Goal: Task Accomplishment & Management: Use online tool/utility

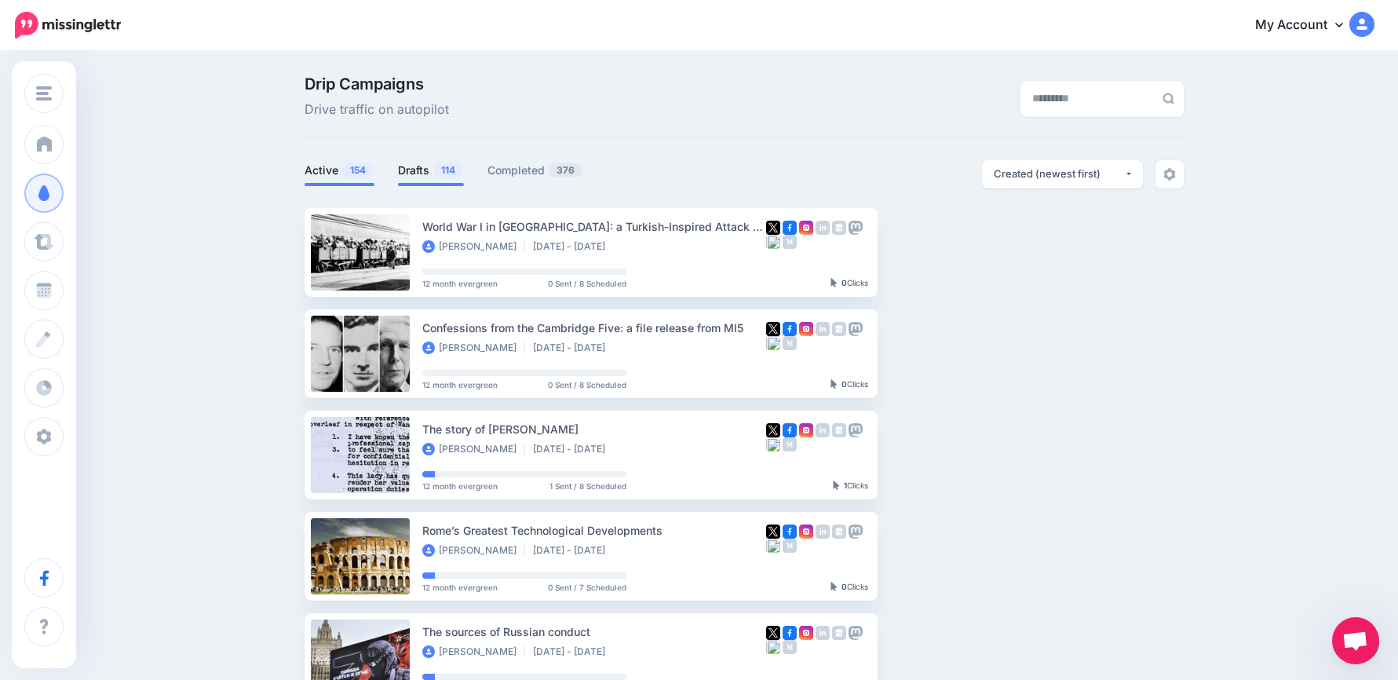
click at [418, 172] on link "Drafts 114" at bounding box center [431, 170] width 66 height 19
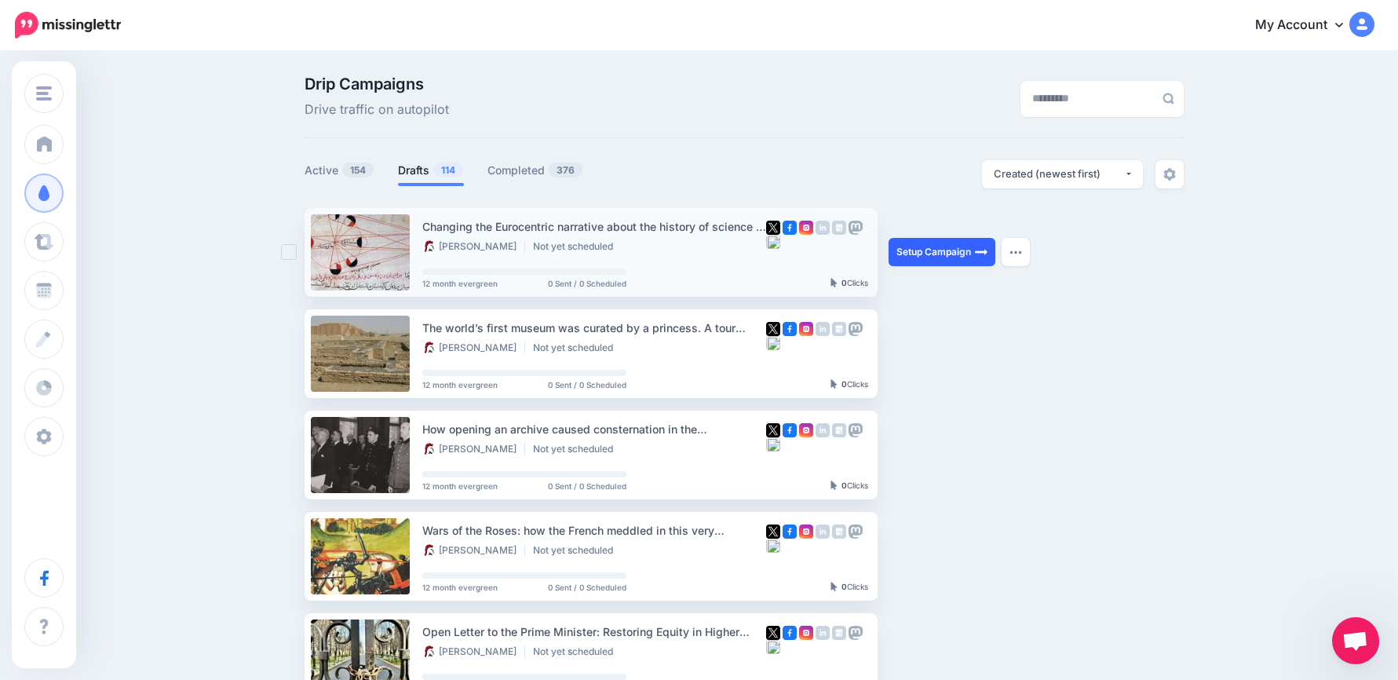
click at [930, 254] on link "Setup Campaign" at bounding box center [942, 252] width 107 height 28
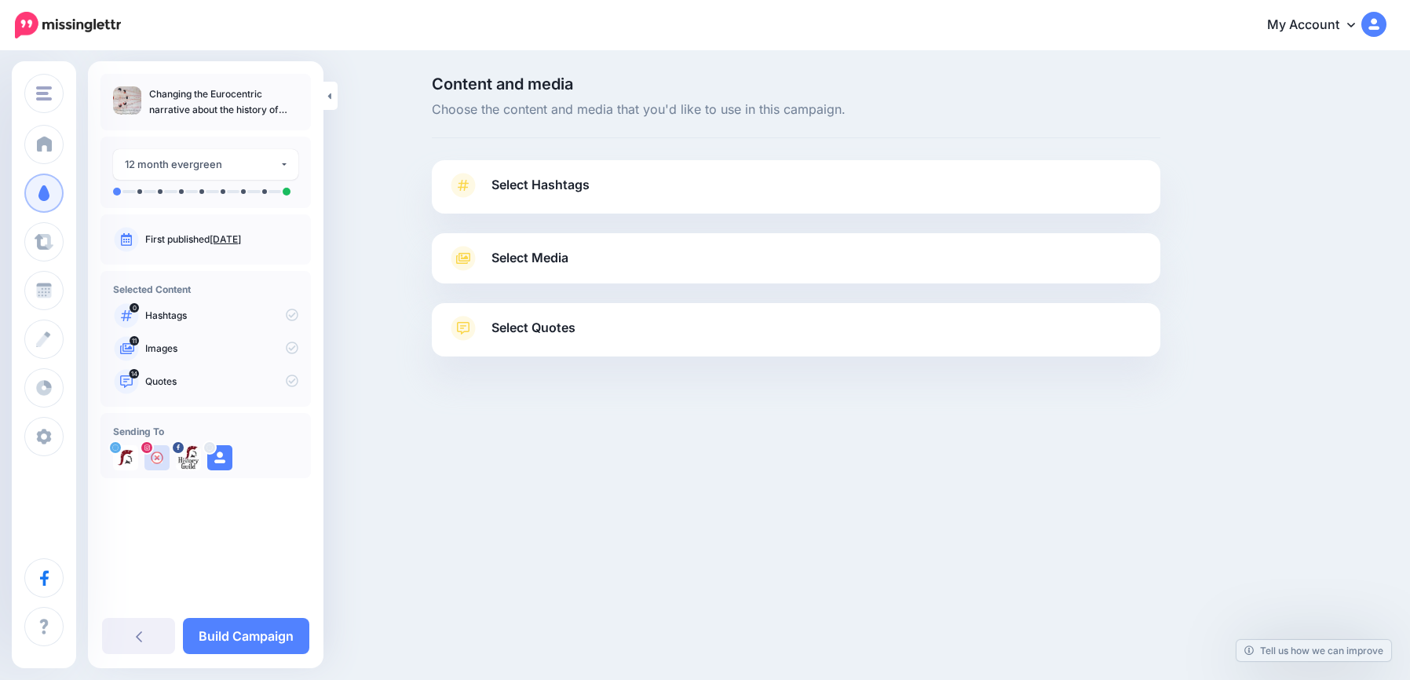
click at [566, 194] on span "Select Hashtags" at bounding box center [541, 184] width 98 height 21
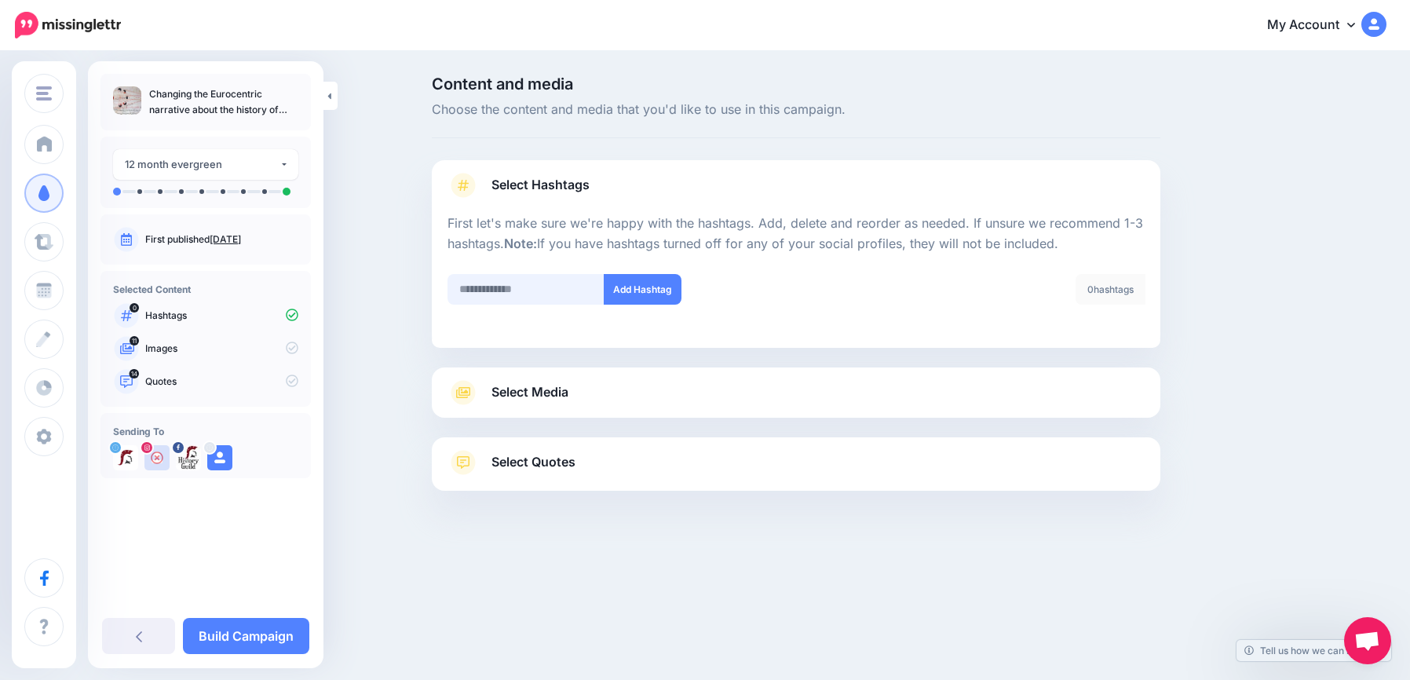
click at [505, 284] on input "text" at bounding box center [526, 289] width 157 height 31
type input "*******"
click at [660, 301] on button "Add Hashtag" at bounding box center [643, 289] width 78 height 31
click at [585, 389] on link "Select Media" at bounding box center [796, 392] width 697 height 25
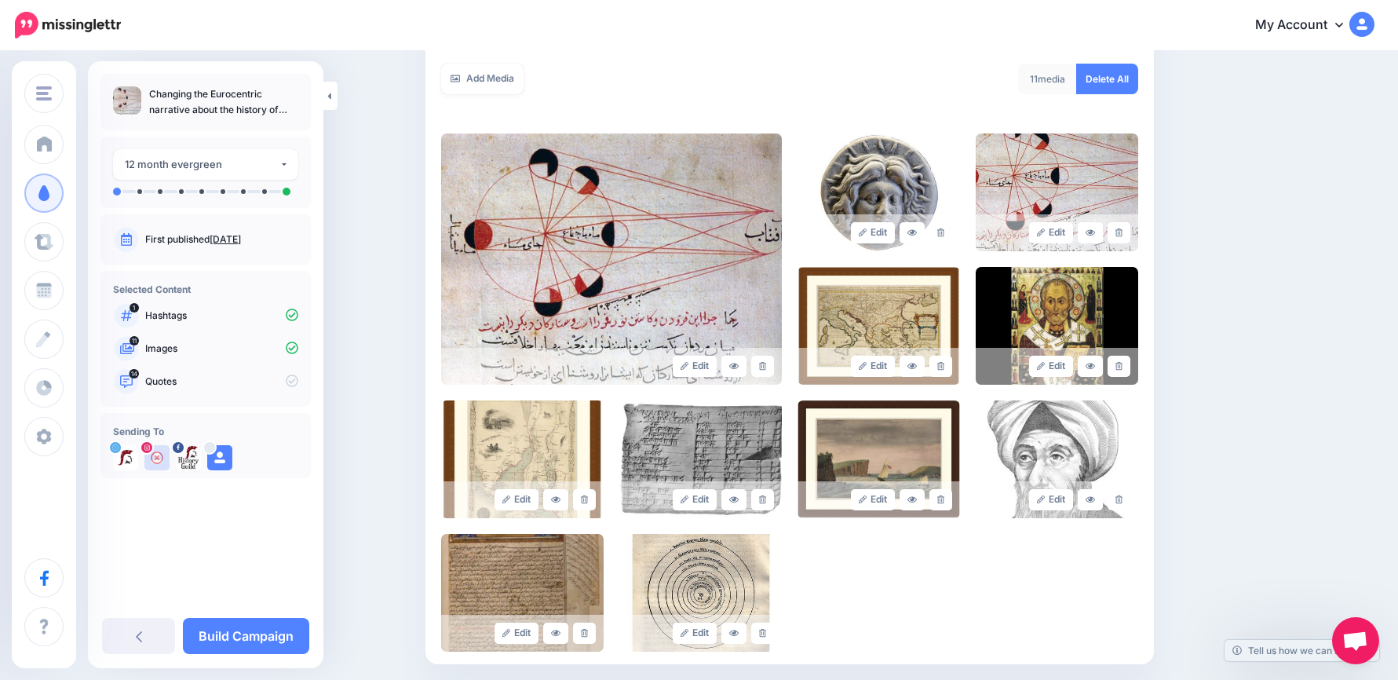
scroll to position [435, 0]
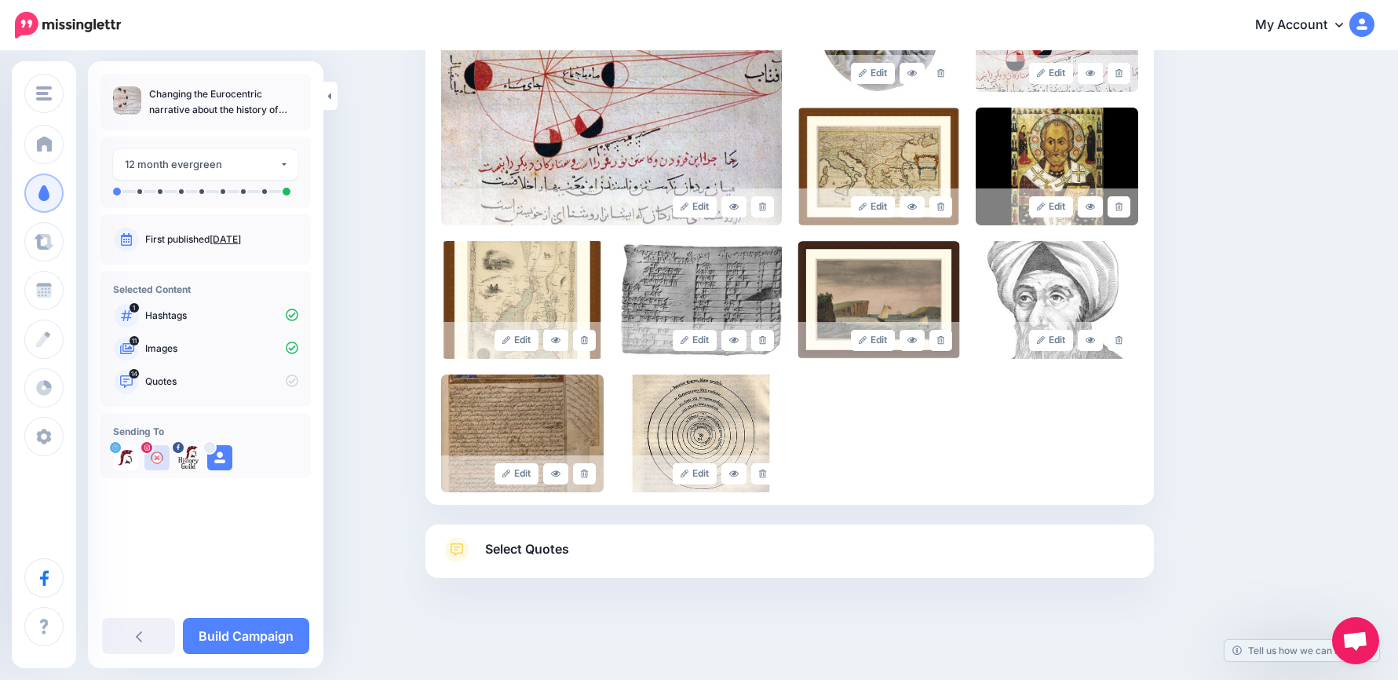
drag, startPoint x: 946, startPoint y: 343, endPoint x: 945, endPoint y: 364, distance: 20.4
click at [945, 343] on icon at bounding box center [940, 340] width 7 height 9
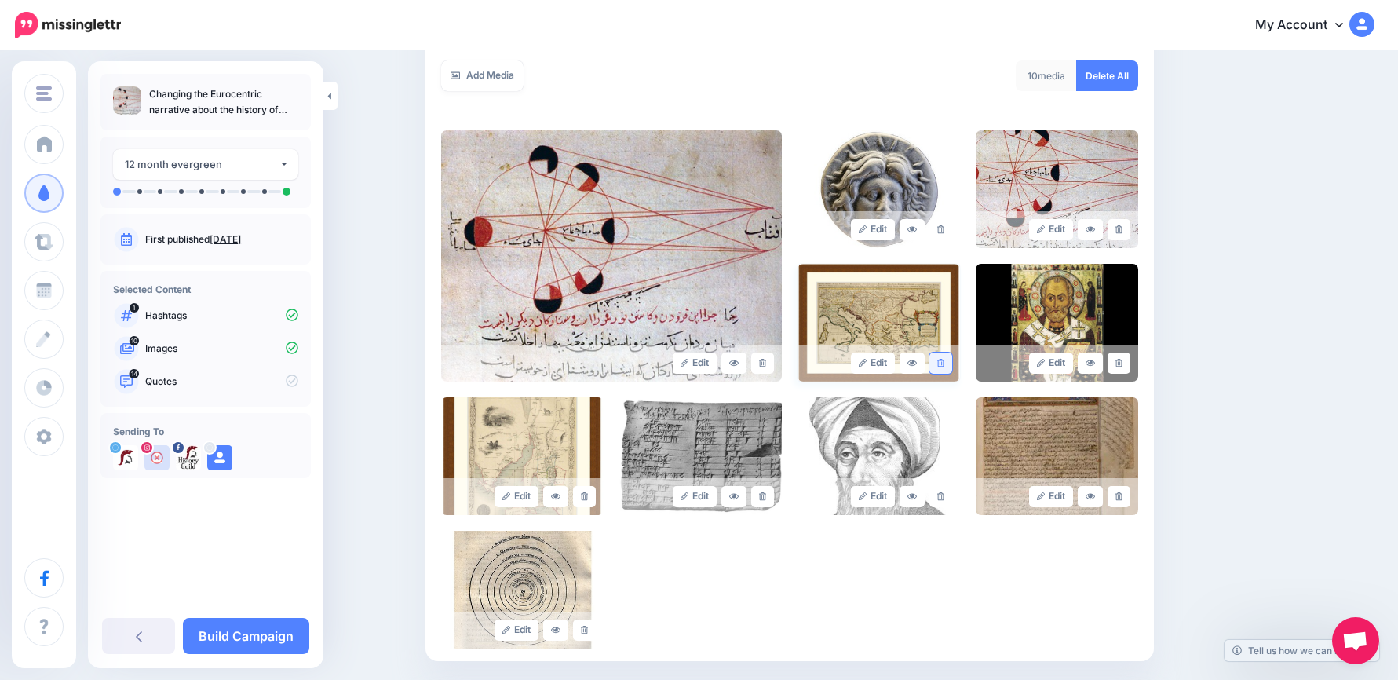
scroll to position [278, 0]
click at [945, 364] on icon at bounding box center [940, 364] width 7 height 9
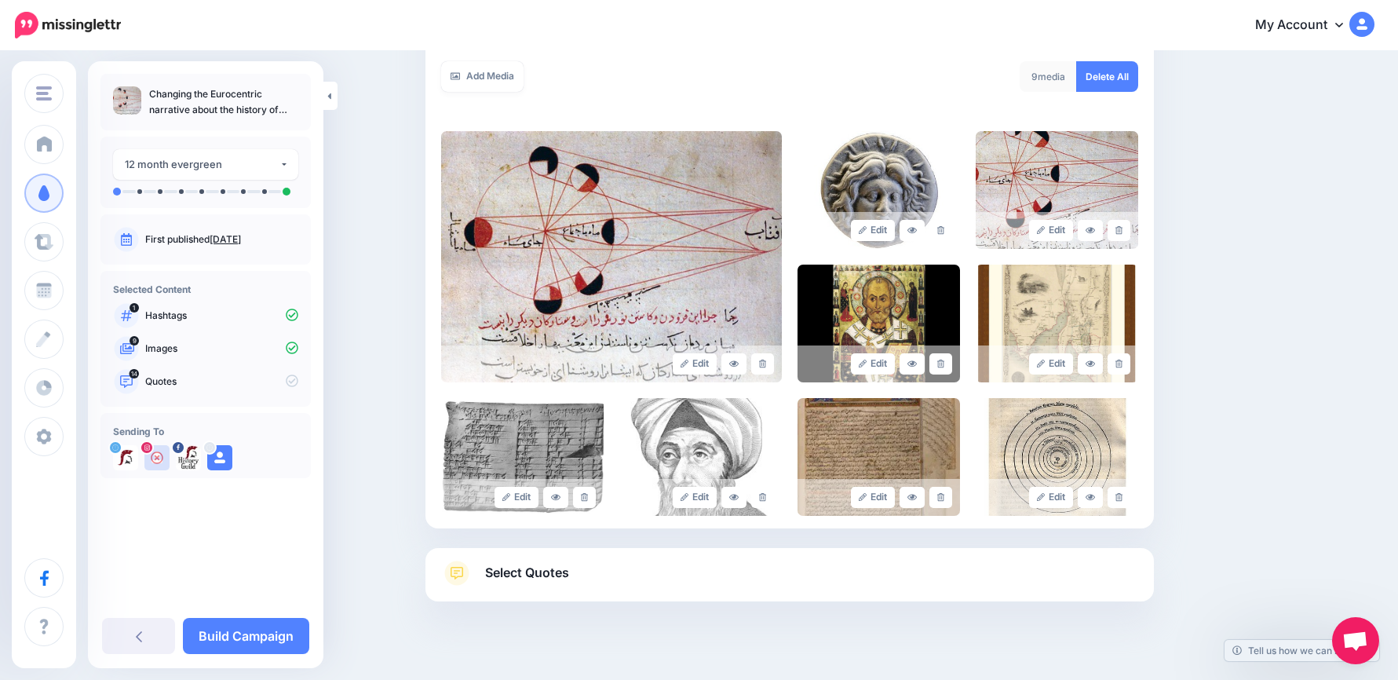
drag, startPoint x: 568, startPoint y: 580, endPoint x: 580, endPoint y: 581, distance: 11.8
click at [569, 581] on span "Select Quotes" at bounding box center [527, 572] width 84 height 21
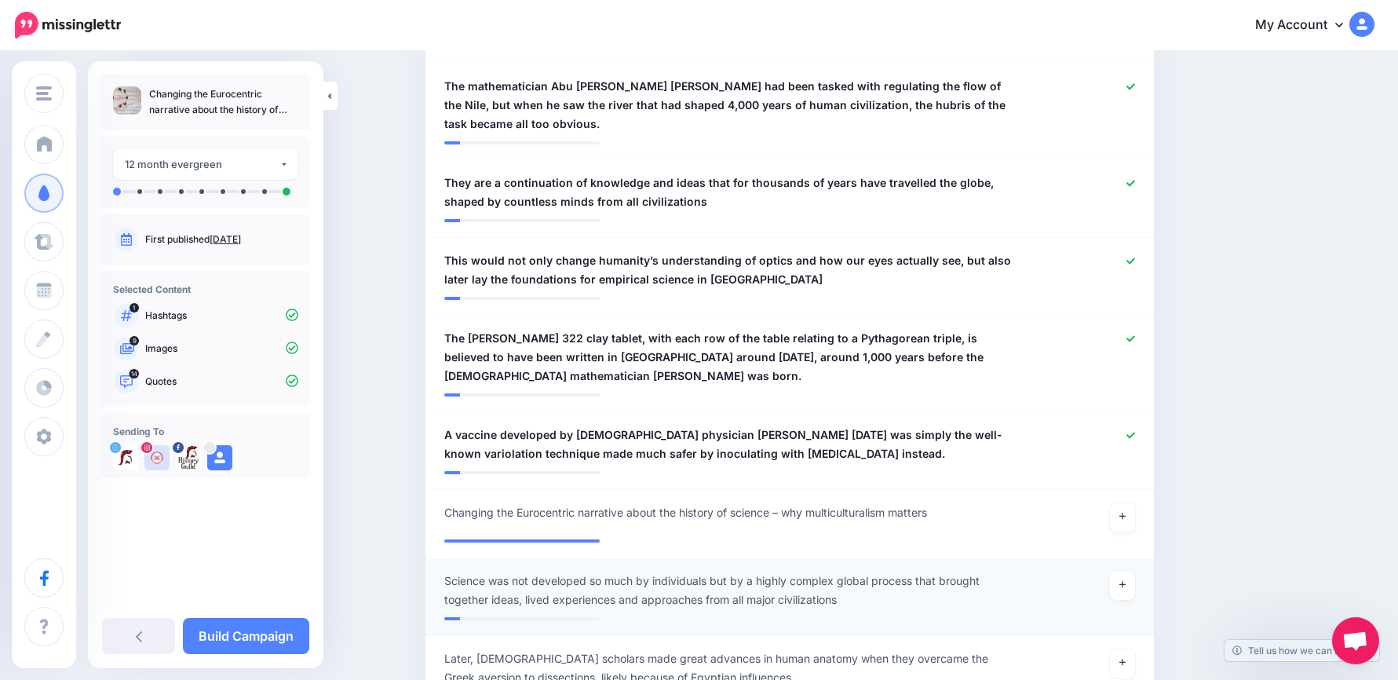
scroll to position [1368, 0]
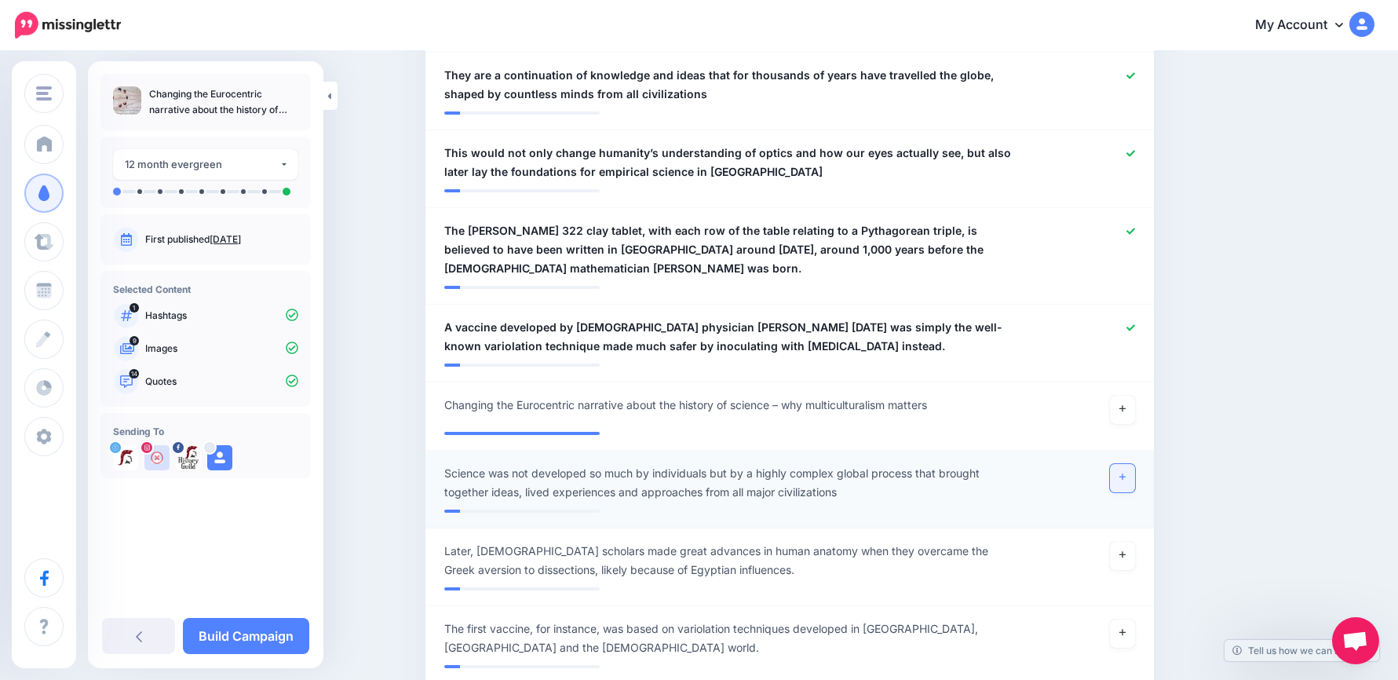
click at [1133, 464] on link at bounding box center [1122, 478] width 25 height 28
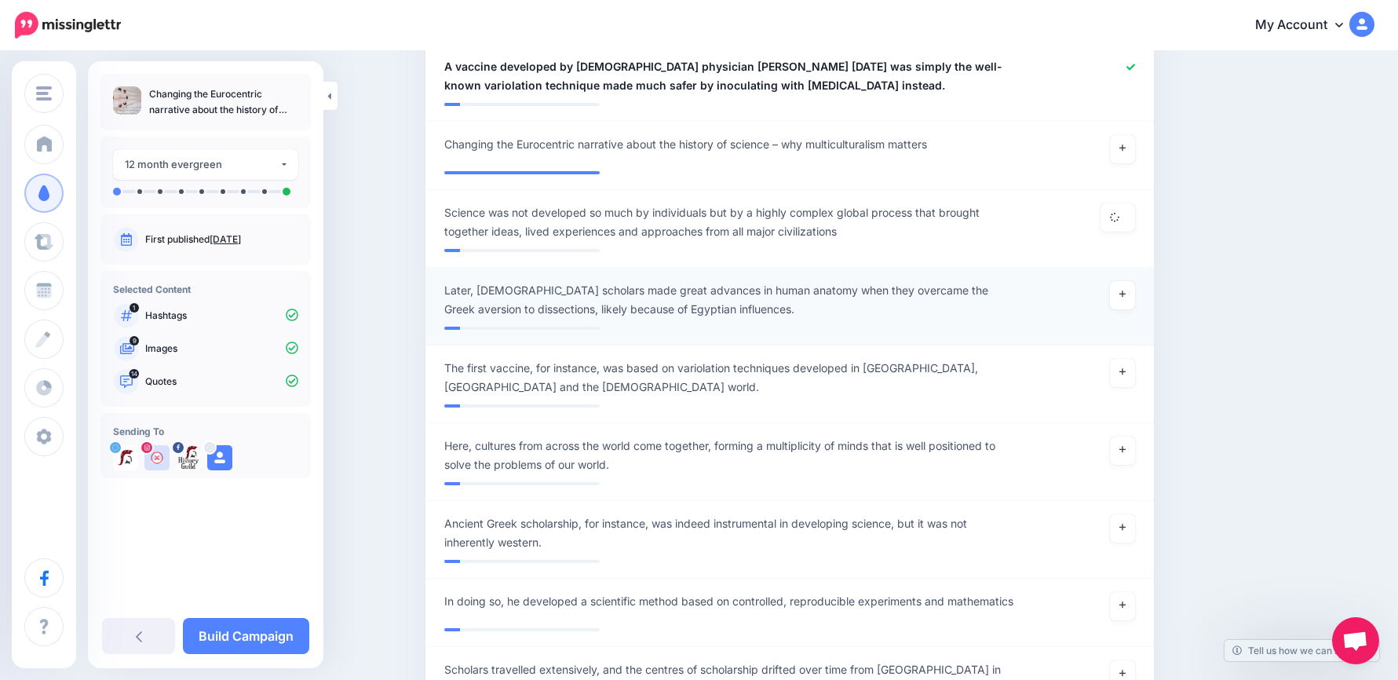
scroll to position [1760, 0]
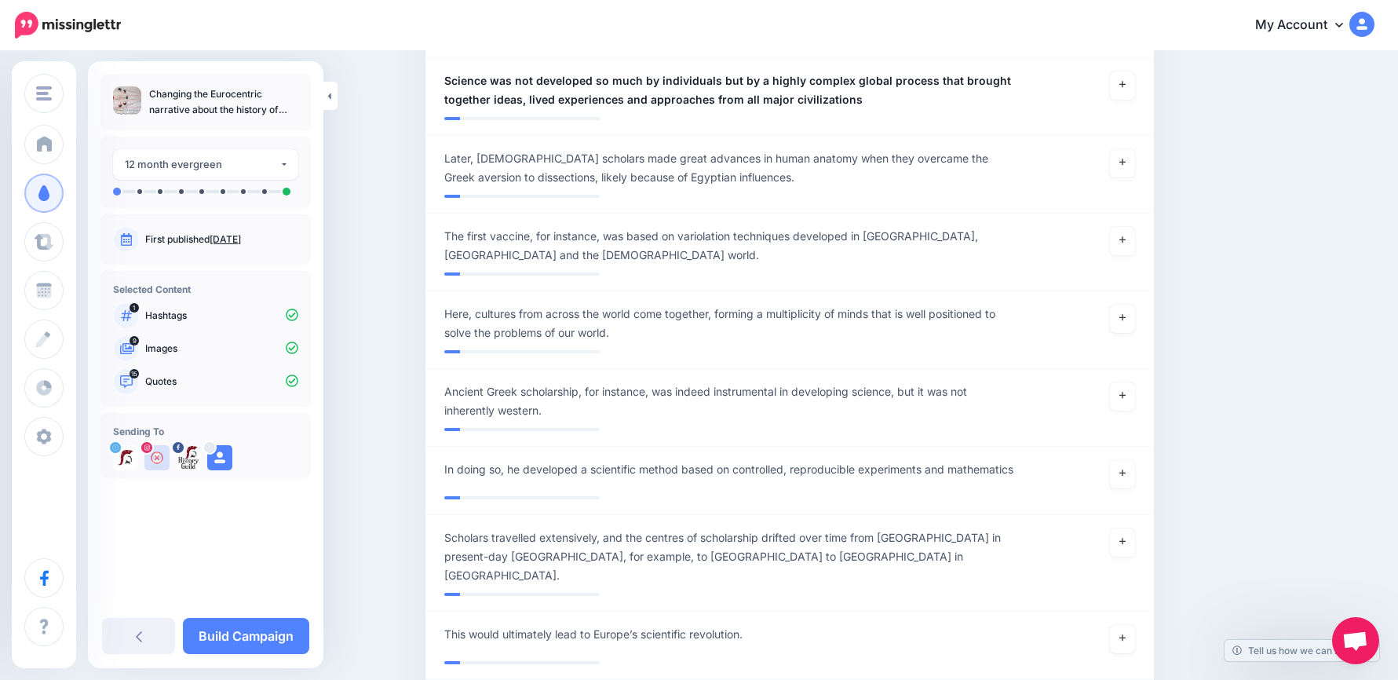
click at [260, 630] on link "Build Campaign" at bounding box center [246, 636] width 126 height 36
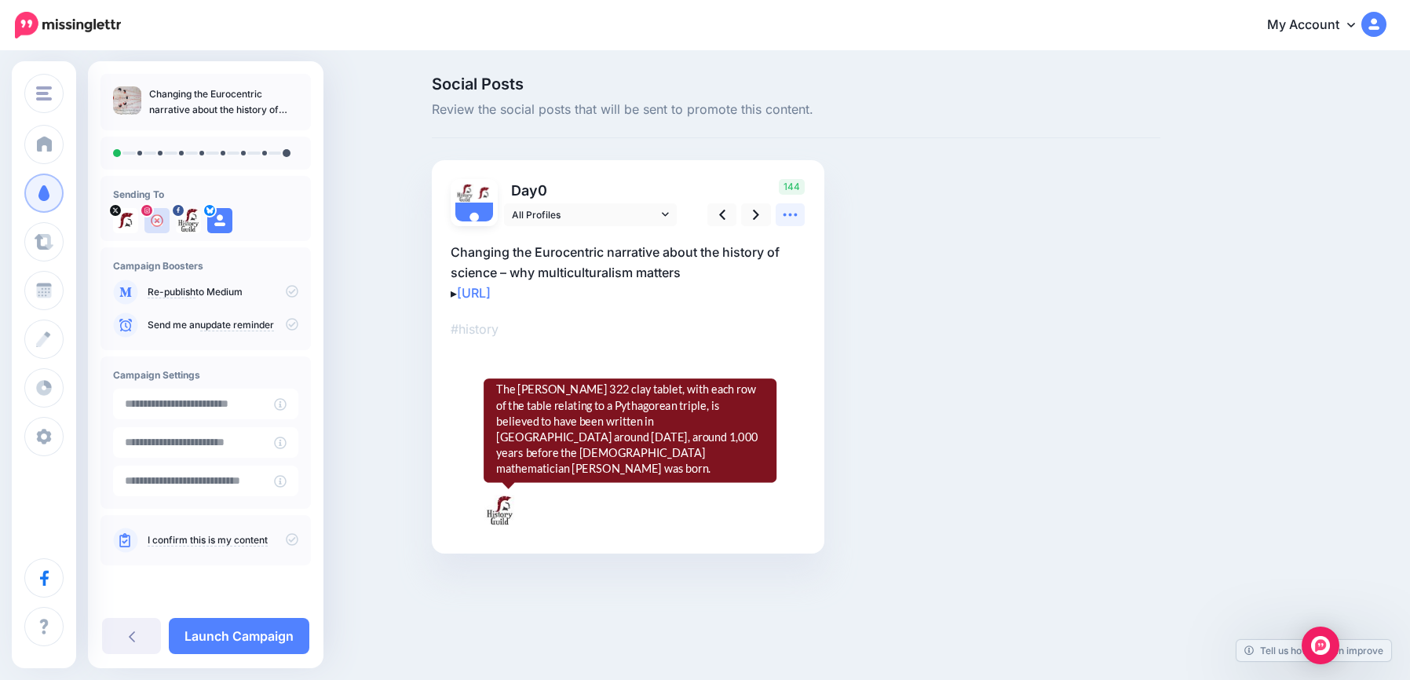
click at [794, 212] on icon at bounding box center [790, 215] width 16 height 16
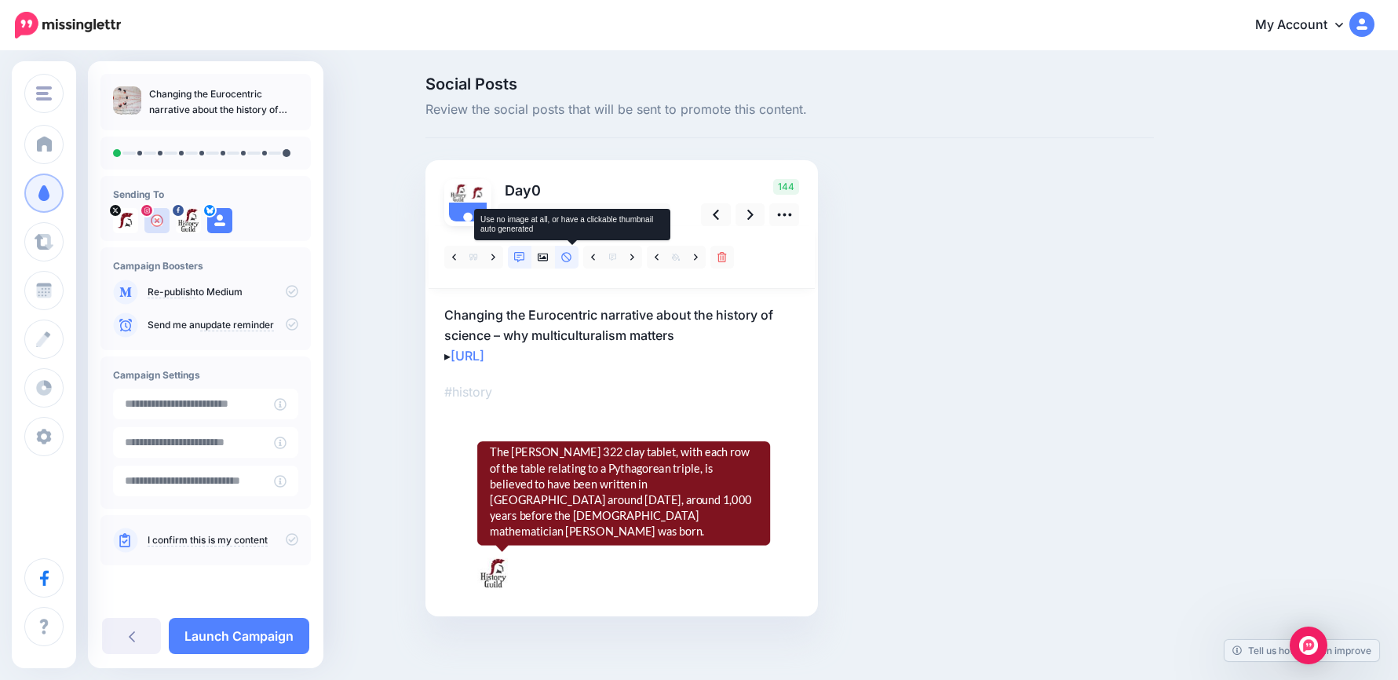
click at [572, 259] on icon at bounding box center [566, 257] width 11 height 11
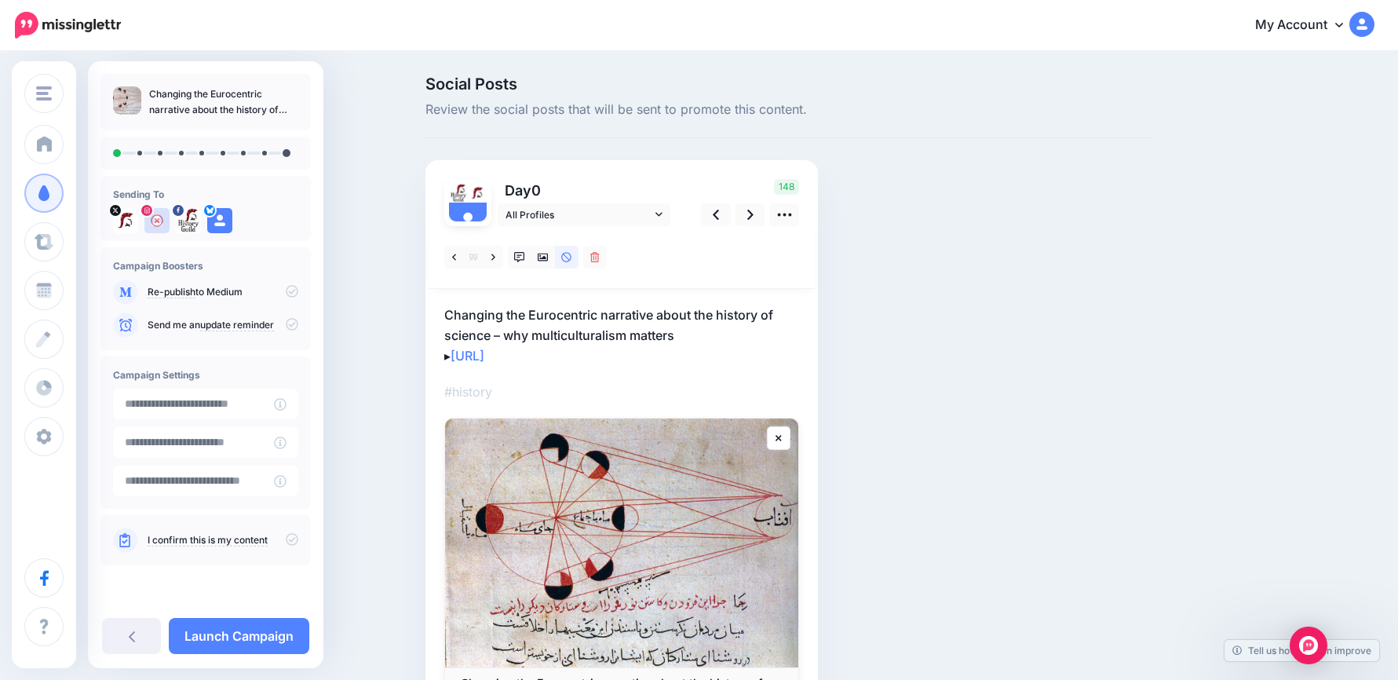
click at [671, 367] on div "▸ #history" at bounding box center [621, 476] width 355 height 501
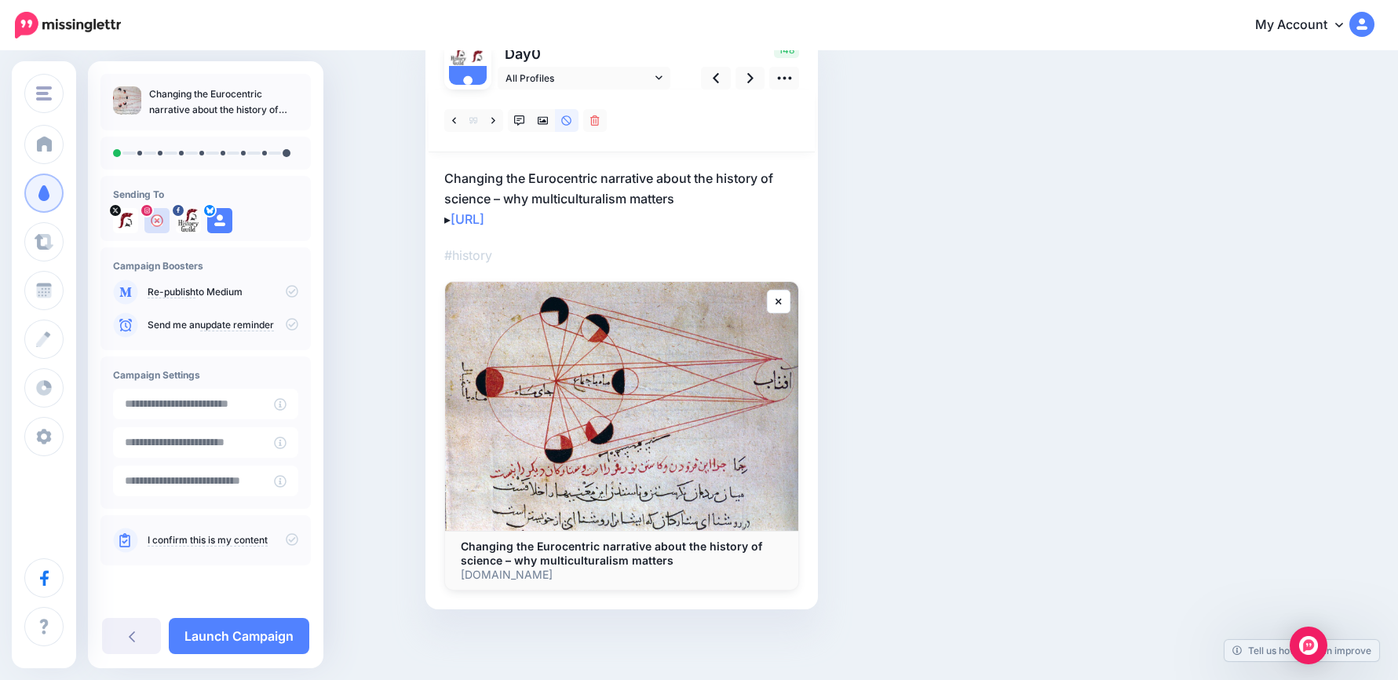
click at [619, 231] on div "▸ #history" at bounding box center [621, 340] width 355 height 501
drag, startPoint x: 633, startPoint y: 221, endPoint x: 413, endPoint y: 167, distance: 226.4
click at [413, 167] on div "Social Posts Review the social posts that will be sent to promote this content.…" at bounding box center [699, 298] width 1398 height 764
drag, startPoint x: 413, startPoint y: 167, endPoint x: 539, endPoint y: 199, distance: 130.4
drag, startPoint x: 539, startPoint y: 199, endPoint x: 481, endPoint y: 207, distance: 59.4
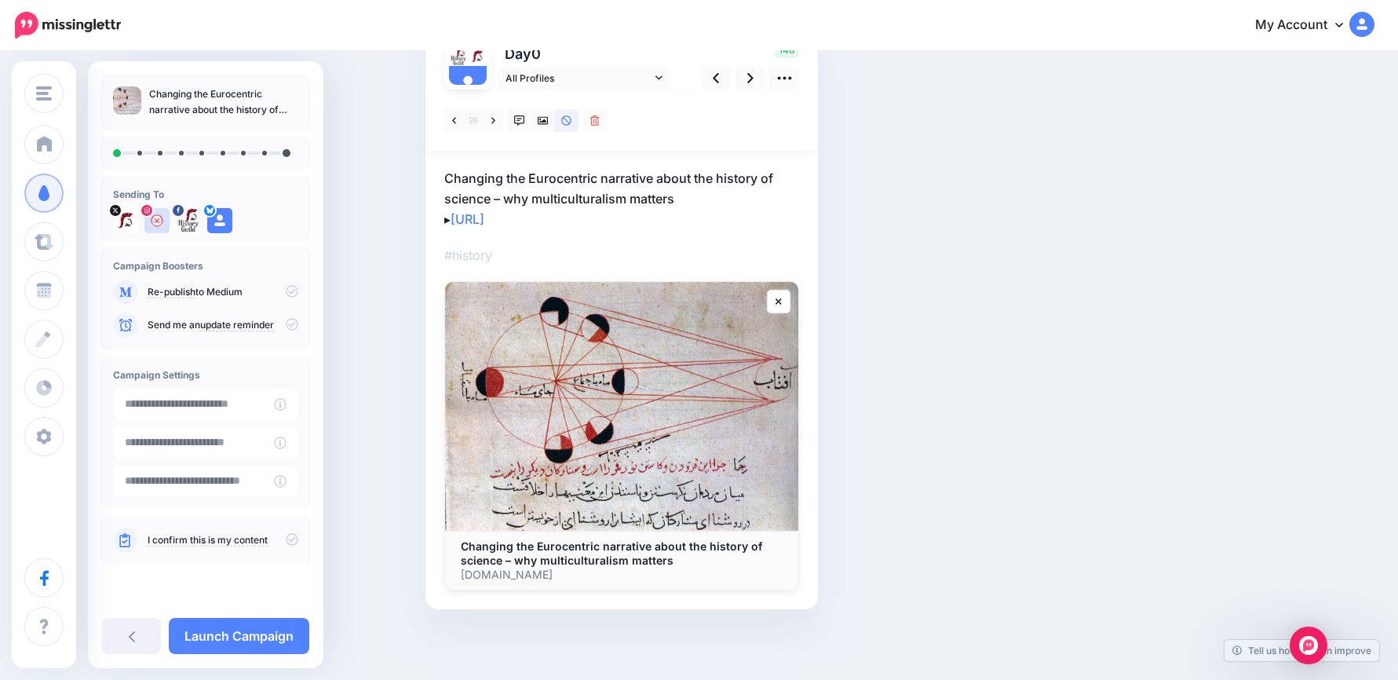
click at [481, 207] on p "Changing the Eurocentric narrative about the history of science – why multicult…" at bounding box center [621, 198] width 355 height 61
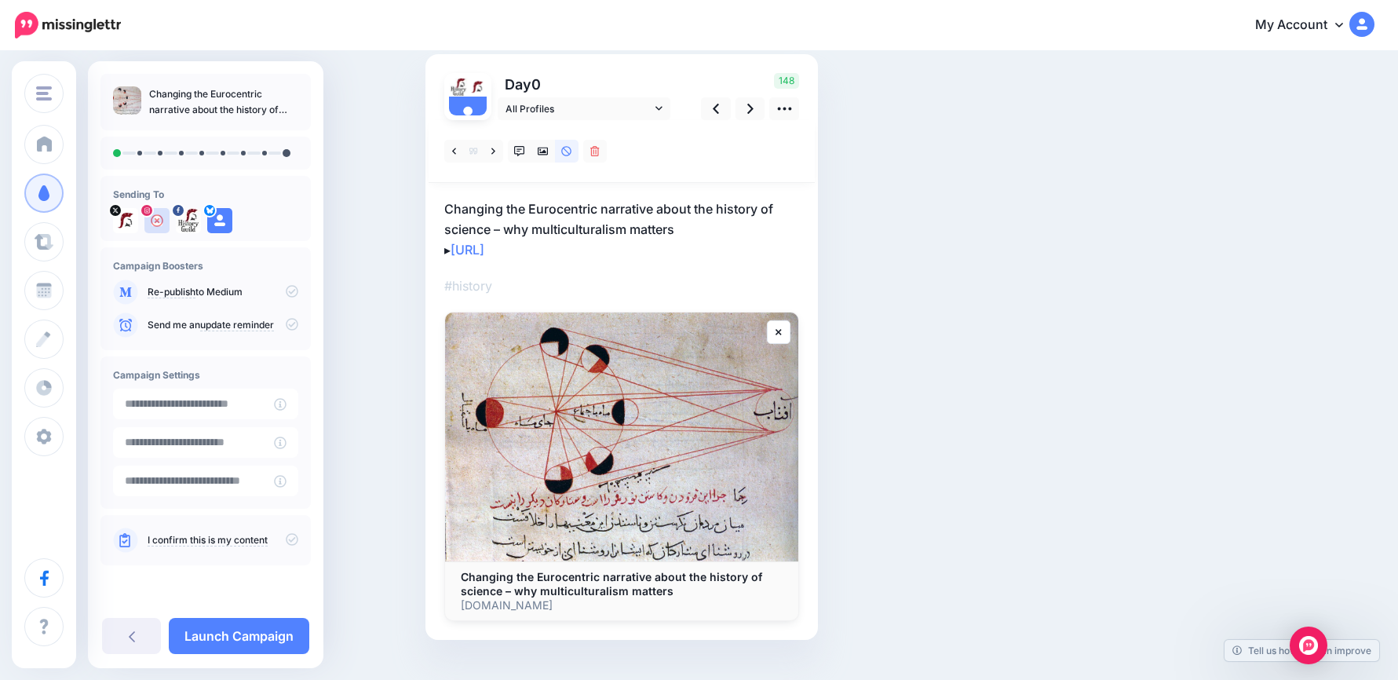
scroll to position [0, 0]
drag, startPoint x: 509, startPoint y: 215, endPoint x: 485, endPoint y: 207, distance: 24.8
click at [348, 173] on div "Social Posts Review the social posts that will be sent to promote this content.…" at bounding box center [699, 329] width 1398 height 764
paste textarea
type textarea "**********"
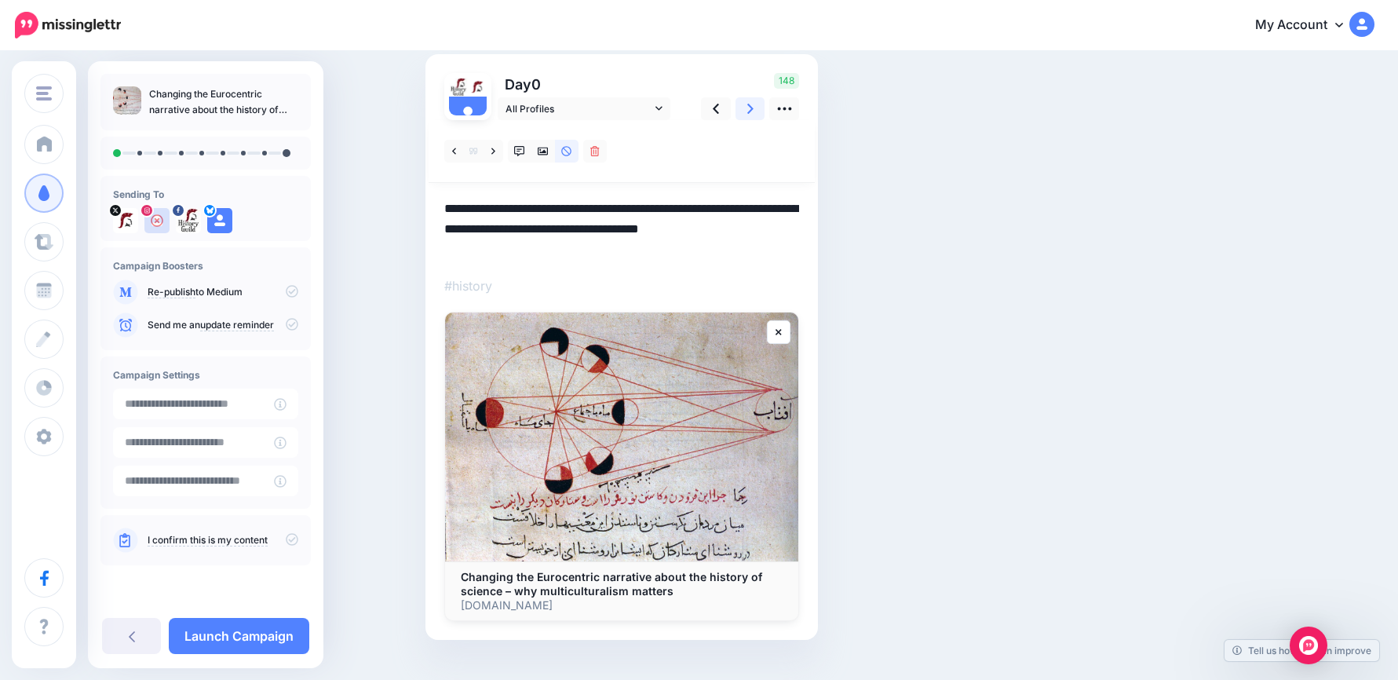
click at [752, 110] on link at bounding box center [751, 108] width 30 height 23
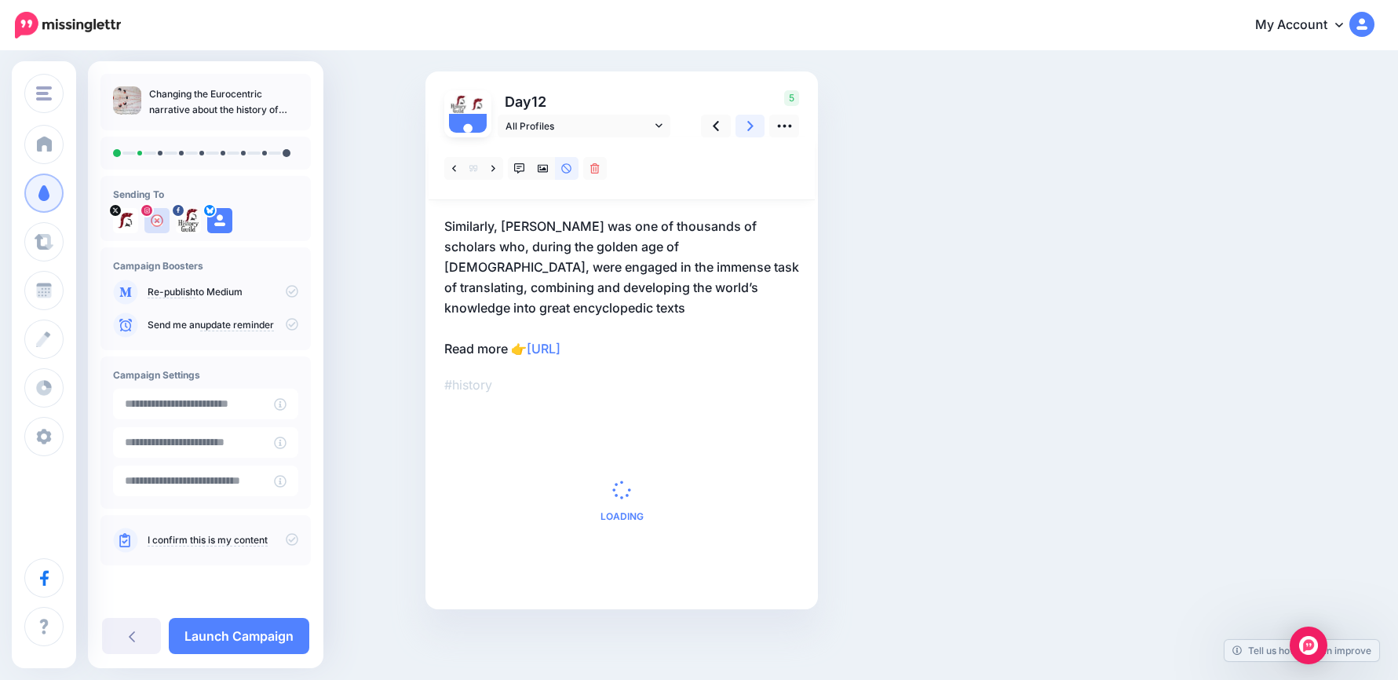
scroll to position [89, 0]
click at [600, 170] on icon at bounding box center [594, 168] width 9 height 11
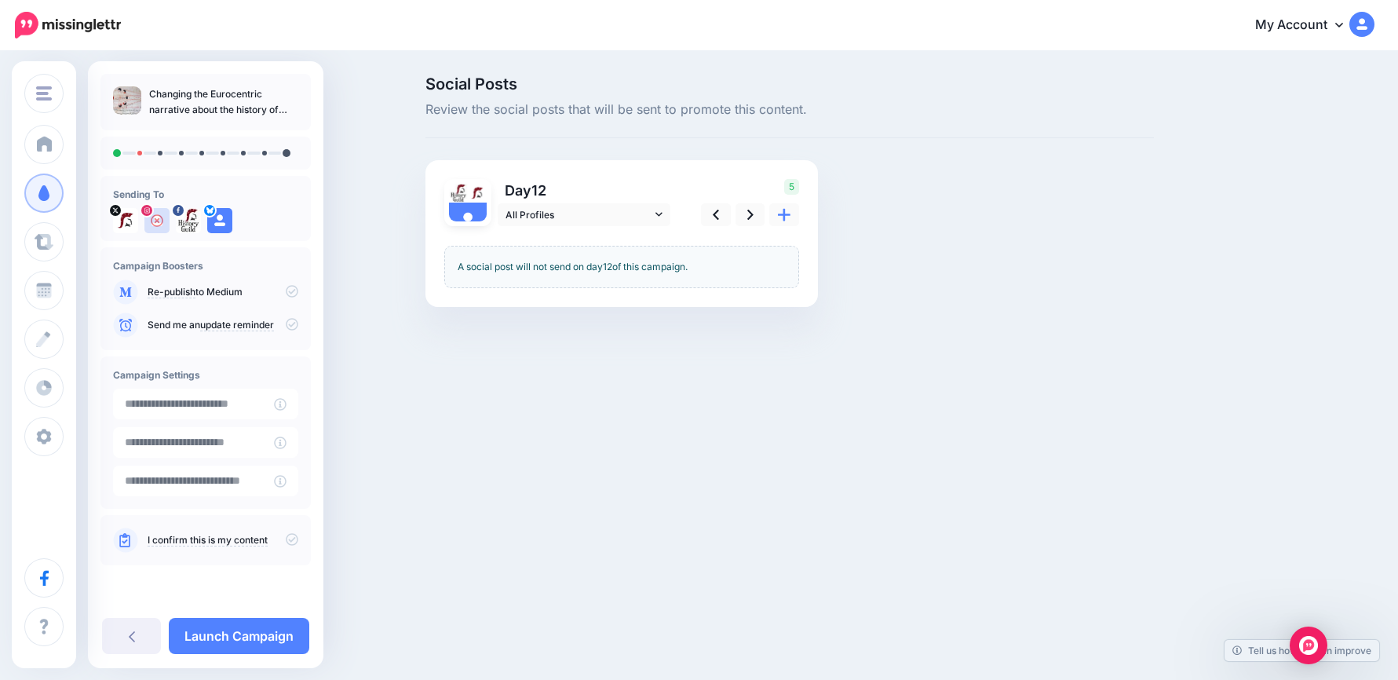
scroll to position [0, 0]
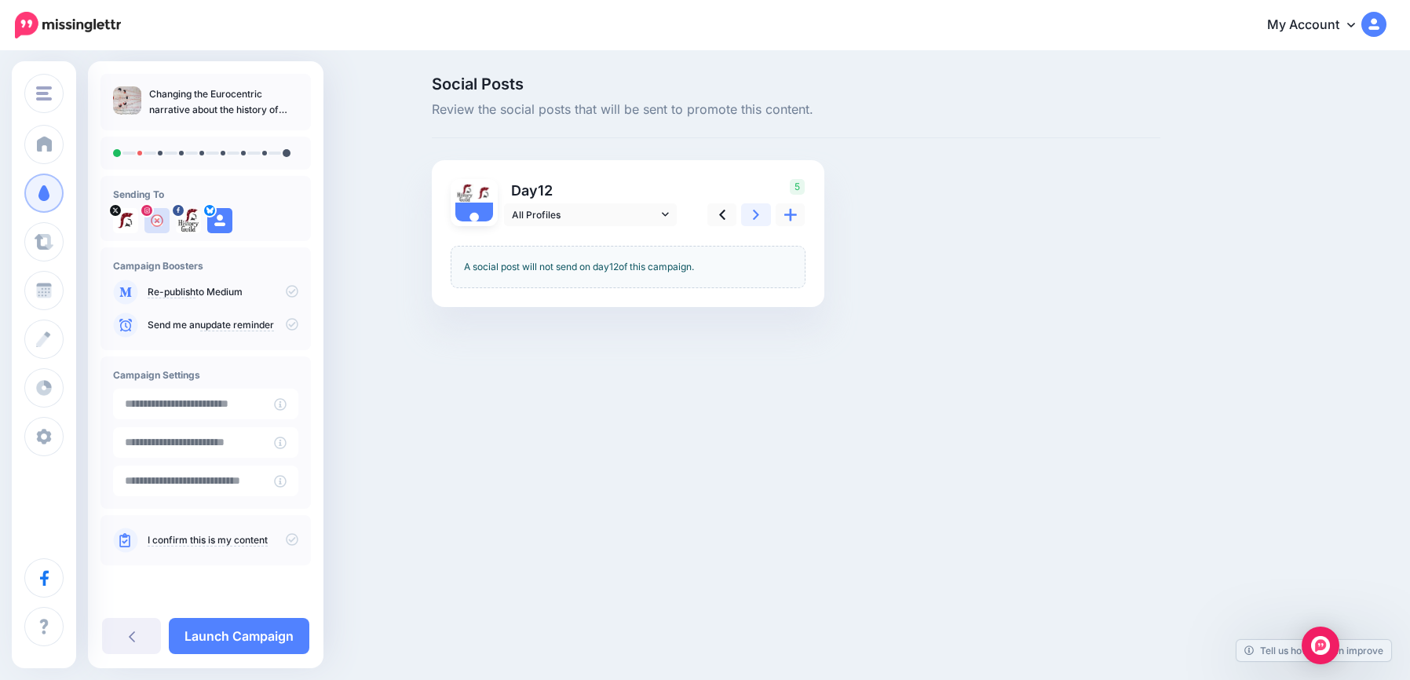
click at [756, 217] on icon at bounding box center [756, 215] width 6 height 10
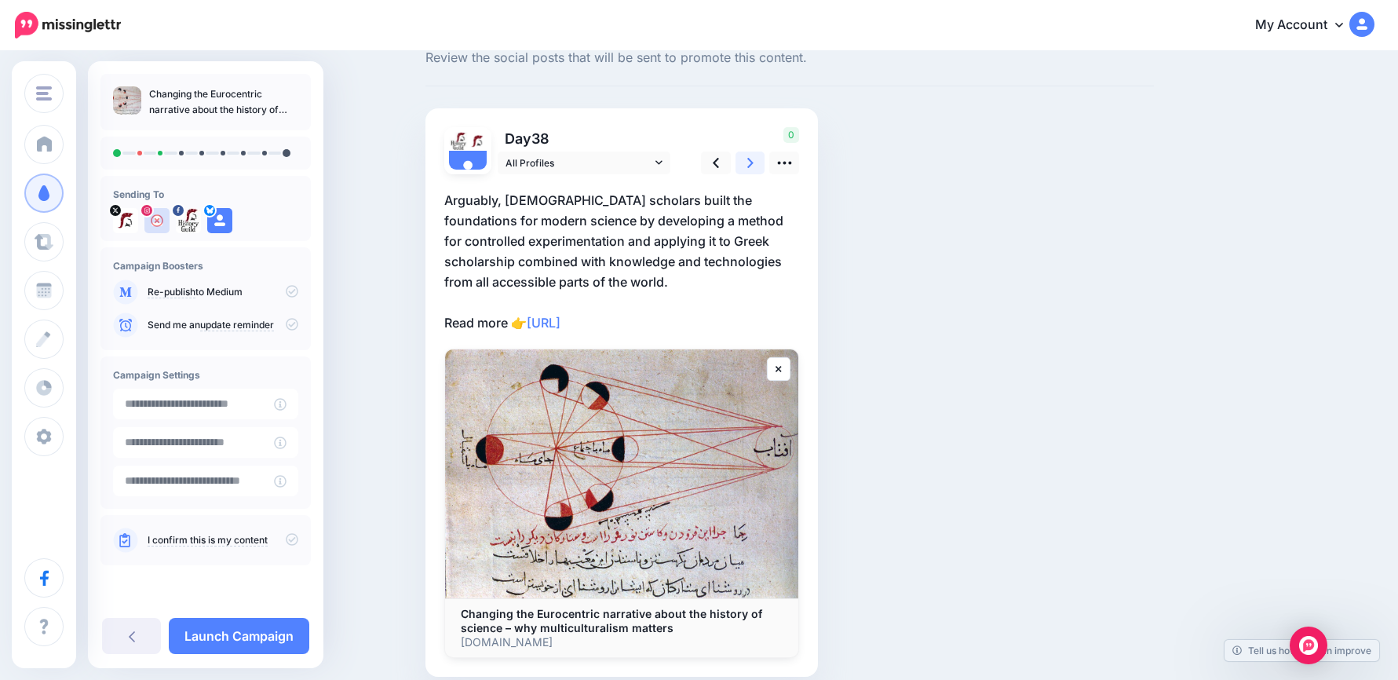
scroll to position [79, 0]
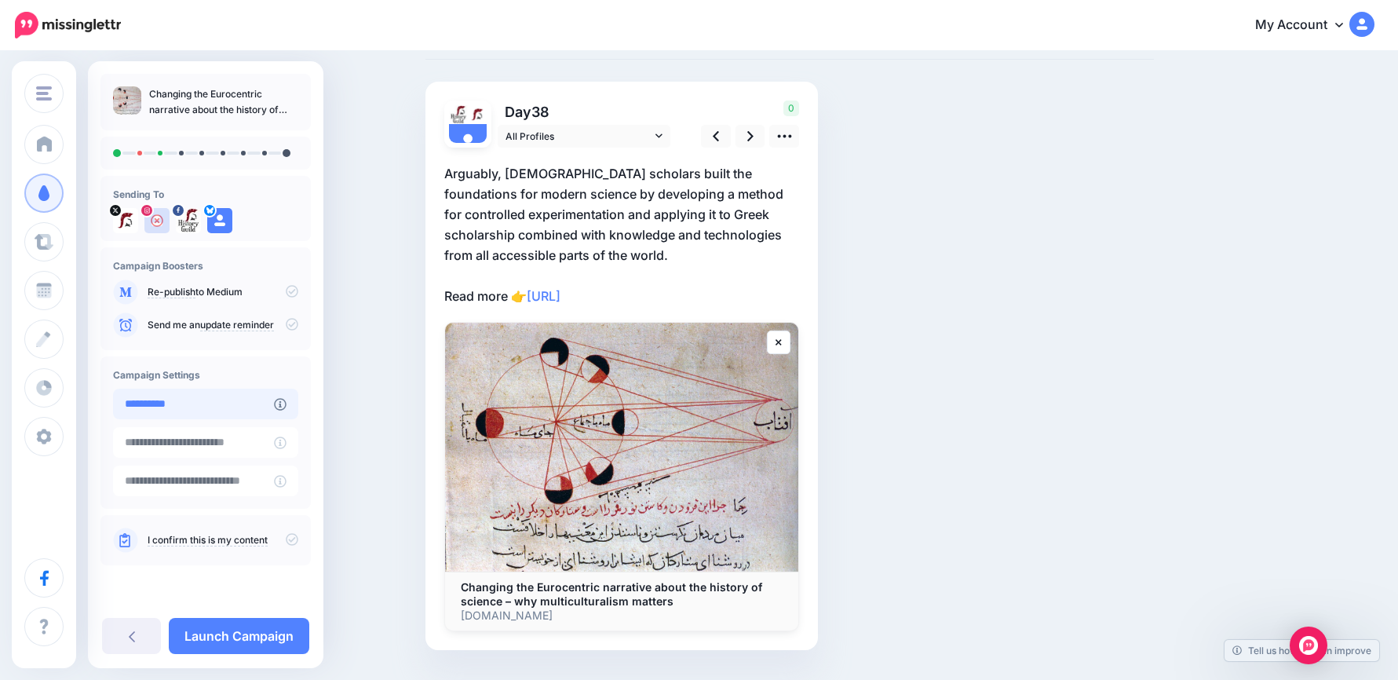
click at [244, 400] on input "**********" at bounding box center [193, 404] width 161 height 31
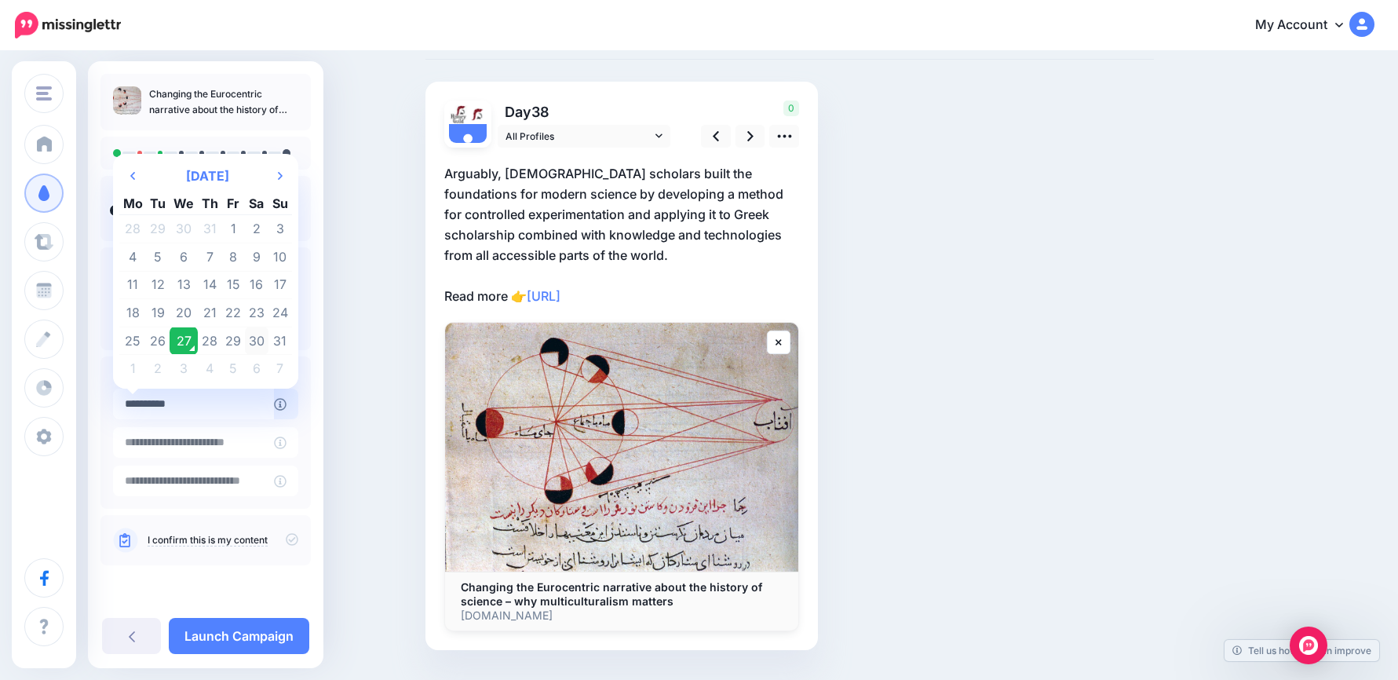
click at [258, 343] on td "30" at bounding box center [257, 341] width 24 height 28
type input "**********"
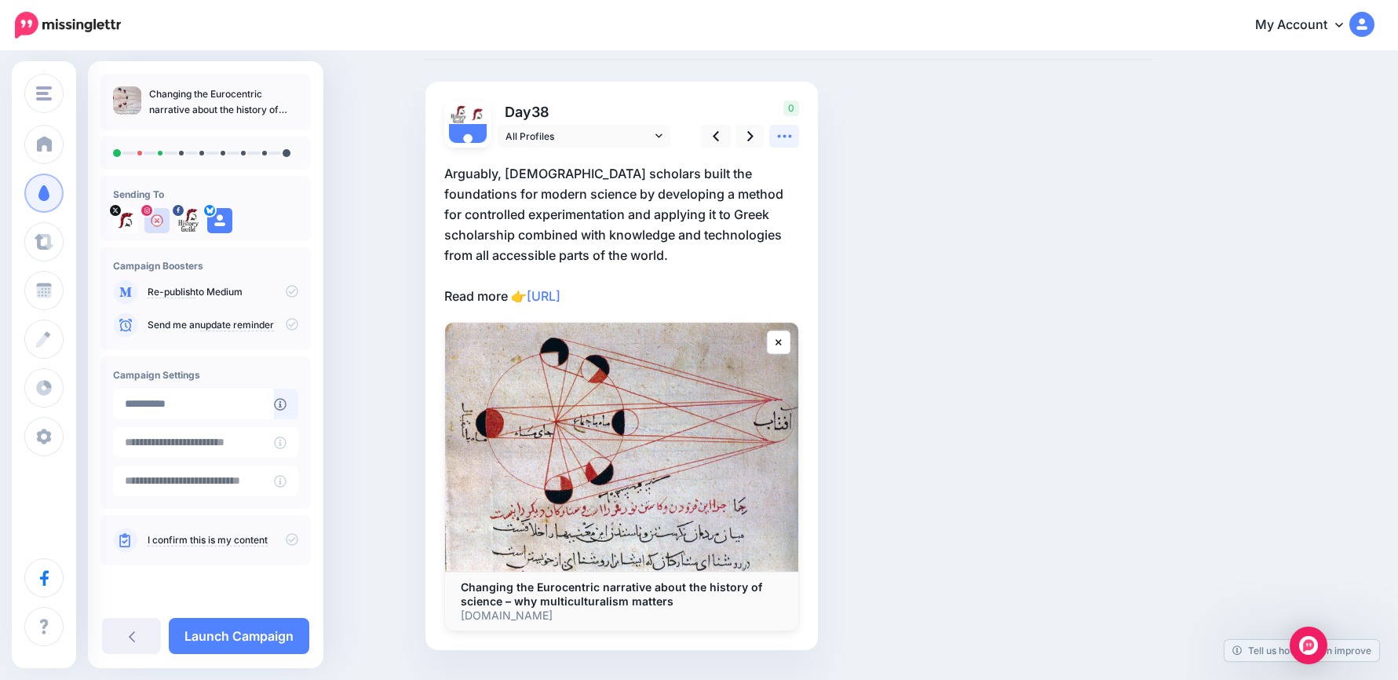
click at [788, 139] on icon at bounding box center [785, 136] width 16 height 16
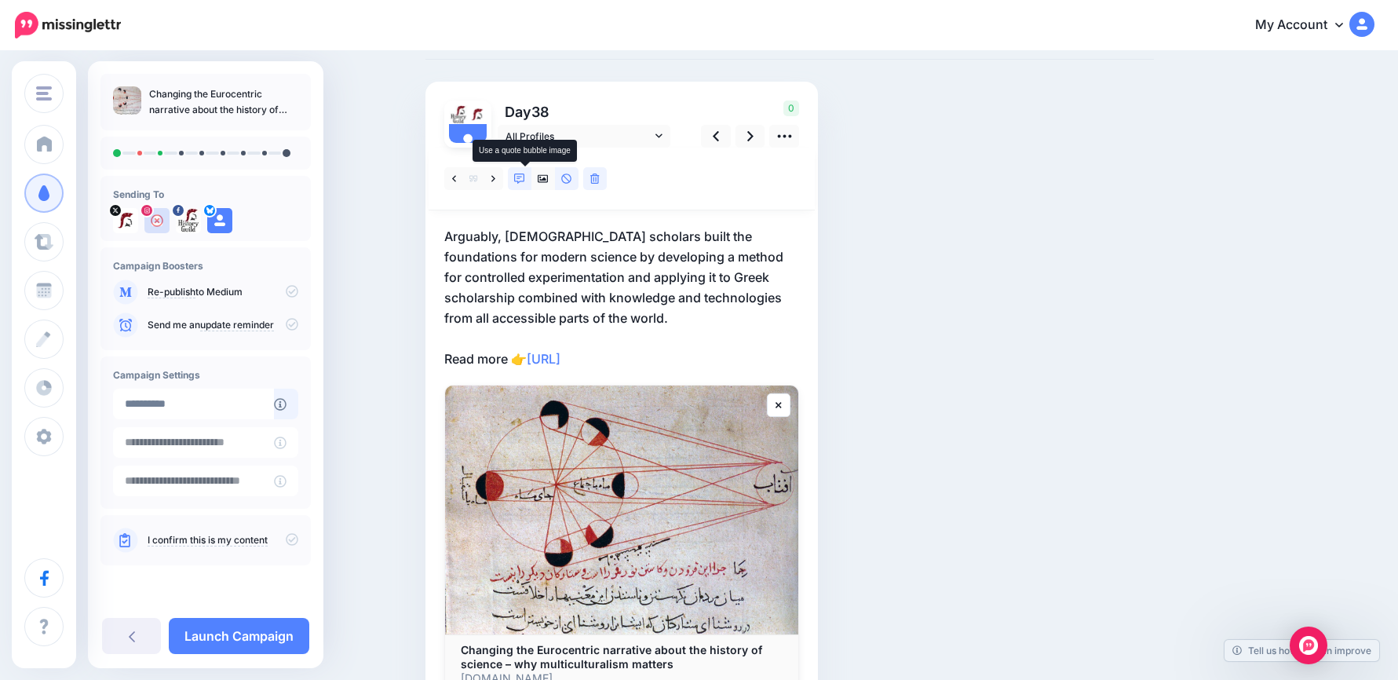
click at [523, 175] on icon at bounding box center [519, 179] width 11 height 11
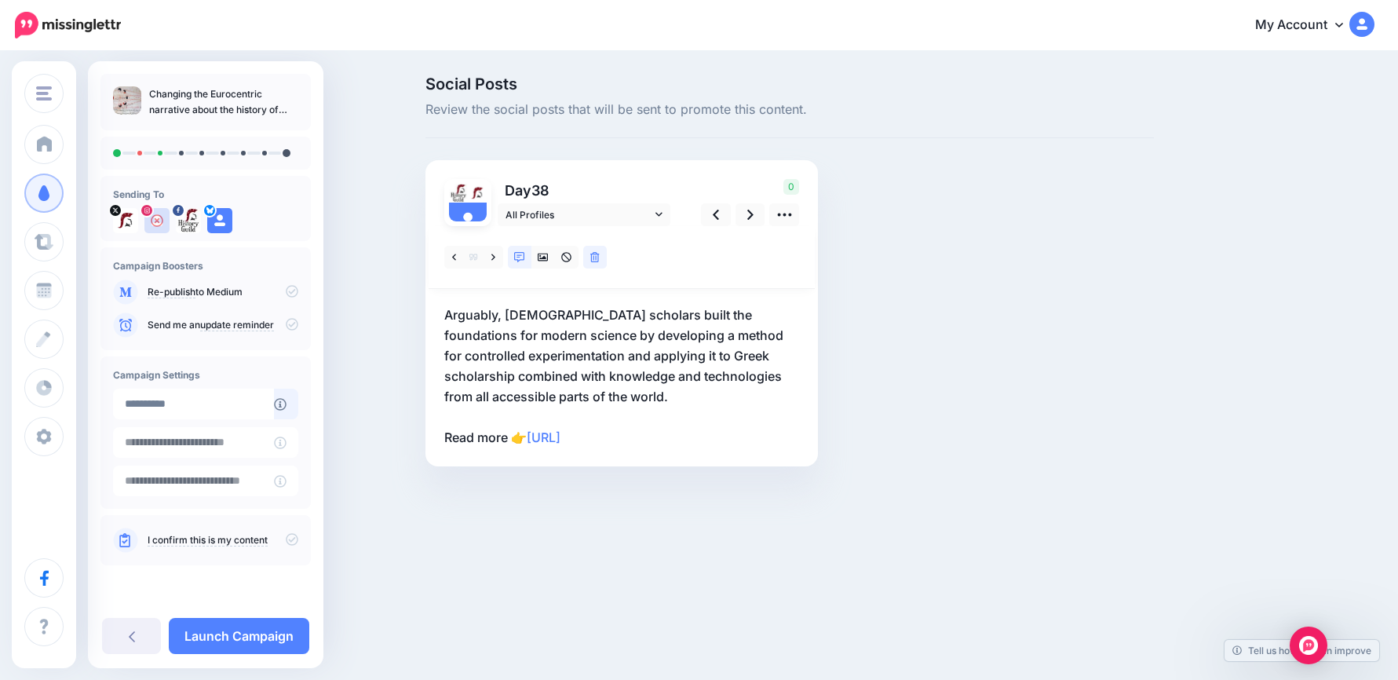
scroll to position [0, 0]
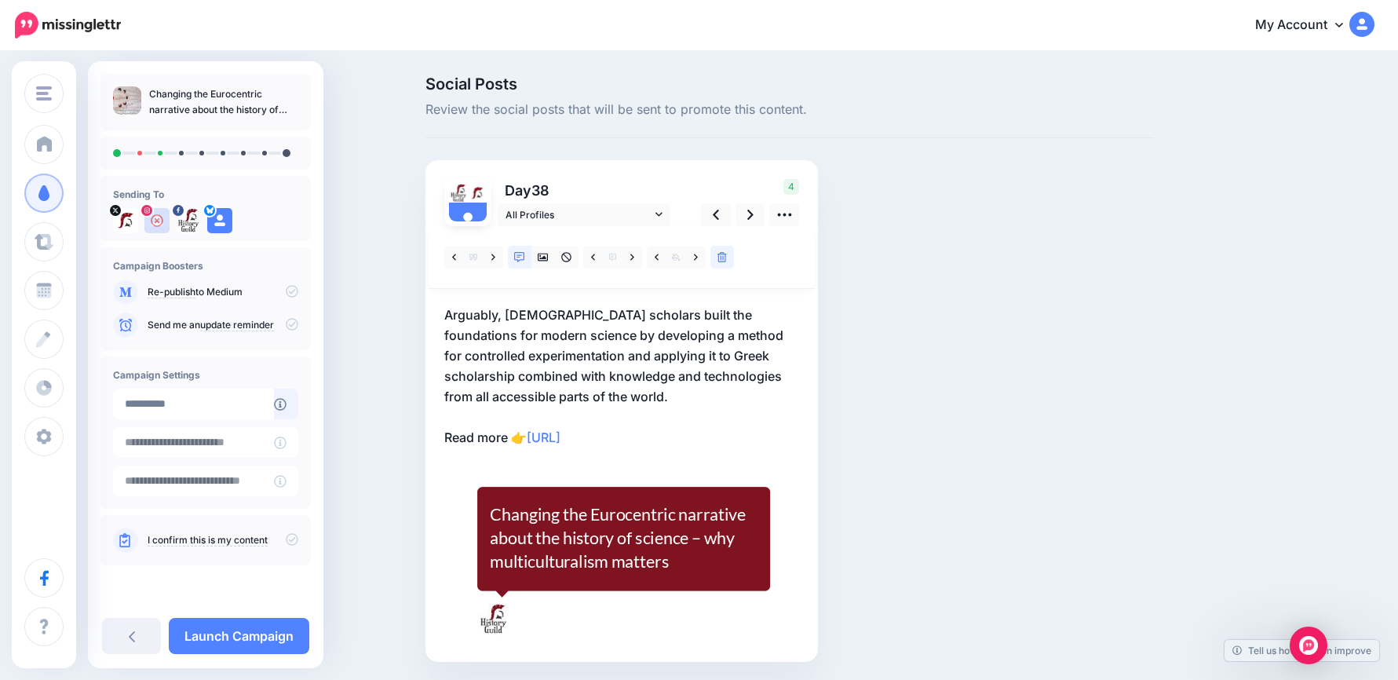
click at [594, 340] on p "Arguably, Arab scholars built the foundations for modern science by developing …" at bounding box center [621, 376] width 355 height 143
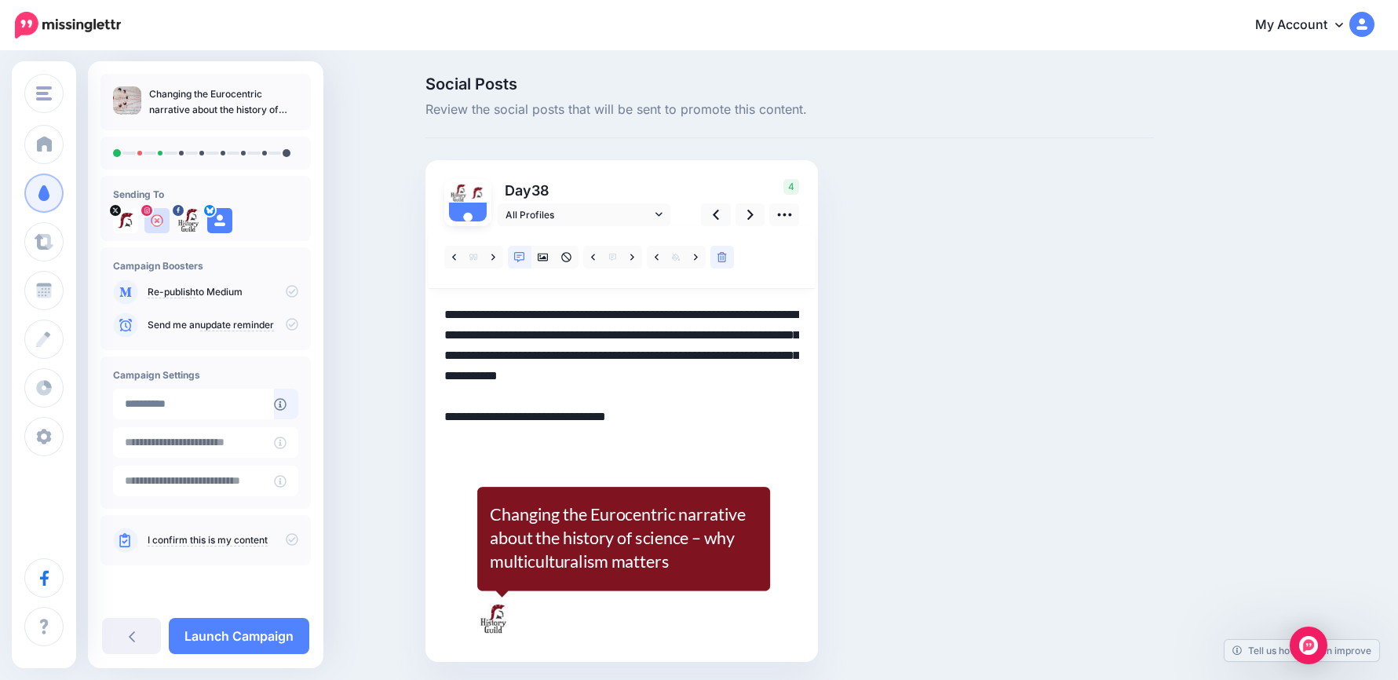
drag, startPoint x: 624, startPoint y: 345, endPoint x: 758, endPoint y: 368, distance: 136.3
click at [758, 367] on textarea "**********" at bounding box center [621, 376] width 355 height 143
click at [736, 395] on textarea "**********" at bounding box center [621, 376] width 355 height 143
click at [754, 216] on icon at bounding box center [750, 215] width 6 height 10
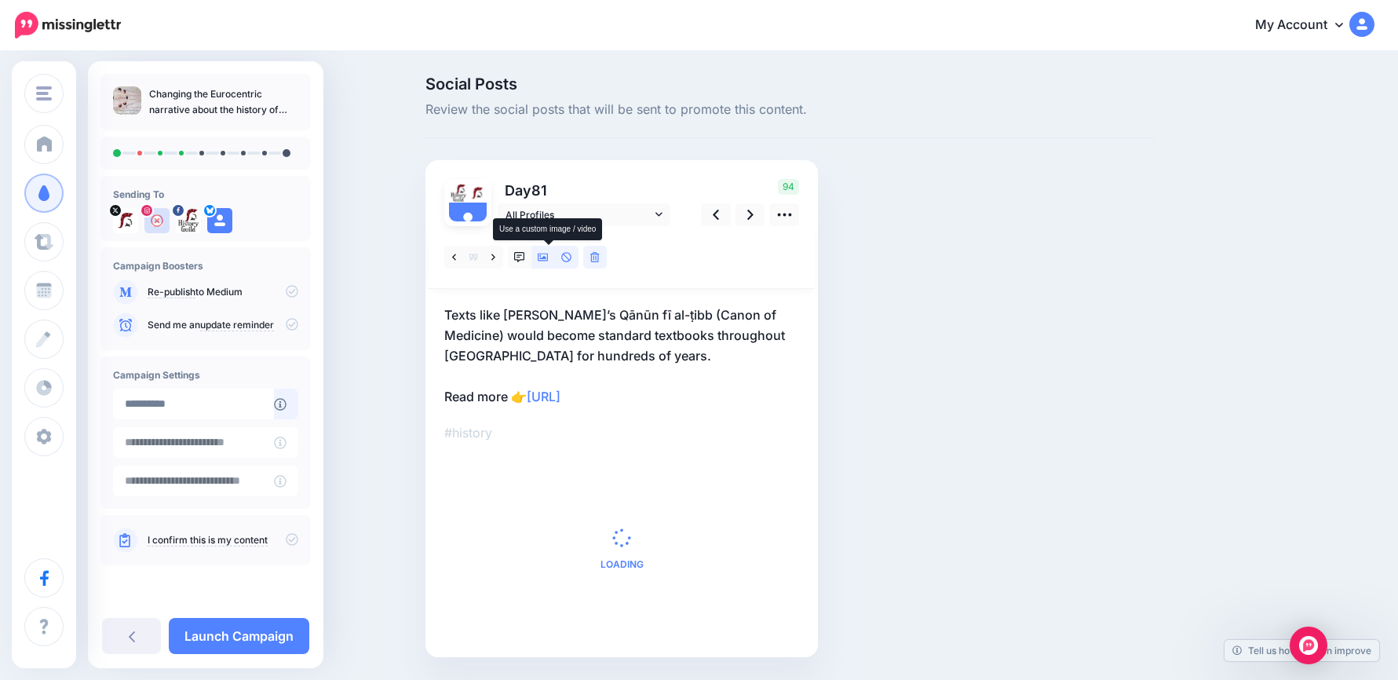
click at [549, 254] on icon at bounding box center [543, 257] width 11 height 11
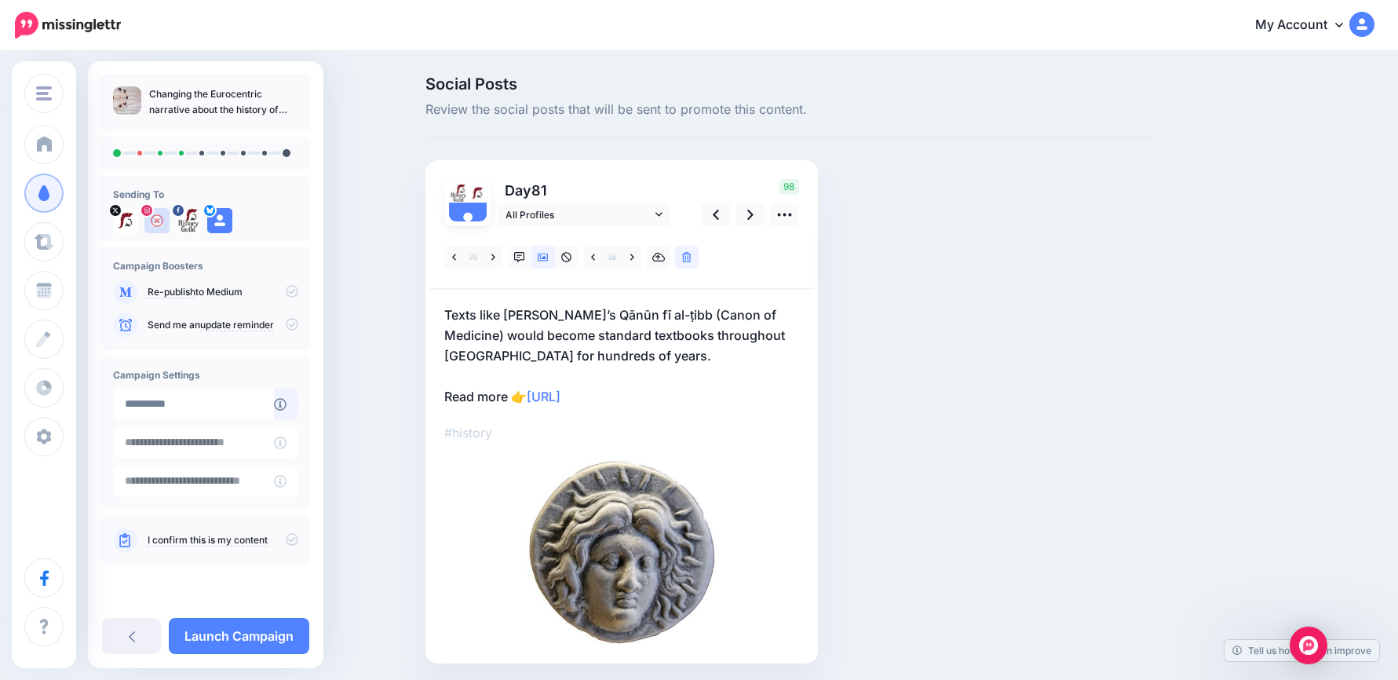
click at [572, 334] on p "Texts like Ibn Sina’s Qānūn fī al-ṭibb (Canon of Medicine) would become standar…" at bounding box center [621, 356] width 355 height 102
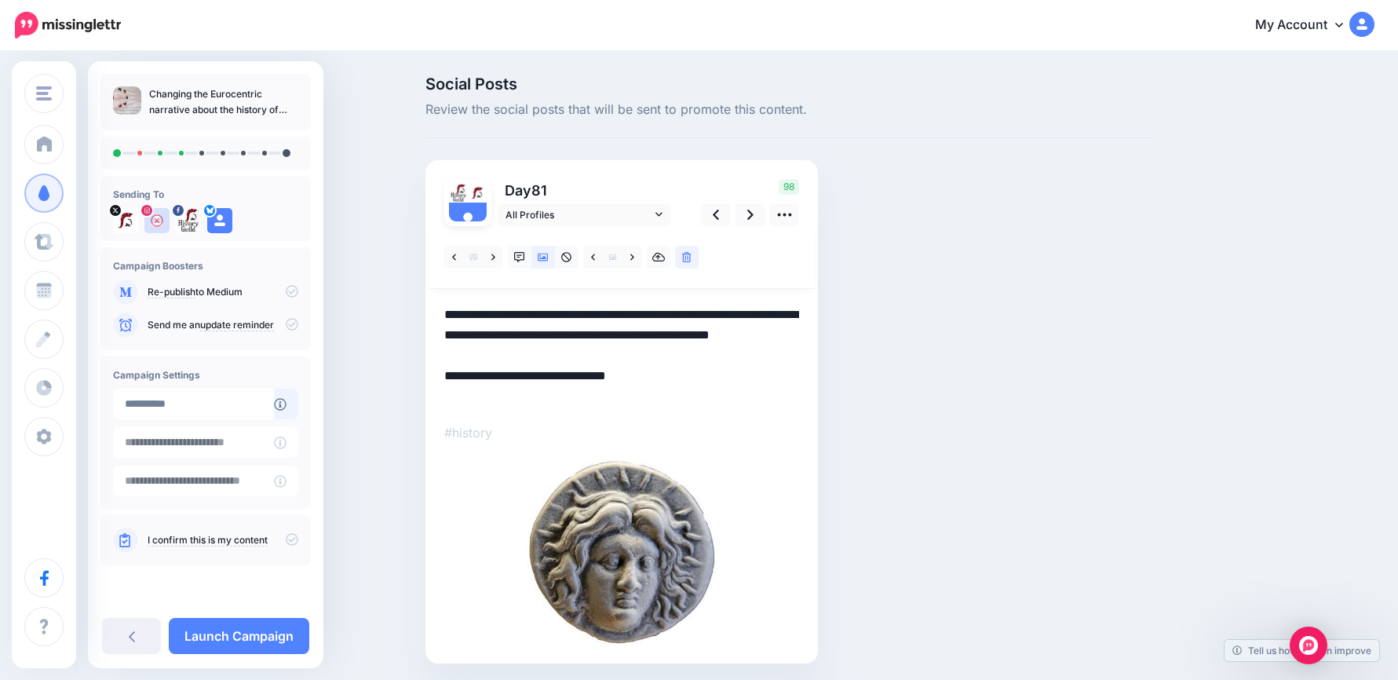
drag, startPoint x: 594, startPoint y: 359, endPoint x: 391, endPoint y: 290, distance: 214.8
click at [335, 273] on div "Social Posts Review the social posts that will be sent to promote this content.…" at bounding box center [699, 394] width 1398 height 682
paste textarea "**********"
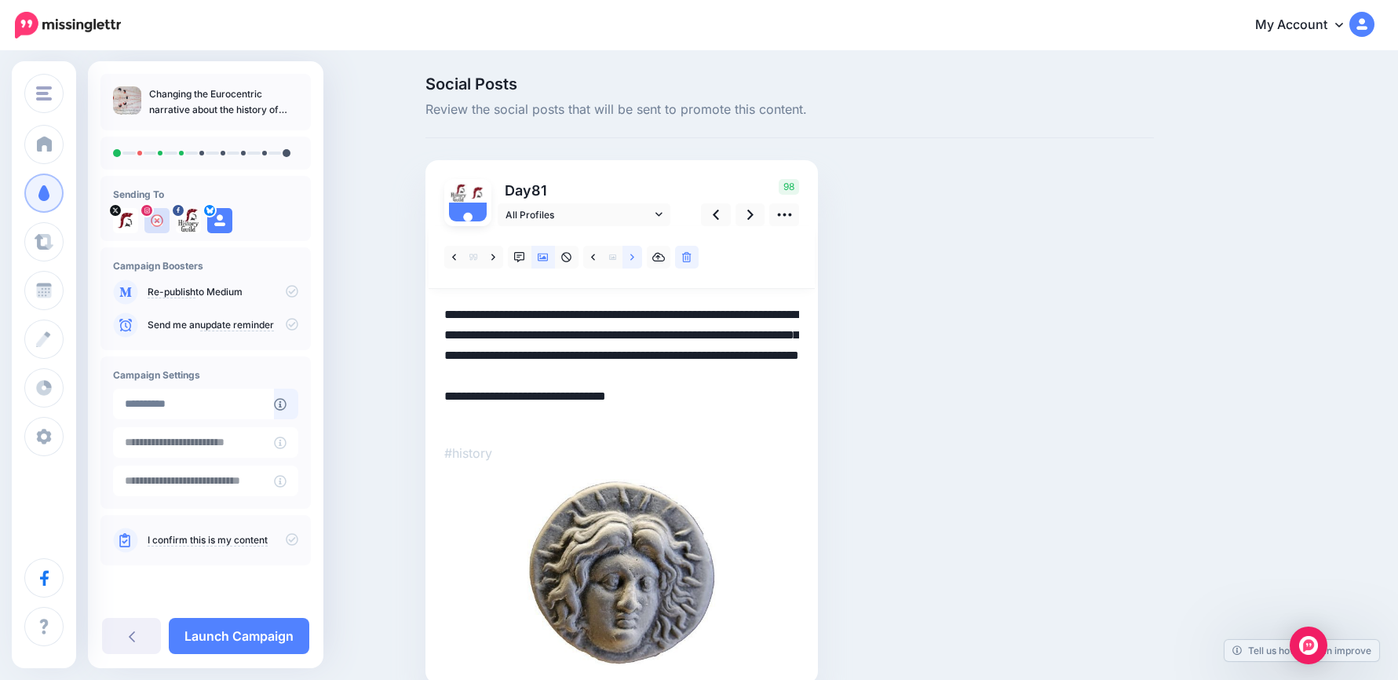
click at [634, 255] on icon at bounding box center [632, 257] width 4 height 6
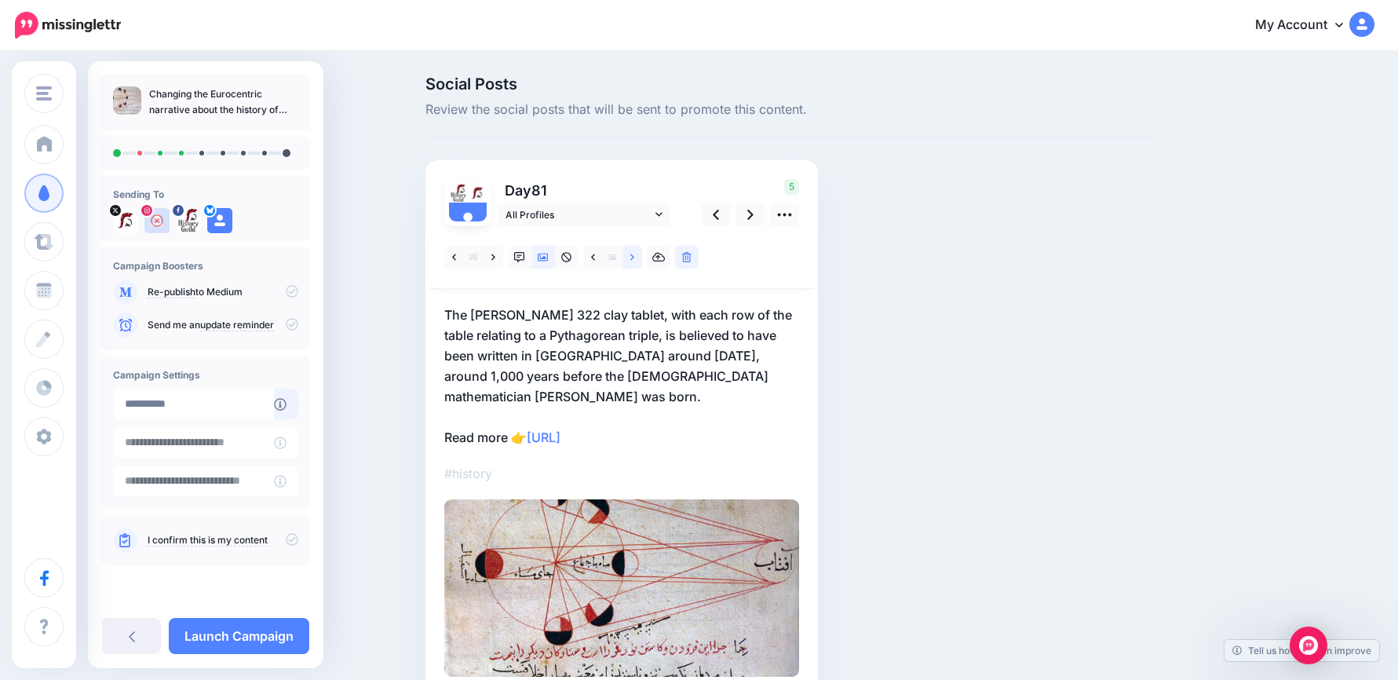
click at [634, 255] on icon at bounding box center [632, 257] width 4 height 6
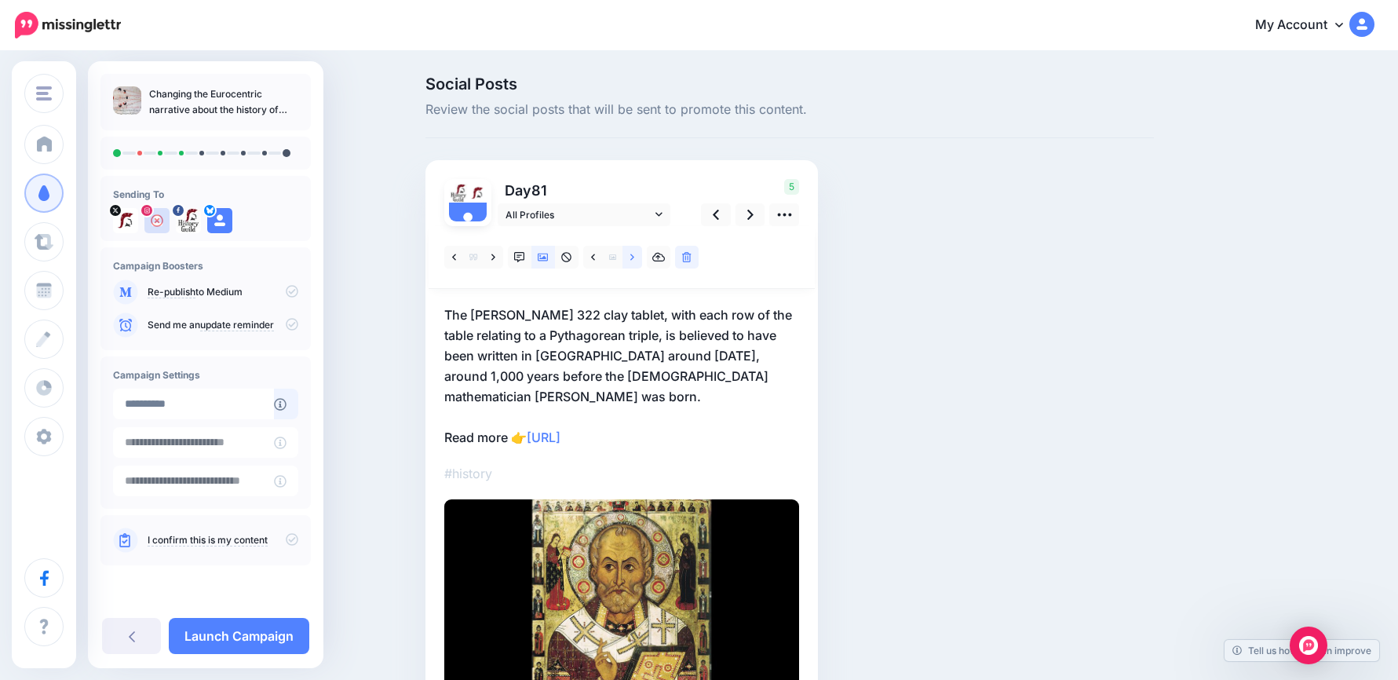
click at [634, 255] on icon at bounding box center [632, 257] width 4 height 6
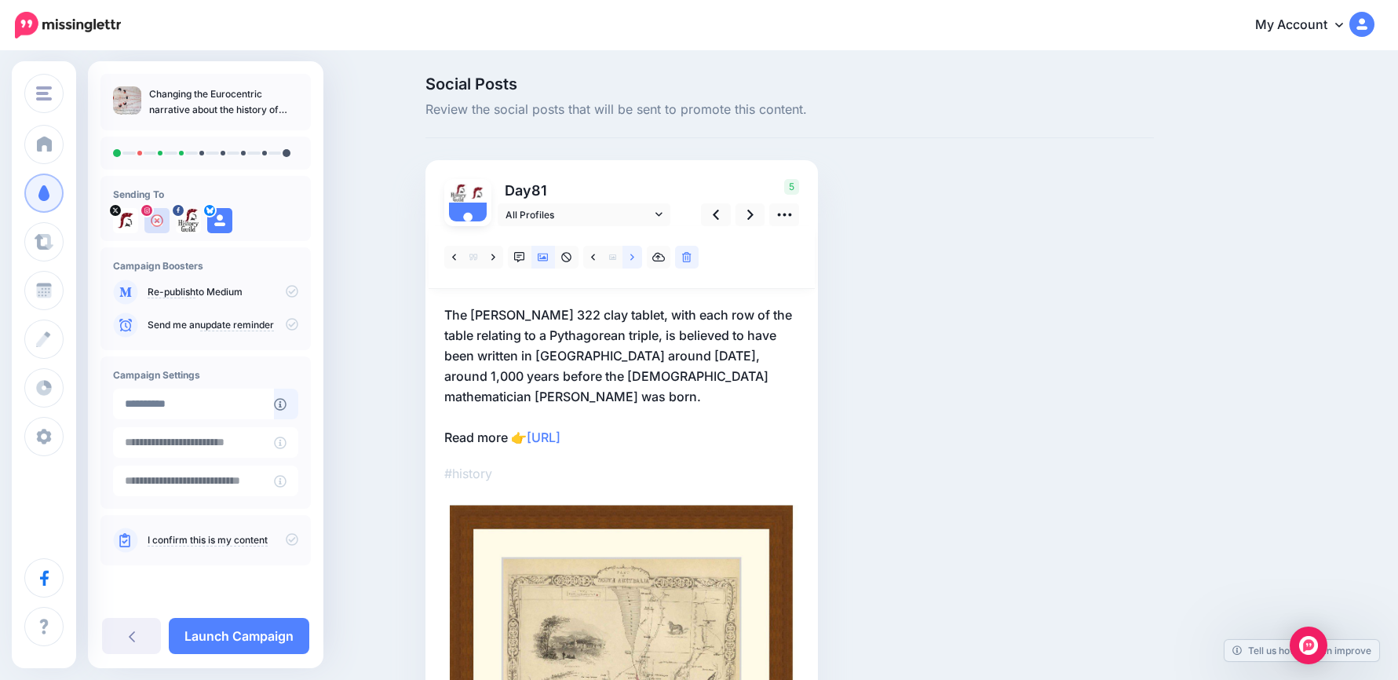
click at [634, 255] on icon at bounding box center [632, 257] width 4 height 6
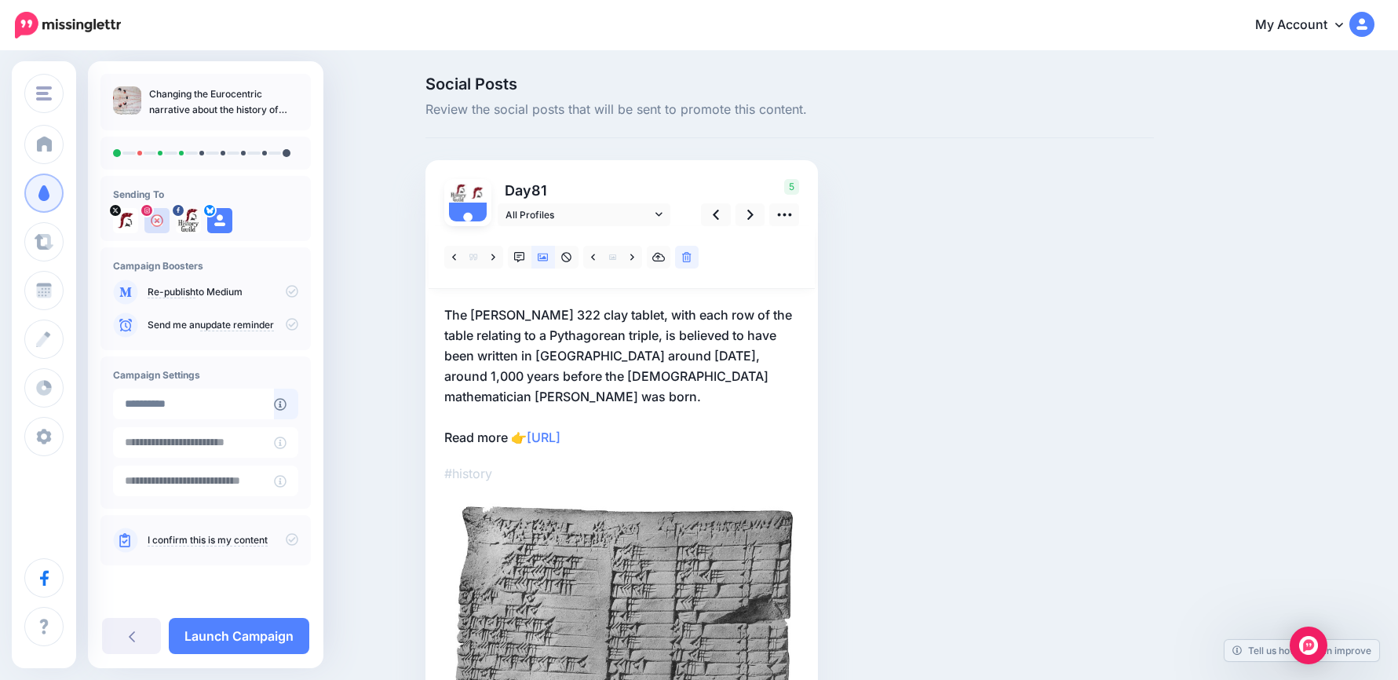
click at [682, 413] on p "The Plimpton 322 clay tablet, with each row of the table relating to a Pythagor…" at bounding box center [621, 376] width 355 height 143
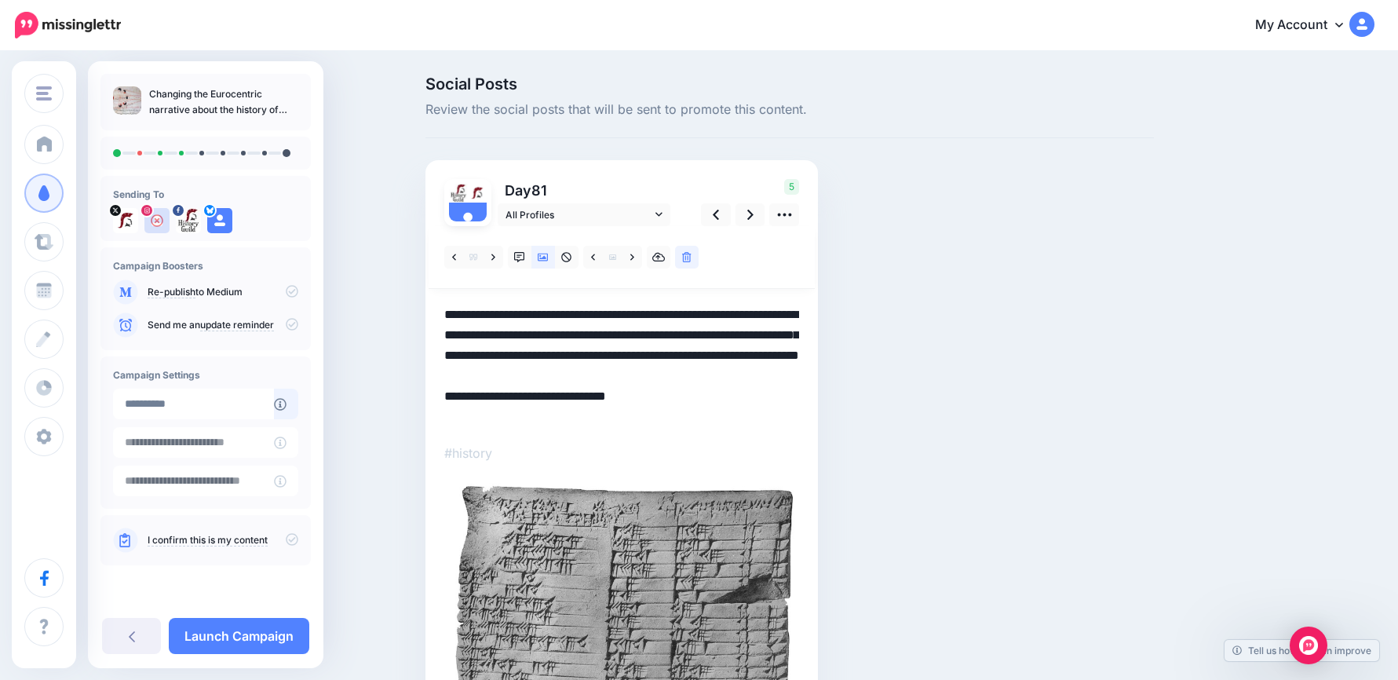
drag, startPoint x: 651, startPoint y: 405, endPoint x: 386, endPoint y: 269, distance: 298.1
click at [386, 269] on div "Social Posts Review the social posts that will be sent to promote this content.…" at bounding box center [699, 434] width 1398 height 762
click at [754, 216] on icon at bounding box center [750, 215] width 6 height 16
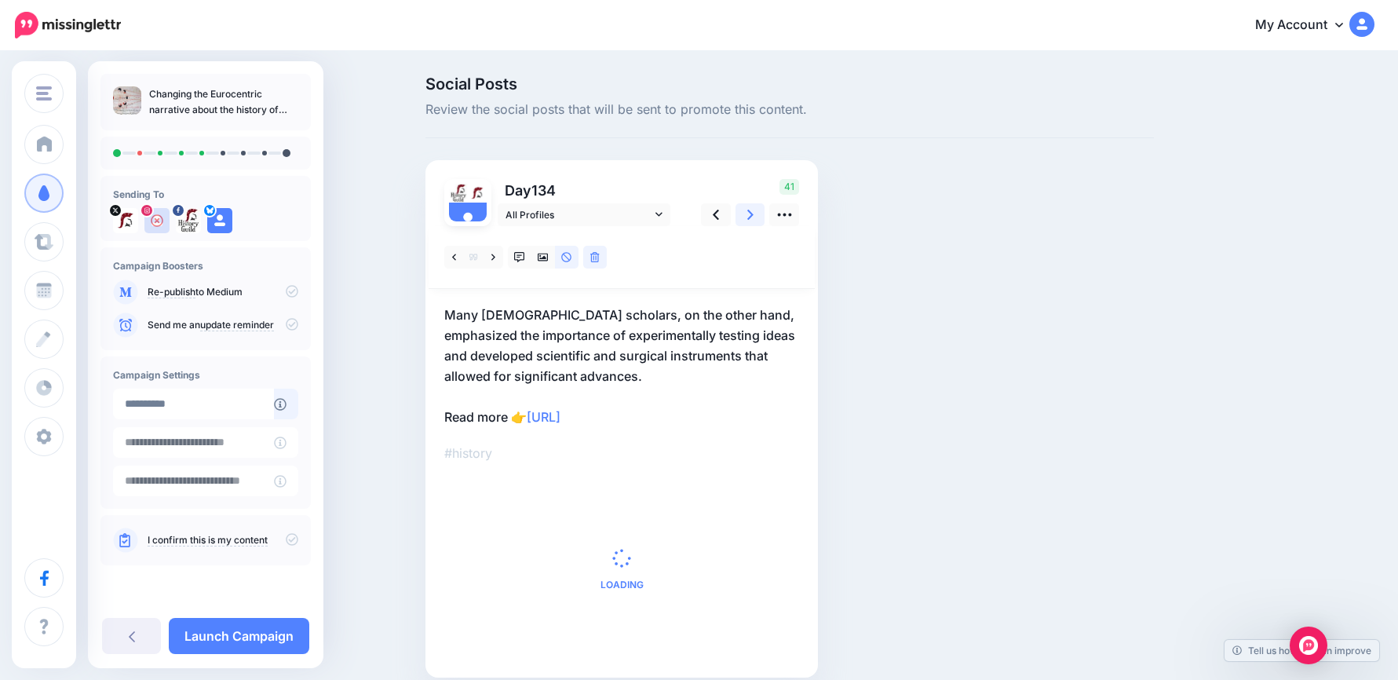
click at [754, 216] on icon at bounding box center [750, 215] width 6 height 16
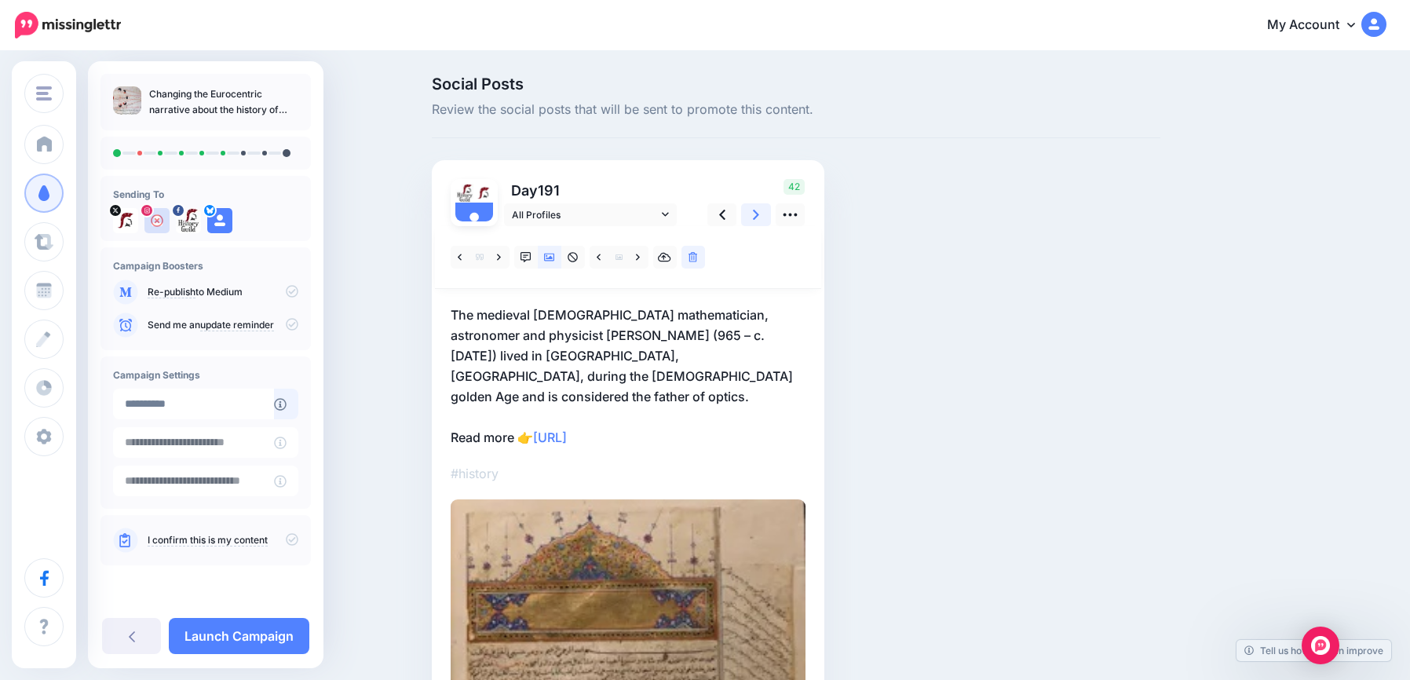
click at [759, 216] on icon at bounding box center [756, 215] width 6 height 16
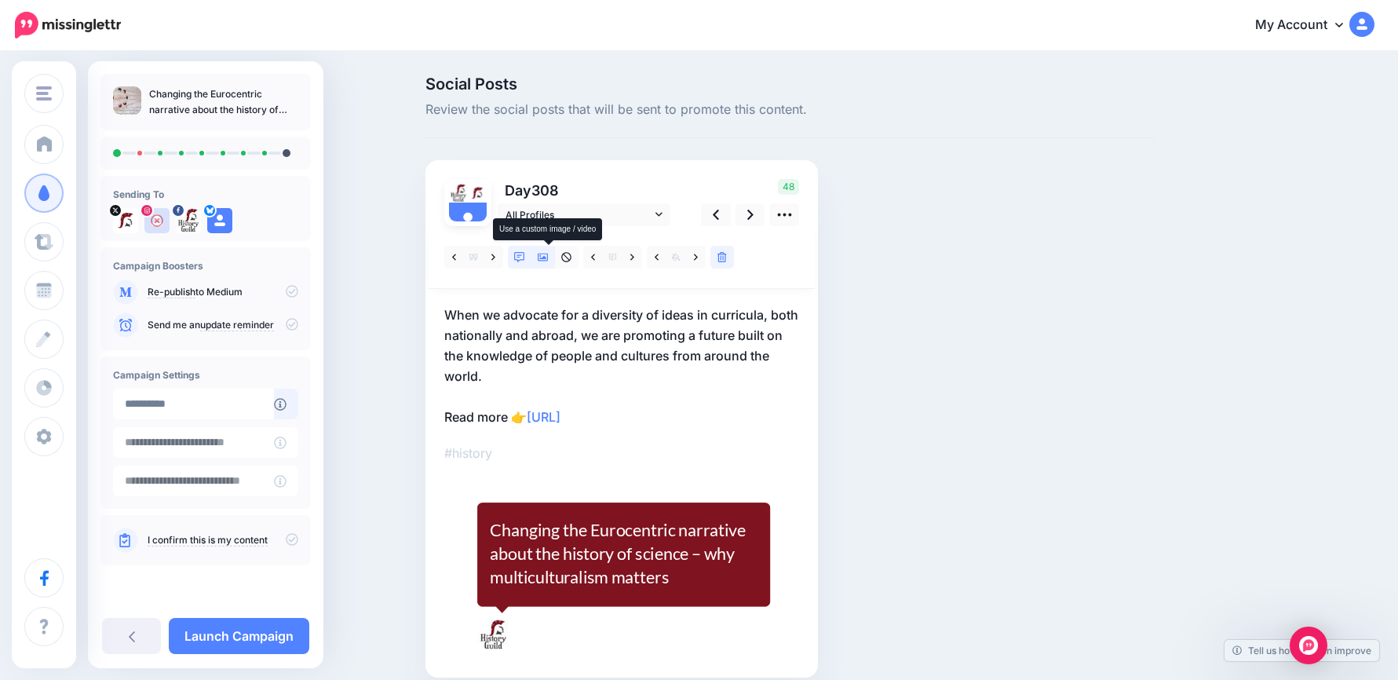
click at [549, 256] on icon at bounding box center [543, 257] width 11 height 11
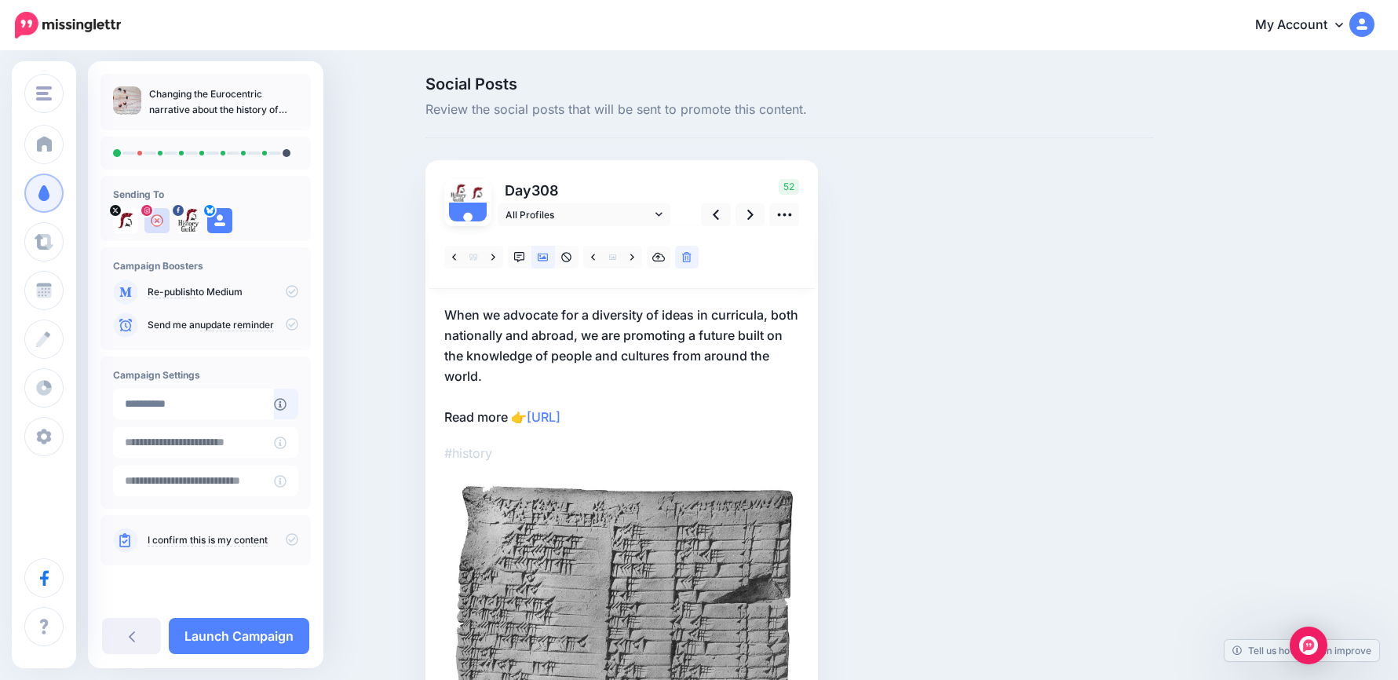
click at [655, 388] on p "When we advocate for a diversity of ideas in curricula, both nationally and abr…" at bounding box center [621, 366] width 355 height 122
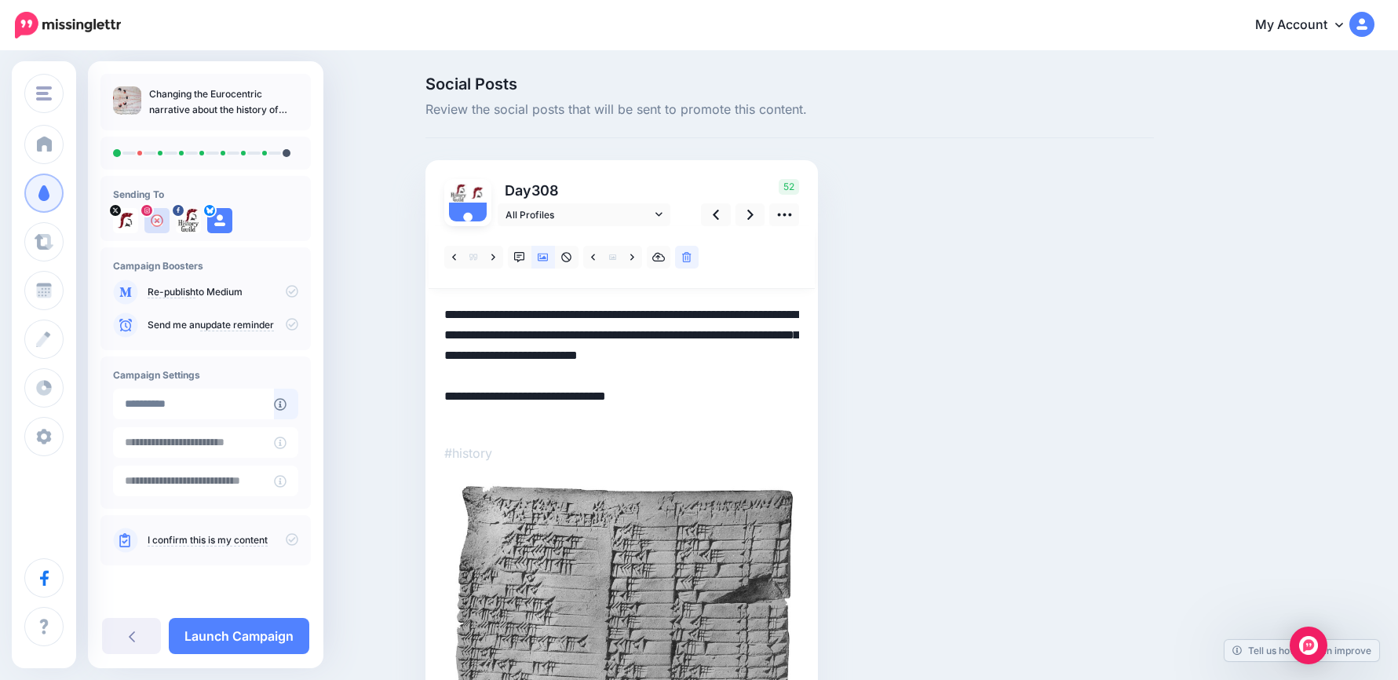
drag, startPoint x: 432, startPoint y: 366, endPoint x: 264, endPoint y: 305, distance: 178.6
click at [264, 305] on div "History Guild History Guild Add Workspace Dashboard Campaigns Curate Schedule C…" at bounding box center [699, 434] width 1398 height 762
paste textarea "**********"
click at [719, 216] on icon at bounding box center [716, 215] width 6 height 16
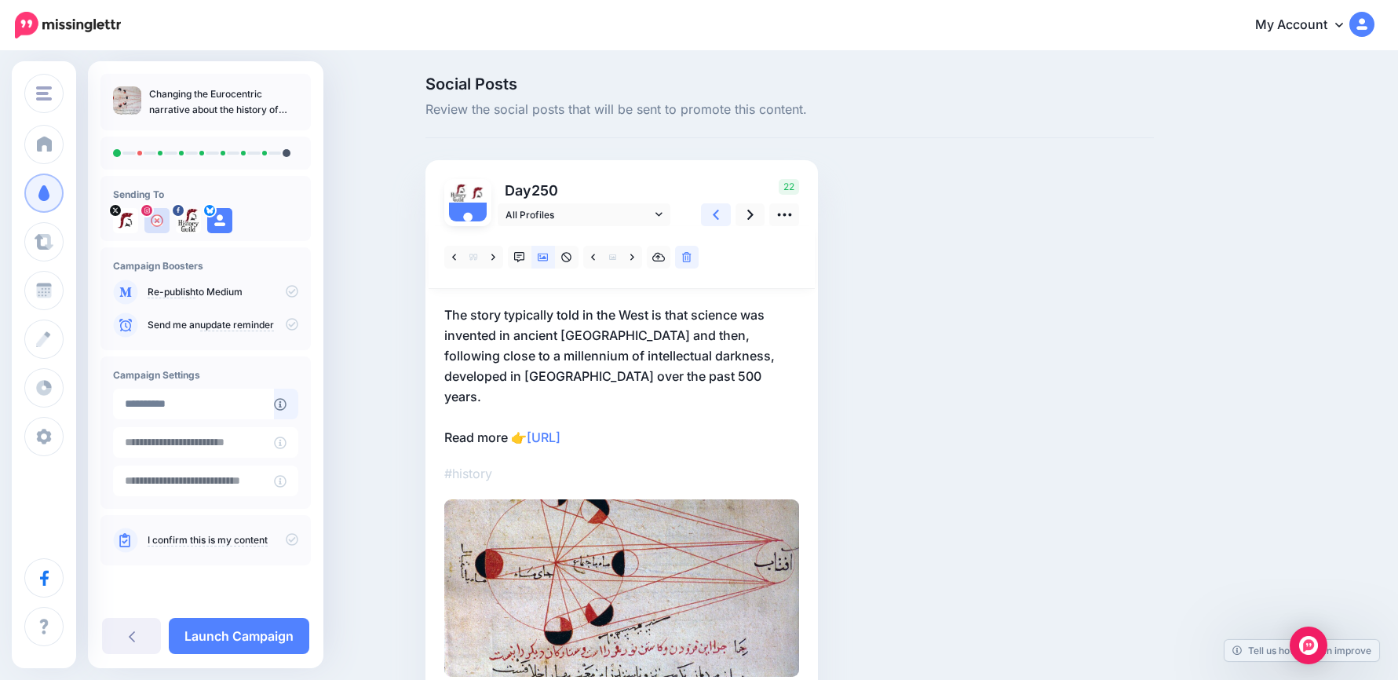
click at [719, 216] on icon at bounding box center [716, 215] width 6 height 16
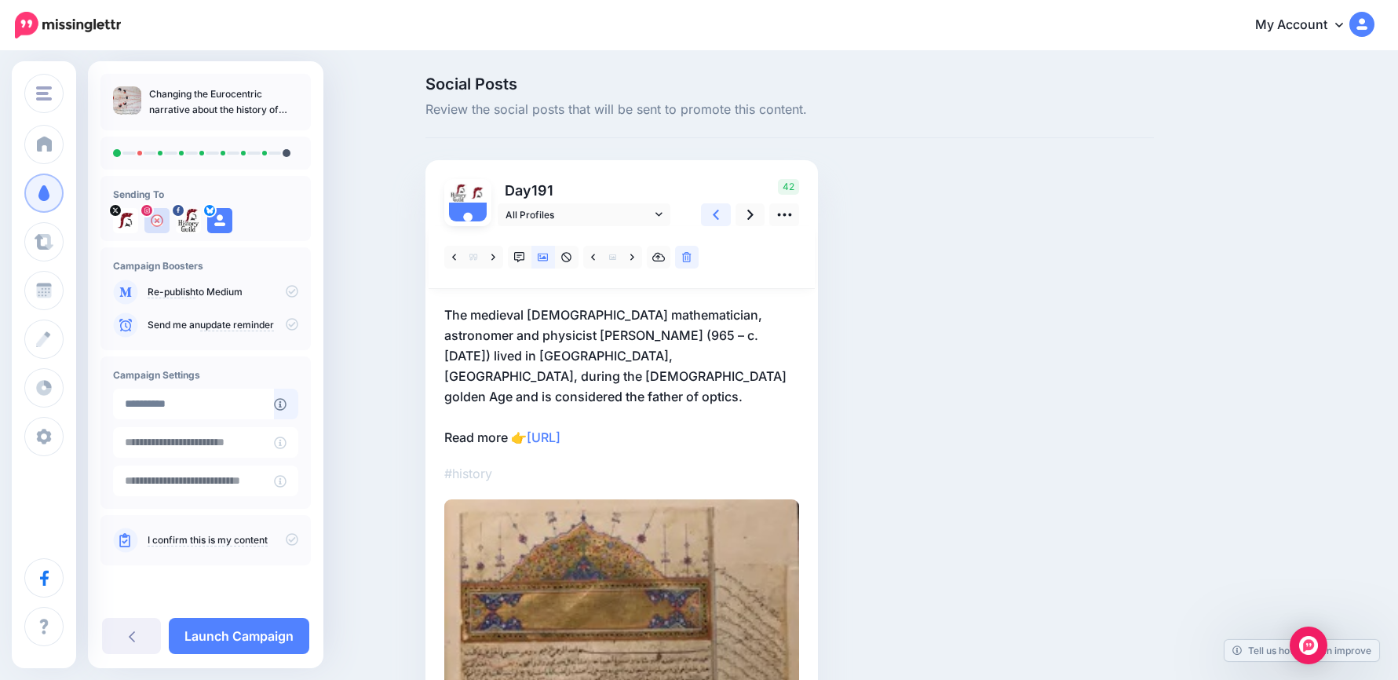
click at [719, 216] on icon at bounding box center [716, 215] width 6 height 16
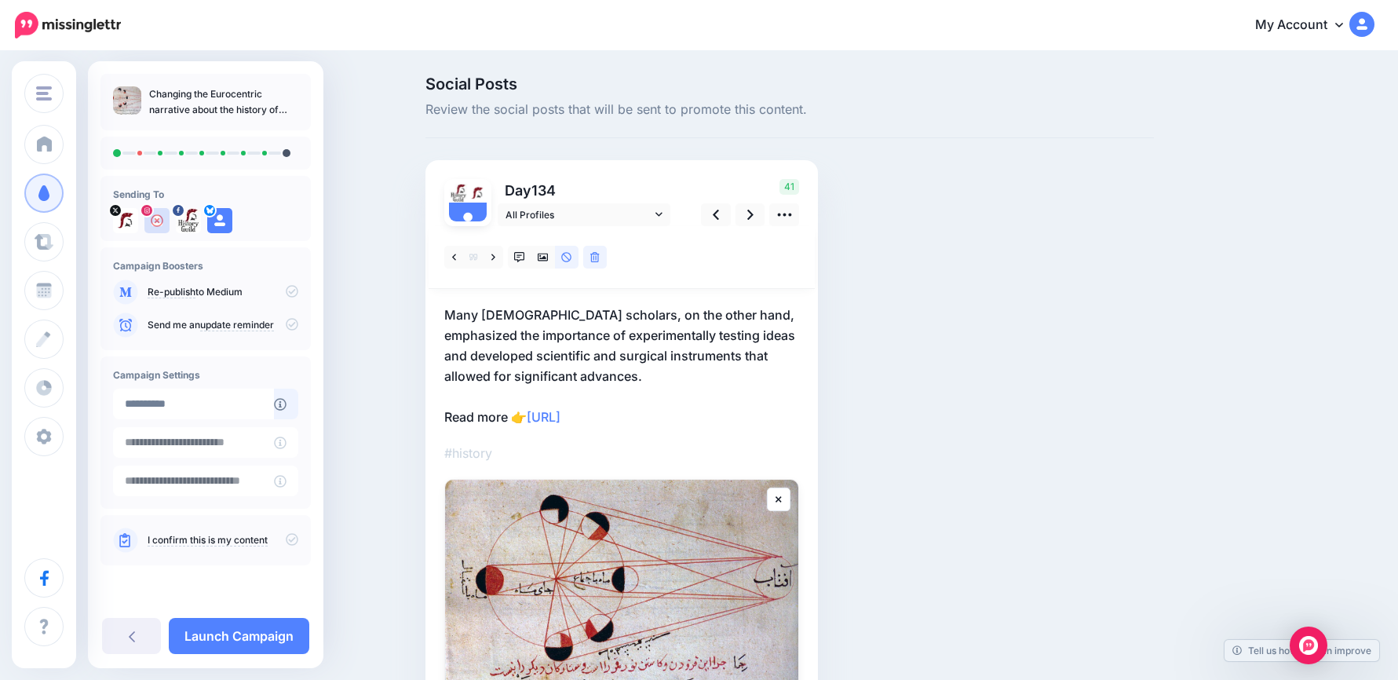
click at [489, 313] on p "Many Arab scholars, on the other hand, emphasized the importance of experimenta…" at bounding box center [621, 366] width 355 height 122
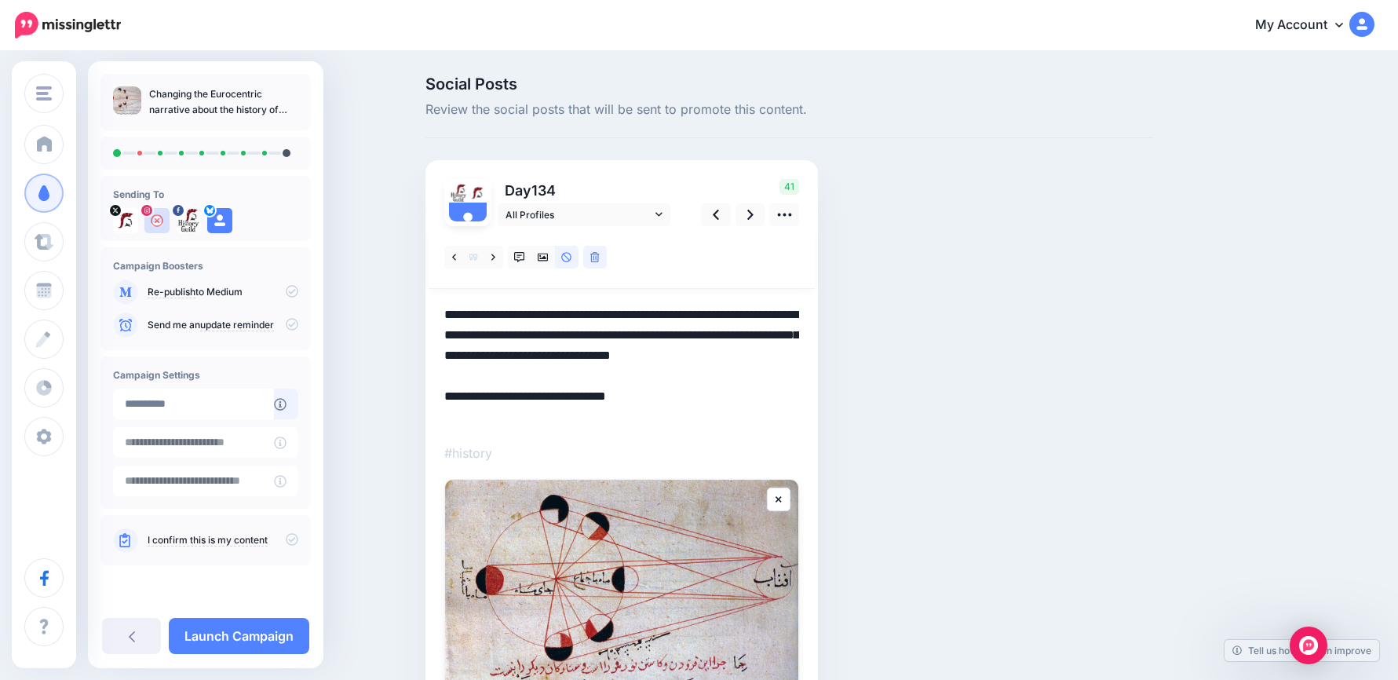
drag, startPoint x: 489, startPoint y: 315, endPoint x: 469, endPoint y: 315, distance: 20.4
click at [469, 315] on textarea "**********" at bounding box center [621, 366] width 355 height 122
drag, startPoint x: 569, startPoint y: 316, endPoint x: 688, endPoint y: 318, distance: 118.6
click at [688, 318] on textarea "**********" at bounding box center [621, 366] width 355 height 122
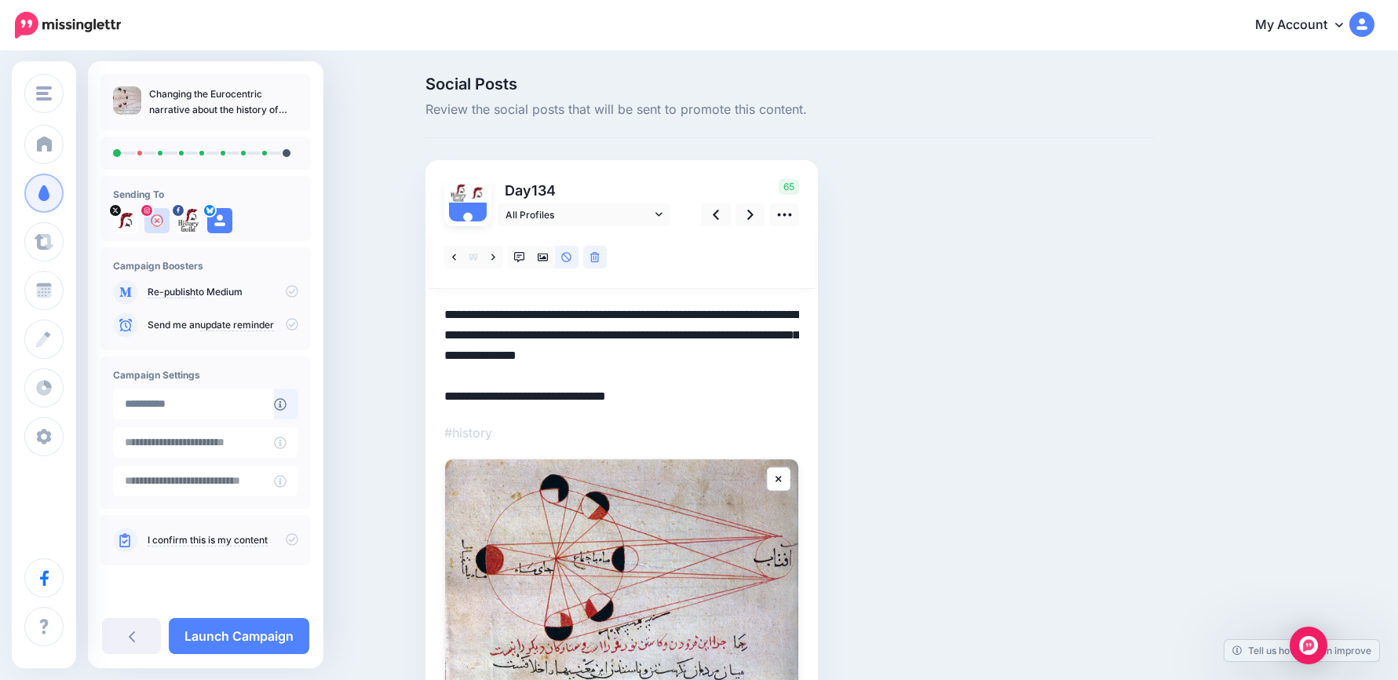
drag, startPoint x: 525, startPoint y: 380, endPoint x: 428, endPoint y: 380, distance: 97.4
click at [428, 380] on div "Social Posts Review the social posts that will be sent to promote this content.…" at bounding box center [790, 455] width 752 height 758
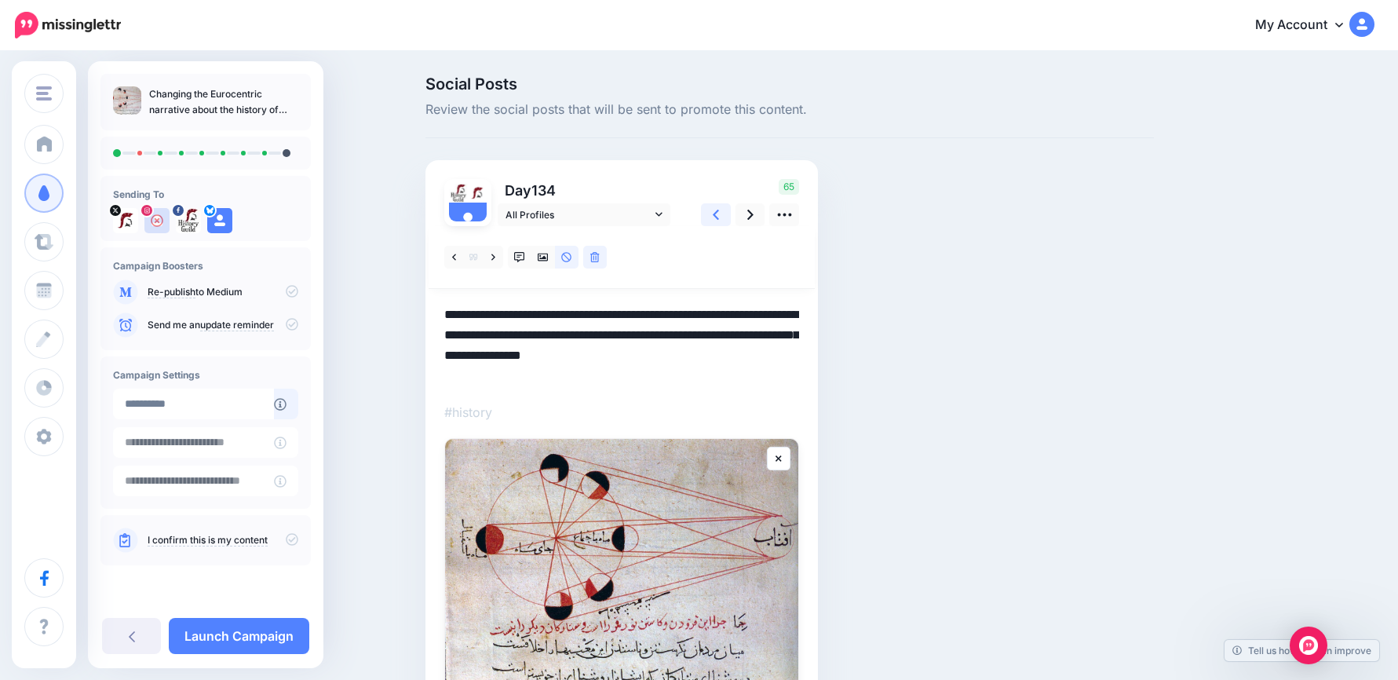
type textarea "**********"
click at [710, 212] on link at bounding box center [716, 214] width 30 height 23
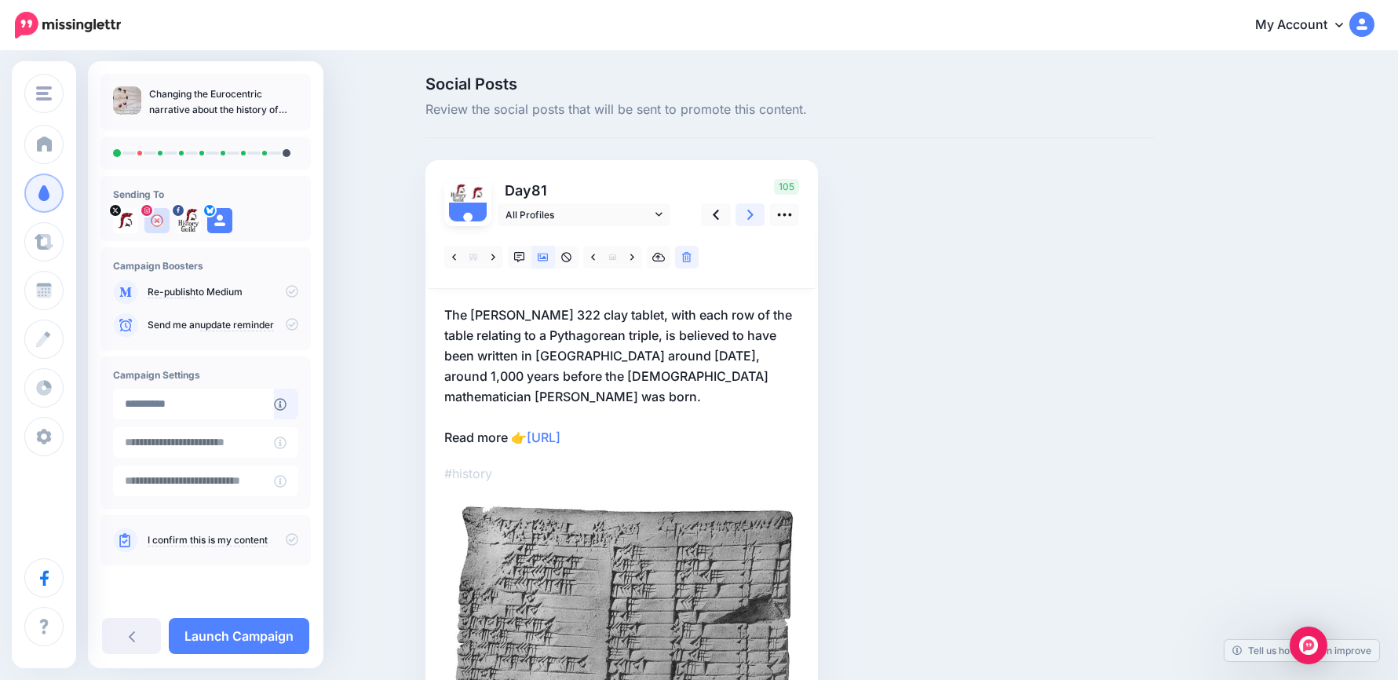
click at [752, 216] on link at bounding box center [751, 214] width 30 height 23
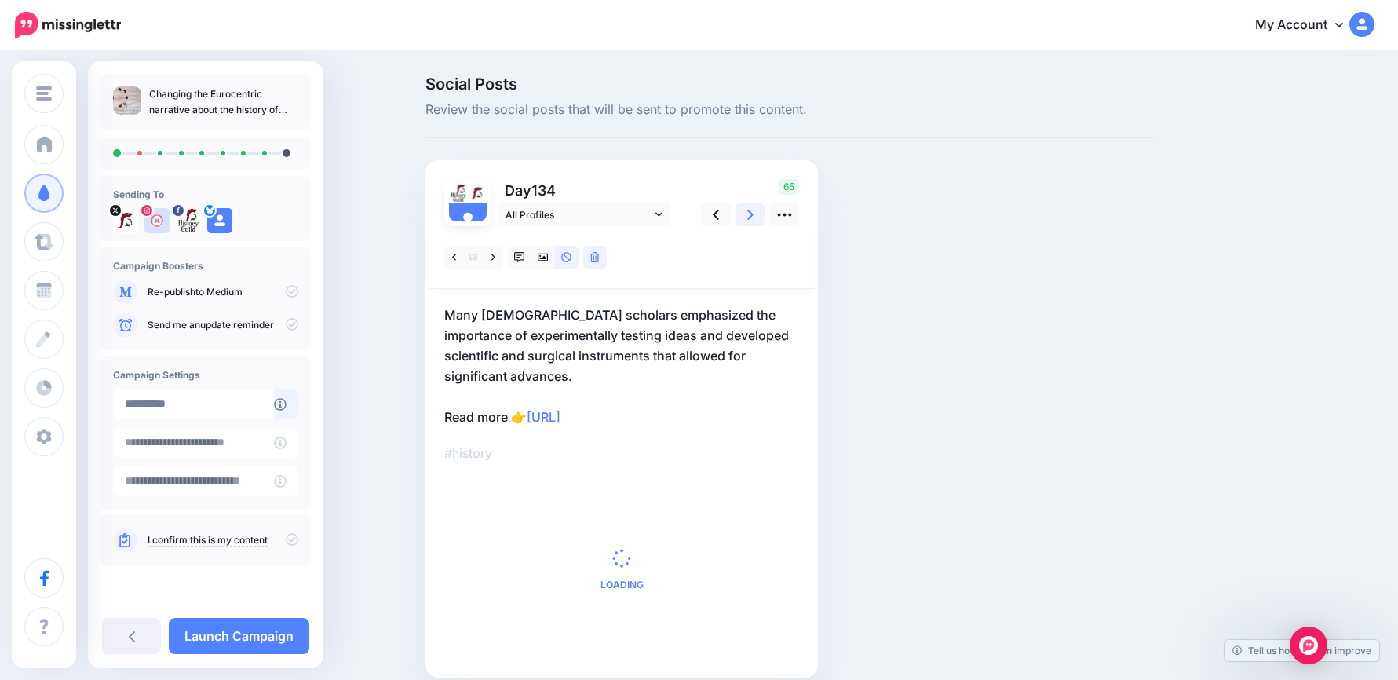
click at [752, 217] on link at bounding box center [751, 214] width 30 height 23
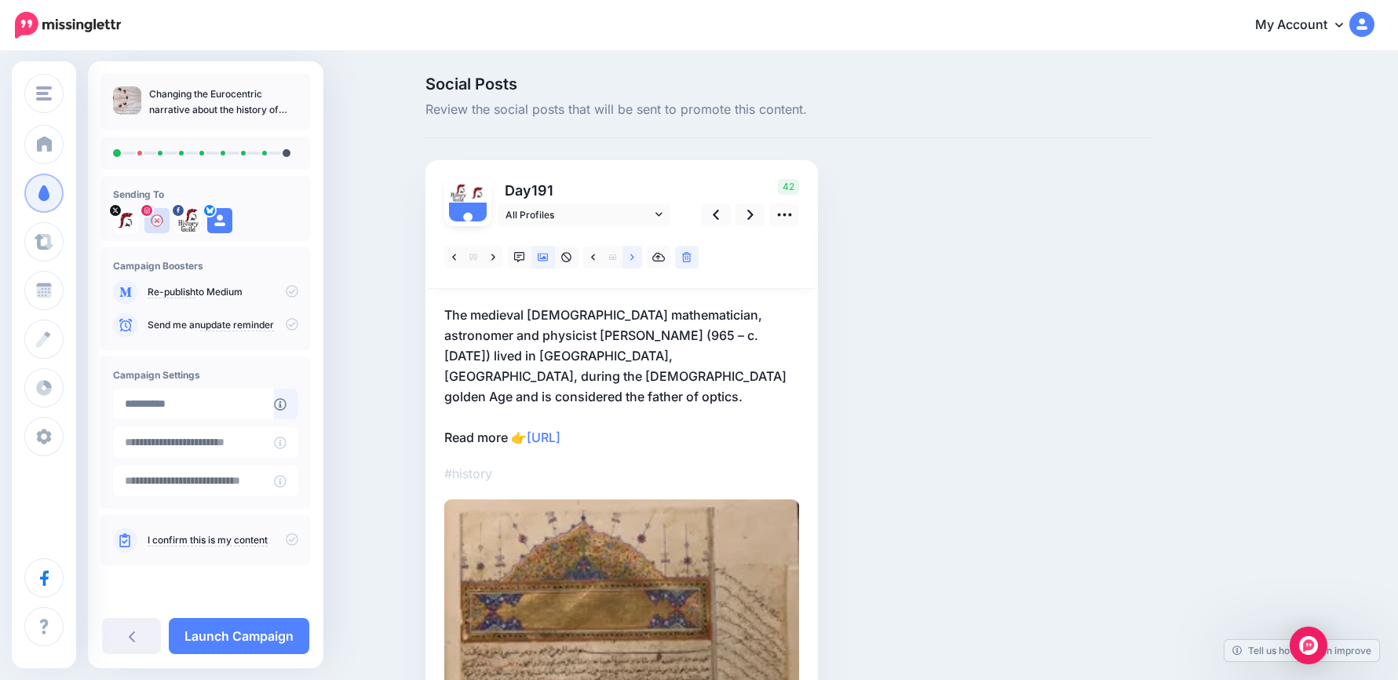
click at [634, 261] on icon at bounding box center [632, 257] width 4 height 11
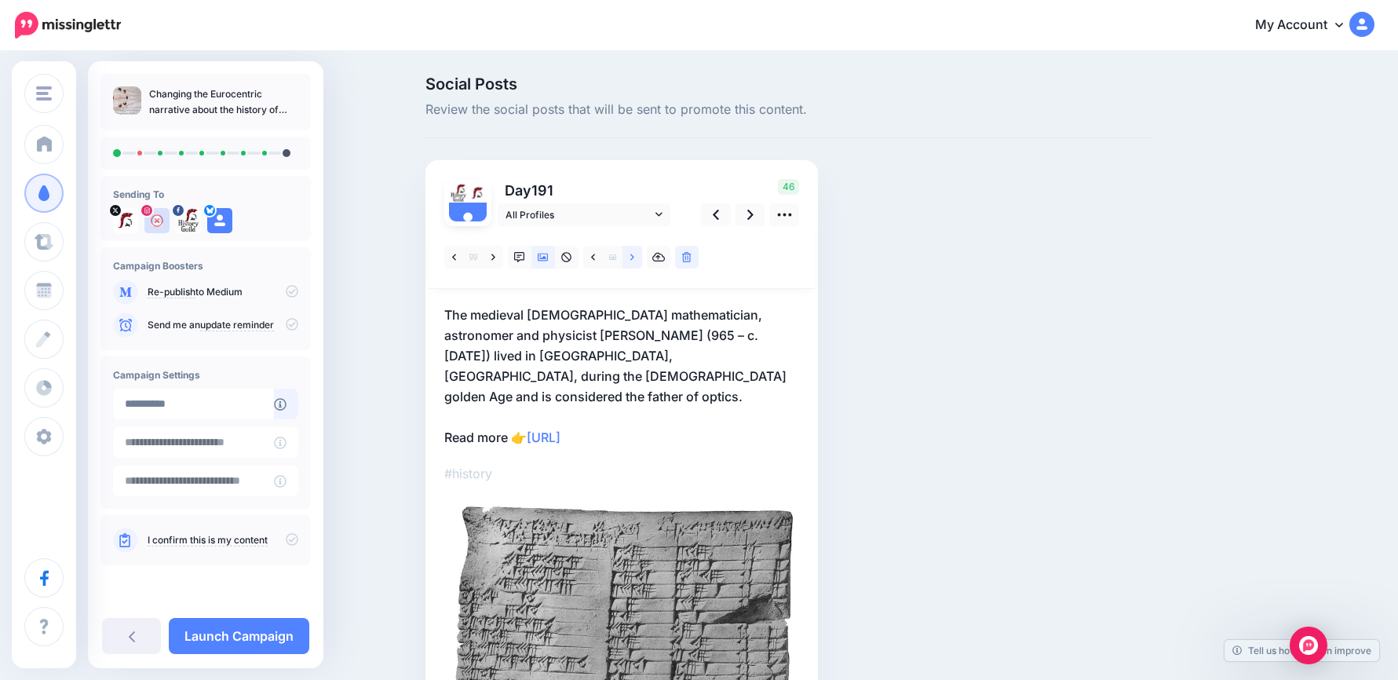
click at [634, 261] on icon at bounding box center [632, 257] width 4 height 11
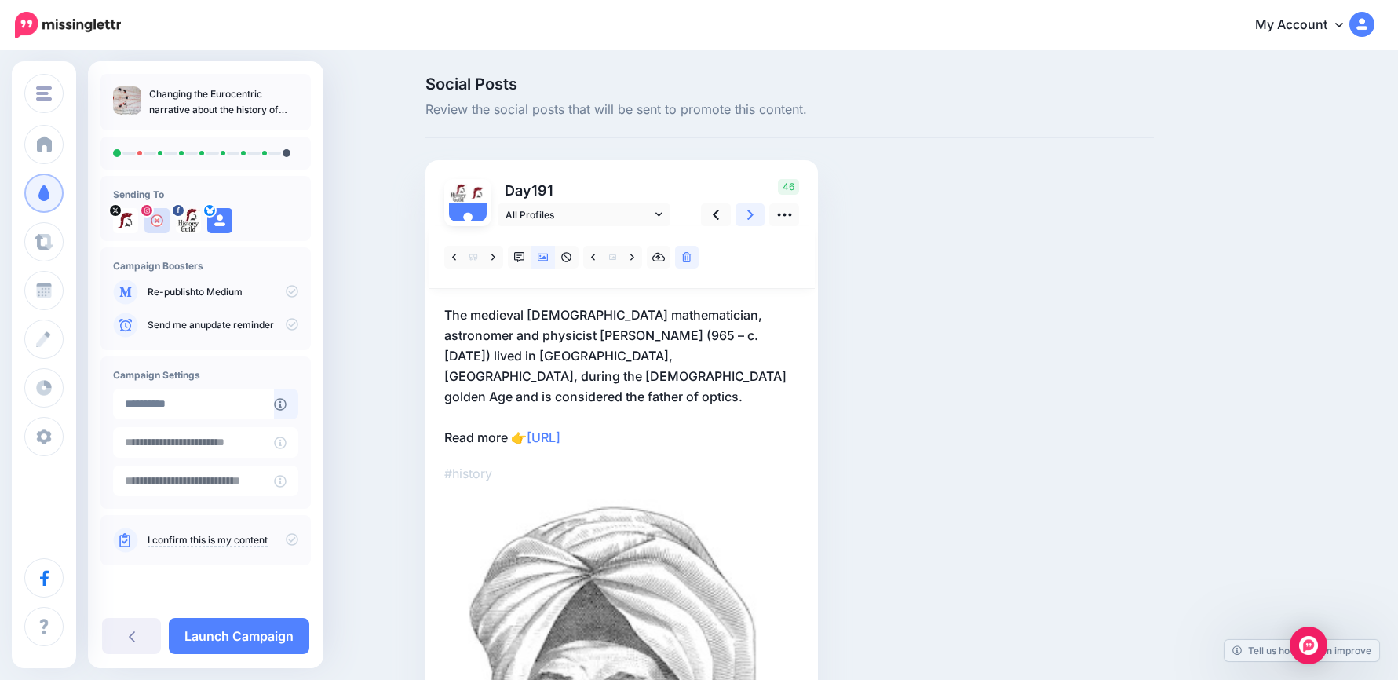
click at [752, 217] on link at bounding box center [751, 214] width 30 height 23
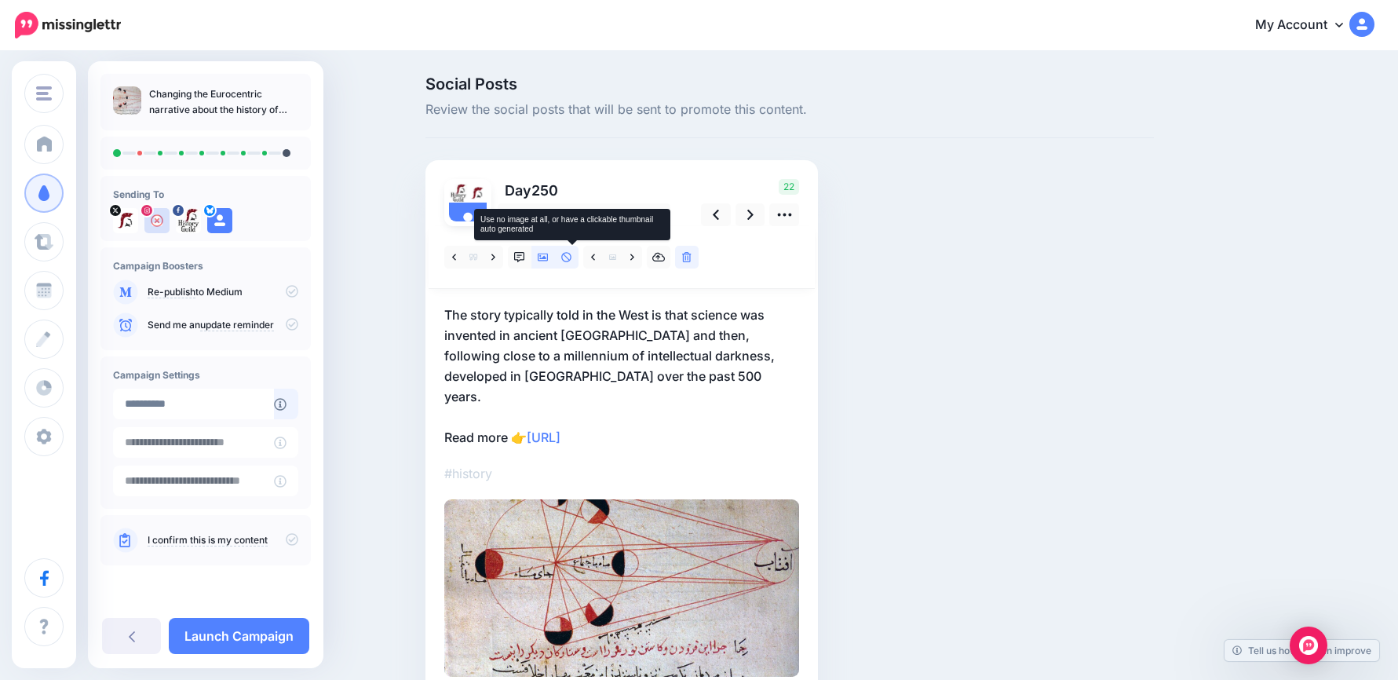
click at [579, 262] on link at bounding box center [567, 257] width 24 height 23
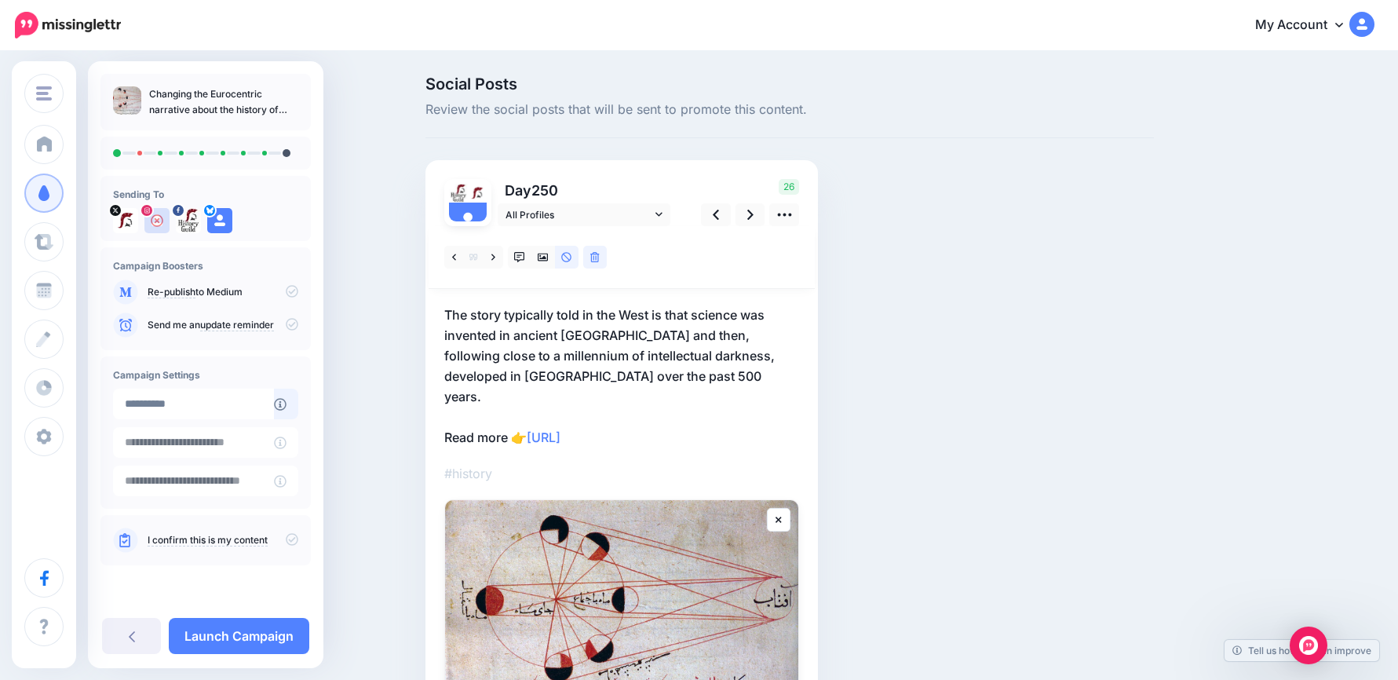
drag, startPoint x: 701, startPoint y: 411, endPoint x: 424, endPoint y: 394, distance: 277.7
click at [424, 394] on div "Social Posts Review the social posts that will be sent to promote this content.…" at bounding box center [790, 475] width 752 height 799
click at [754, 220] on icon at bounding box center [750, 215] width 6 height 16
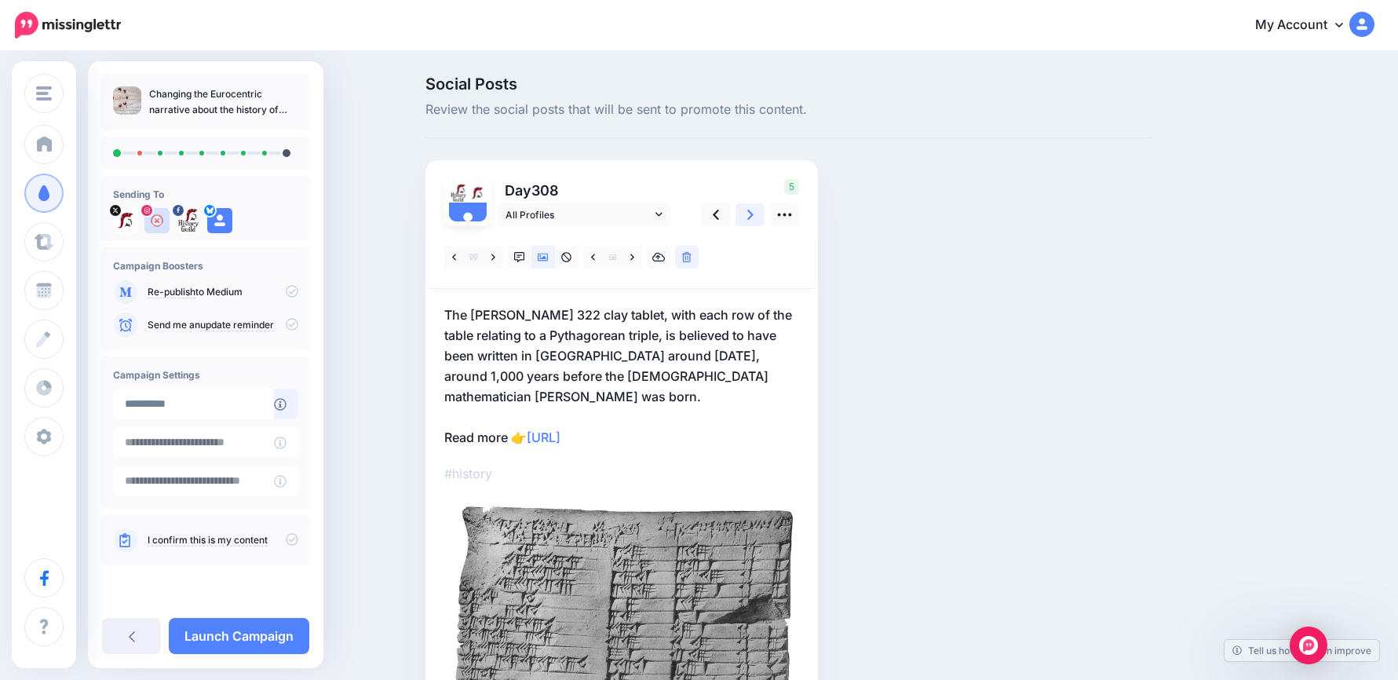
click at [754, 220] on icon at bounding box center [750, 215] width 6 height 16
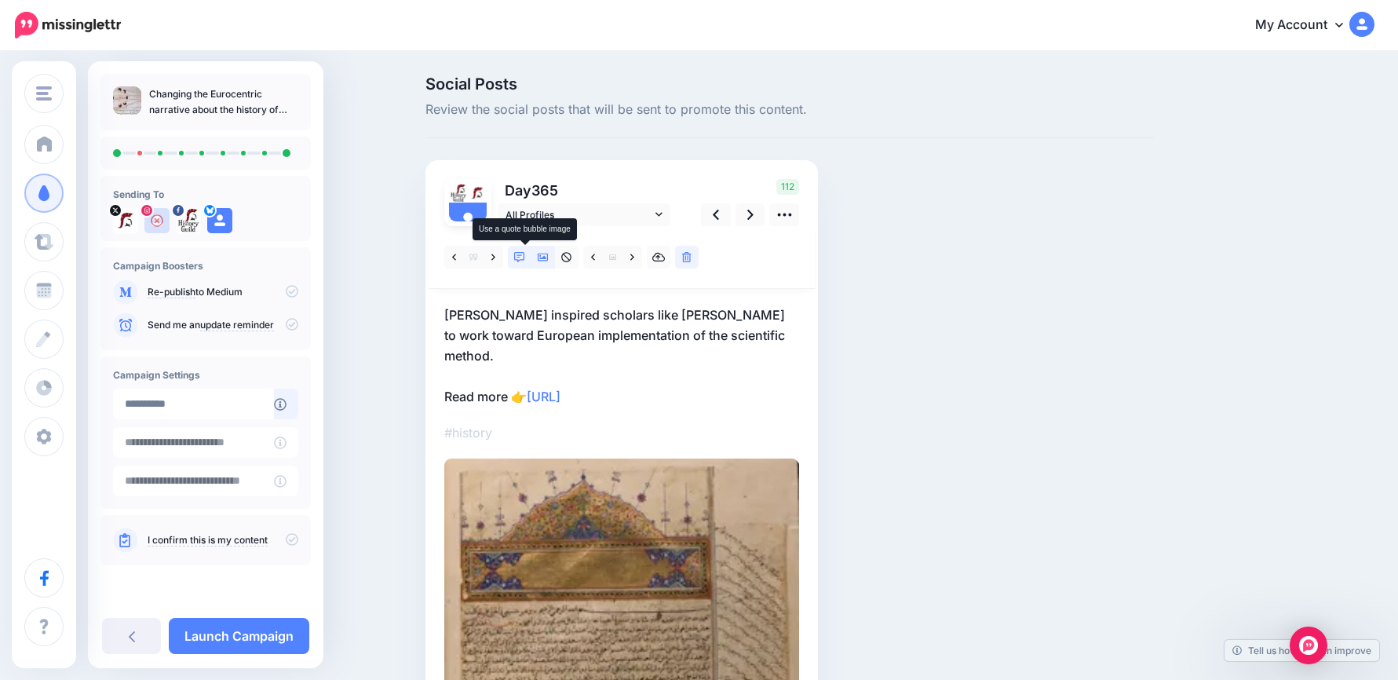
click at [525, 259] on icon at bounding box center [519, 257] width 11 height 11
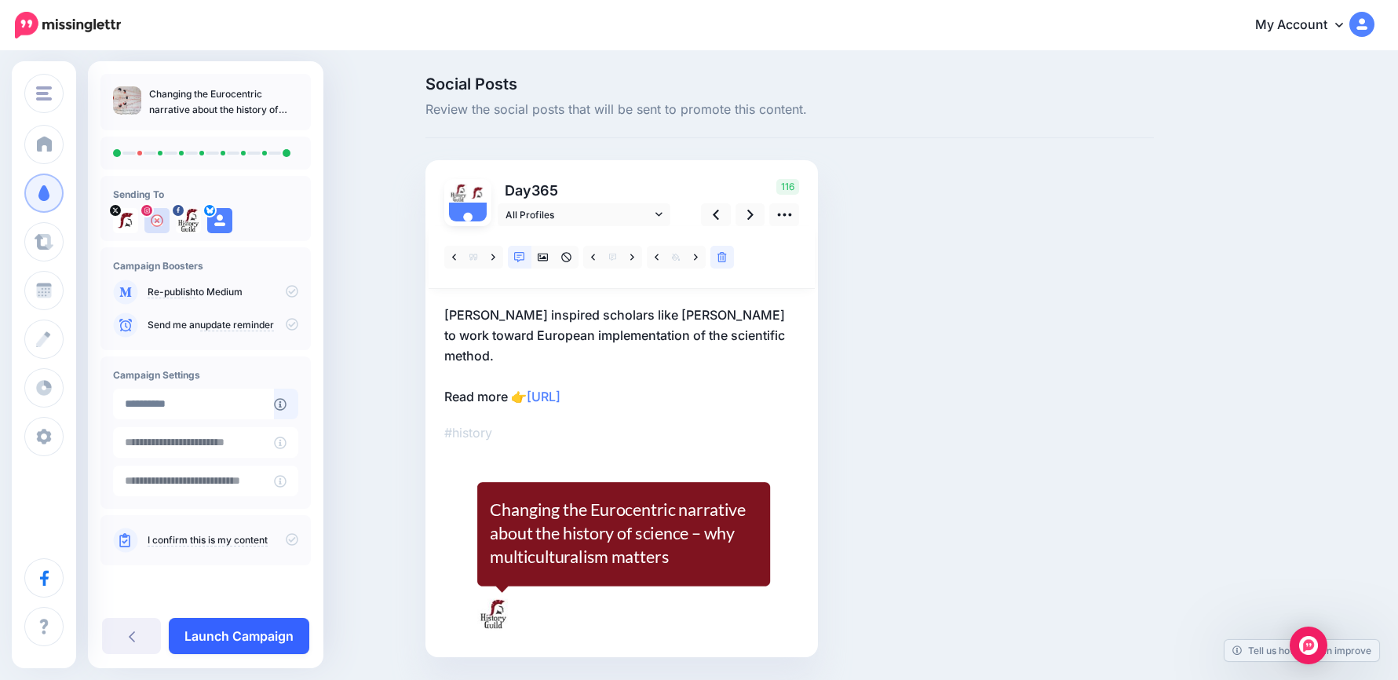
click at [270, 626] on link "Launch Campaign" at bounding box center [239, 636] width 141 height 36
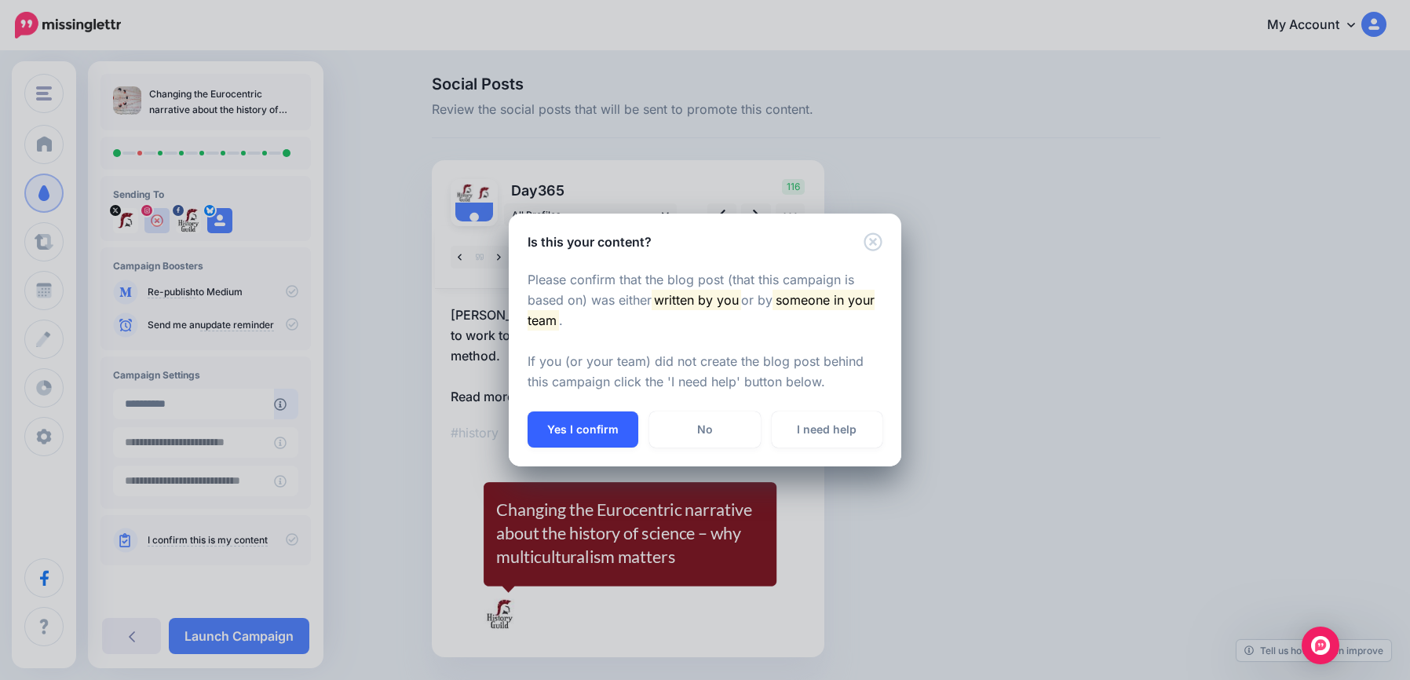
click at [601, 423] on button "Yes I confirm" at bounding box center [583, 429] width 111 height 36
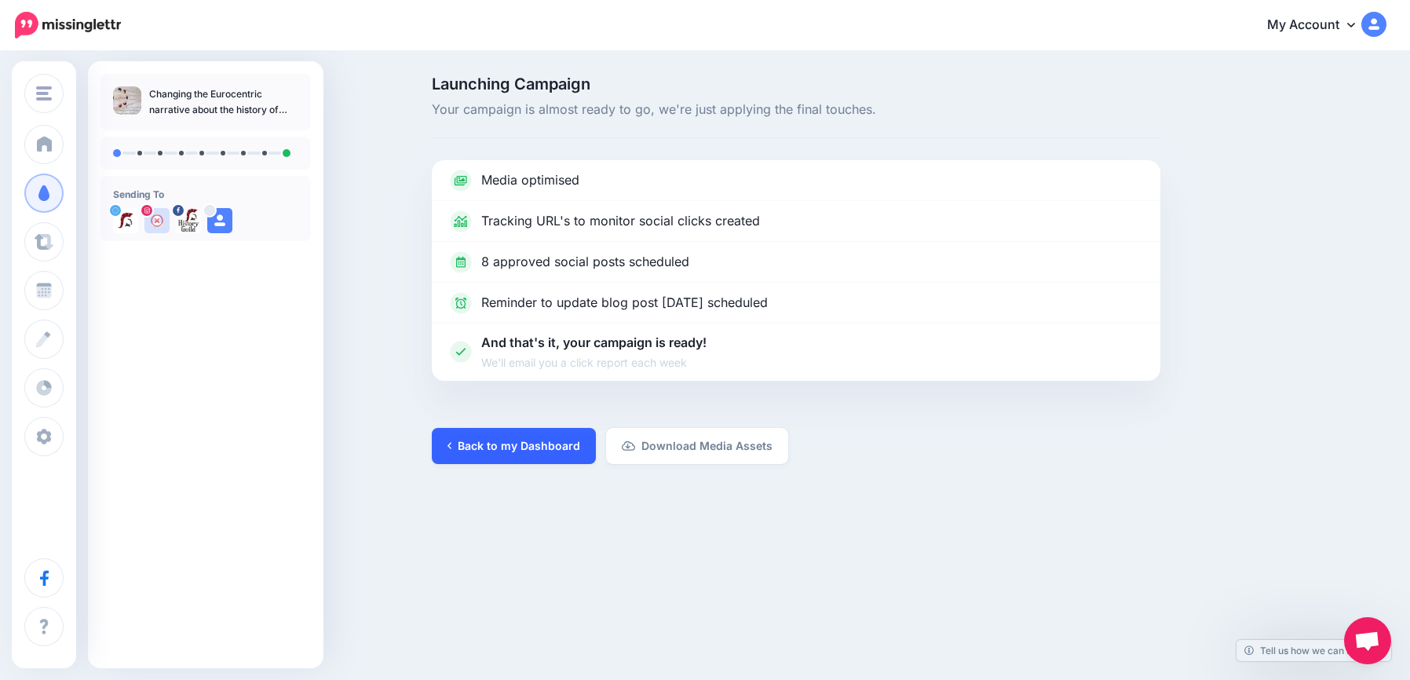
click at [521, 445] on link "Back to my Dashboard" at bounding box center [514, 446] width 164 height 36
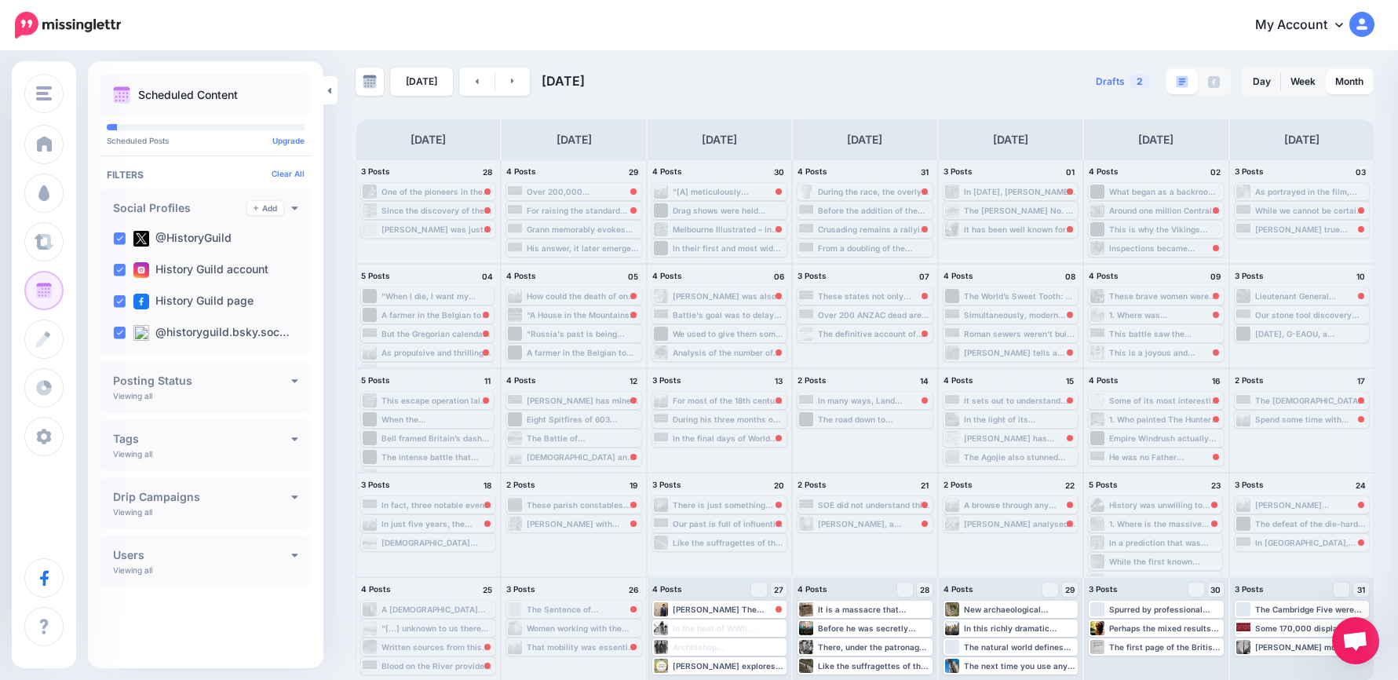
scroll to position [10, 0]
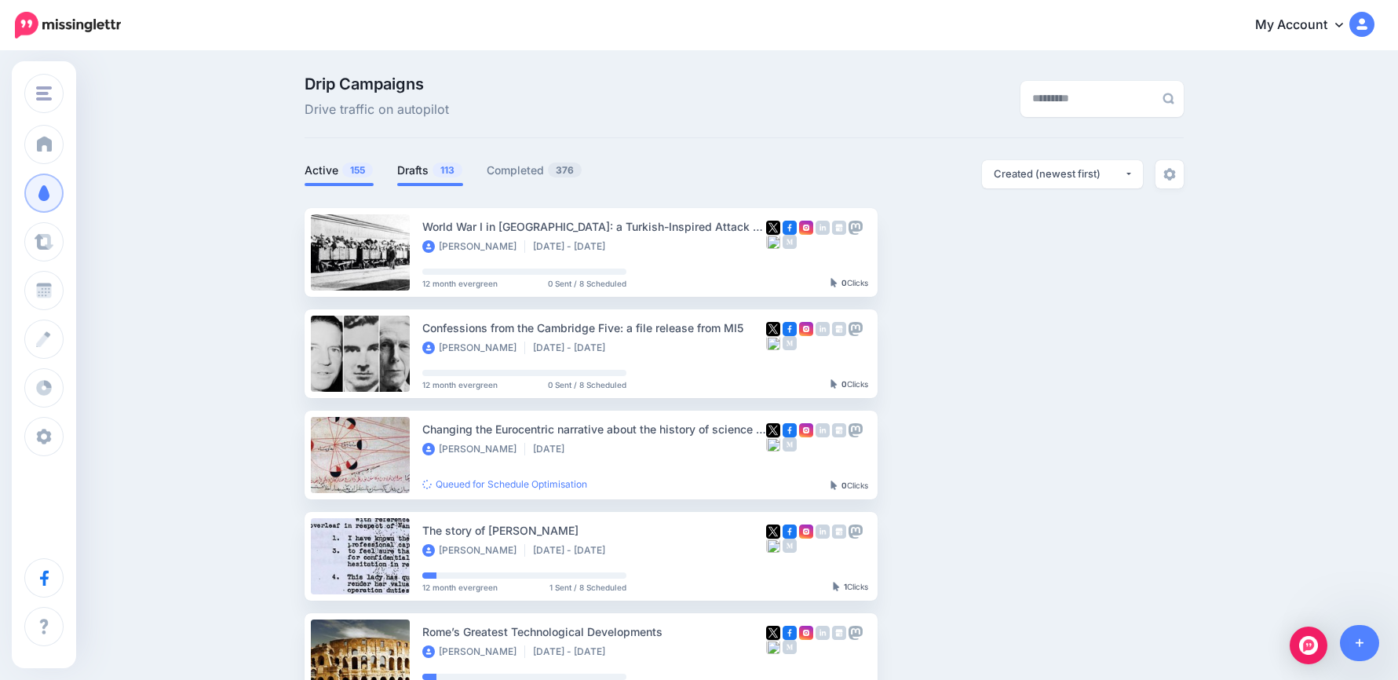
click at [431, 167] on link "Drafts 113" at bounding box center [430, 170] width 66 height 19
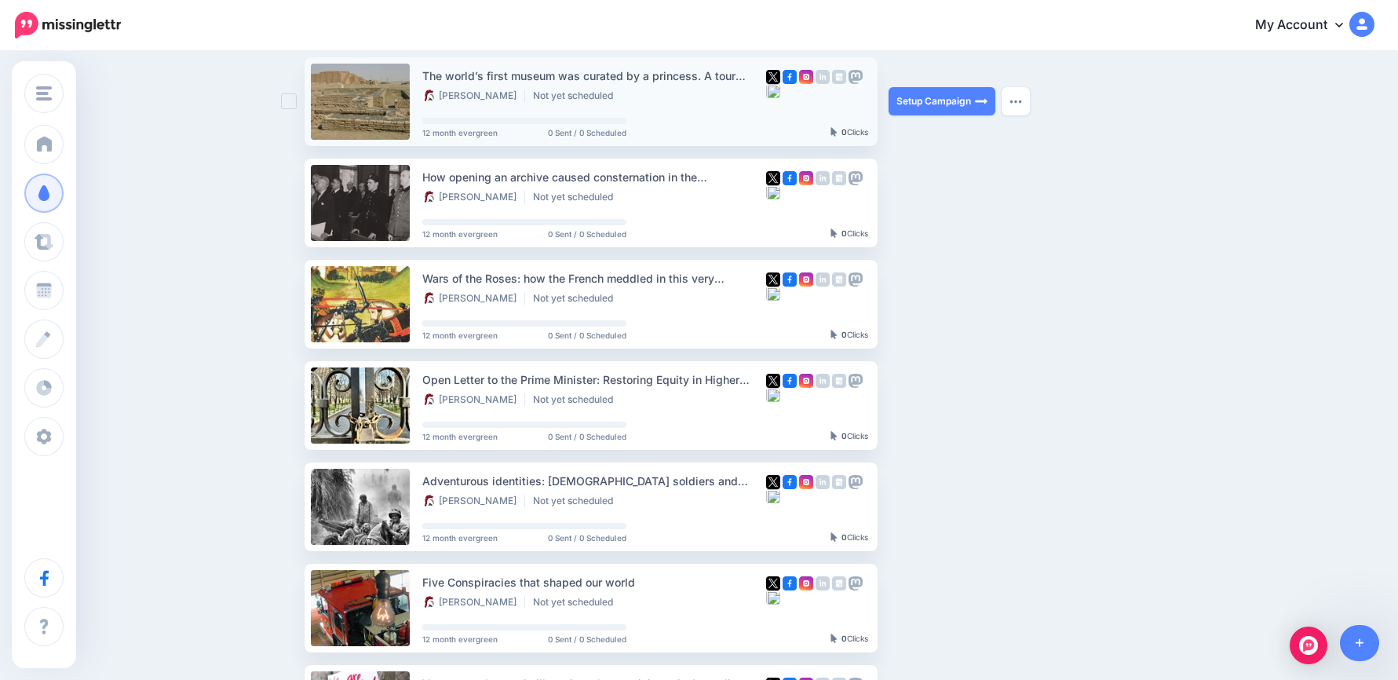
scroll to position [79, 0]
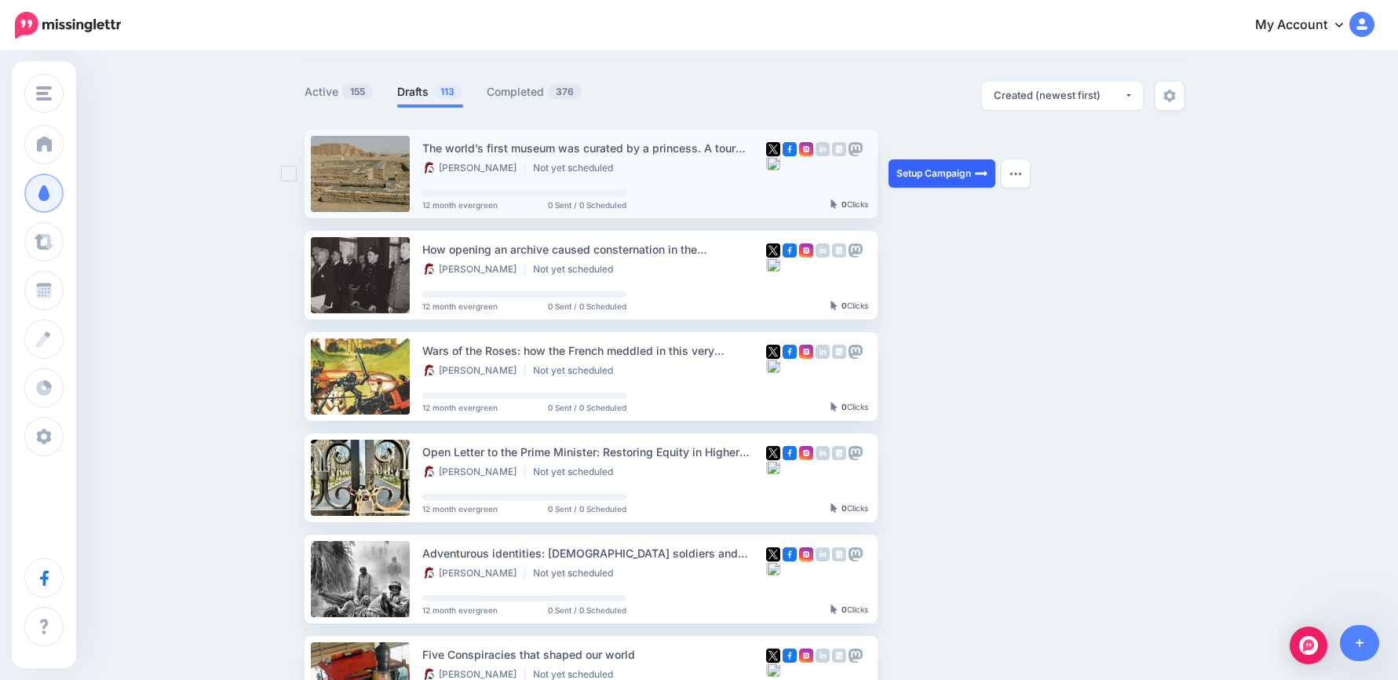
click at [955, 175] on link "Setup Campaign" at bounding box center [942, 173] width 107 height 28
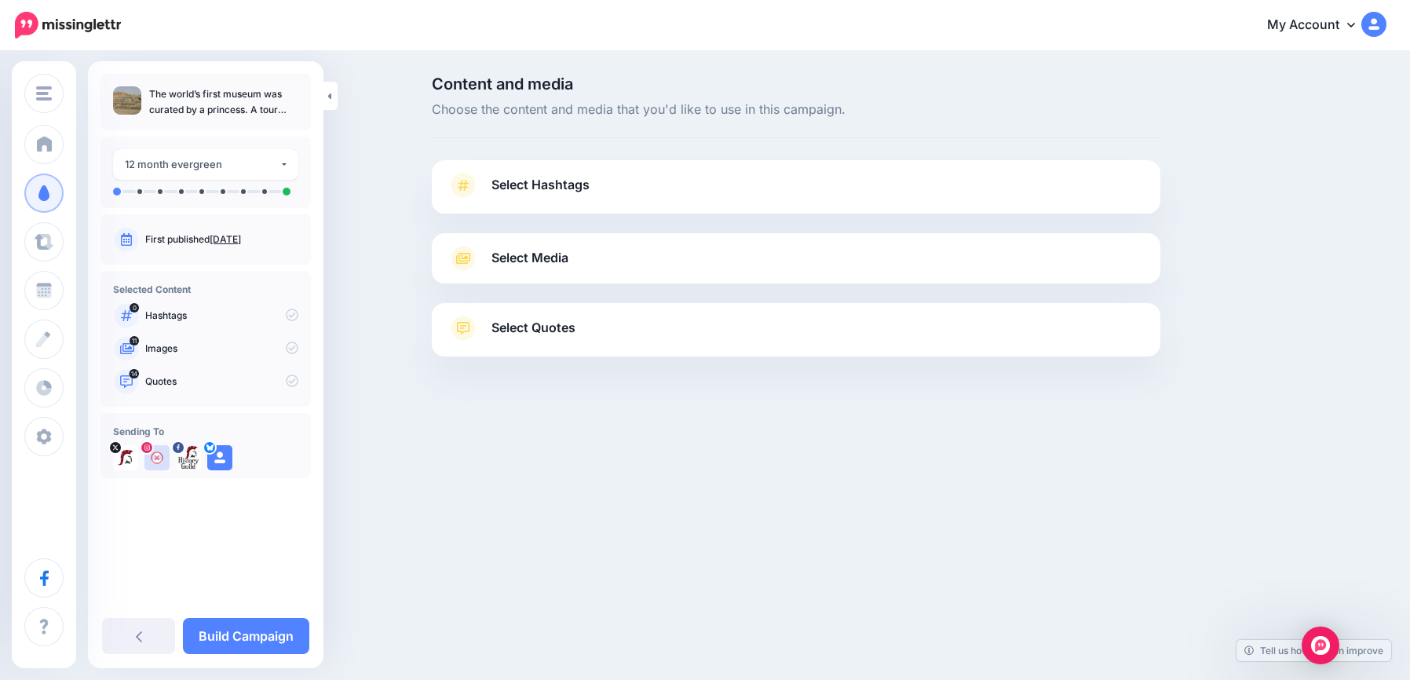
click at [548, 188] on span "Select Hashtags" at bounding box center [541, 184] width 98 height 21
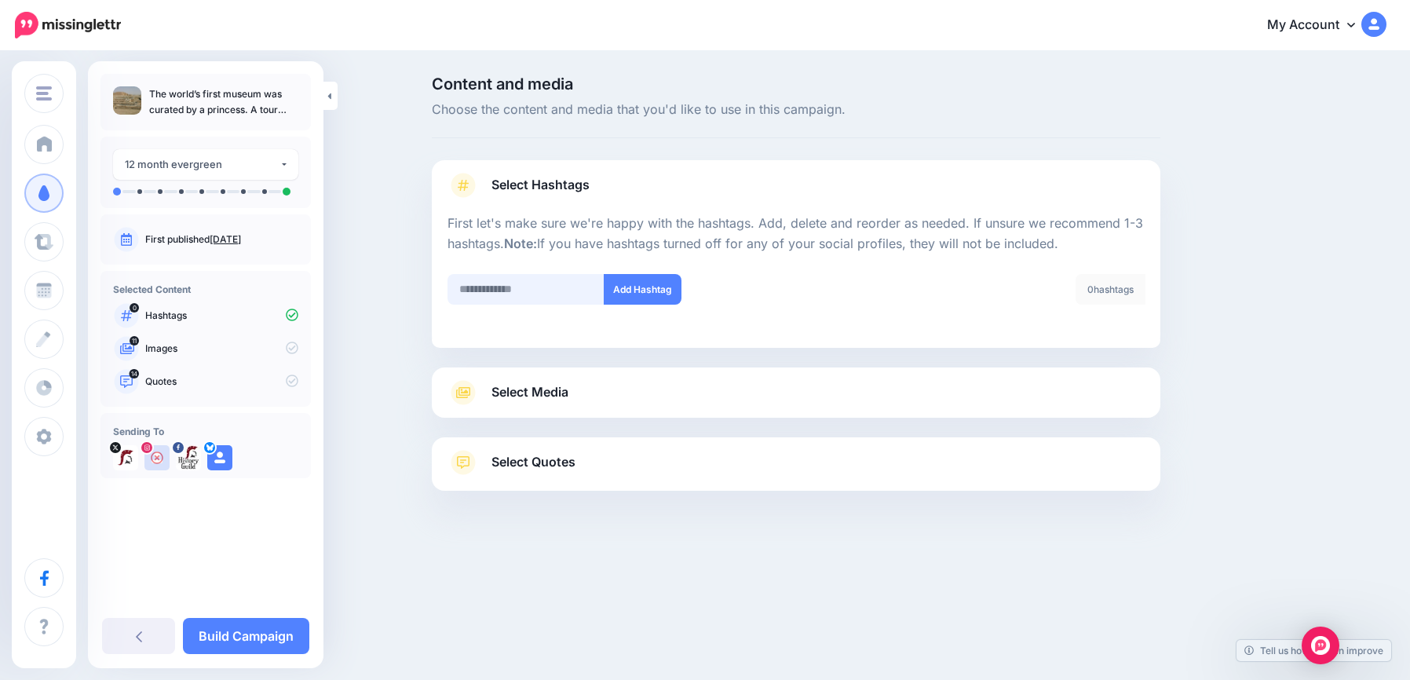
click at [502, 283] on input "text" at bounding box center [526, 289] width 157 height 31
type input "*******"
click at [670, 285] on button "Add Hashtag" at bounding box center [643, 289] width 78 height 31
click at [554, 410] on div "Select Media Next, let's make sure we have the best media for this campaign. De…" at bounding box center [796, 392] width 729 height 50
click at [557, 400] on span "Select Media" at bounding box center [530, 392] width 77 height 21
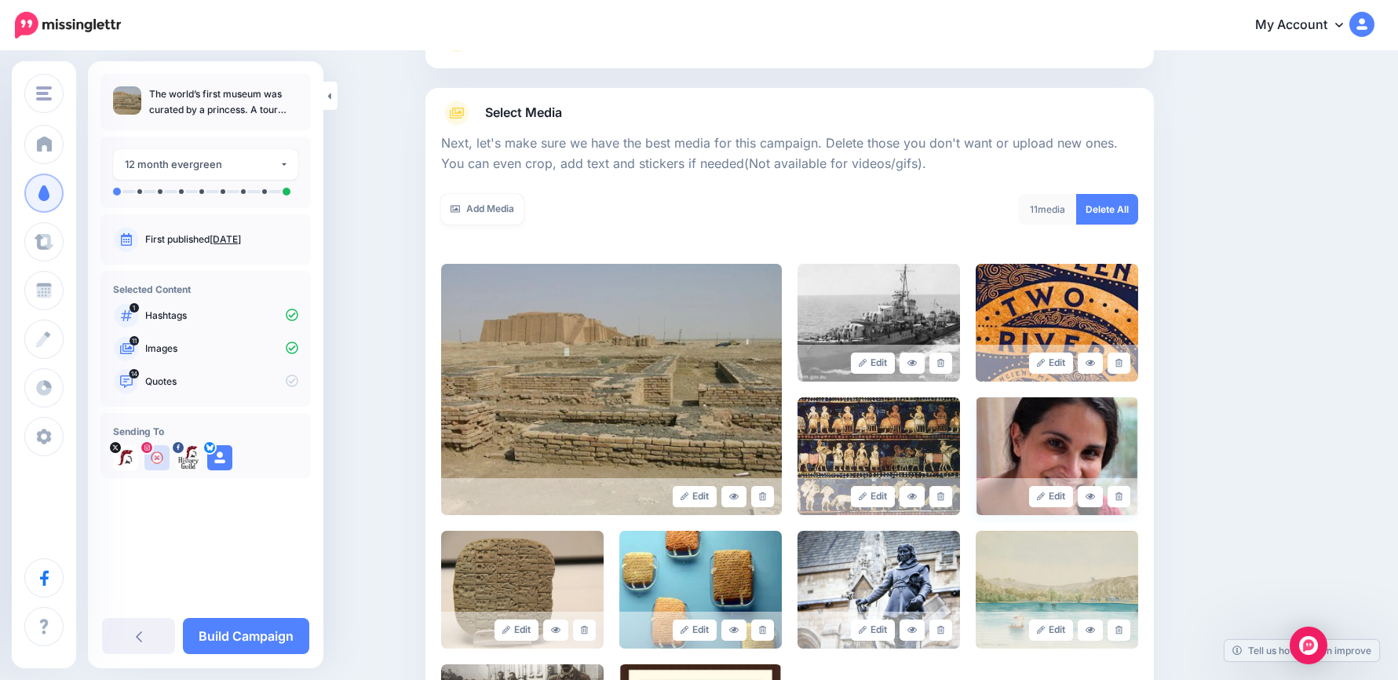
scroll to position [314, 0]
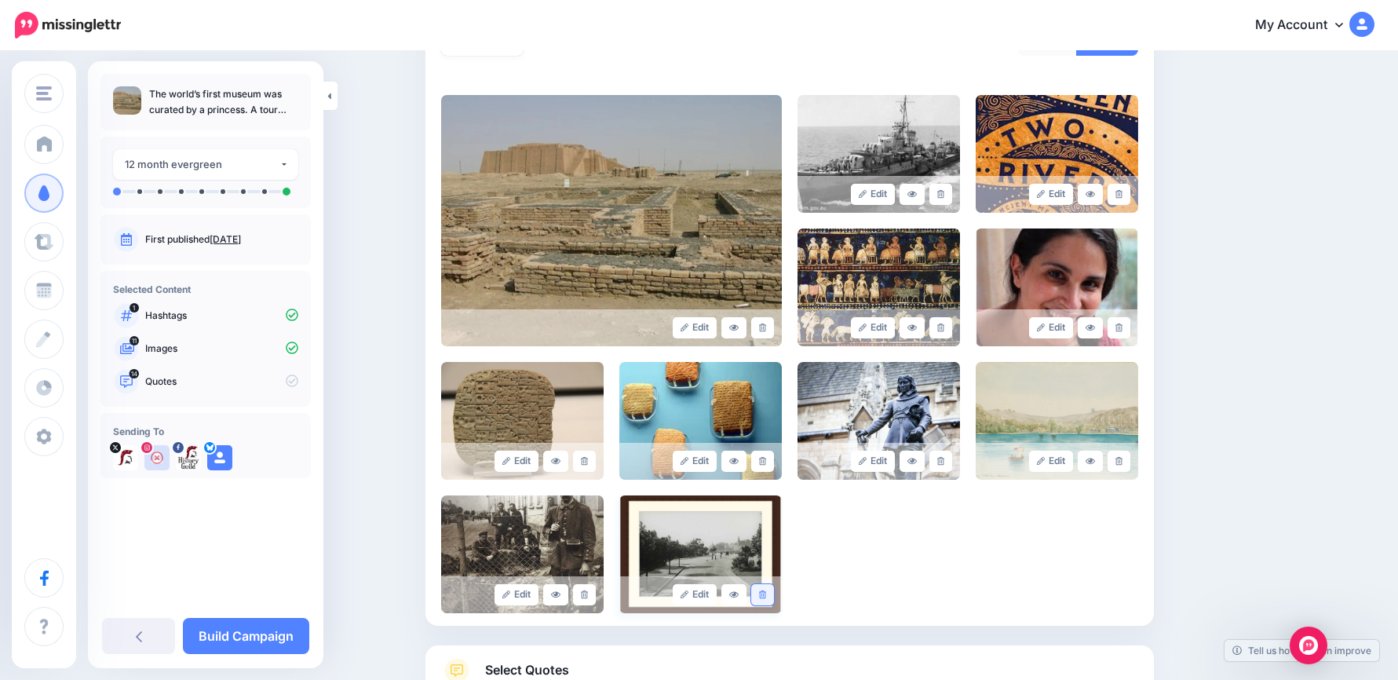
click at [764, 597] on link at bounding box center [762, 594] width 23 height 21
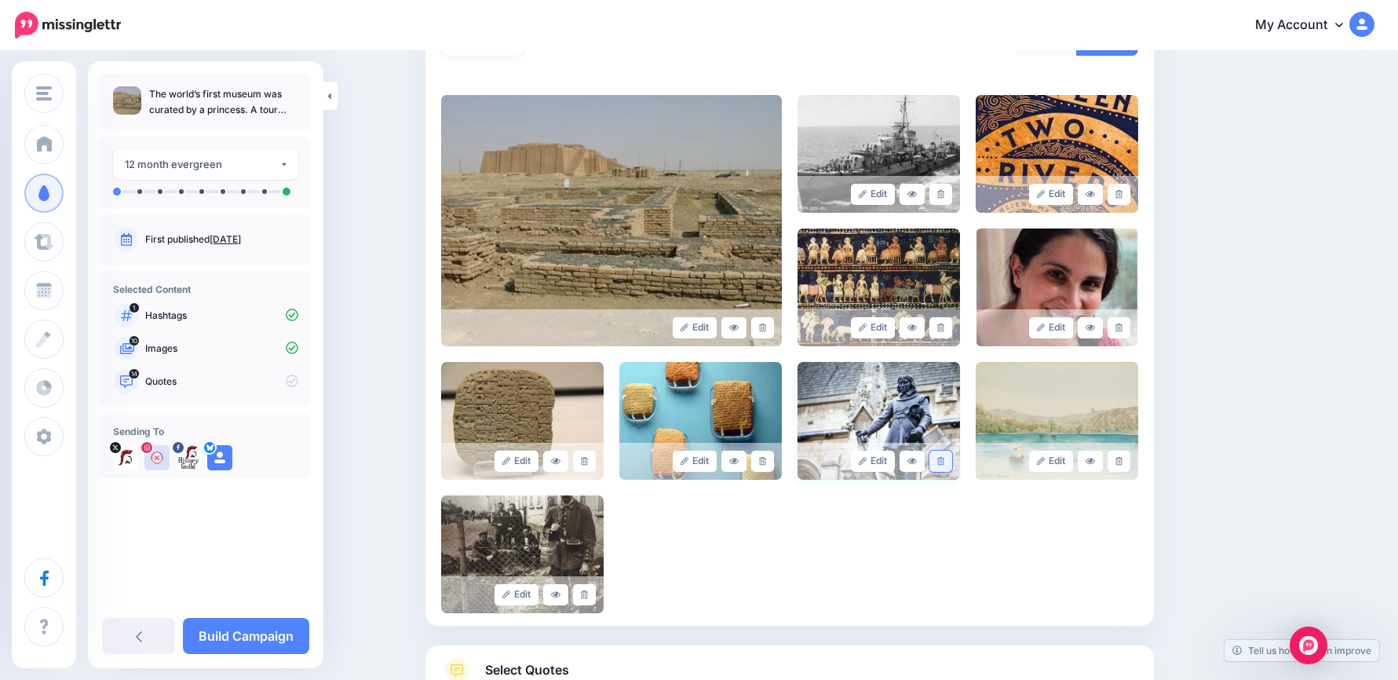
click at [945, 463] on icon at bounding box center [940, 461] width 7 height 9
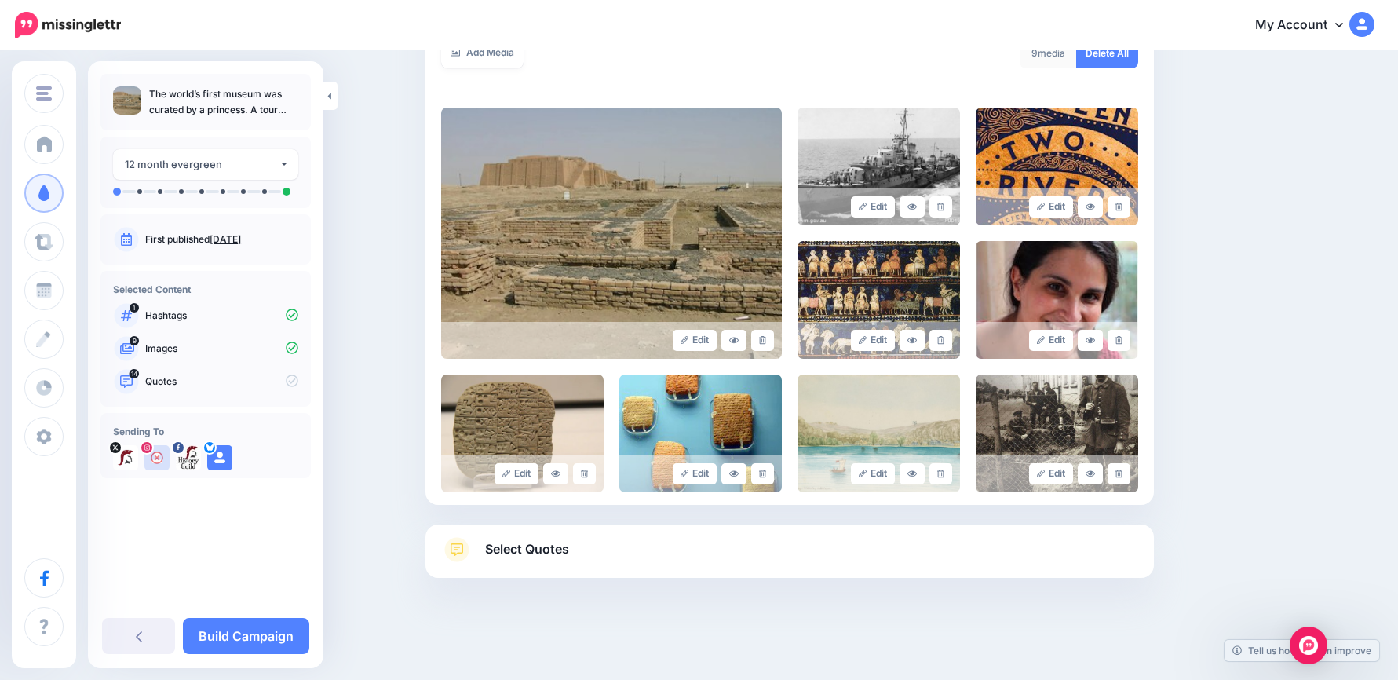
scroll to position [302, 0]
click at [945, 474] on icon at bounding box center [940, 474] width 7 height 9
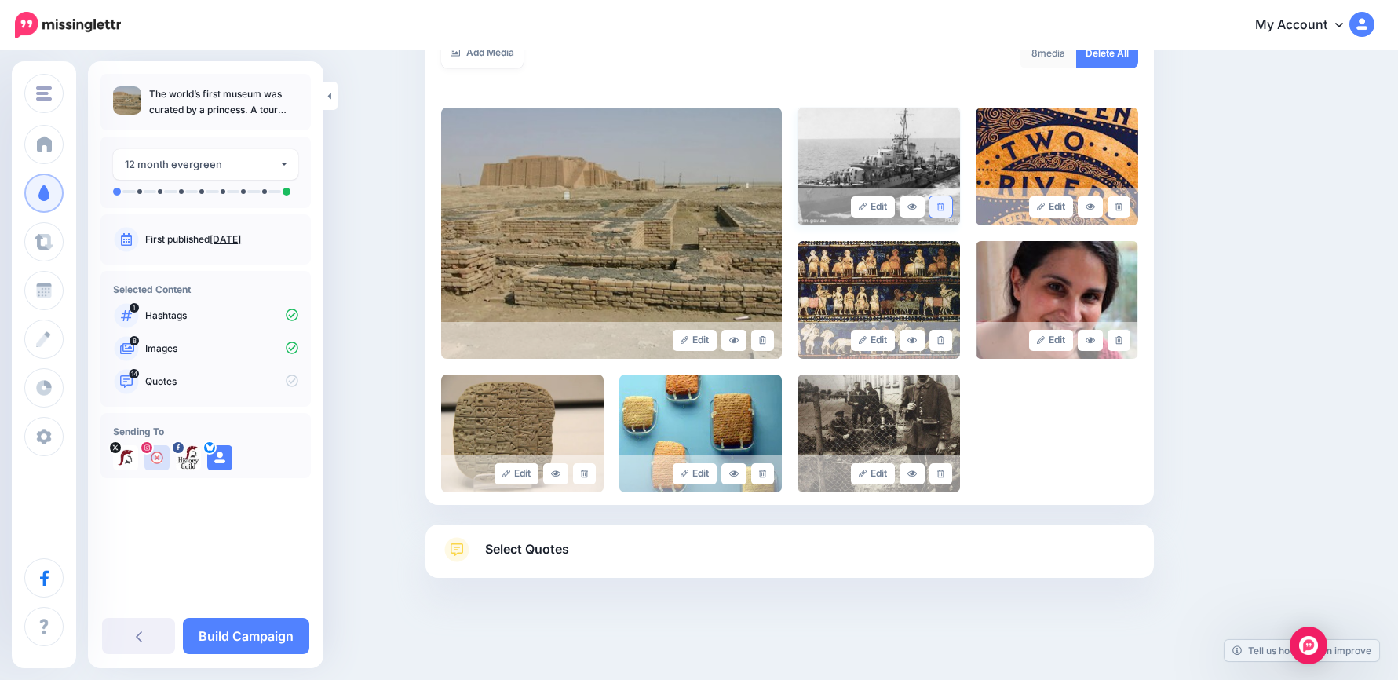
click at [945, 205] on icon at bounding box center [940, 207] width 7 height 9
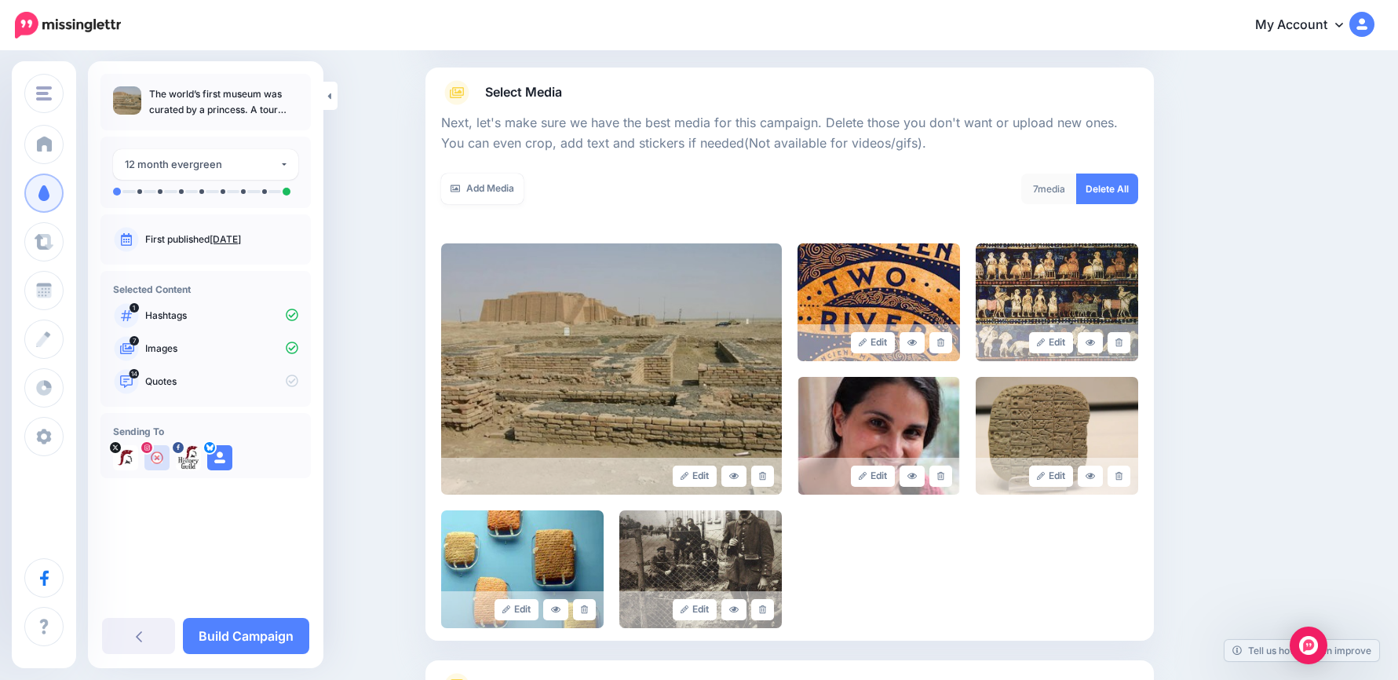
scroll to position [0, 0]
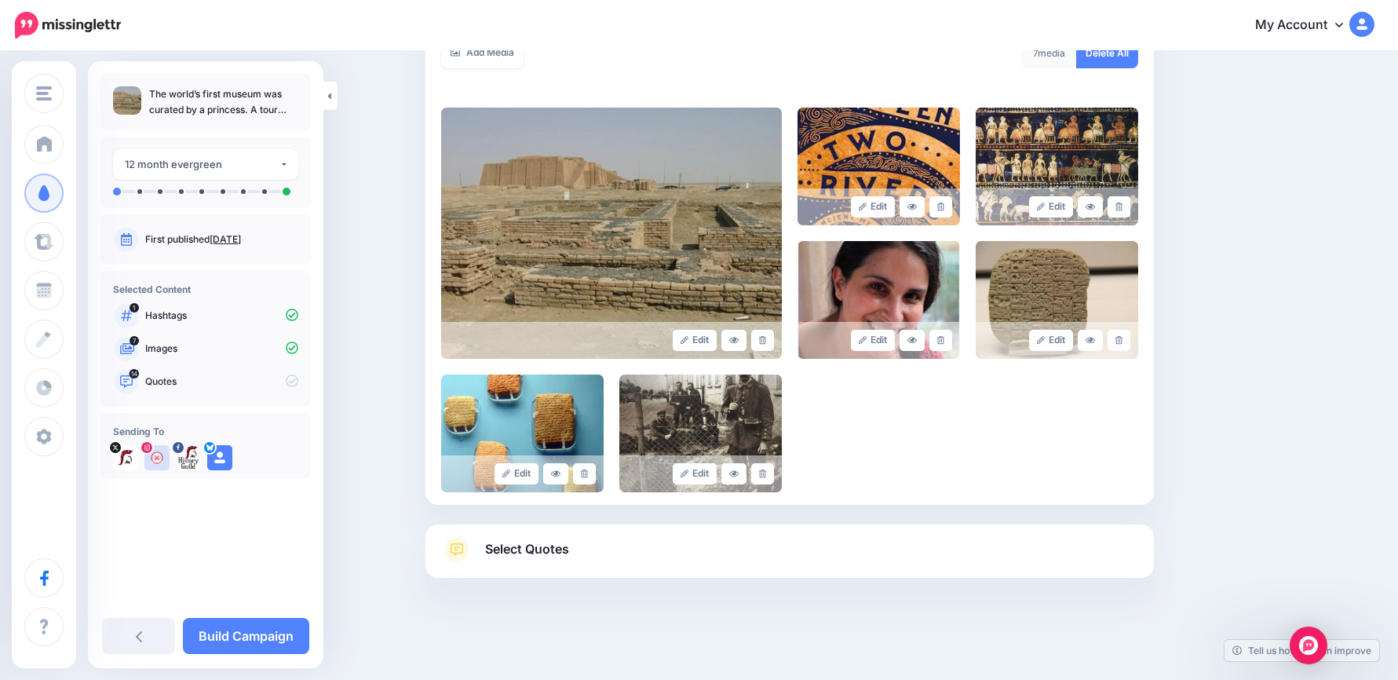
click at [564, 551] on span "Select Quotes" at bounding box center [527, 549] width 84 height 21
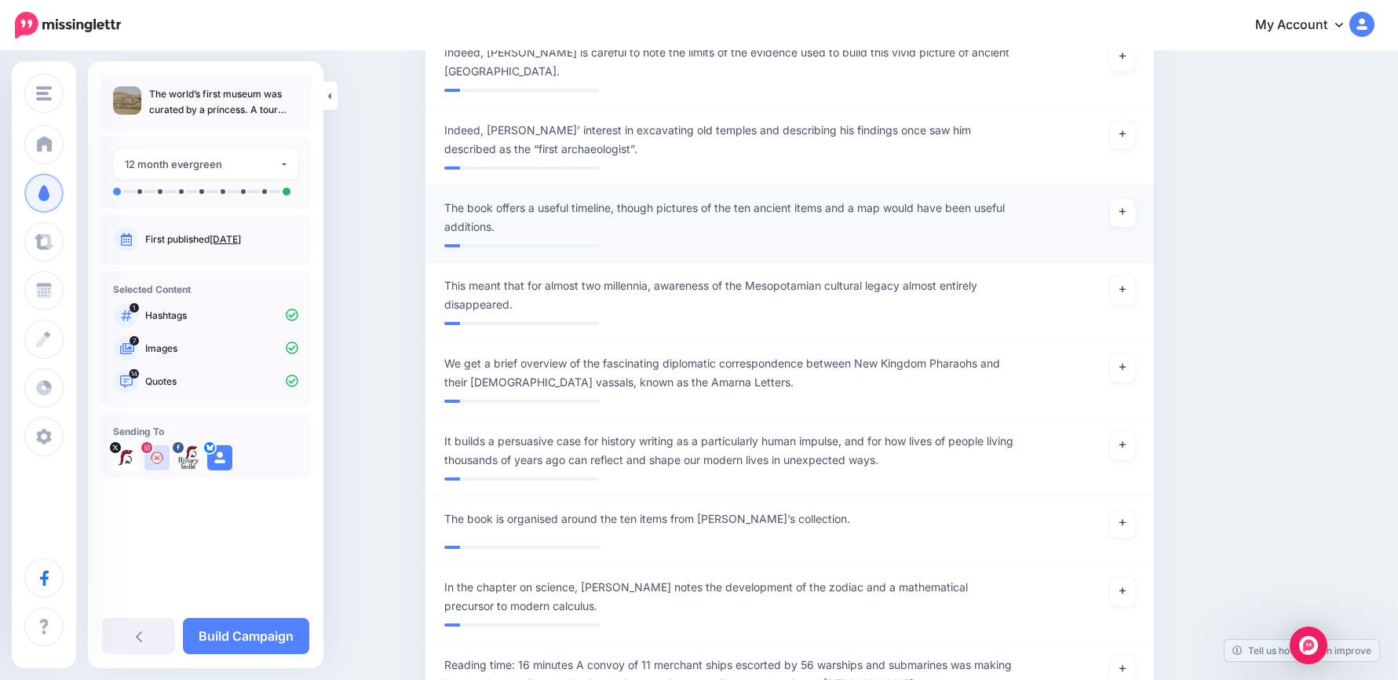
scroll to position [1703, 0]
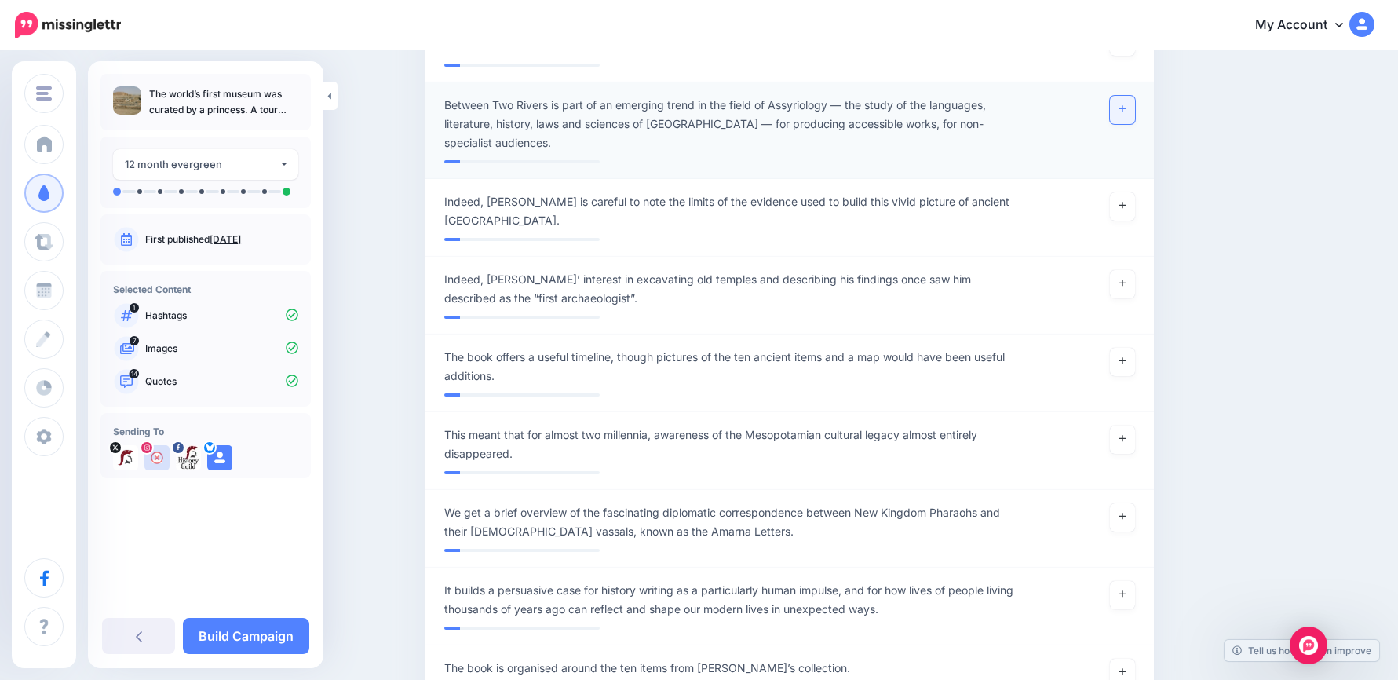
click at [1135, 96] on link at bounding box center [1122, 110] width 25 height 28
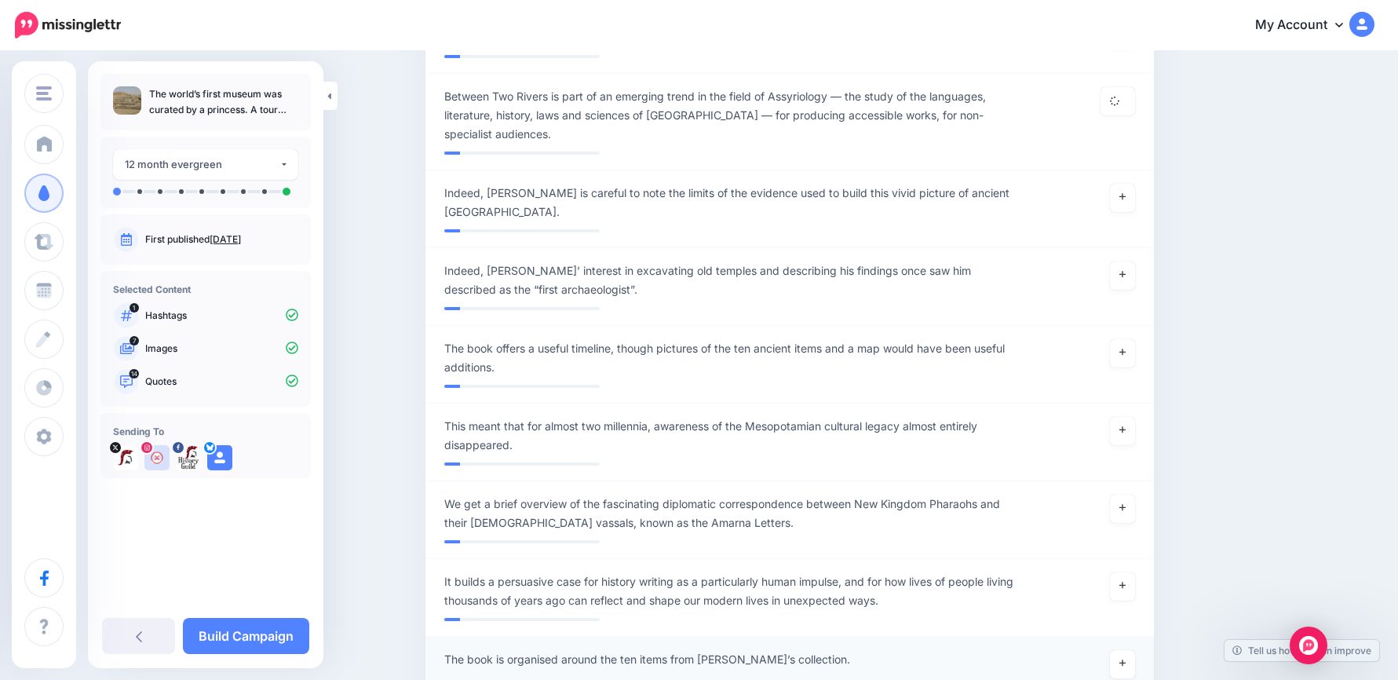
scroll to position [2017, 0]
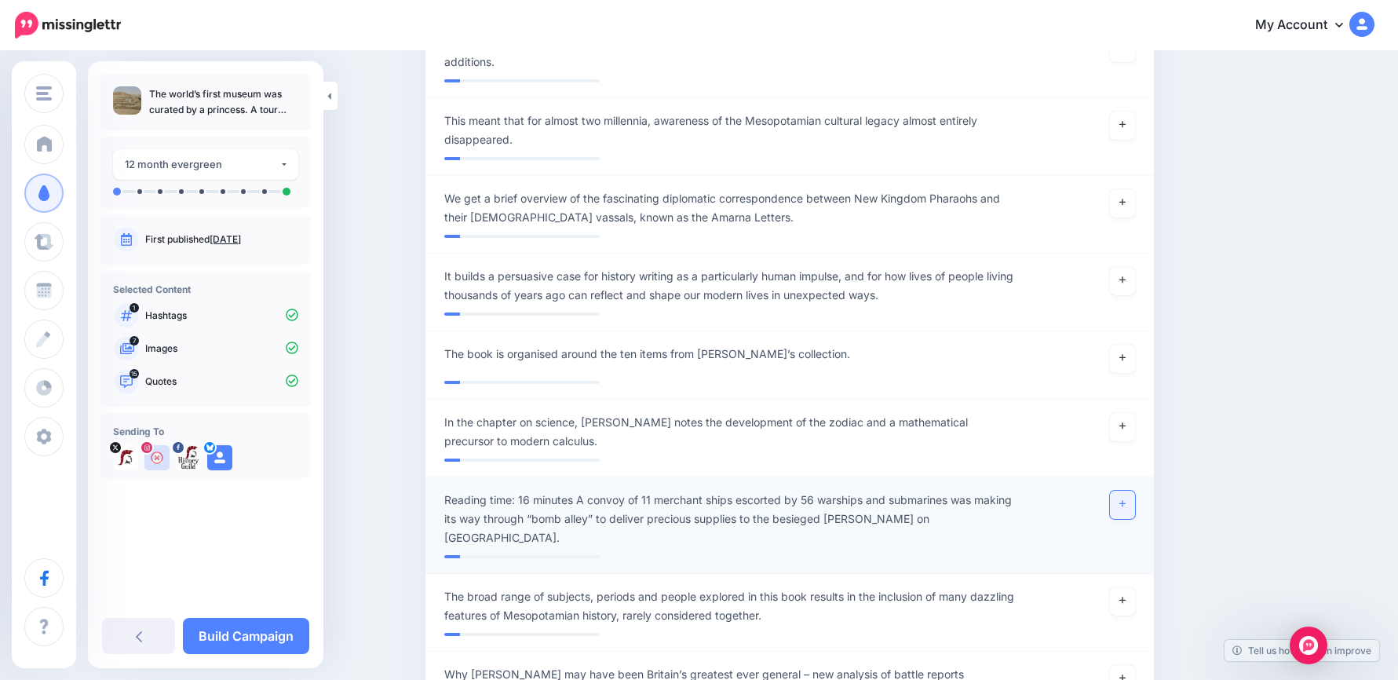
click at [1135, 491] on link at bounding box center [1122, 505] width 25 height 28
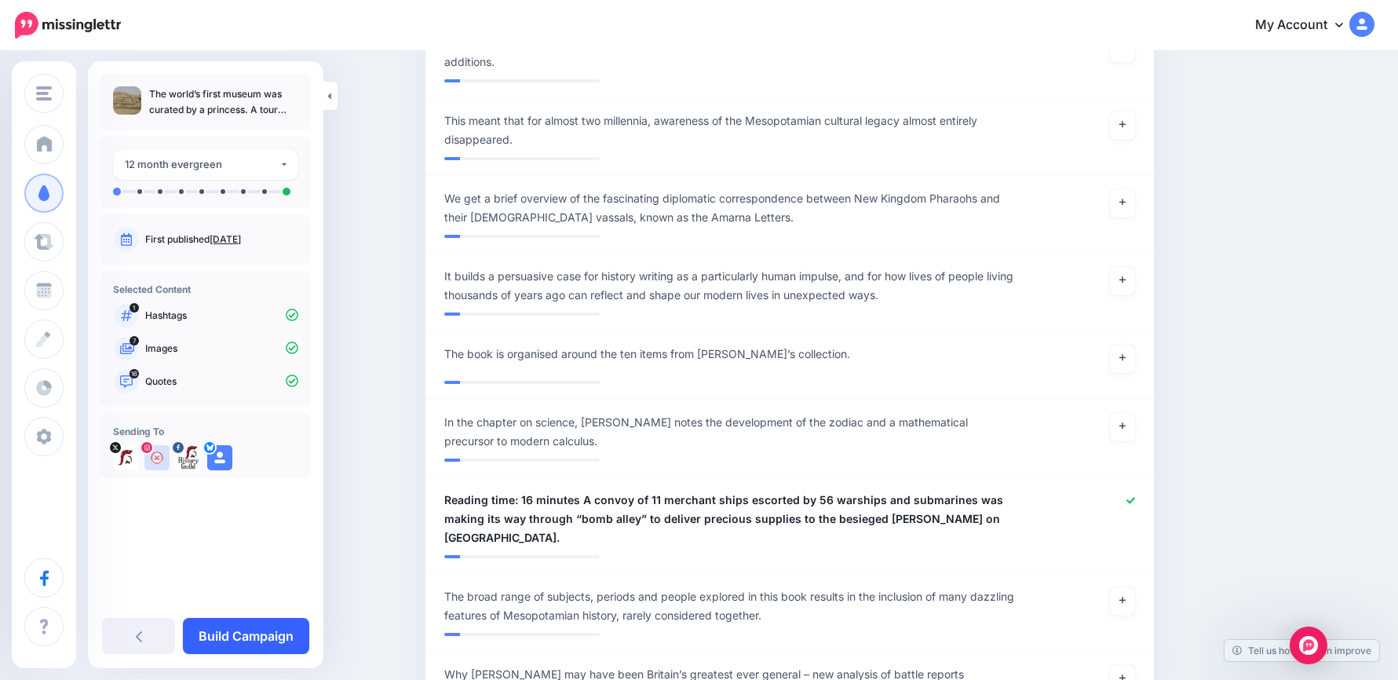
click at [242, 637] on link "Build Campaign" at bounding box center [246, 636] width 126 height 36
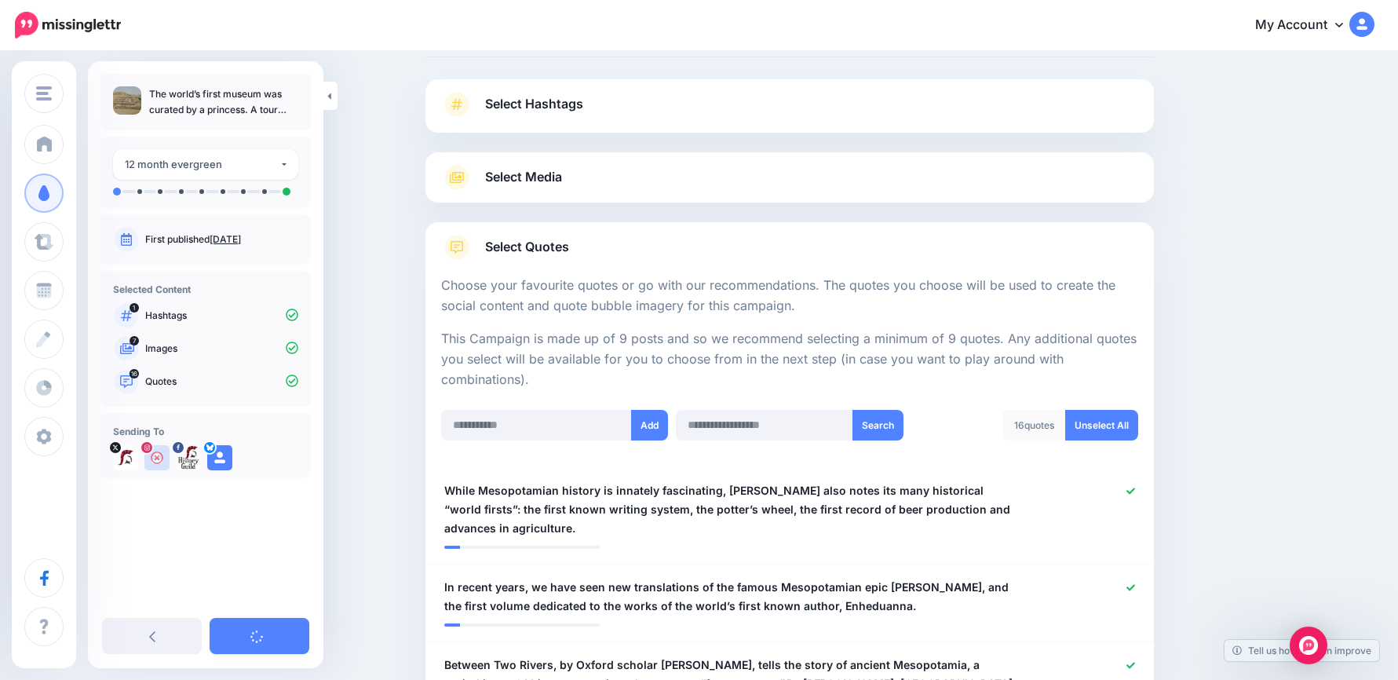
scroll to position [0, 0]
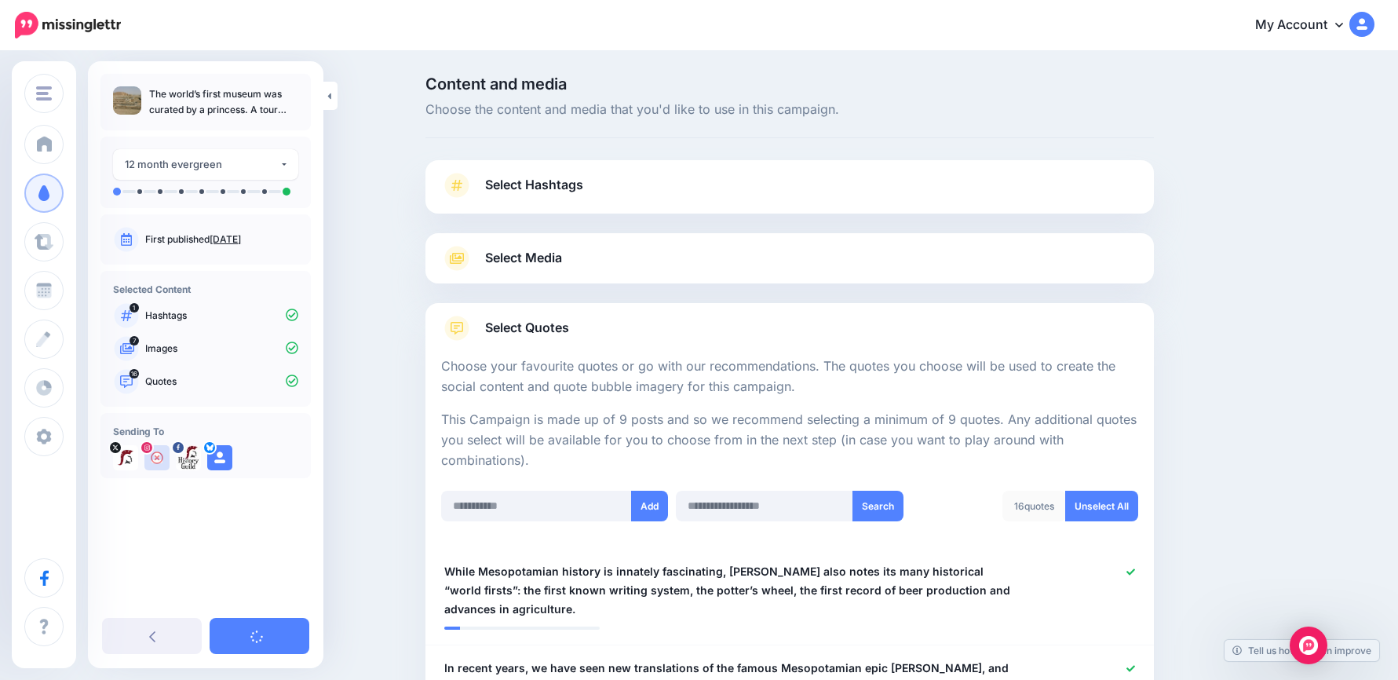
click at [574, 252] on link "Select Media" at bounding box center [789, 258] width 697 height 25
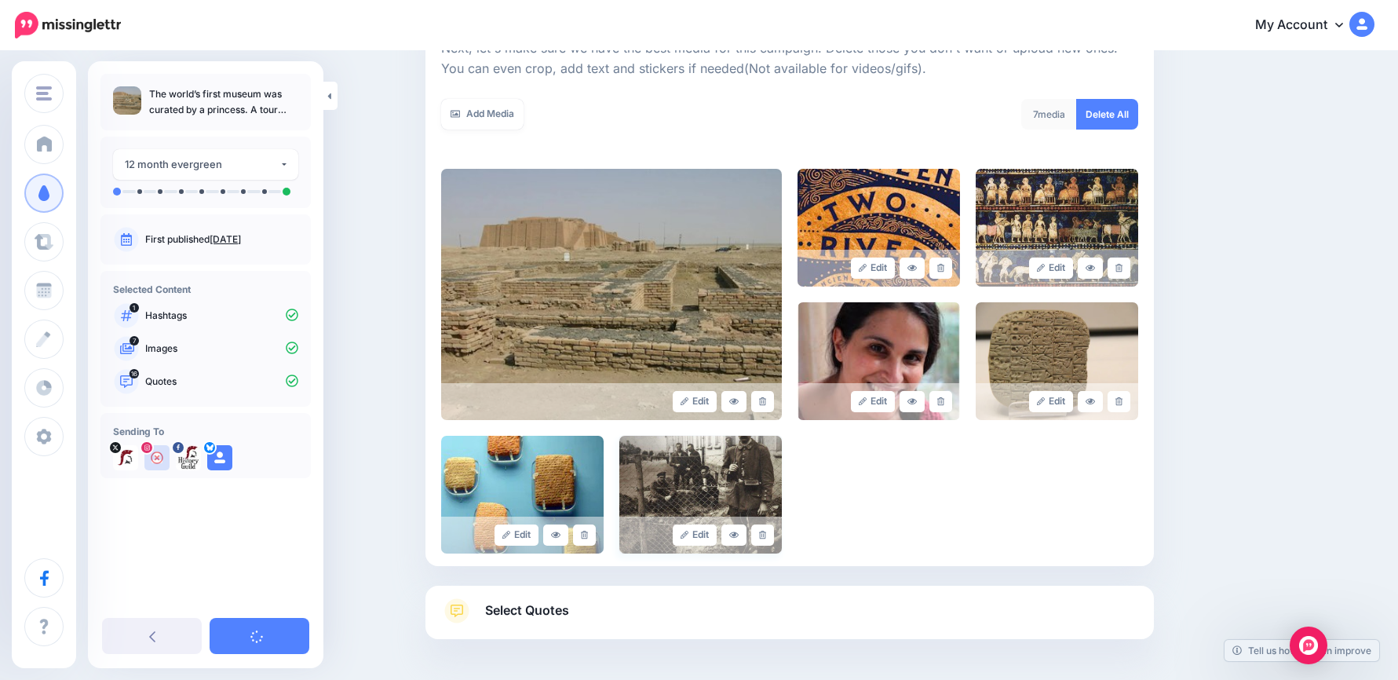
scroll to position [302, 0]
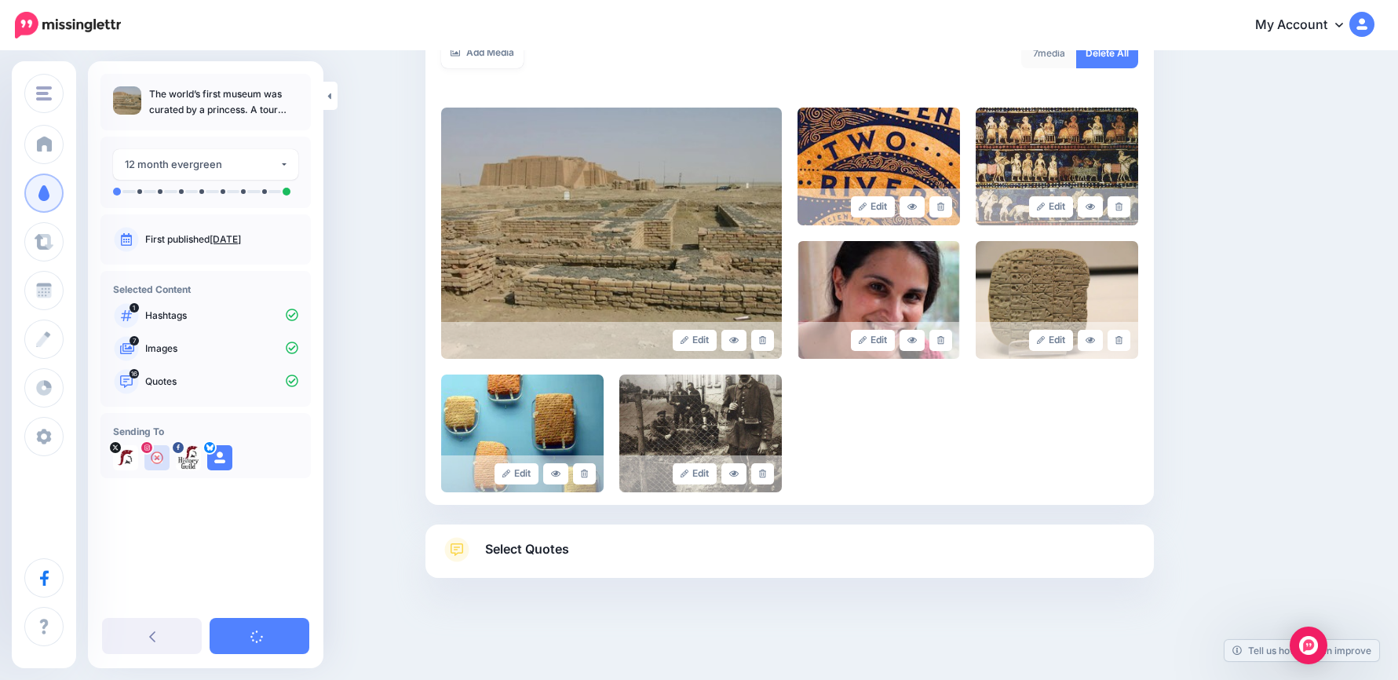
click at [588, 550] on link "Select Quotes" at bounding box center [789, 557] width 697 height 41
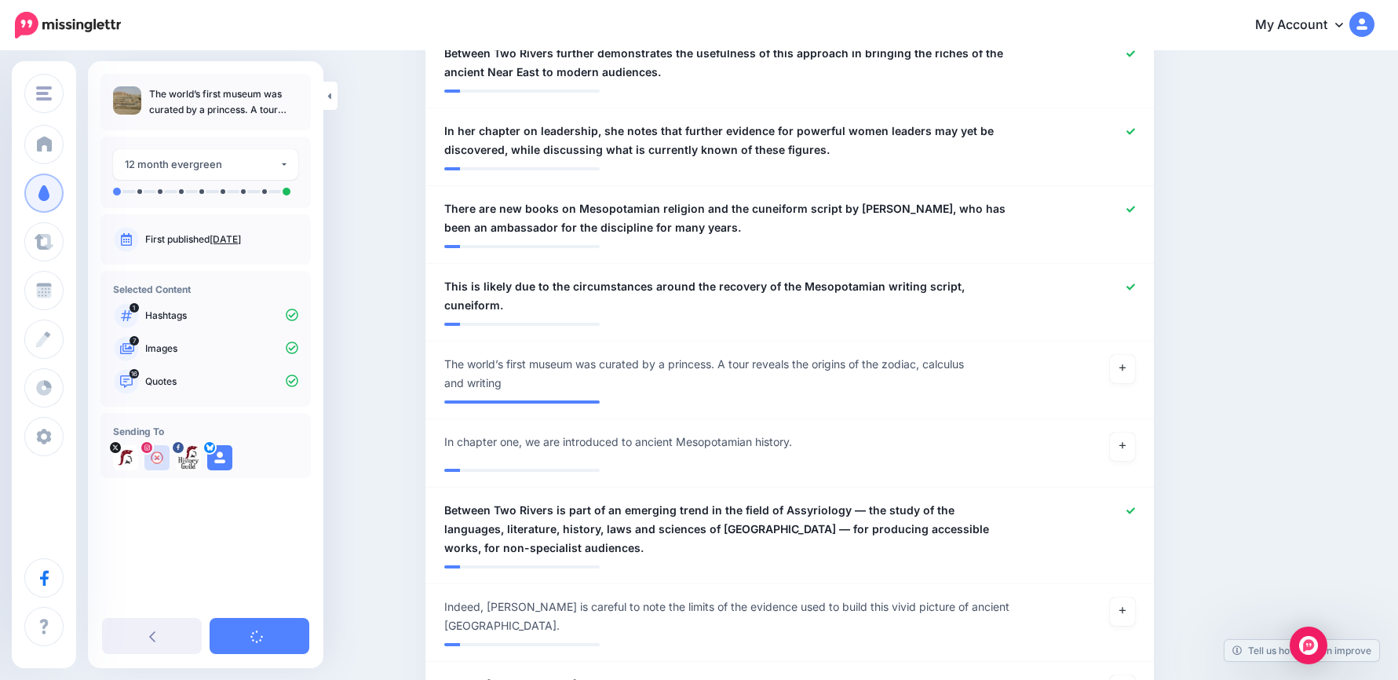
scroll to position [1558, 0]
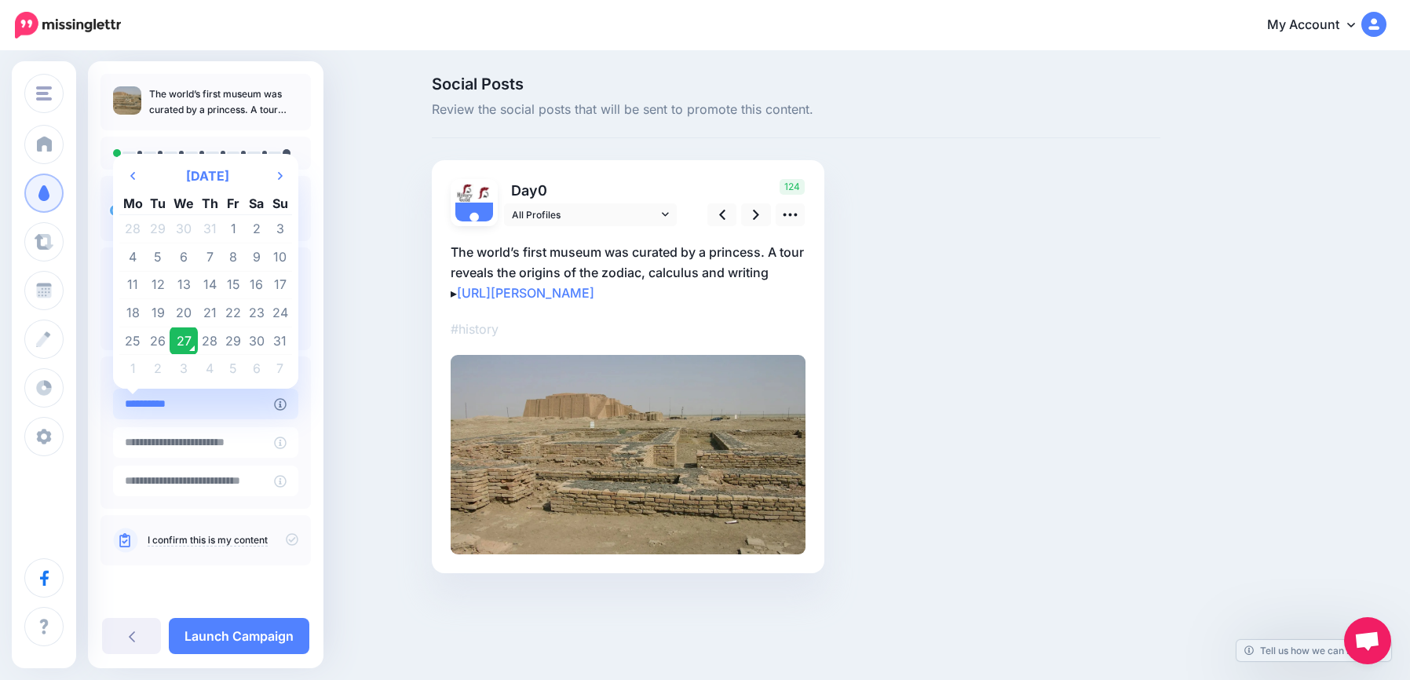
click at [195, 404] on input "**********" at bounding box center [193, 404] width 161 height 31
click at [278, 338] on td "31" at bounding box center [281, 341] width 24 height 28
type input "**********"
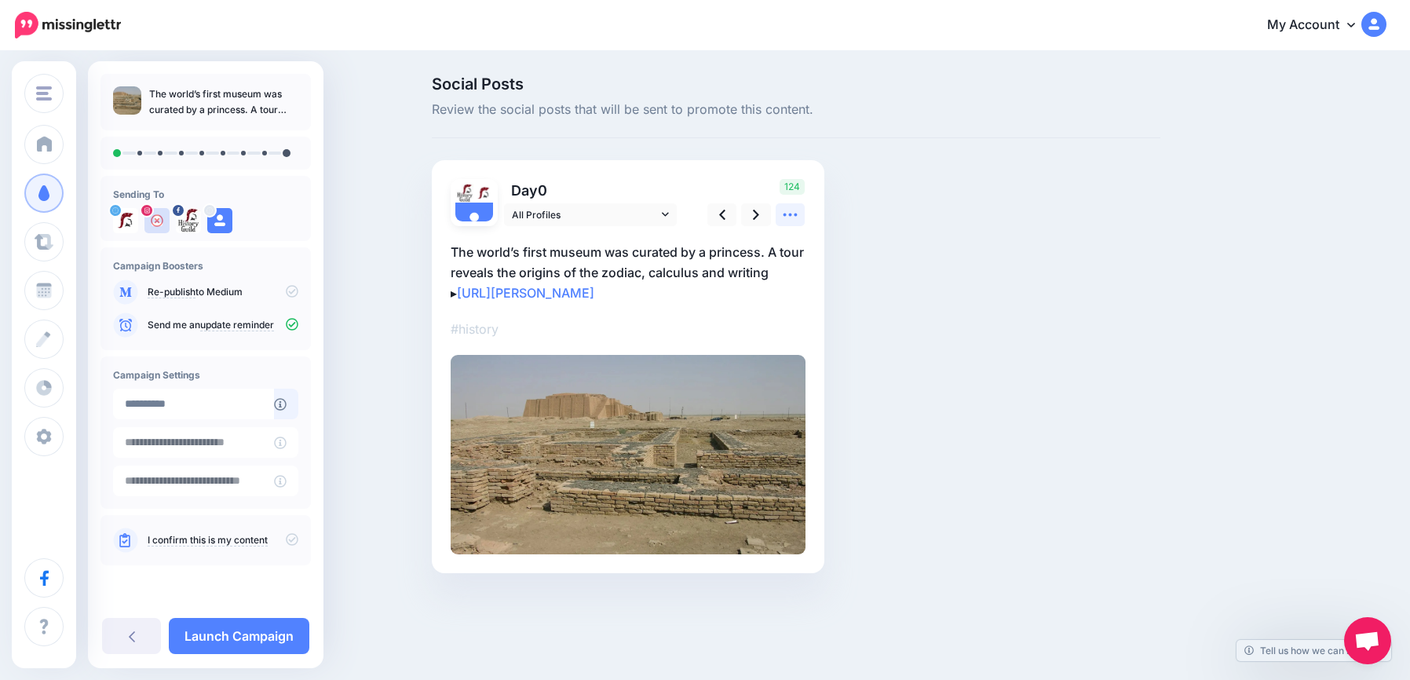
click at [779, 219] on link at bounding box center [791, 214] width 30 height 23
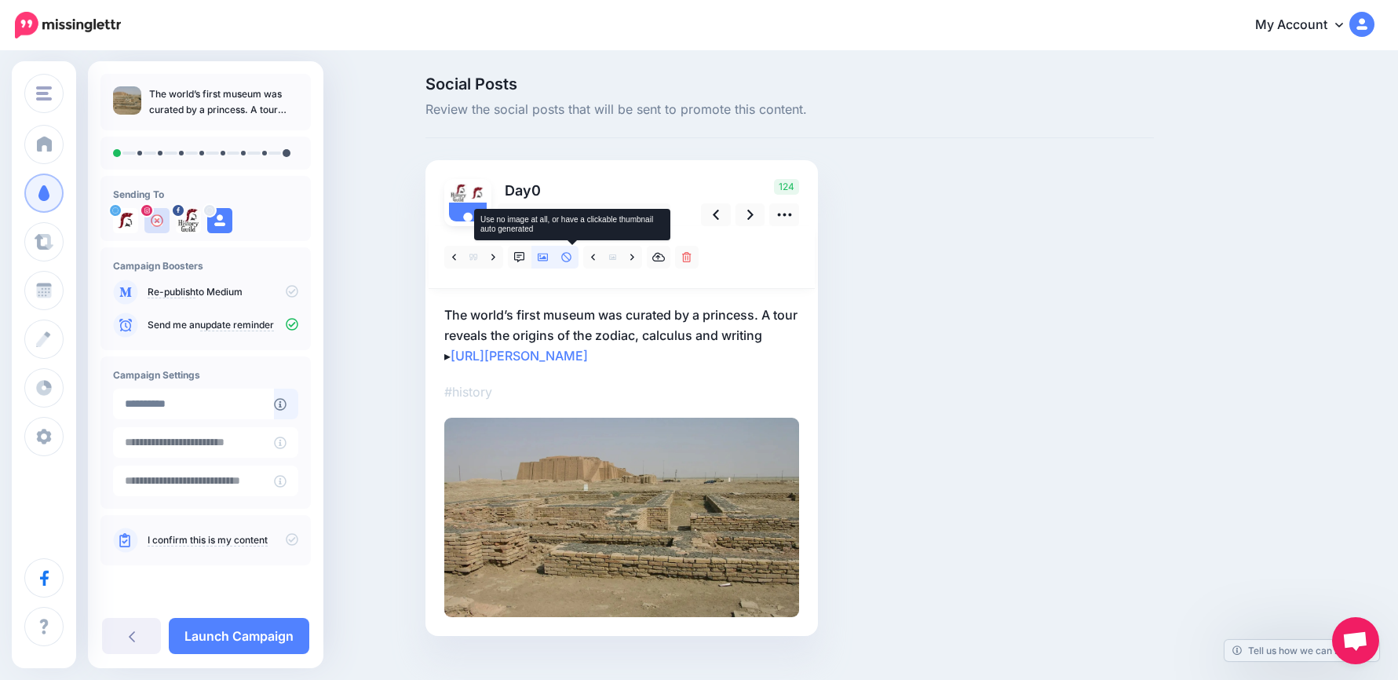
click at [572, 258] on icon at bounding box center [566, 257] width 10 height 10
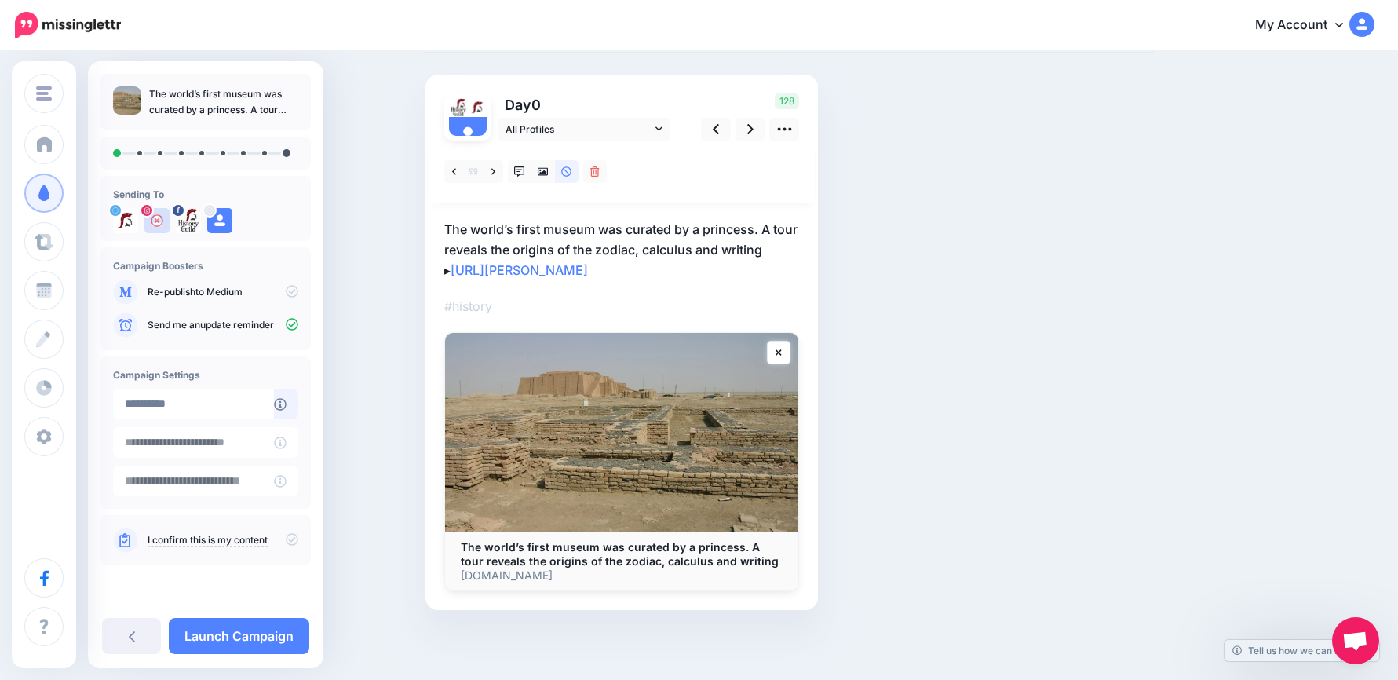
scroll to position [86, 0]
click at [609, 263] on p "The world’s first museum was curated by a princess. A tour reveals the origins …" at bounding box center [621, 248] width 355 height 61
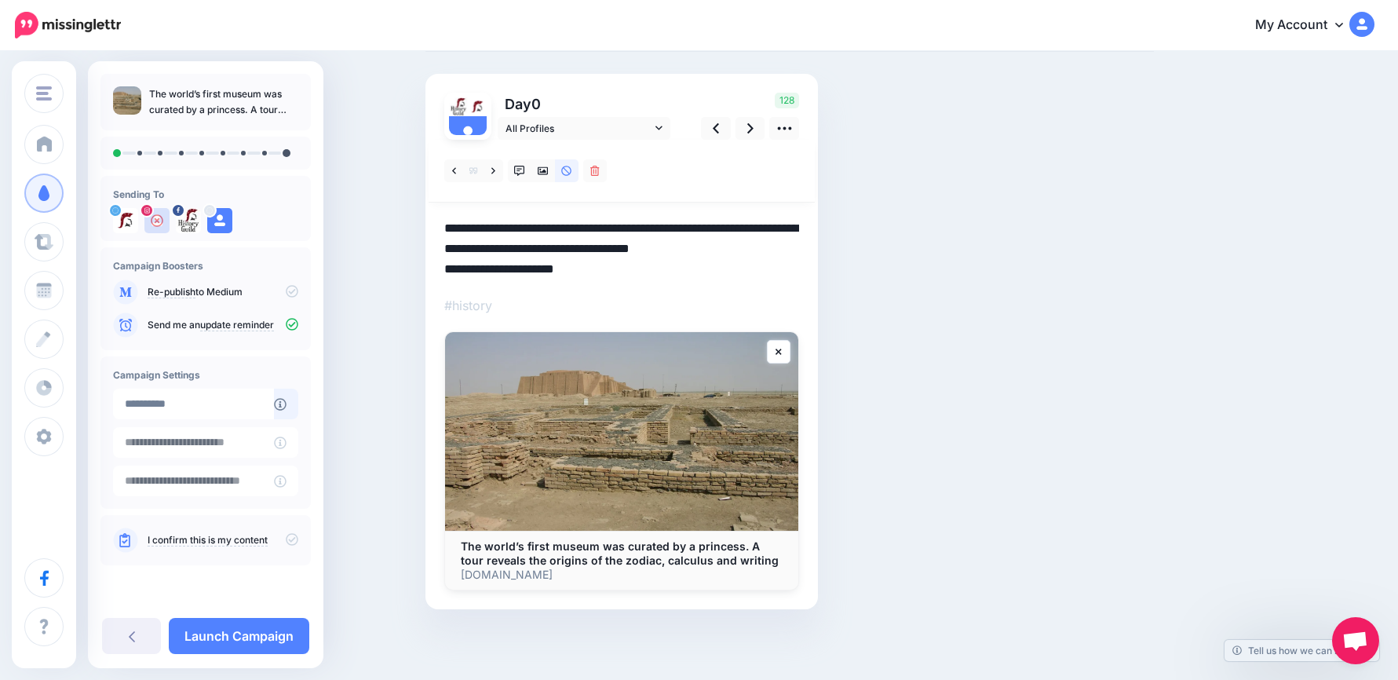
scroll to position [56, 0]
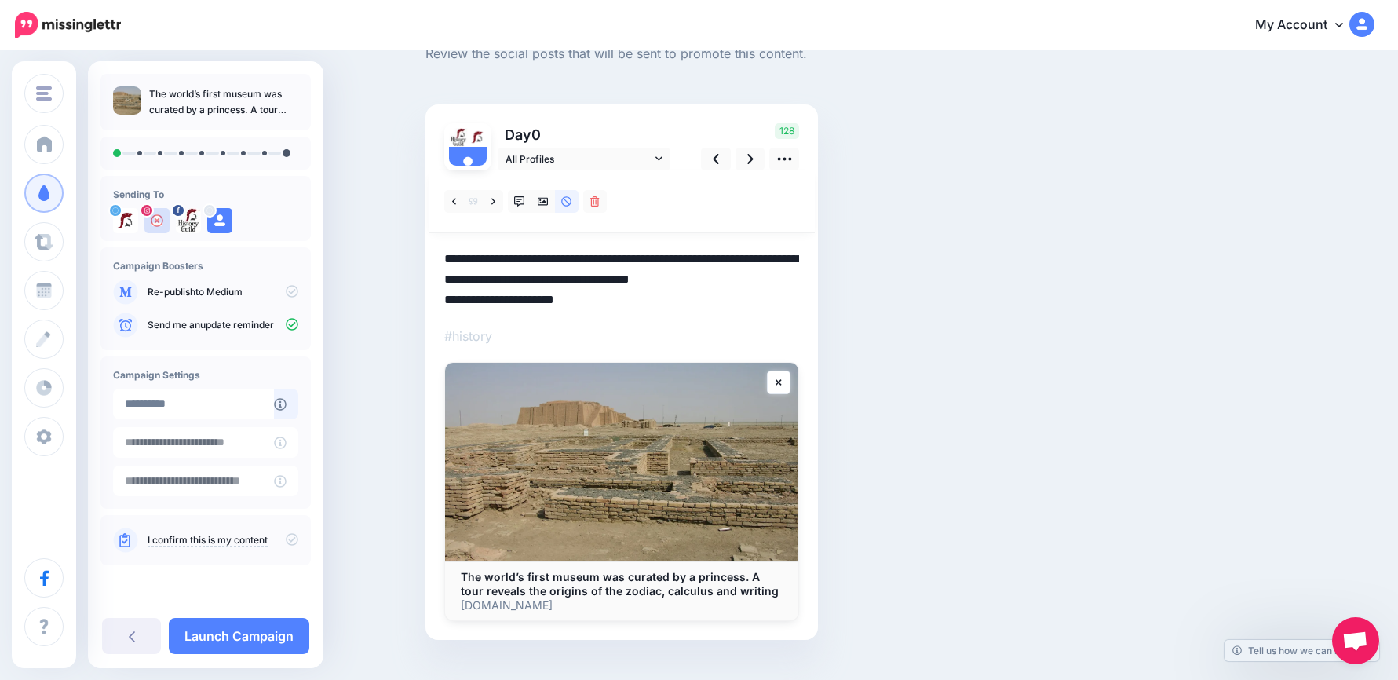
drag, startPoint x: 652, startPoint y: 308, endPoint x: 416, endPoint y: 232, distance: 247.3
click at [416, 232] on div "Social Posts Review the social posts that will be sent to promote this content.…" at bounding box center [699, 354] width 1398 height 714
paste textarea "**********"
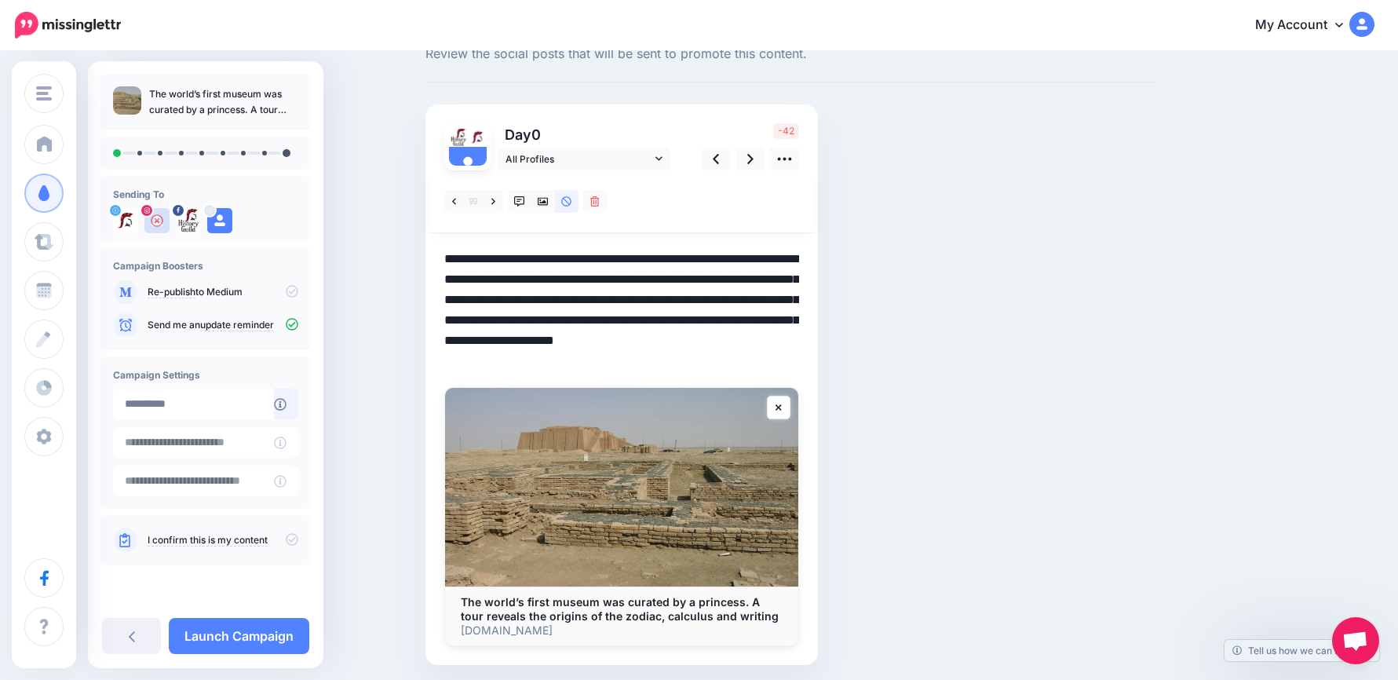
drag, startPoint x: 725, startPoint y: 297, endPoint x: 781, endPoint y: 371, distance: 93.6
click at [781, 371] on textarea "**********" at bounding box center [621, 310] width 355 height 122
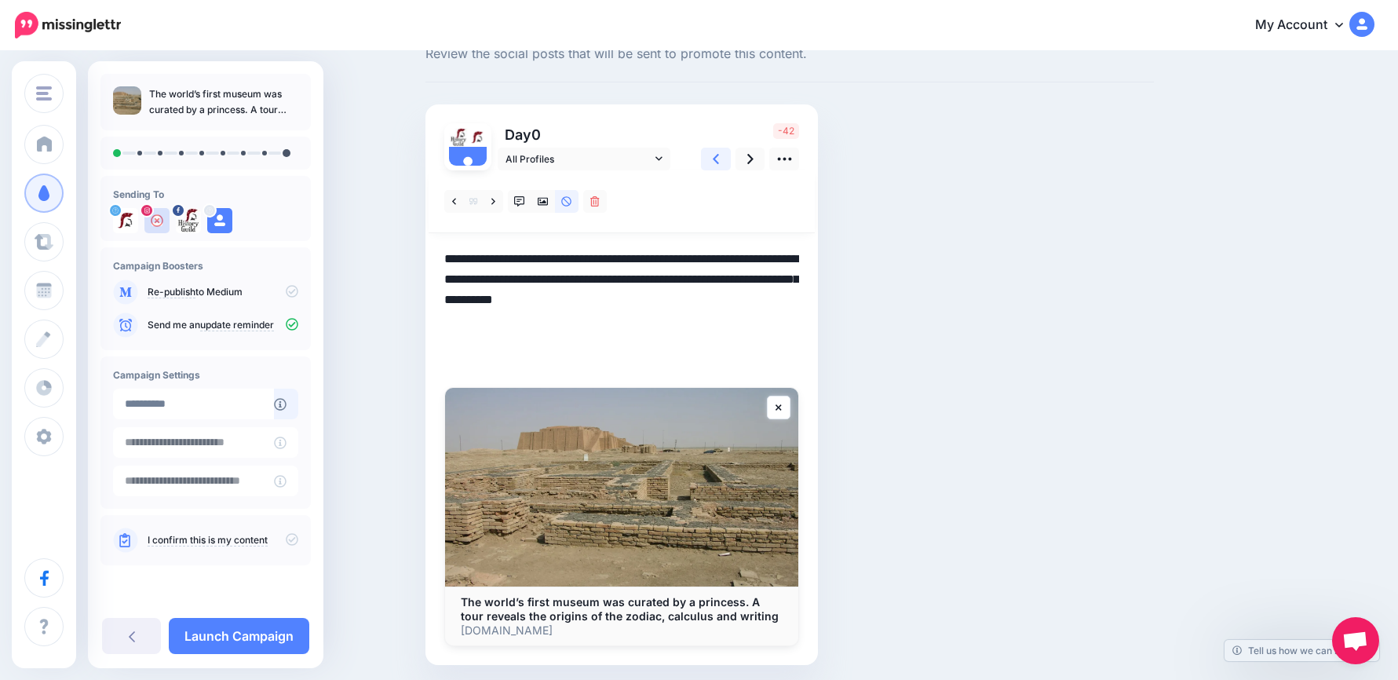
scroll to position [50, 0]
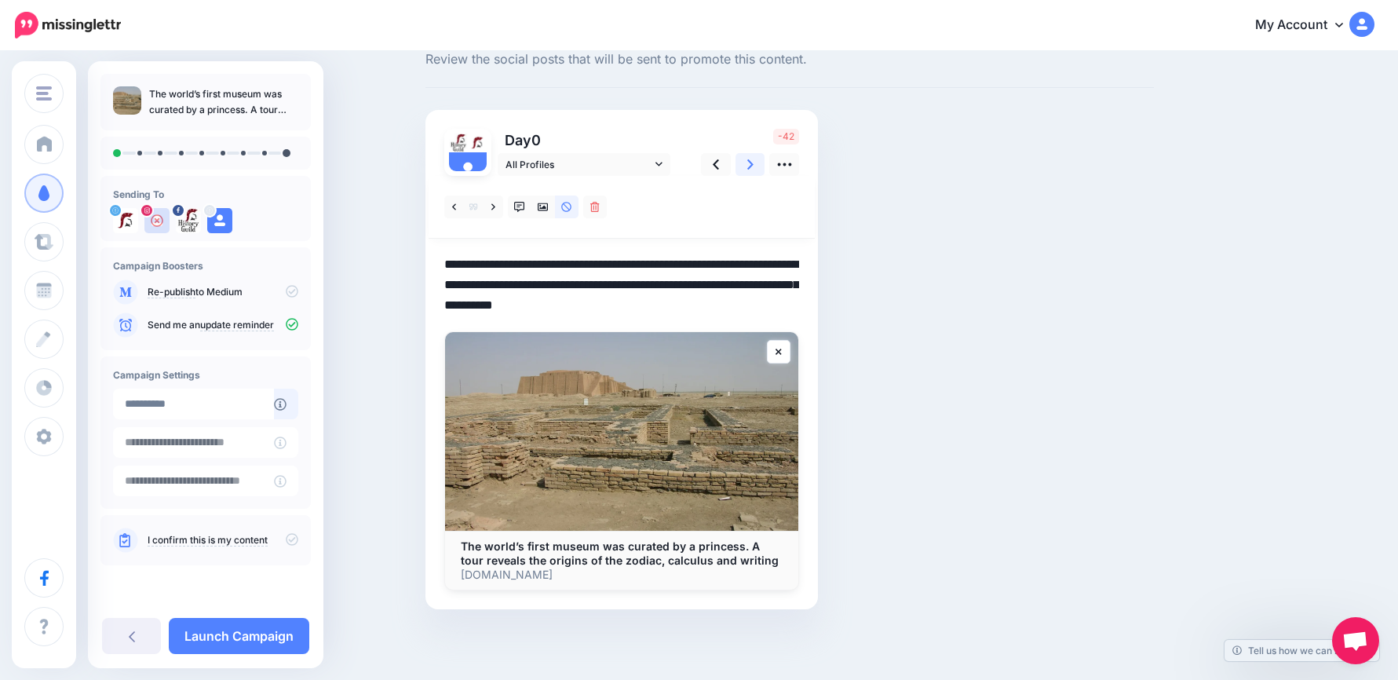
click at [762, 164] on link at bounding box center [751, 164] width 30 height 23
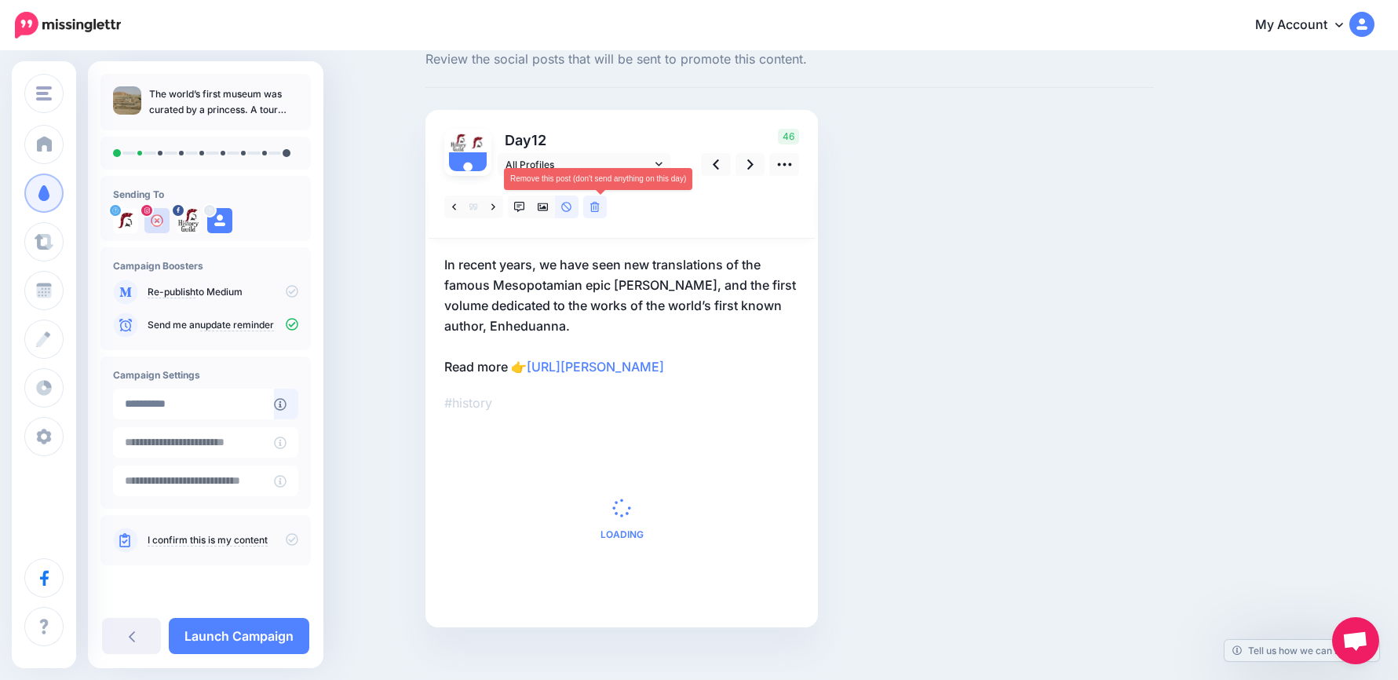
click at [600, 206] on icon at bounding box center [594, 207] width 9 height 11
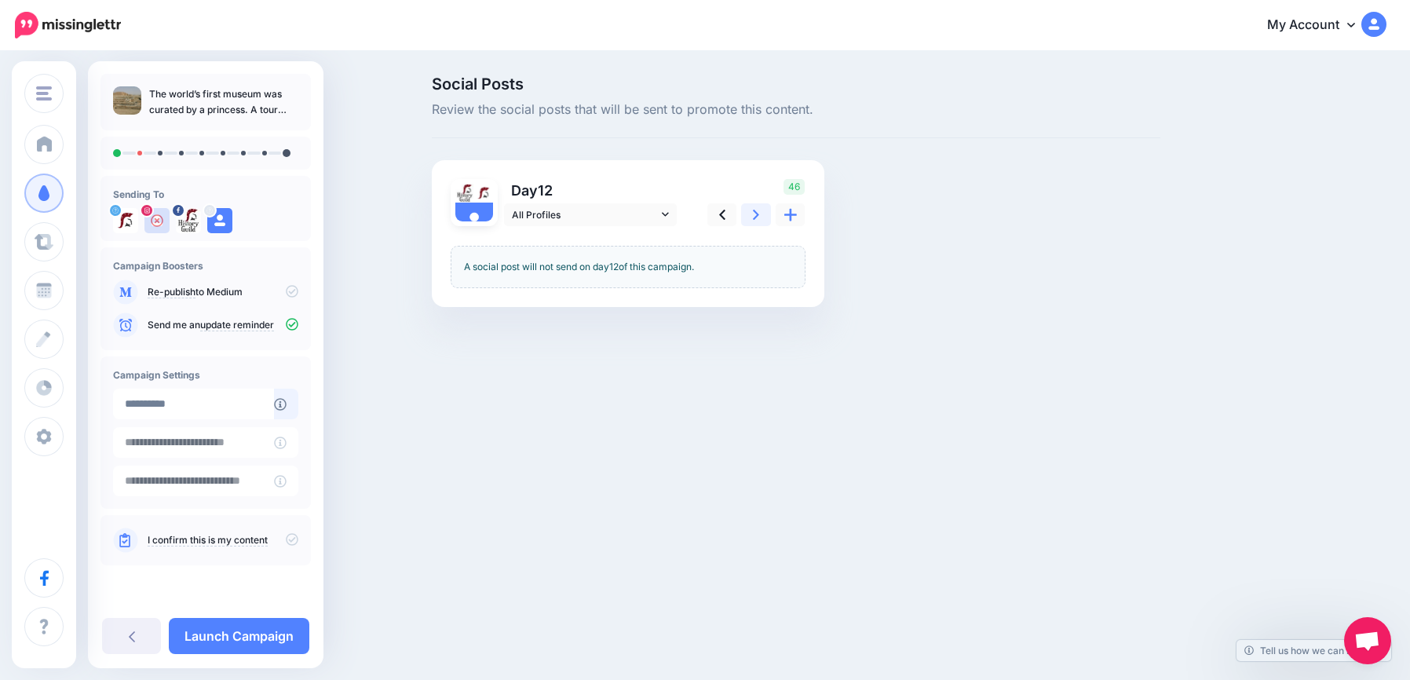
click at [757, 210] on icon at bounding box center [756, 215] width 6 height 16
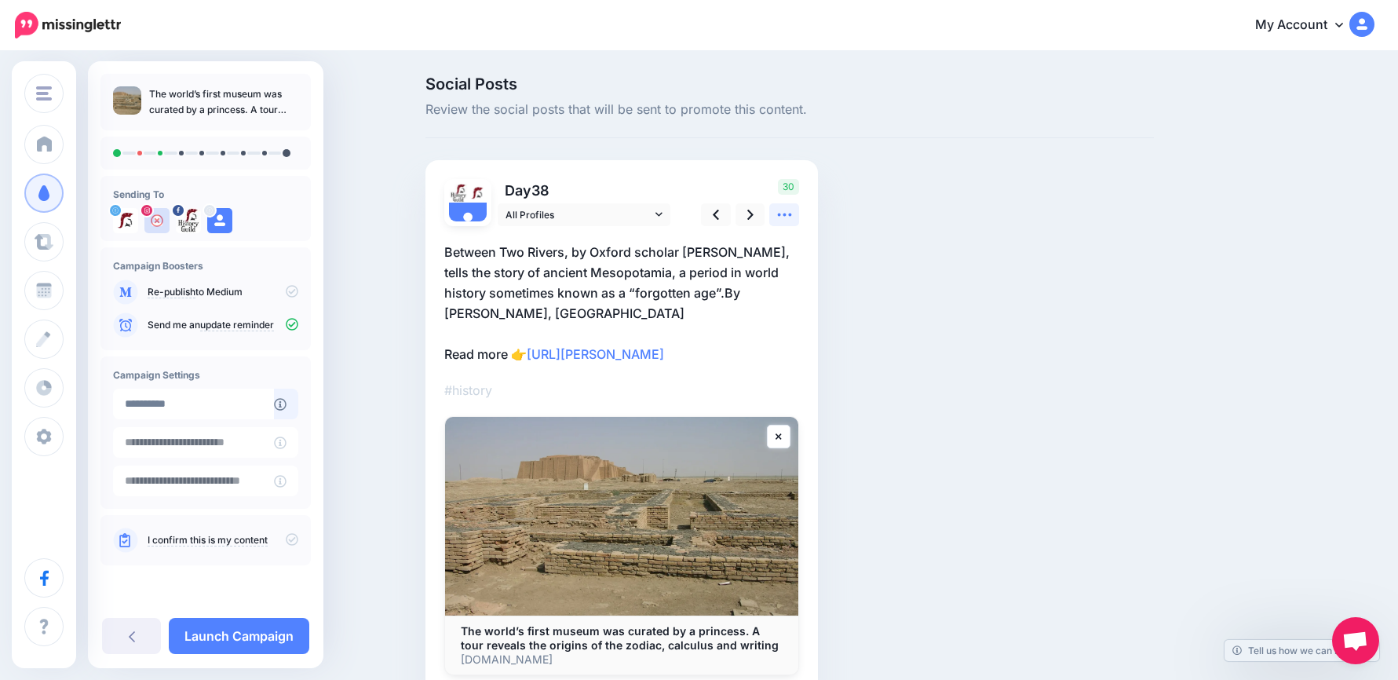
click at [790, 226] on link at bounding box center [784, 214] width 30 height 23
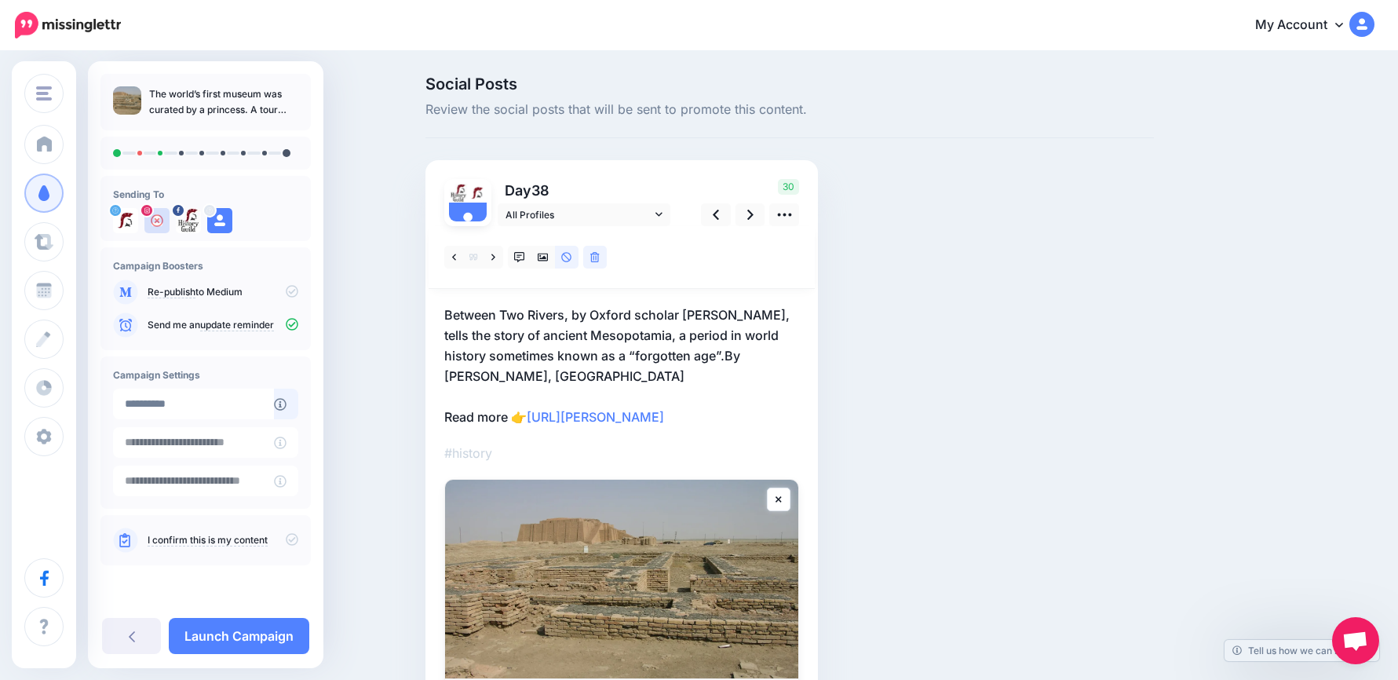
click at [642, 367] on p "Between Two Rivers, by Oxford scholar Moudhy Al-Rashid, tells the story of anci…" at bounding box center [621, 366] width 355 height 122
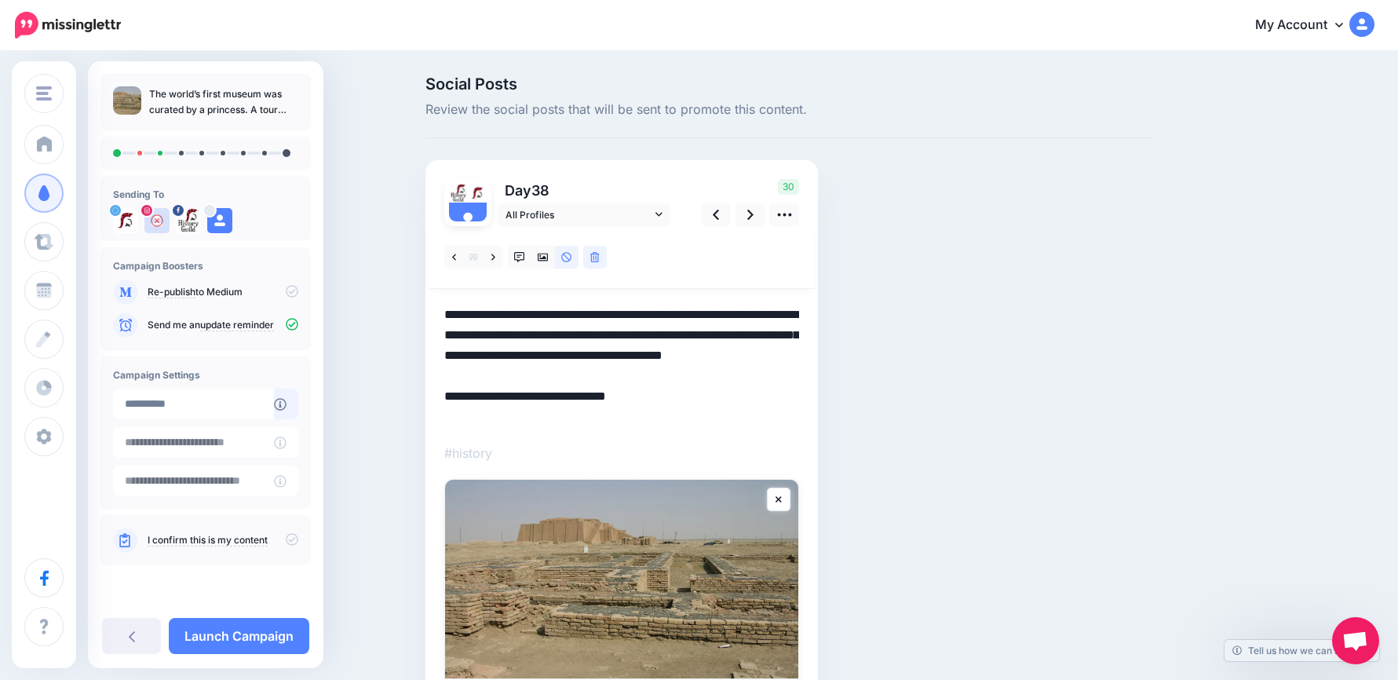
drag, startPoint x: 643, startPoint y: 375, endPoint x: 495, endPoint y: 322, distance: 157.0
click at [408, 285] on div "Social Posts Review the social posts that will be sent to promote this content.…" at bounding box center [699, 440] width 1398 height 775
paste textarea
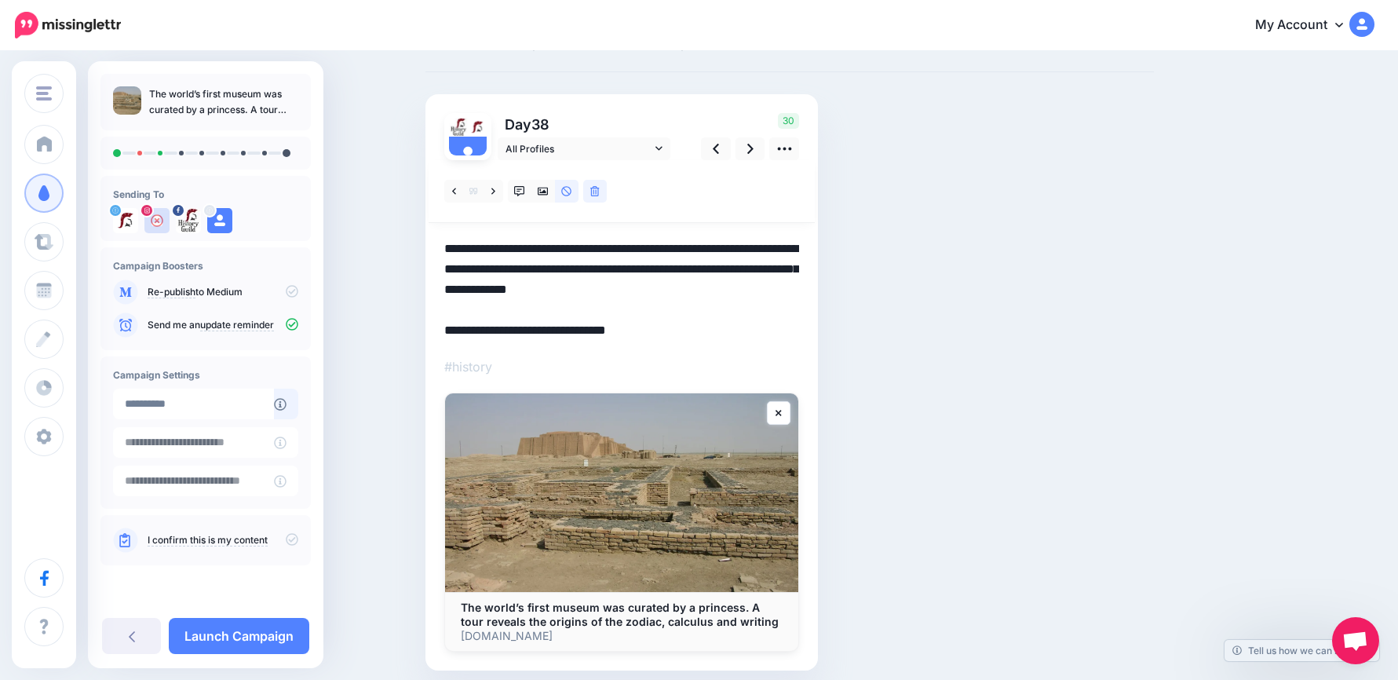
scroll to position [127, 0]
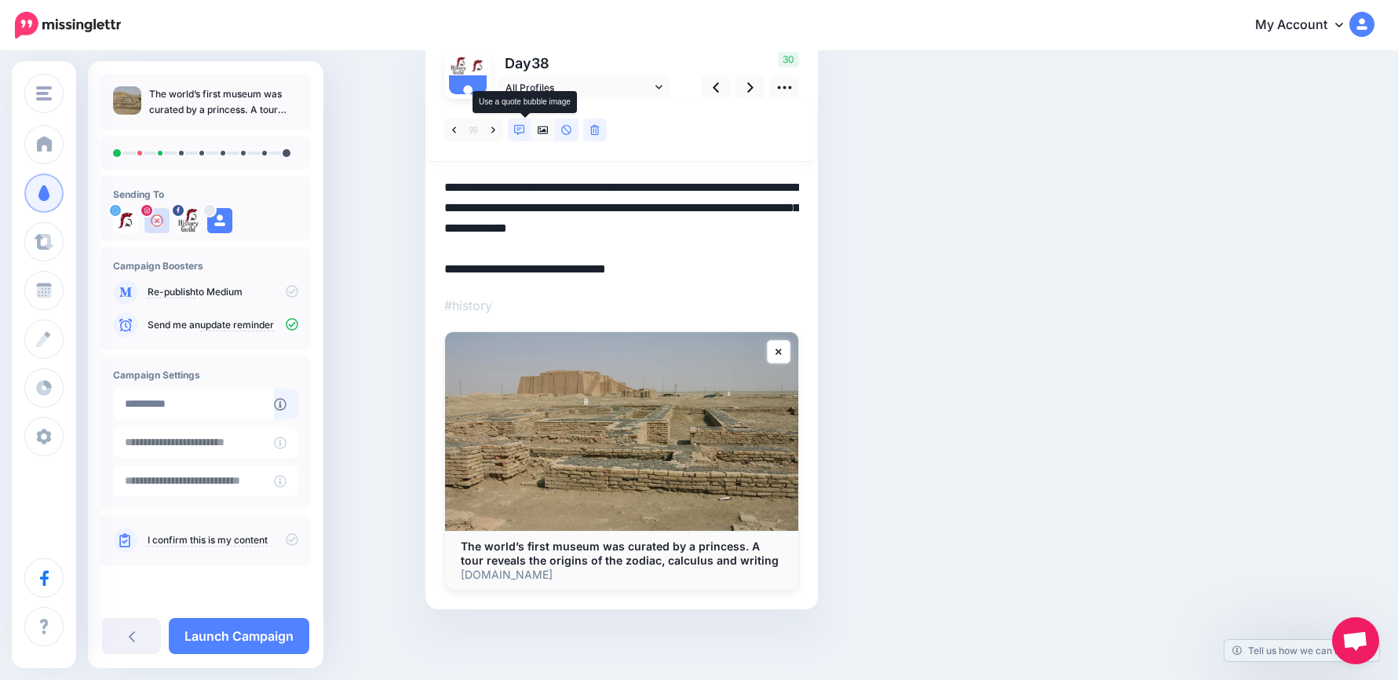
click at [532, 132] on link at bounding box center [520, 130] width 24 height 23
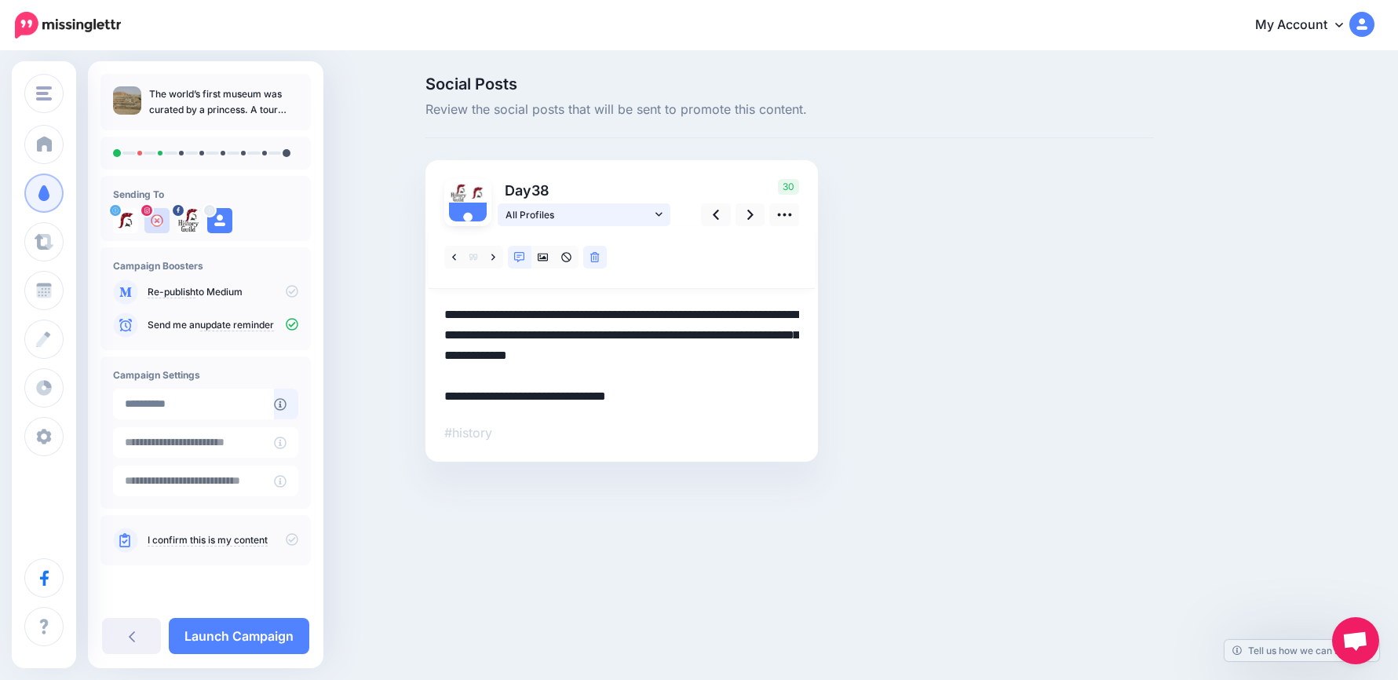
scroll to position [0, 0]
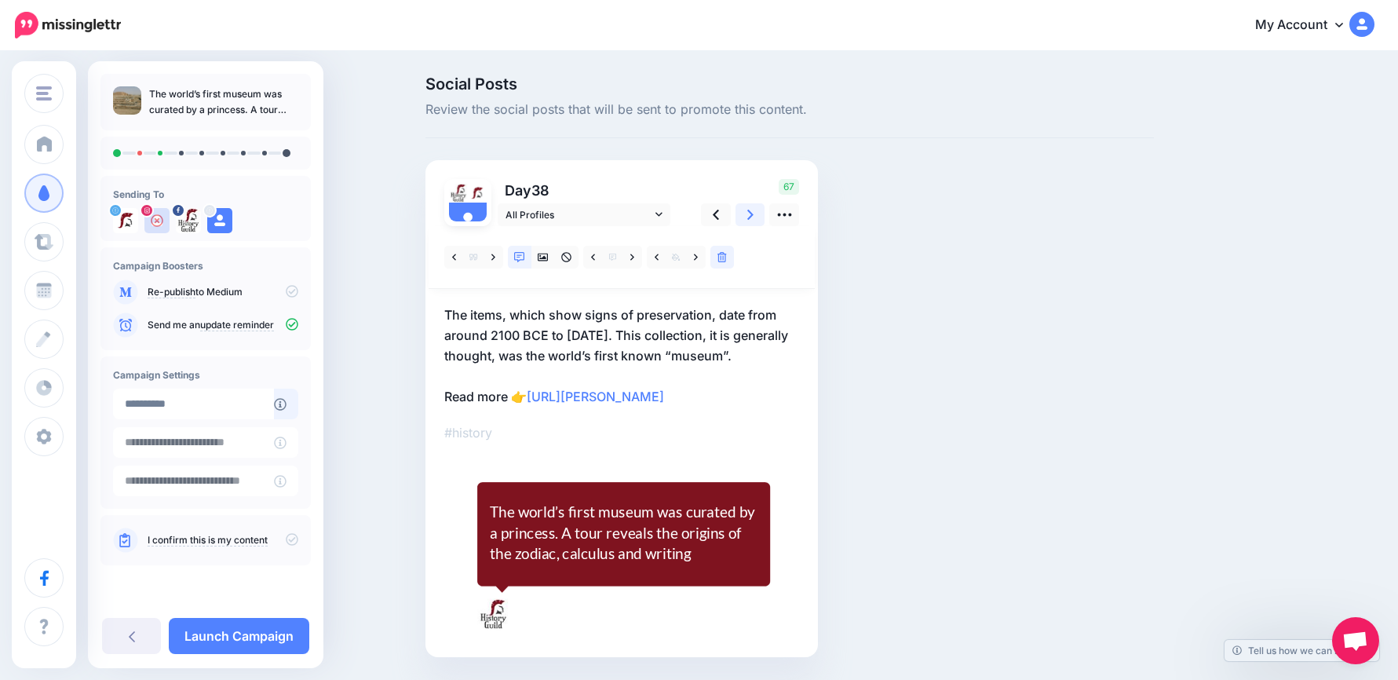
click at [754, 213] on icon at bounding box center [750, 215] width 6 height 10
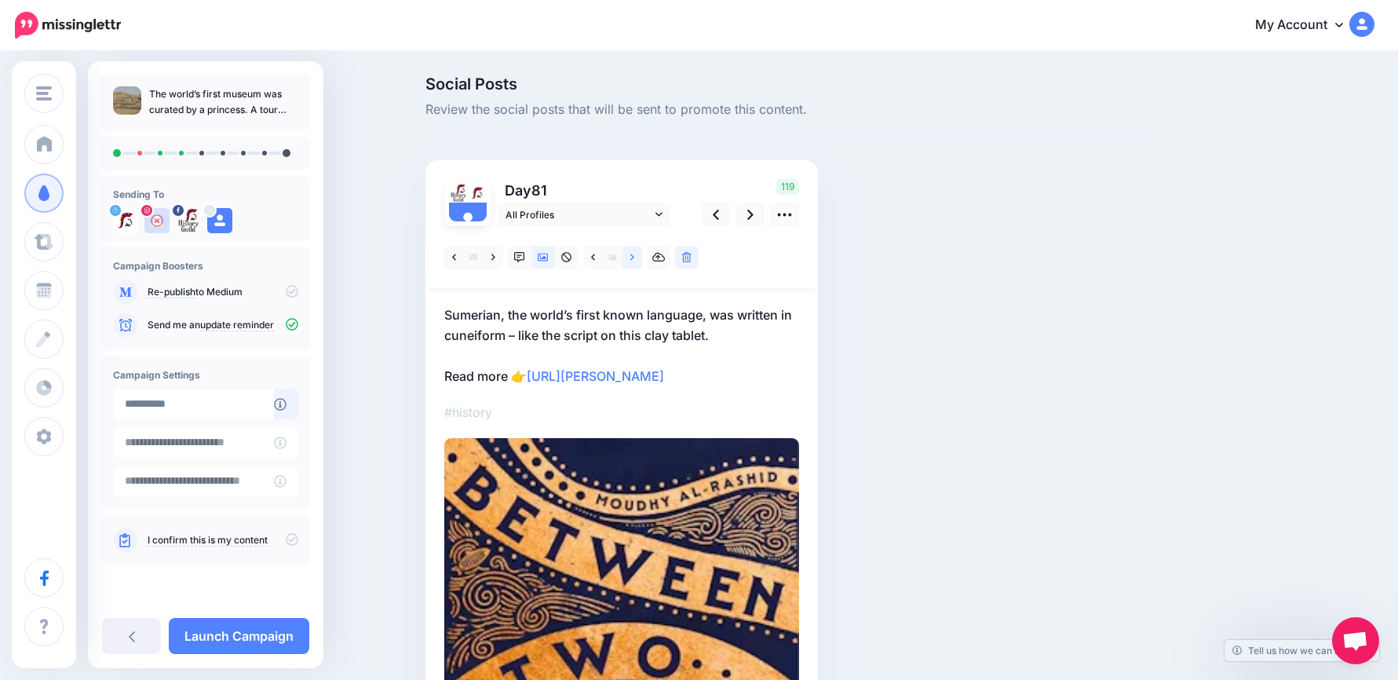
click at [641, 258] on link at bounding box center [633, 257] width 20 height 23
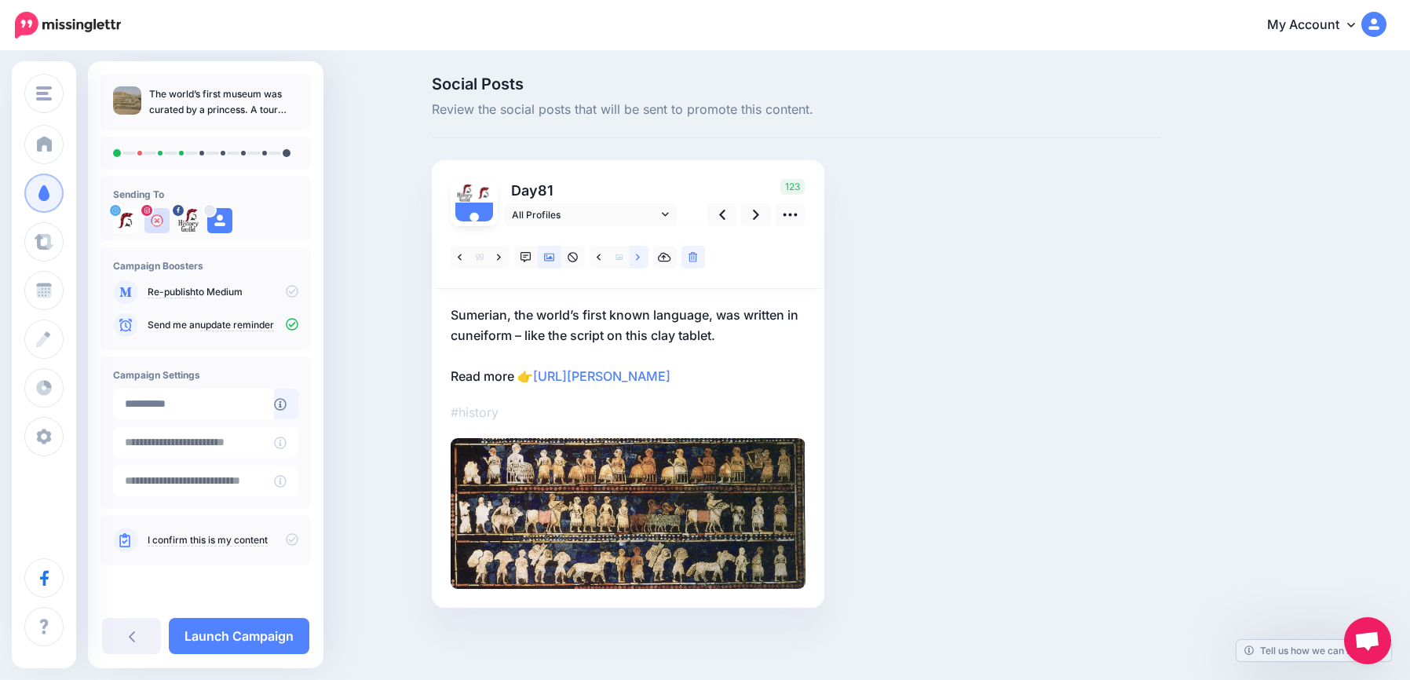
click at [641, 258] on link at bounding box center [639, 257] width 20 height 23
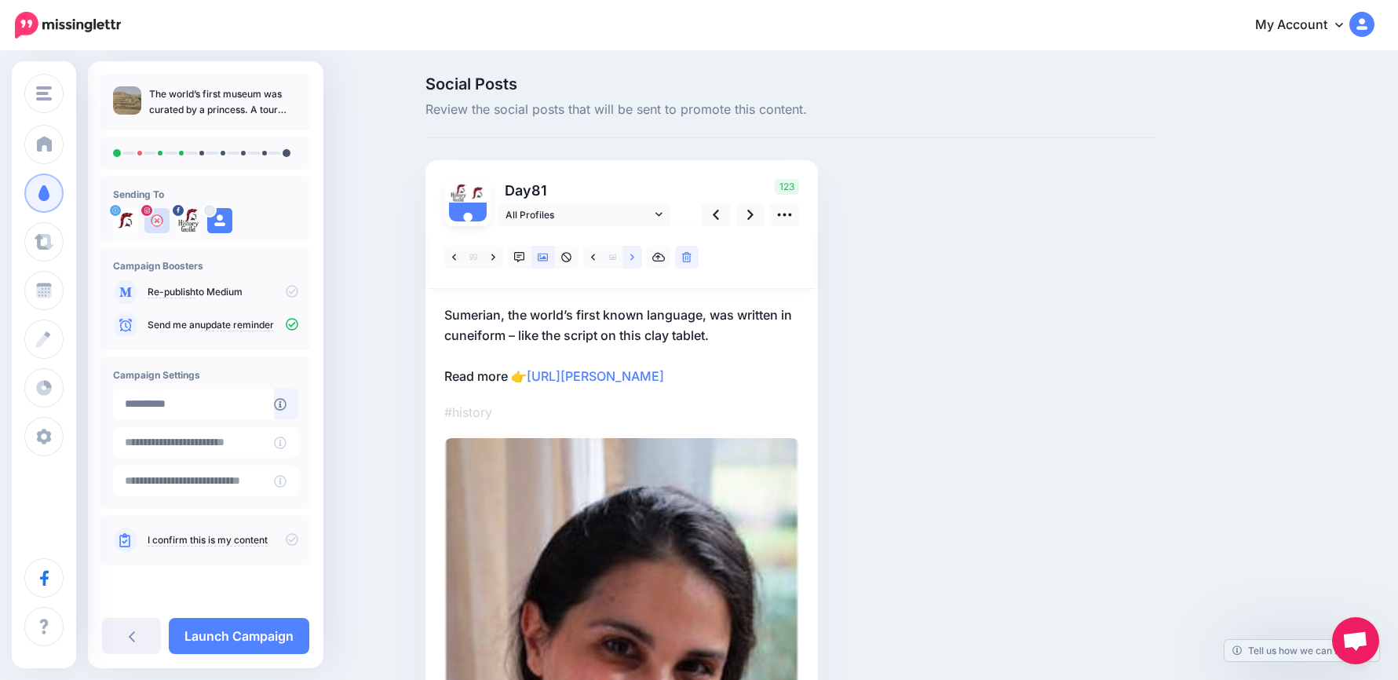
click at [641, 258] on link at bounding box center [633, 257] width 20 height 23
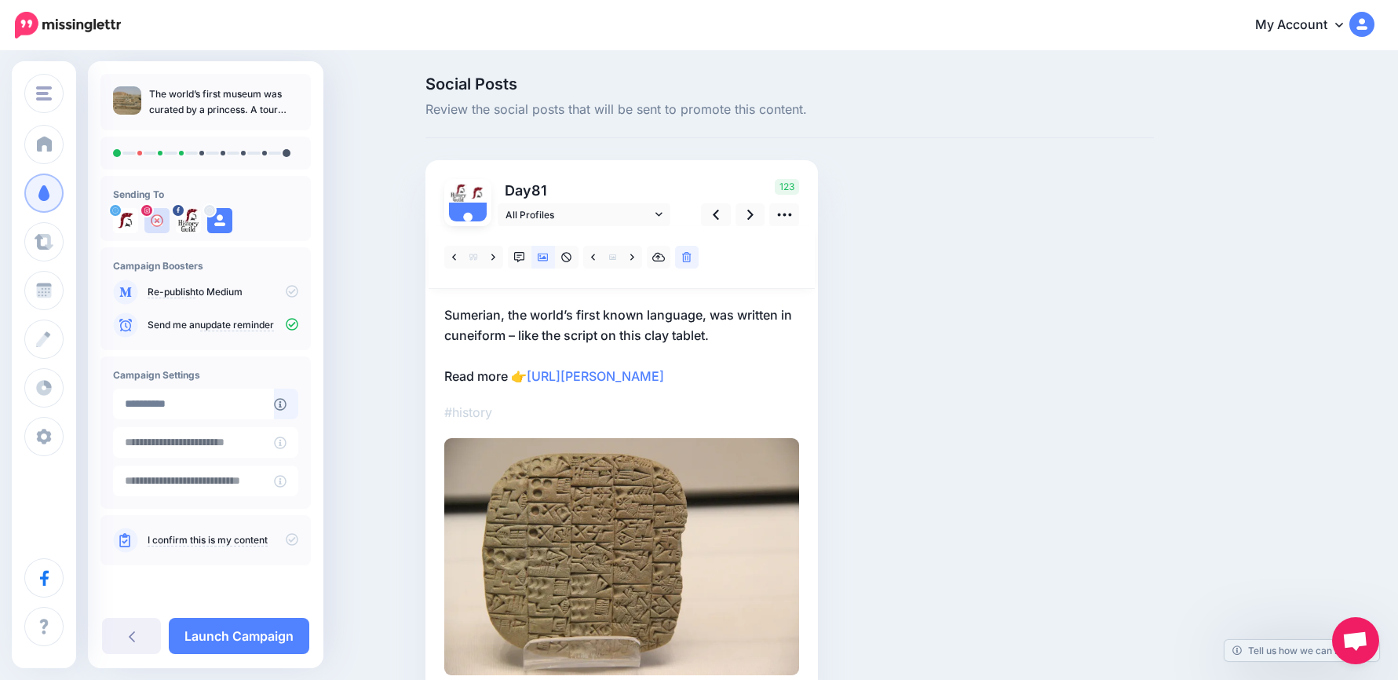
click at [720, 326] on p "Sumerian, the world’s first known language, was written in cuneiform – like the…" at bounding box center [621, 346] width 355 height 82
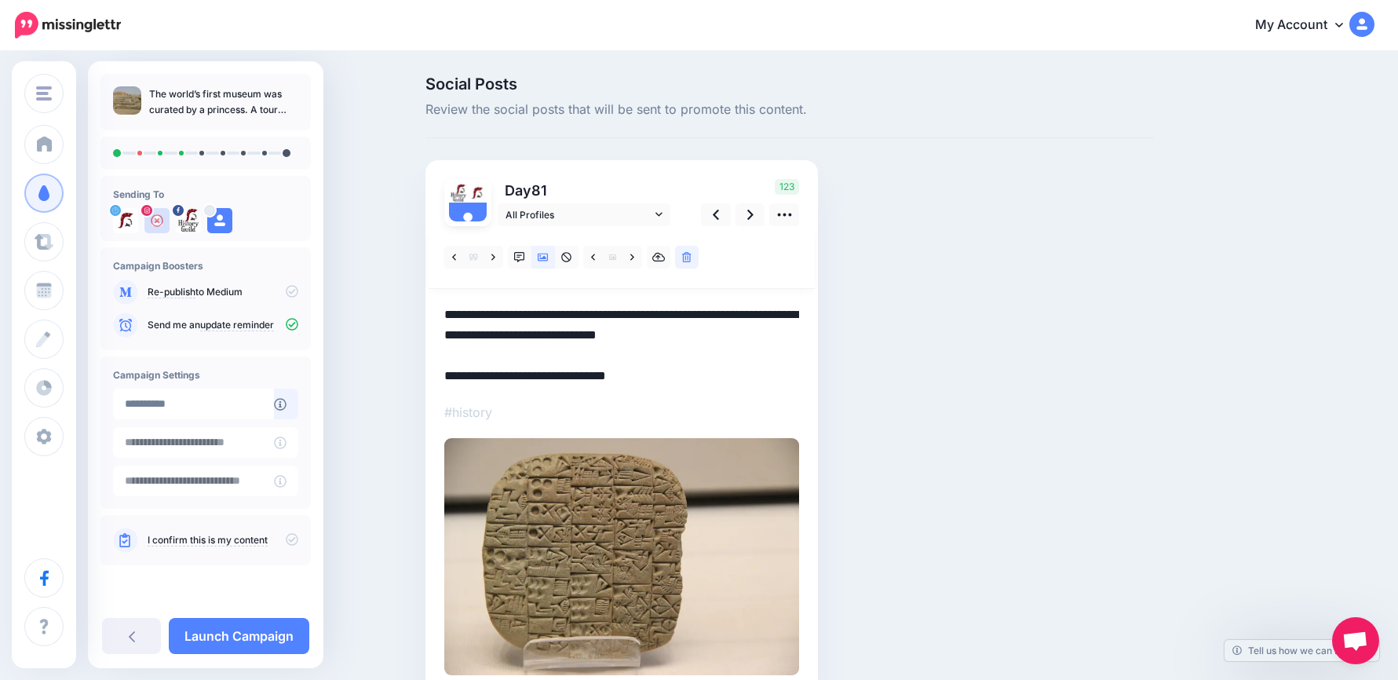
drag, startPoint x: 755, startPoint y: 342, endPoint x: 415, endPoint y: 280, distance: 346.4
click at [408, 279] on div "Social Posts Review the social posts that will be sent to promote this content.…" at bounding box center [699, 409] width 1398 height 712
click at [759, 343] on textarea "**********" at bounding box center [621, 346] width 355 height 82
click at [754, 339] on textarea "**********" at bounding box center [621, 346] width 355 height 82
click at [745, 331] on textarea "**********" at bounding box center [621, 346] width 355 height 82
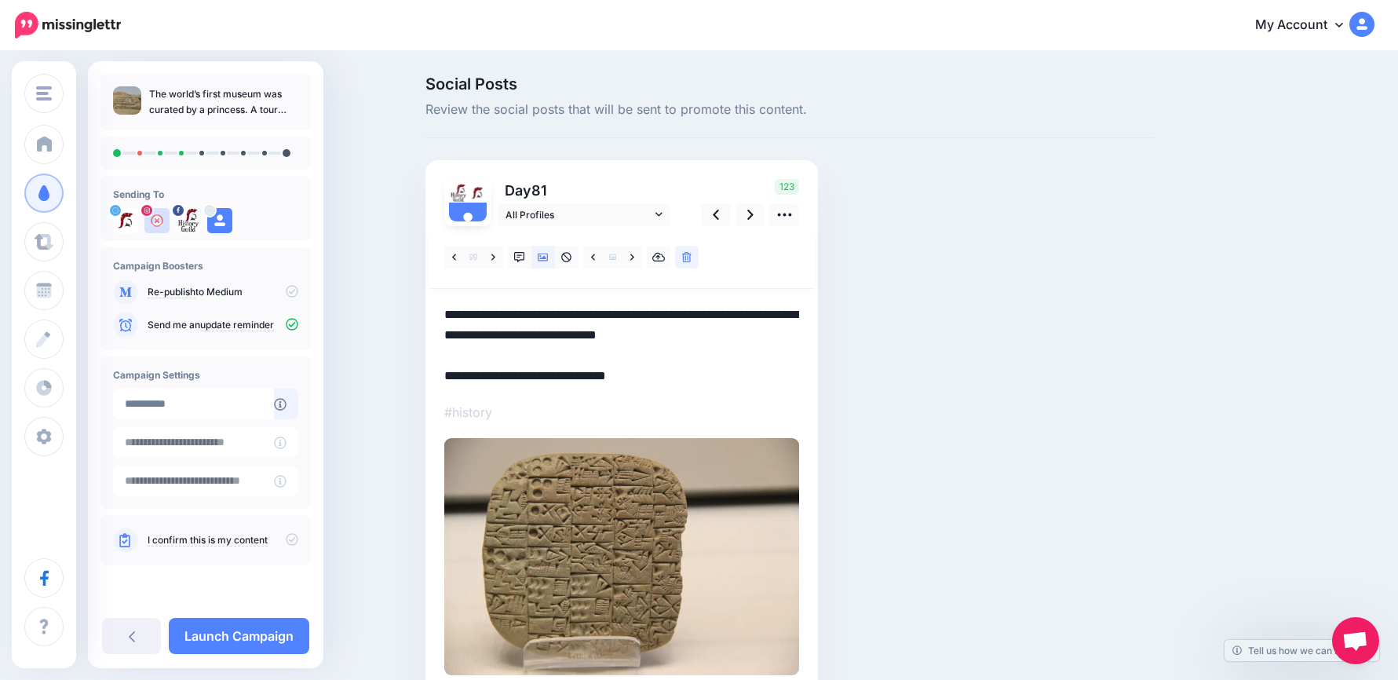
drag, startPoint x: 745, startPoint y: 331, endPoint x: 349, endPoint y: 269, distance: 401.3
click at [338, 259] on div "Social Posts Review the social posts that will be sent to promote this content.…" at bounding box center [699, 409] width 1398 height 712
paste textarea "**********"
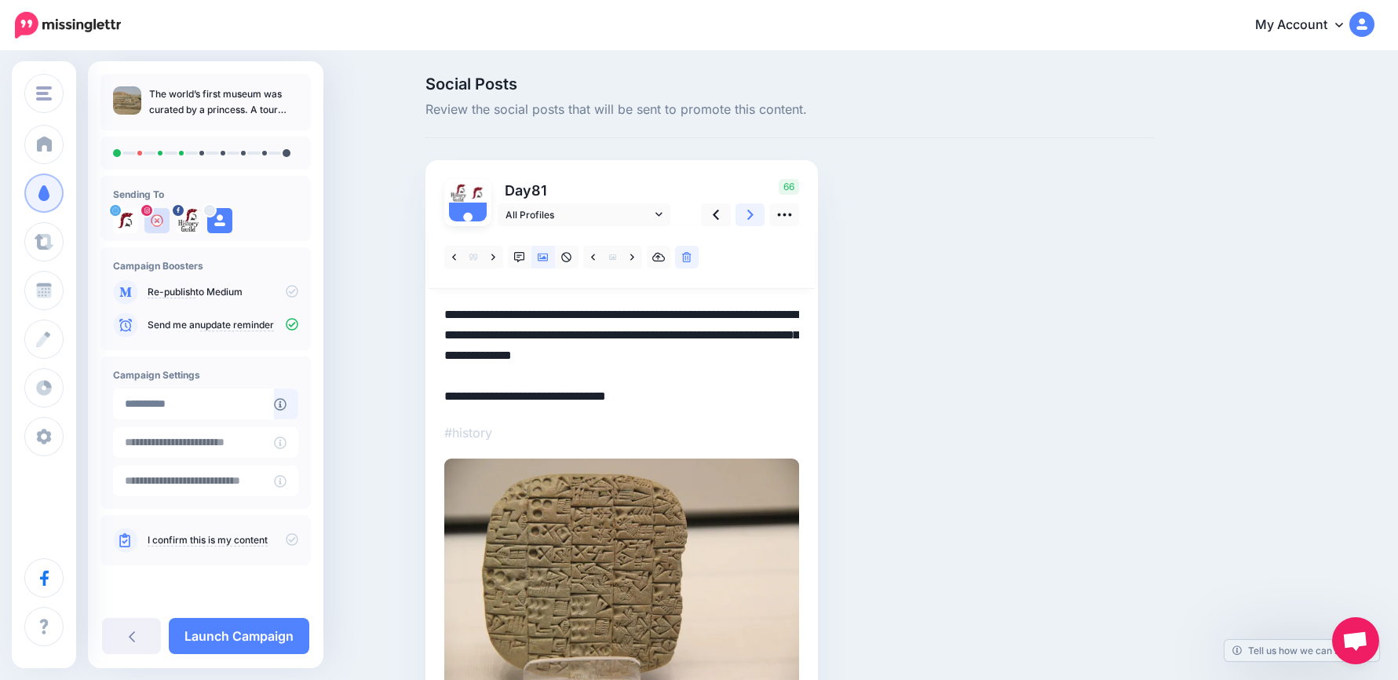
click at [754, 211] on icon at bounding box center [750, 215] width 6 height 16
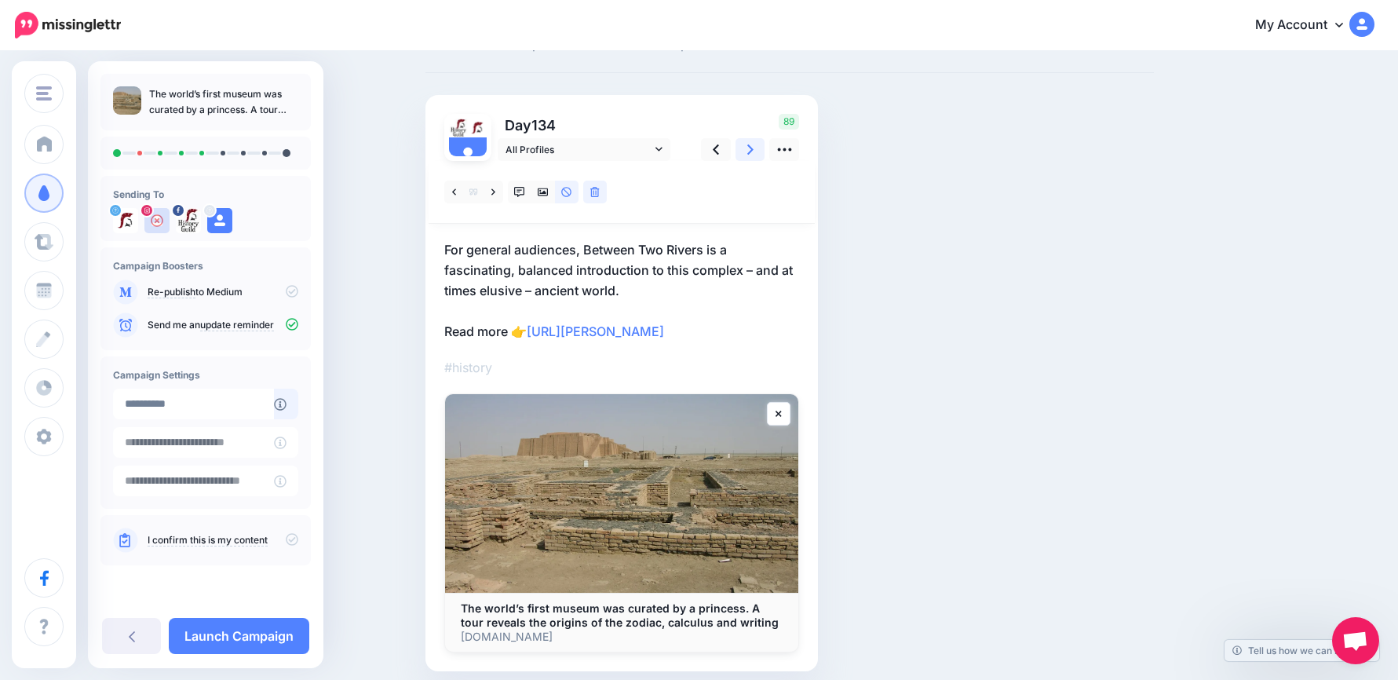
scroll to position [127, 0]
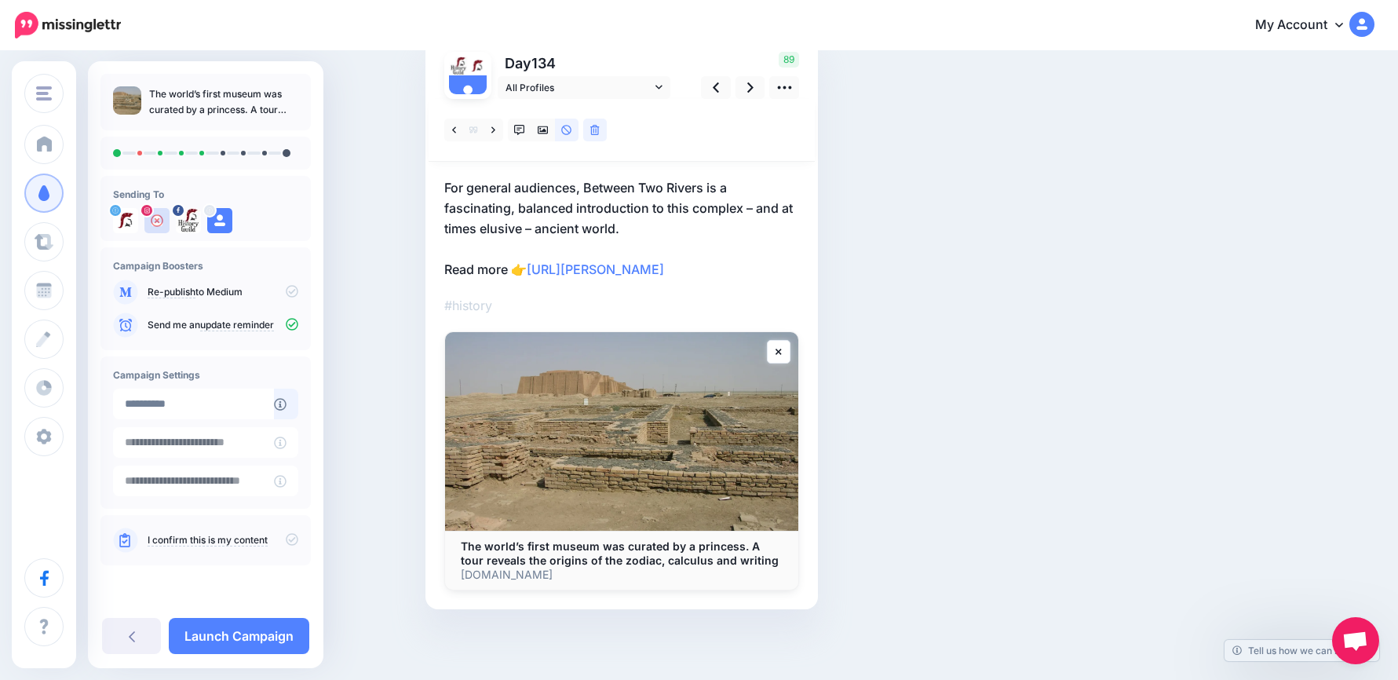
click at [701, 270] on p "For general audiences, Between Two Rivers is a fascinating, balanced introducti…" at bounding box center [621, 228] width 355 height 102
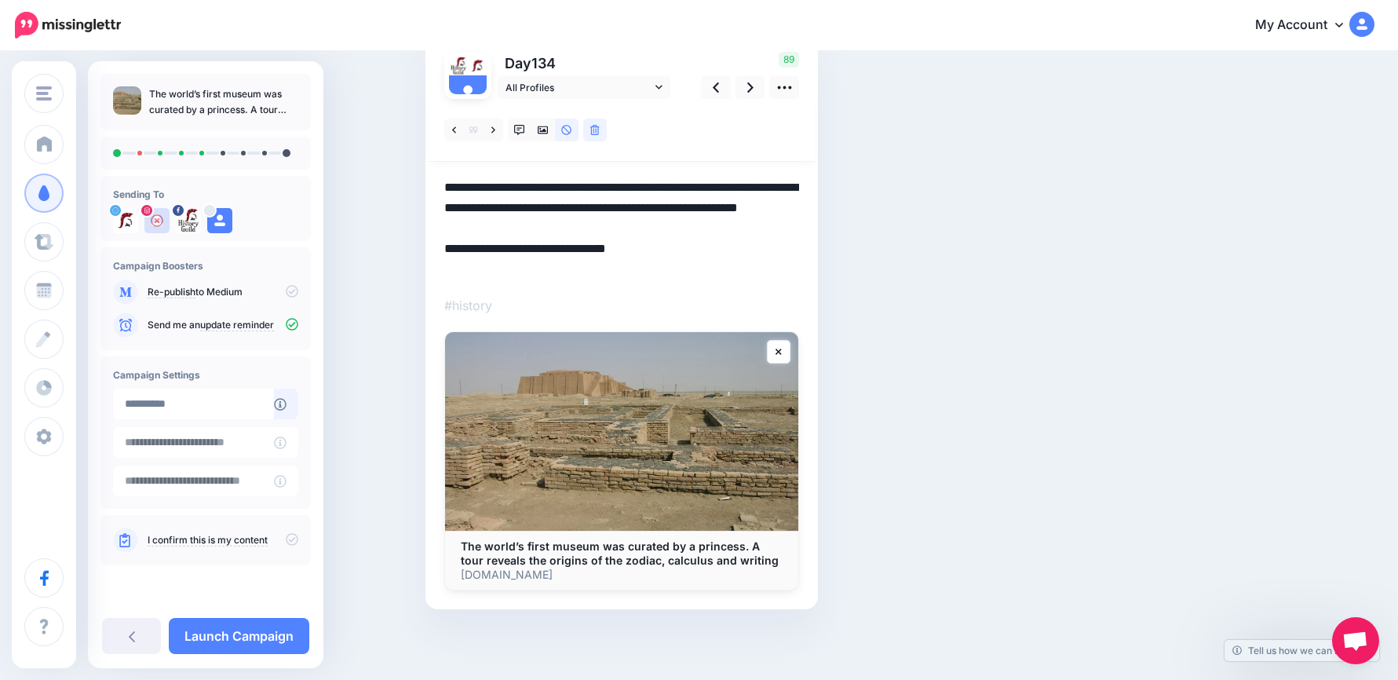
drag, startPoint x: 506, startPoint y: 227, endPoint x: 411, endPoint y: 164, distance: 114.5
click at [411, 164] on div "Social Posts Review the social posts that will be sent to promote this content.…" at bounding box center [699, 302] width 1398 height 755
click at [493, 128] on link at bounding box center [494, 130] width 20 height 23
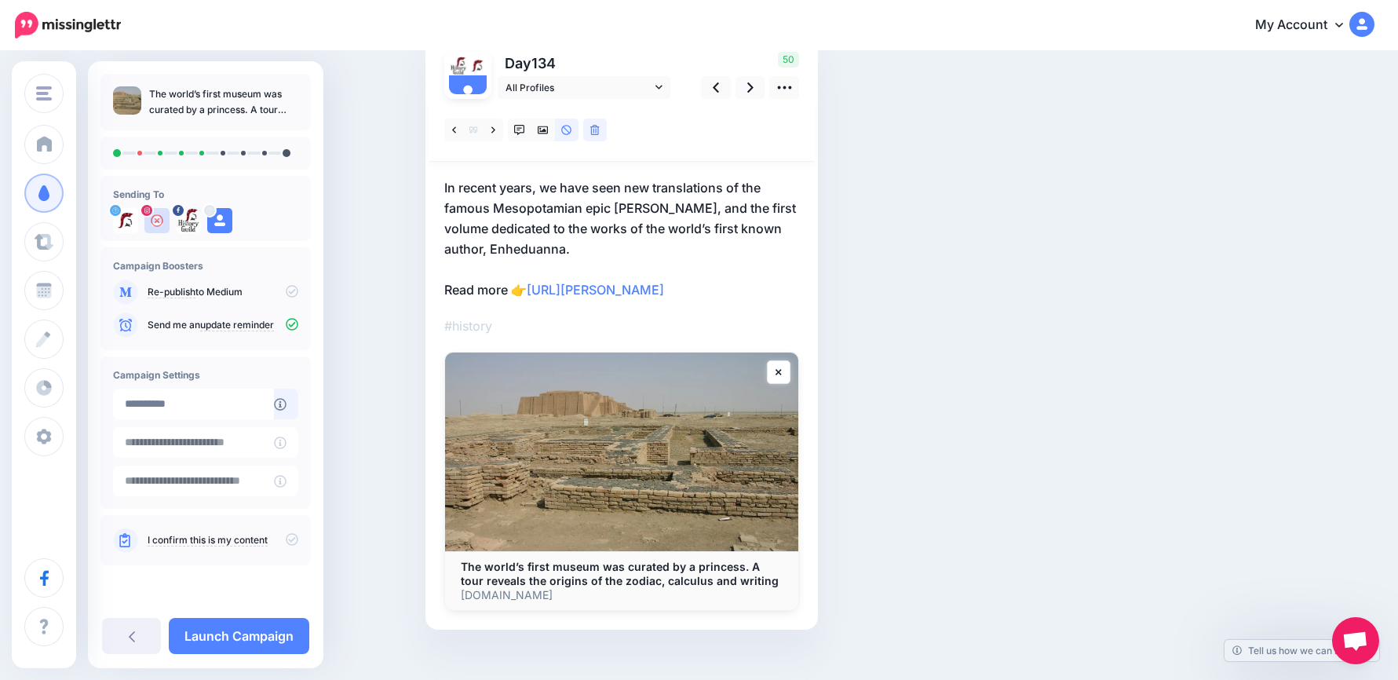
drag, startPoint x: 728, startPoint y: 287, endPoint x: 710, endPoint y: 291, distance: 18.7
click at [710, 291] on p "In recent years, we have seen new translations of the famous Mesopotamian epic …" at bounding box center [621, 238] width 355 height 122
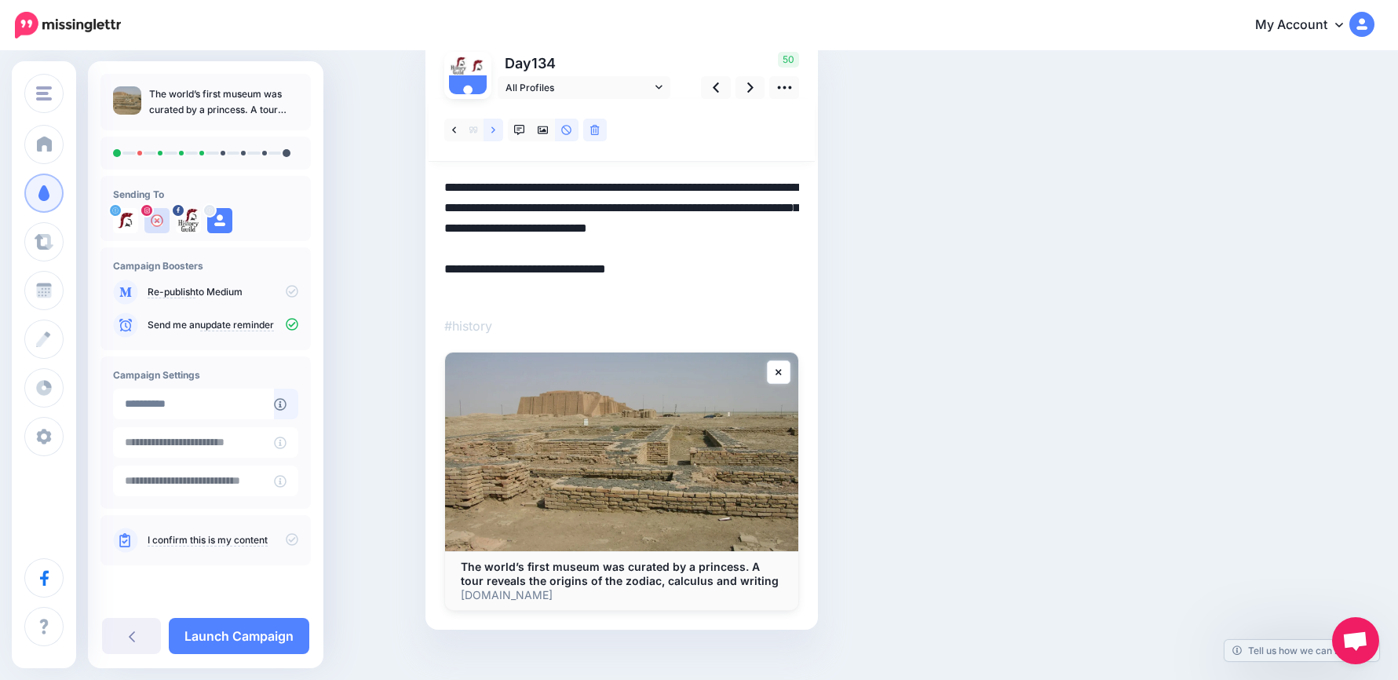
click at [489, 133] on link at bounding box center [494, 130] width 20 height 23
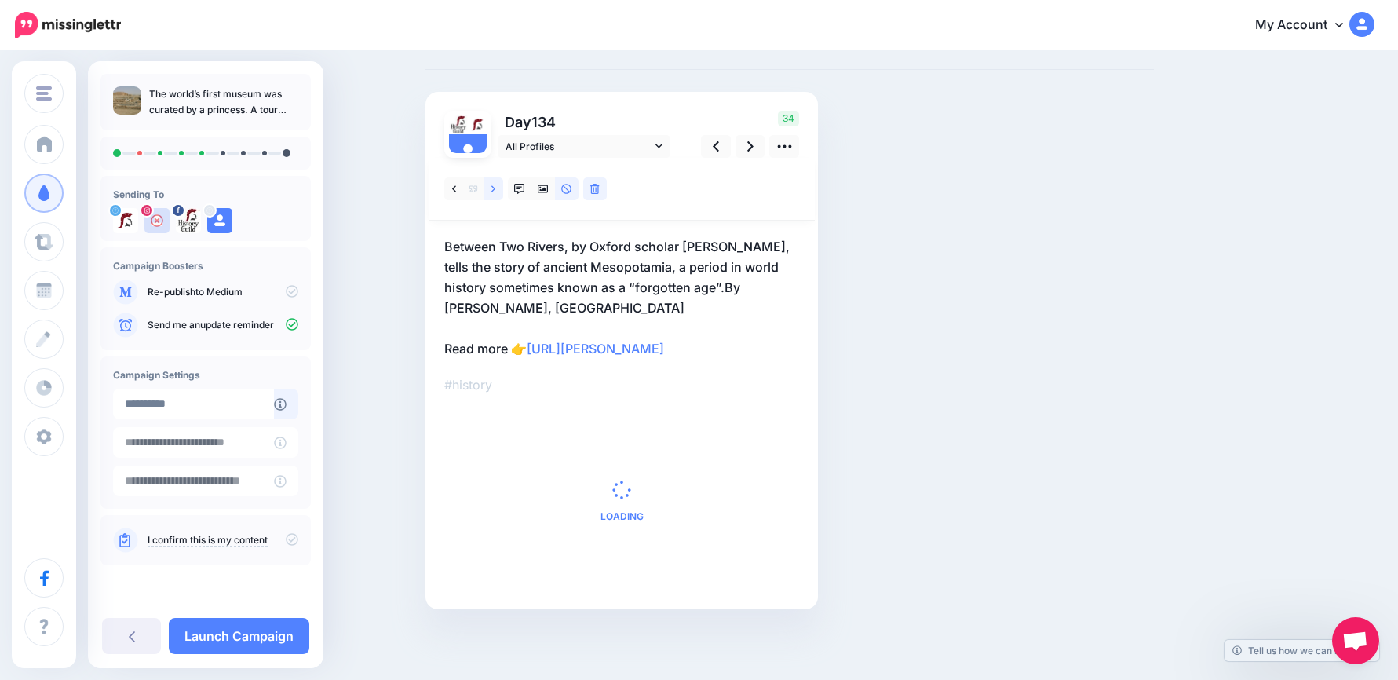
scroll to position [68, 0]
click at [496, 184] on link at bounding box center [494, 188] width 20 height 23
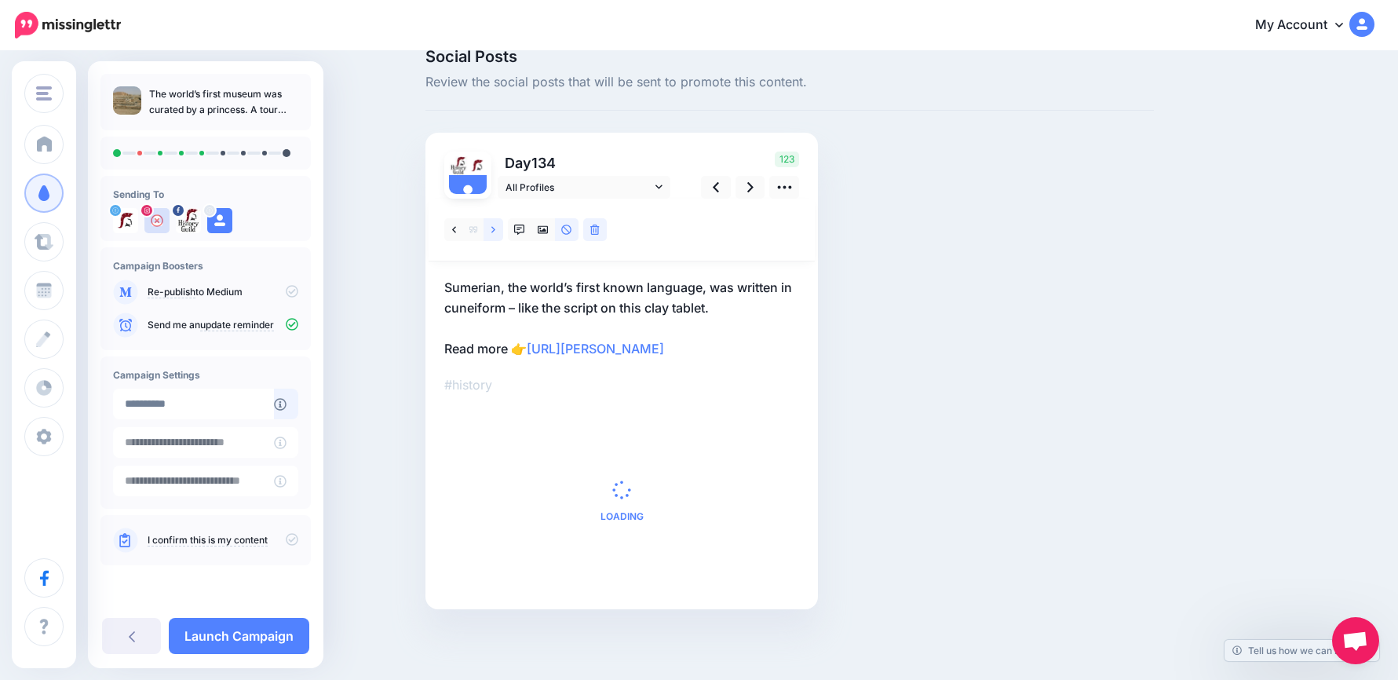
scroll to position [107, 0]
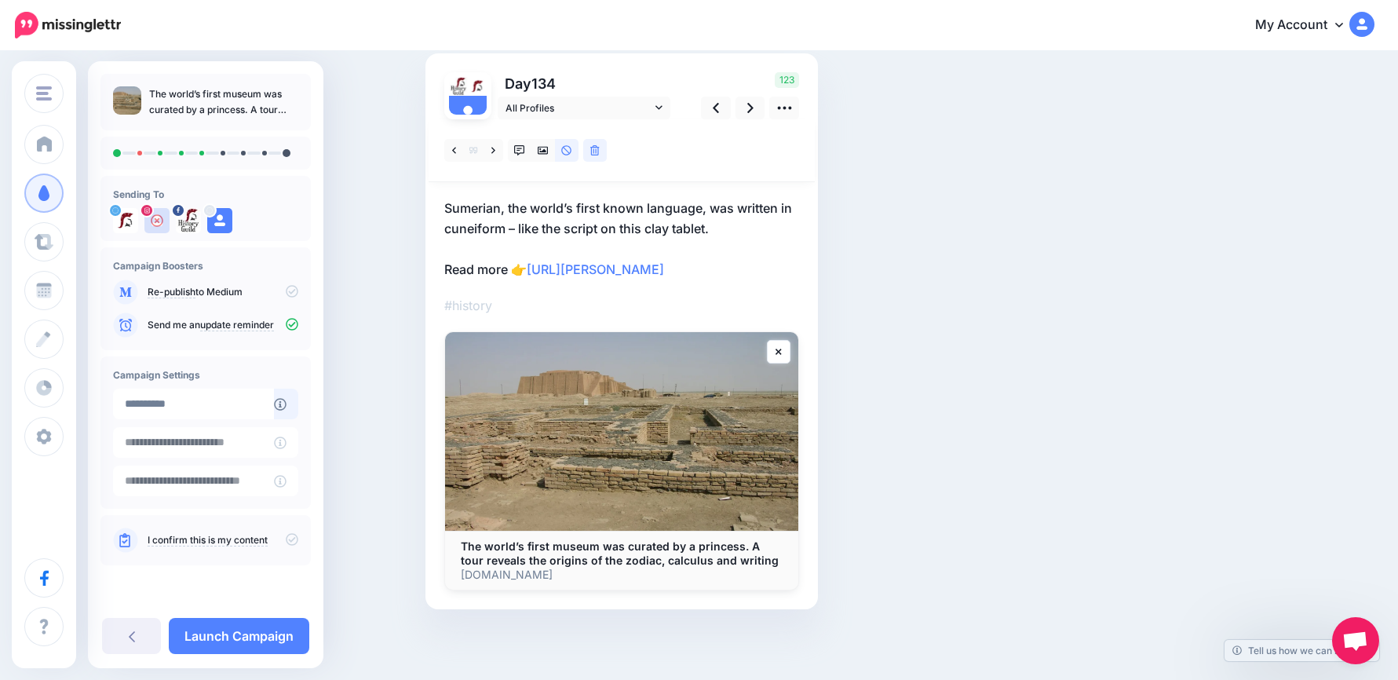
click at [706, 279] on p "Sumerian, the world’s first known language, was written in cuneiform – like the…" at bounding box center [621, 239] width 355 height 82
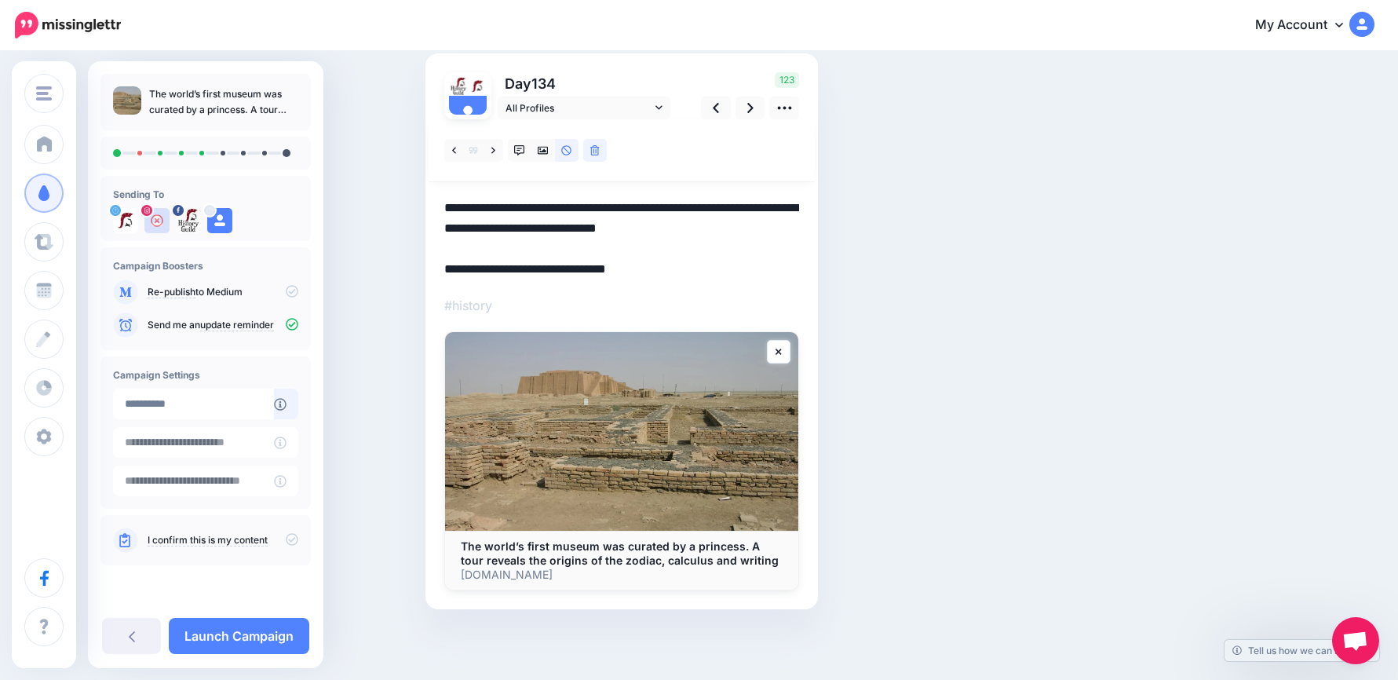
drag, startPoint x: 706, startPoint y: 278, endPoint x: 331, endPoint y: 176, distance: 388.2
click at [331, 177] on div "Social Posts Review the social posts that will be sent to promote this content.…" at bounding box center [699, 313] width 1398 height 734
paste textarea "**********"
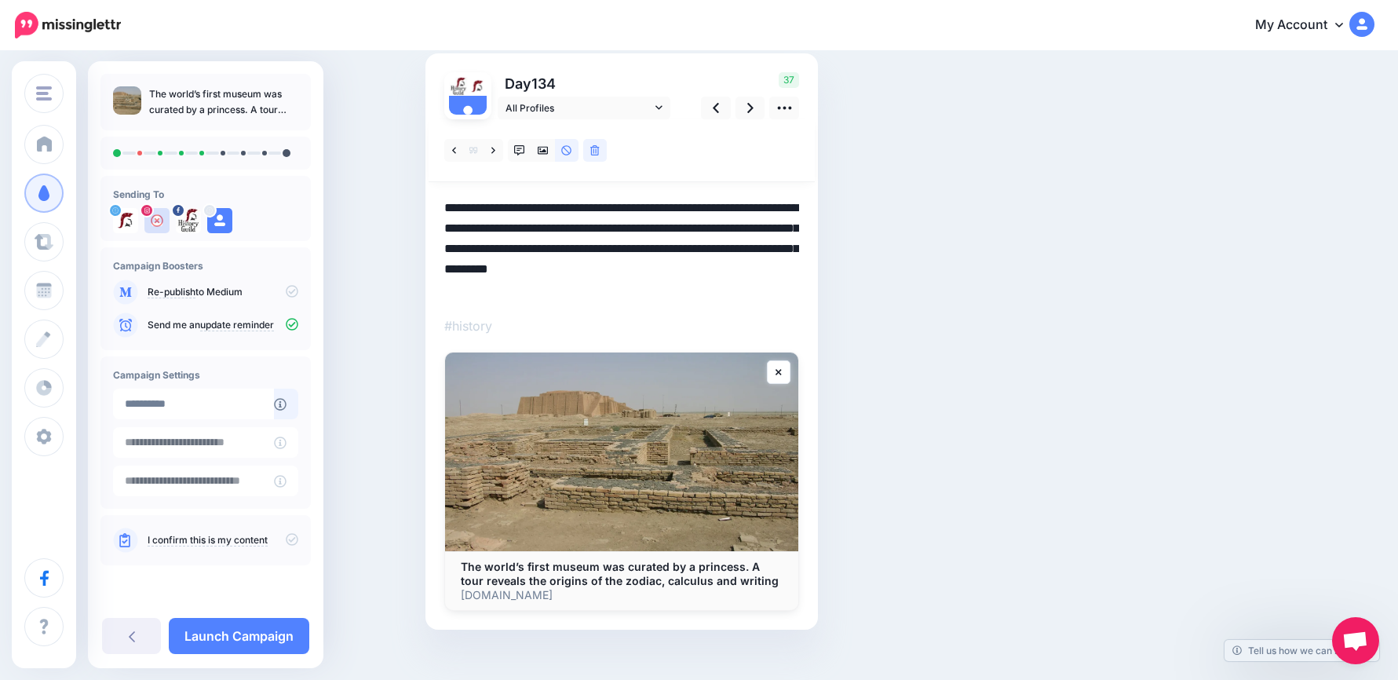
drag, startPoint x: 644, startPoint y: 288, endPoint x: 378, endPoint y: 192, distance: 283.2
click at [378, 192] on div "Social Posts Review the social posts that will be sent to promote this content.…" at bounding box center [699, 323] width 1398 height 755
click at [754, 108] on icon at bounding box center [750, 108] width 6 height 10
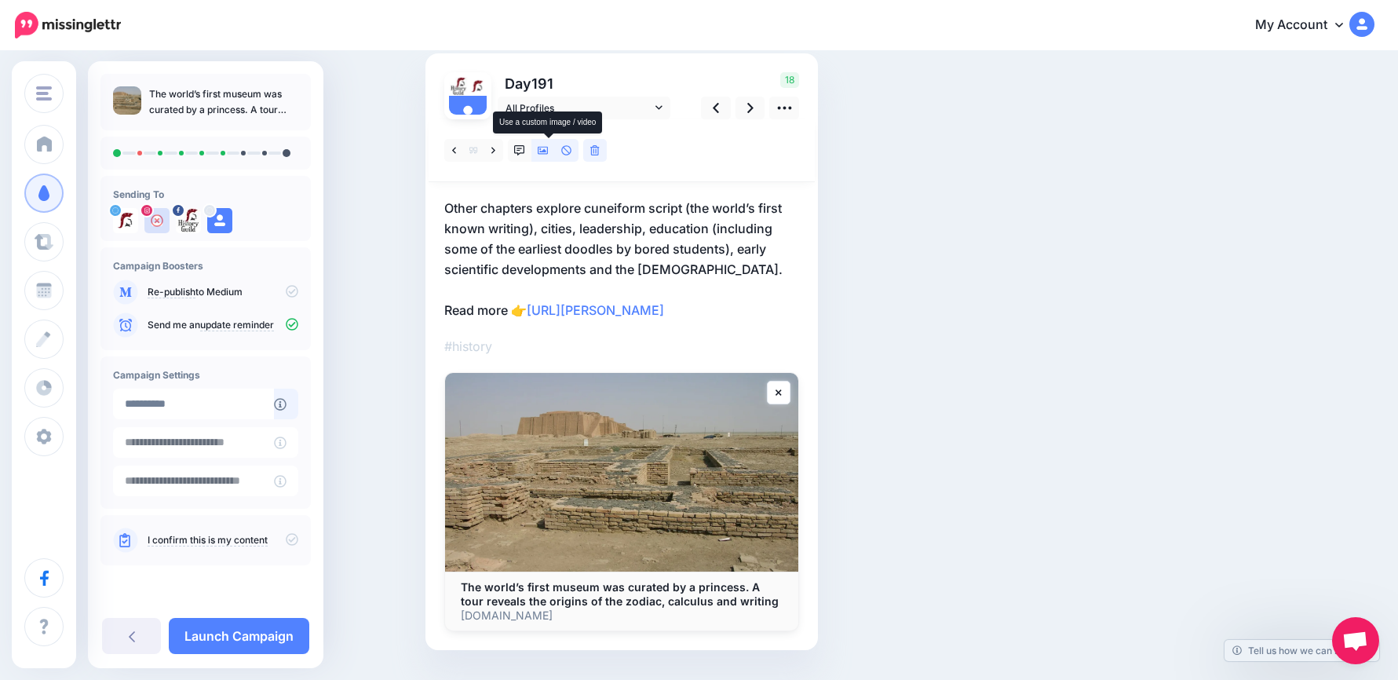
click at [544, 153] on icon at bounding box center [543, 151] width 11 height 8
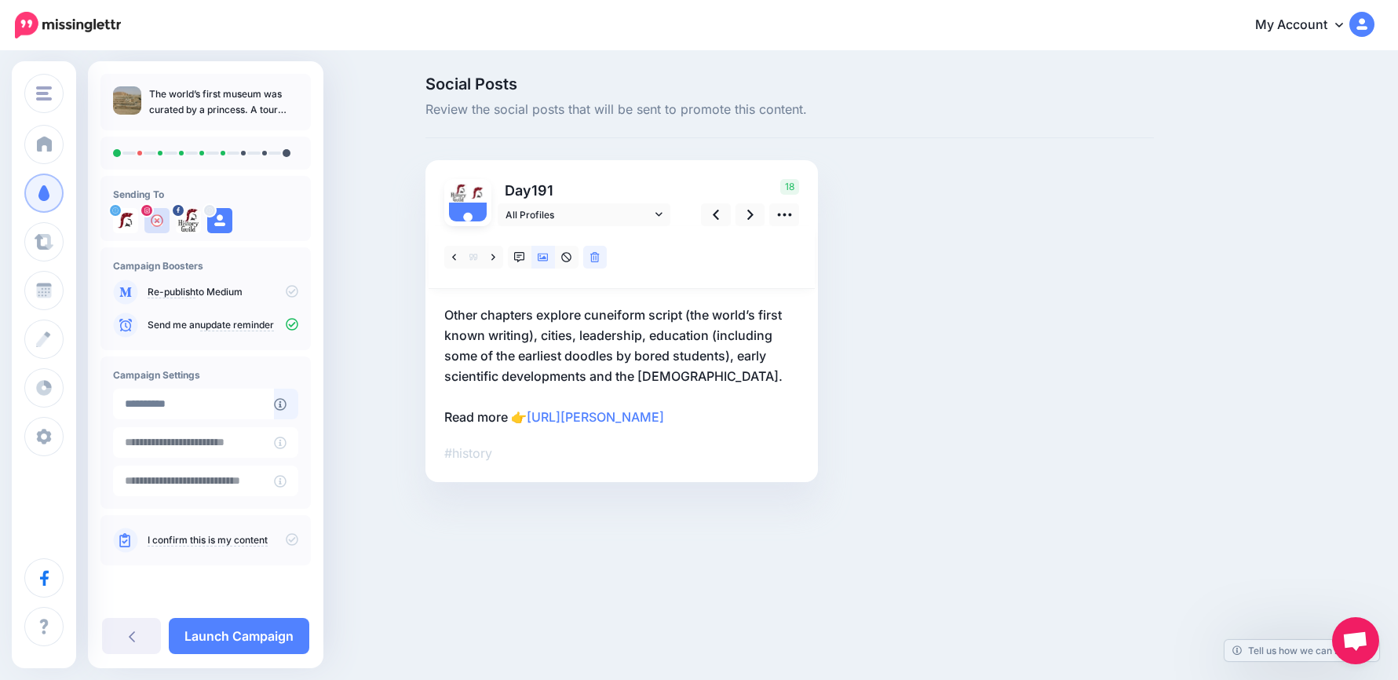
scroll to position [0, 0]
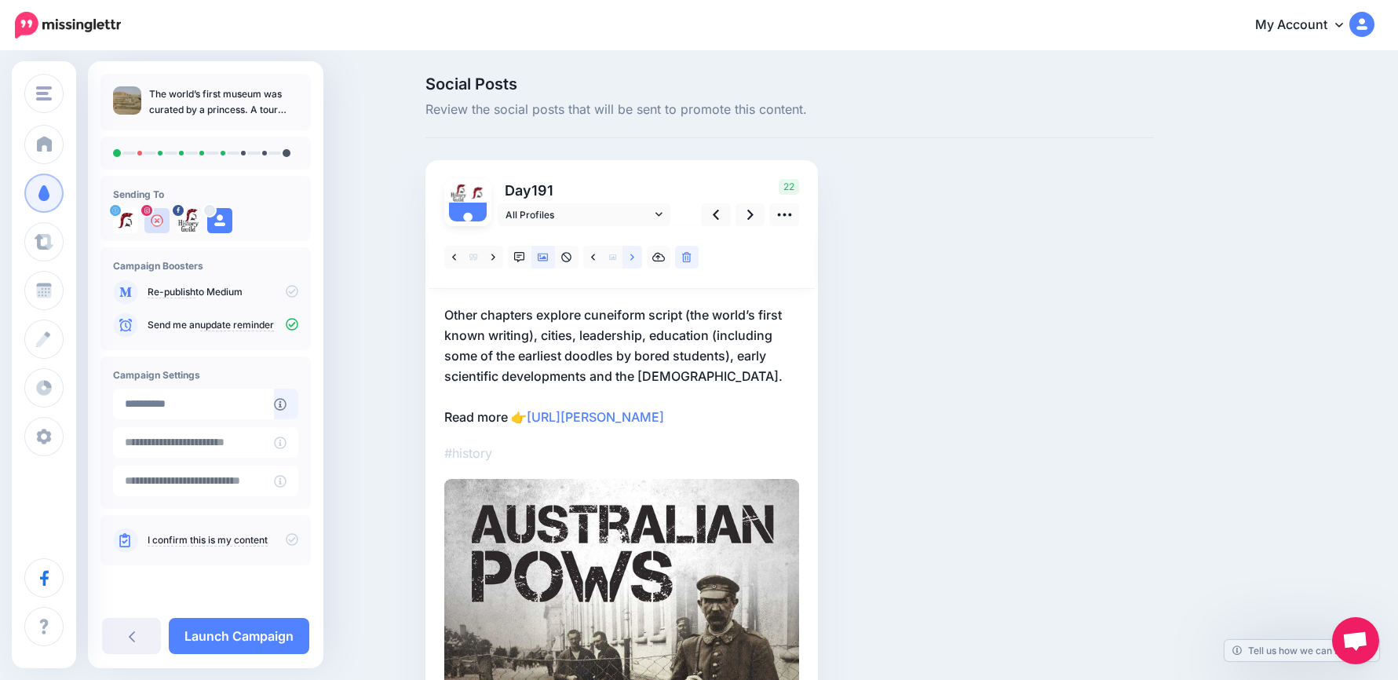
click at [635, 259] on link at bounding box center [633, 257] width 20 height 23
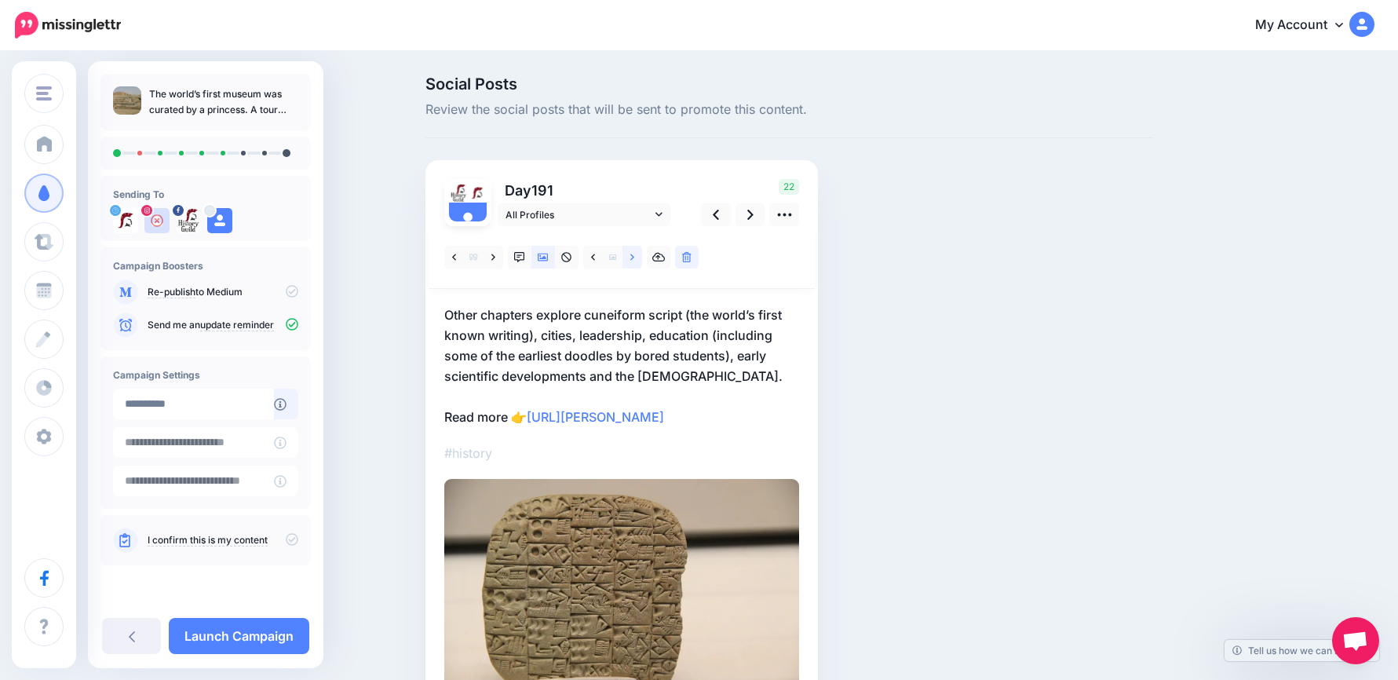
click at [633, 267] on link at bounding box center [633, 257] width 20 height 23
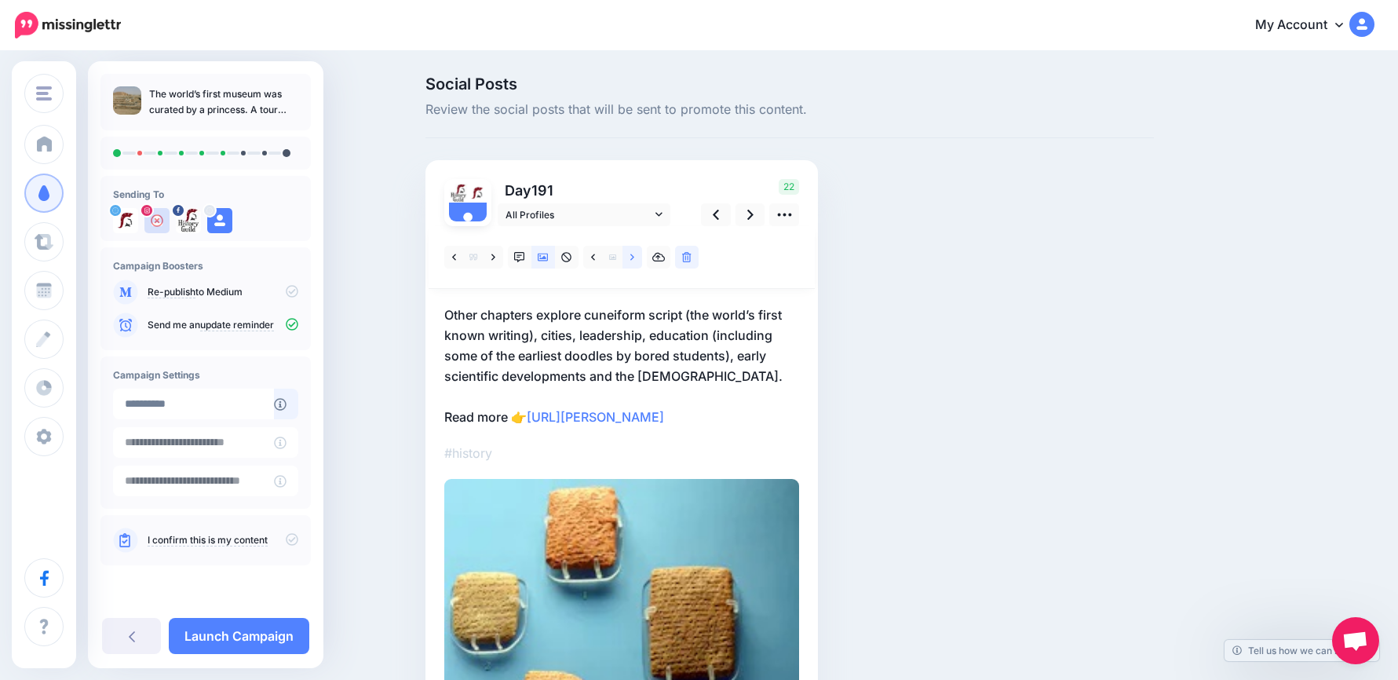
click at [632, 258] on link at bounding box center [633, 257] width 20 height 23
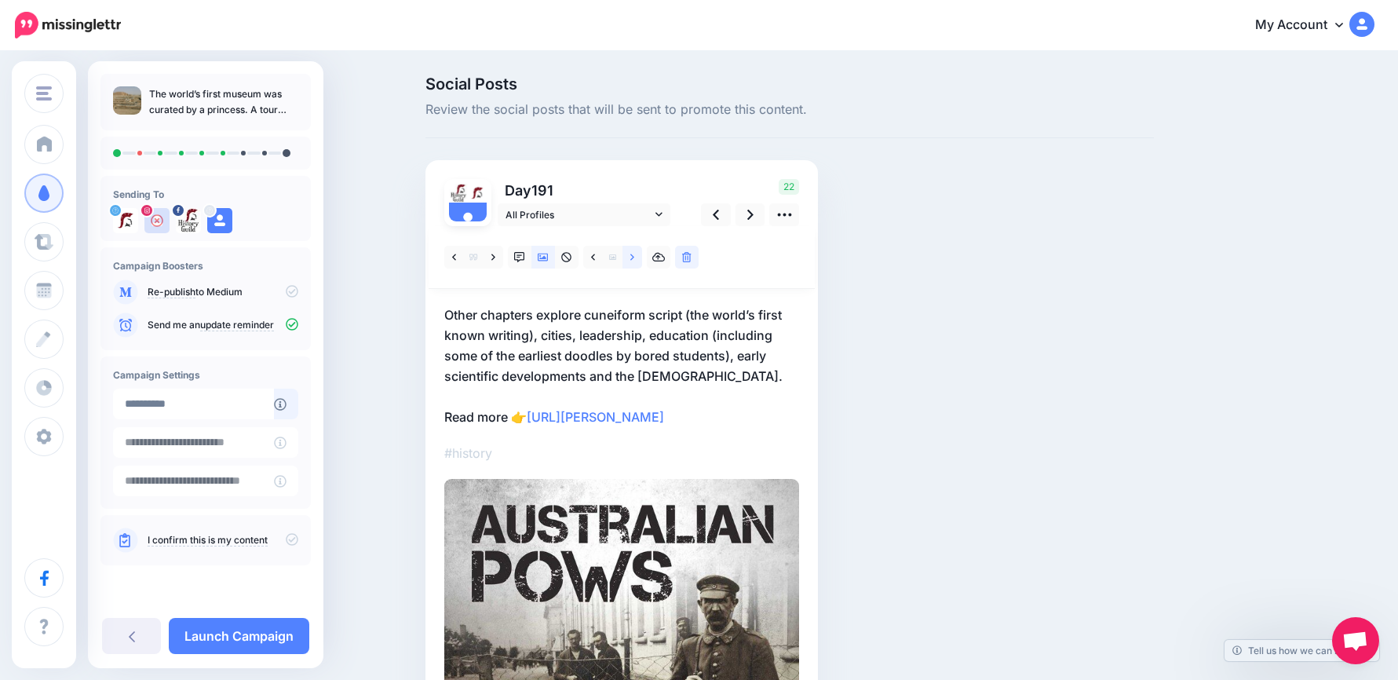
click at [632, 256] on link at bounding box center [633, 257] width 20 height 23
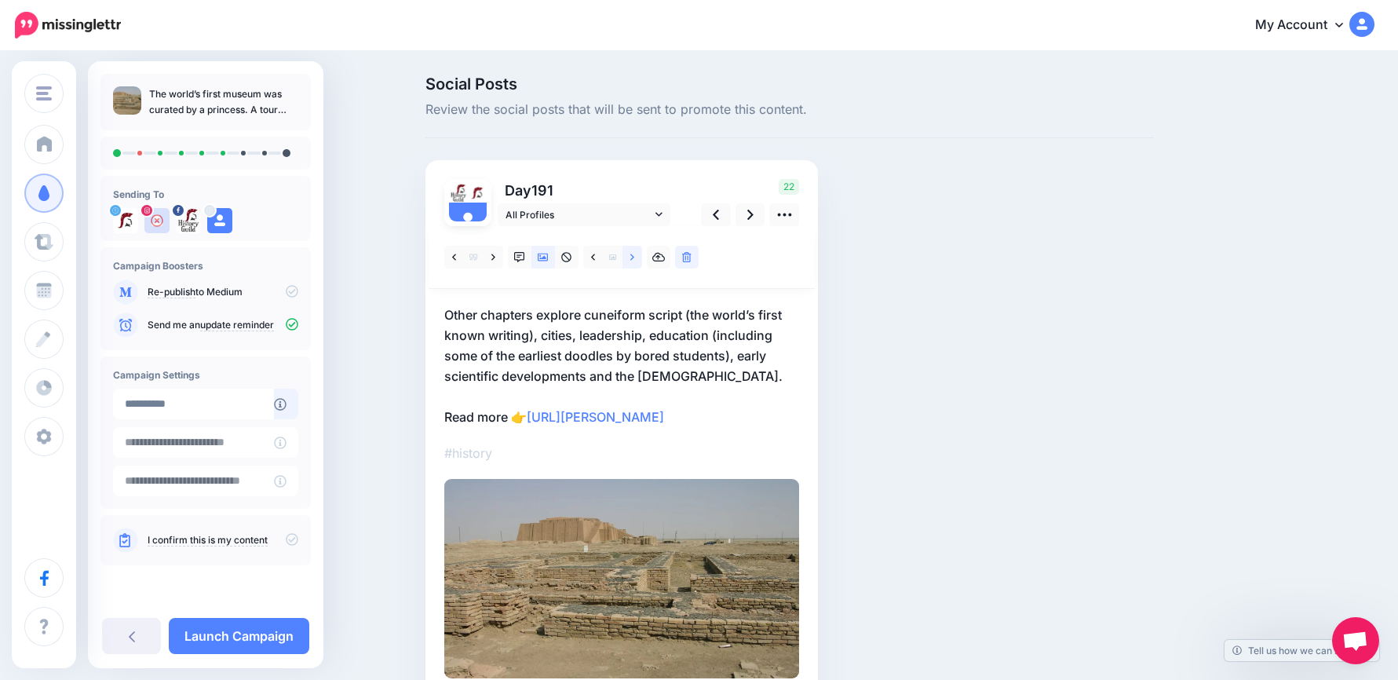
click at [632, 256] on link at bounding box center [633, 257] width 20 height 23
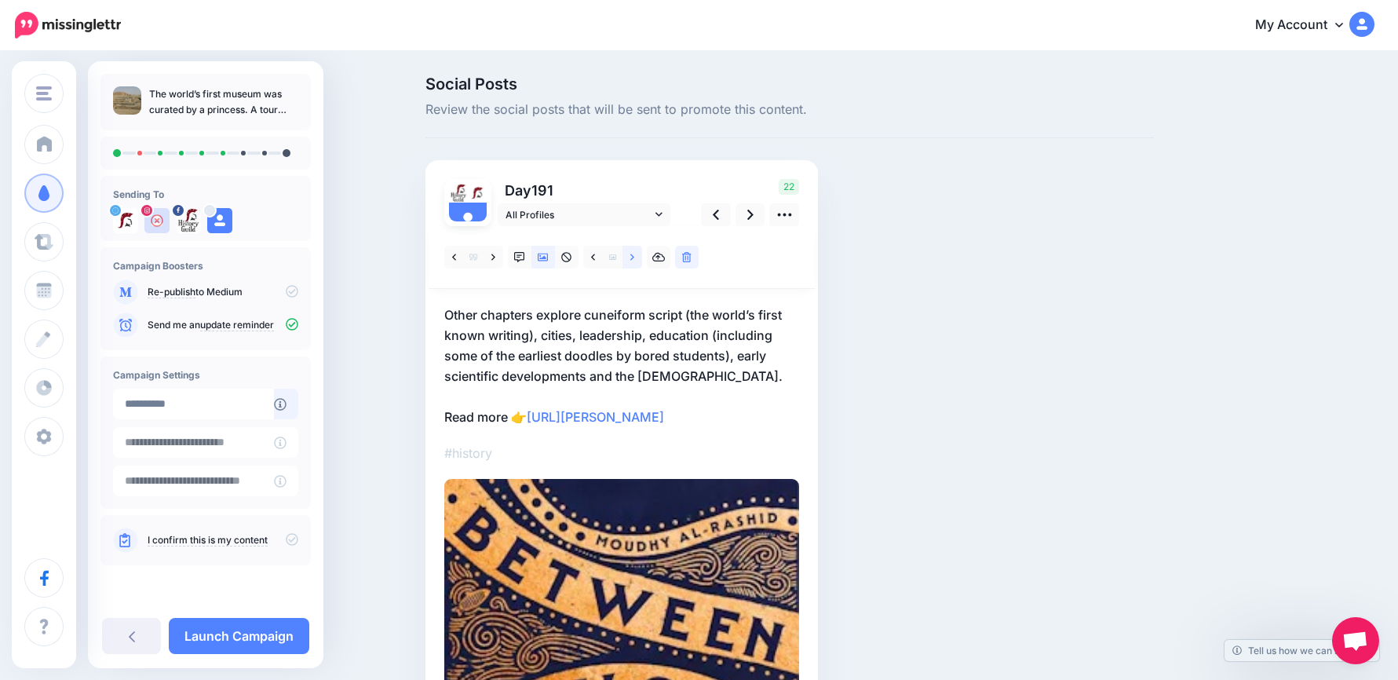
click at [632, 256] on link at bounding box center [633, 257] width 20 height 23
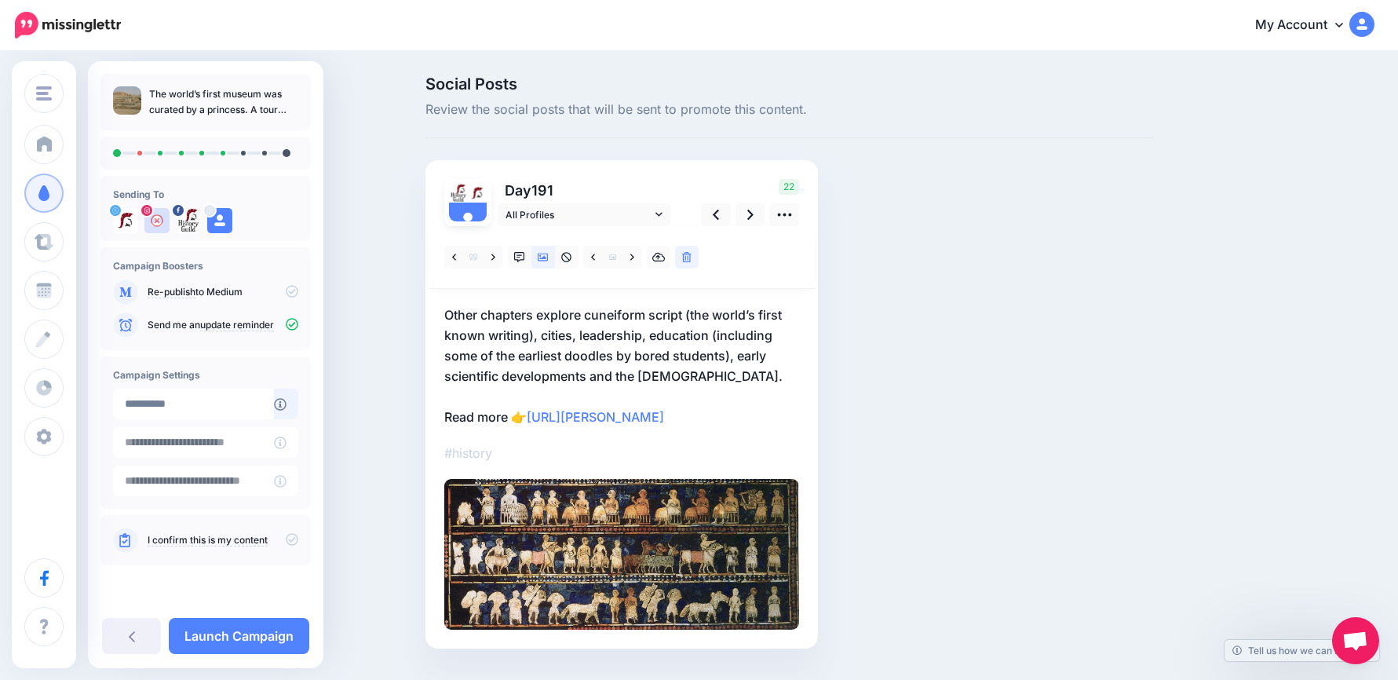
click at [704, 368] on p "Other chapters explore cuneiform script (the world’s first known writing), citi…" at bounding box center [621, 366] width 355 height 122
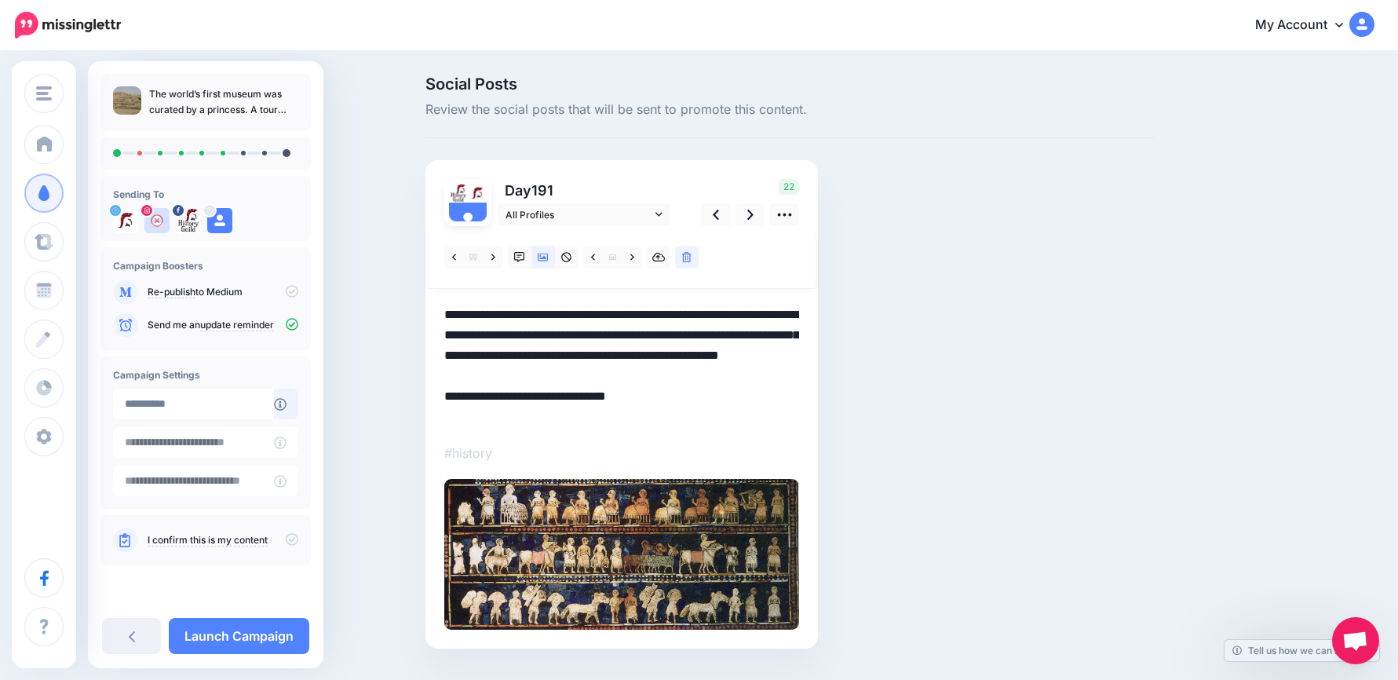
drag, startPoint x: 707, startPoint y: 373, endPoint x: 366, endPoint y: 248, distance: 362.9
click at [366, 248] on div "Social Posts Review the social posts that will be sent to promote this content.…" at bounding box center [699, 386] width 1398 height 667
paste textarea
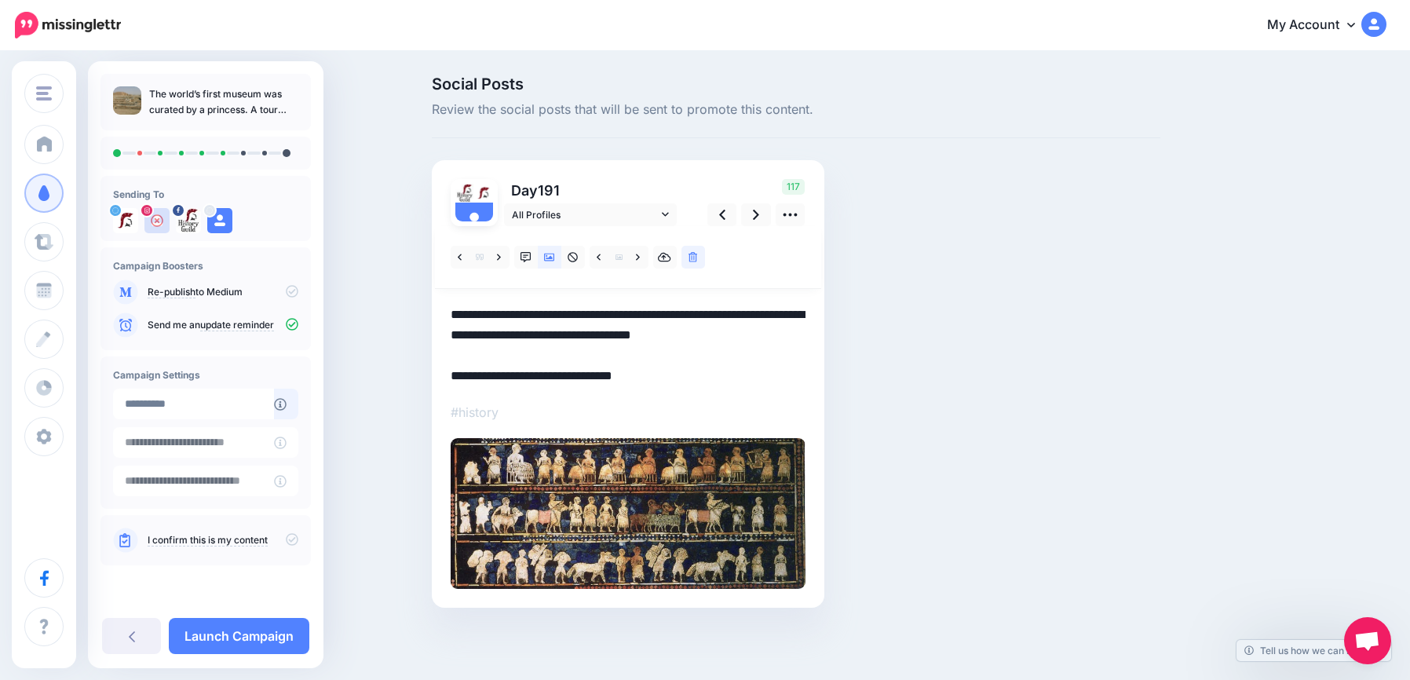
click at [451, 378] on textarea "**********" at bounding box center [628, 346] width 355 height 82
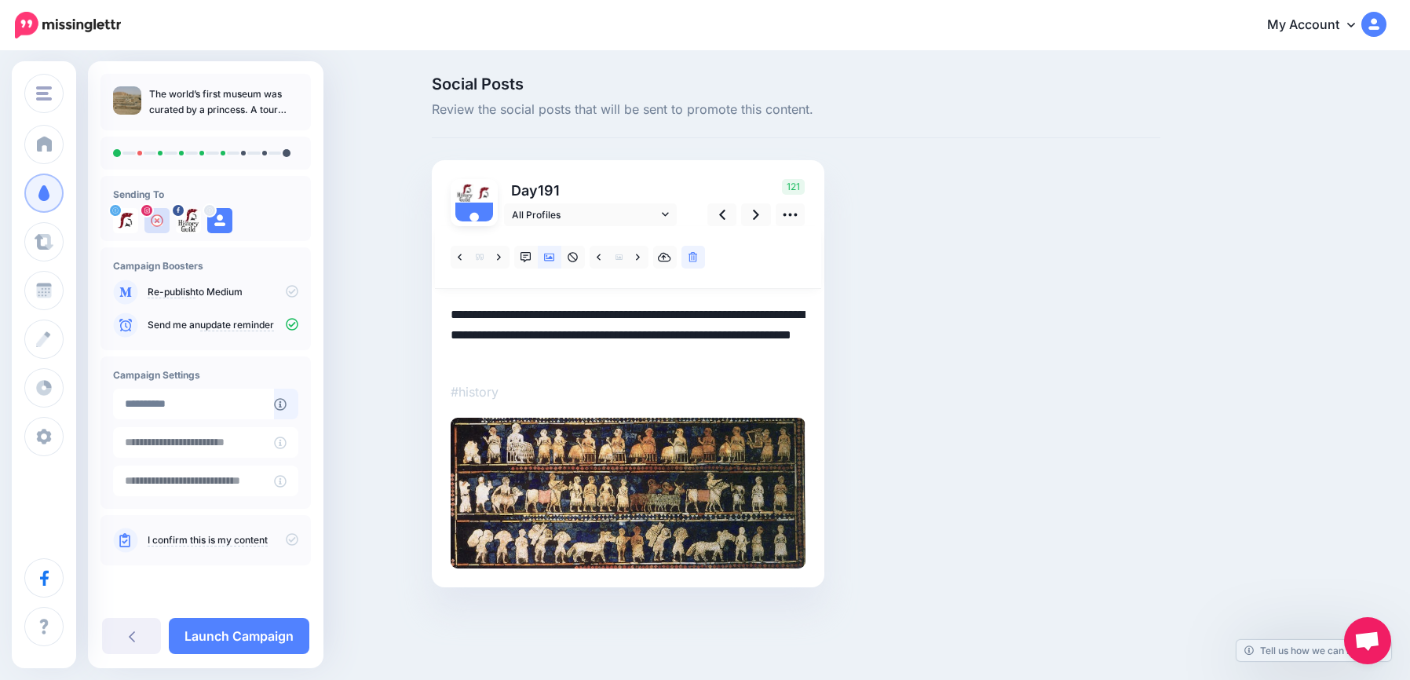
click at [521, 353] on textarea "**********" at bounding box center [628, 335] width 355 height 61
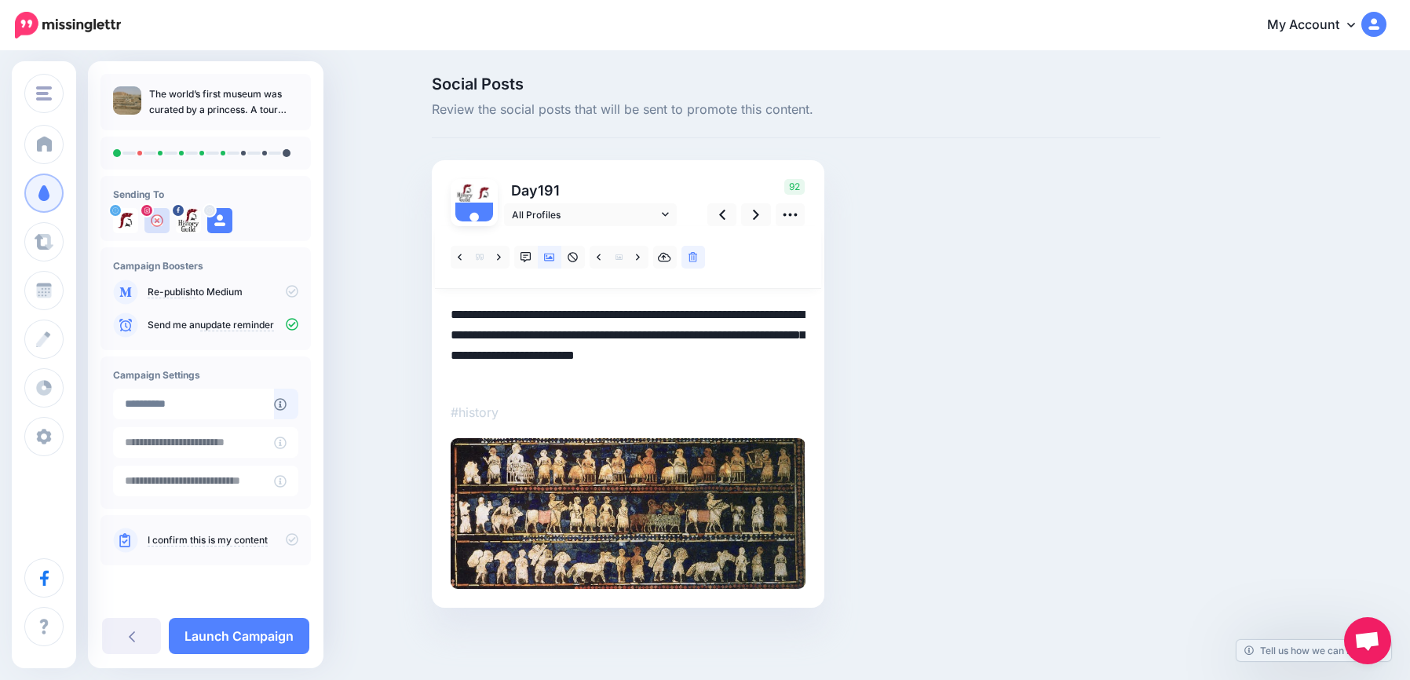
drag, startPoint x: 530, startPoint y: 354, endPoint x: 695, endPoint y: 349, distance: 165.0
click at [695, 349] on textarea "**********" at bounding box center [628, 346] width 355 height 82
paste textarea "**"
drag, startPoint x: 619, startPoint y: 382, endPoint x: 432, endPoint y: 310, distance: 200.1
click at [432, 309] on div "Day 191 All Profiles" at bounding box center [628, 384] width 393 height 448
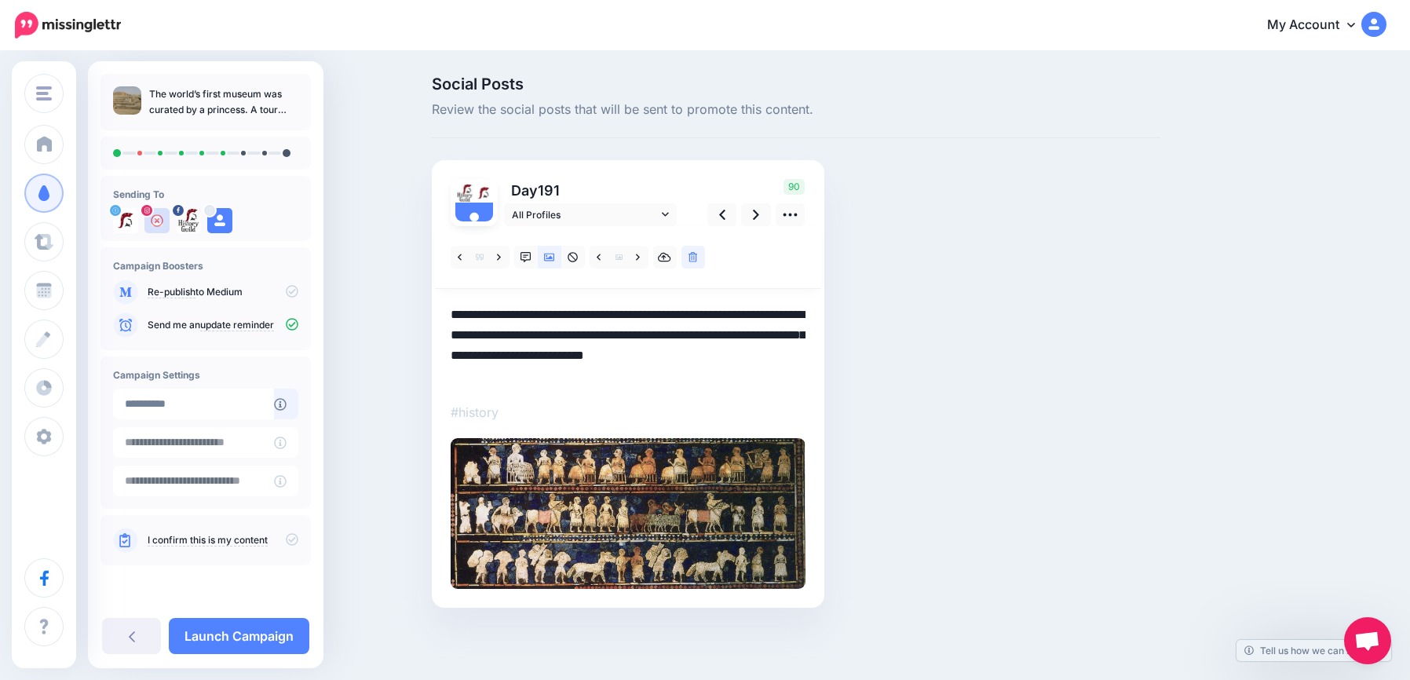
click at [788, 382] on textarea "**********" at bounding box center [628, 346] width 355 height 82
click at [751, 212] on link at bounding box center [756, 214] width 30 height 23
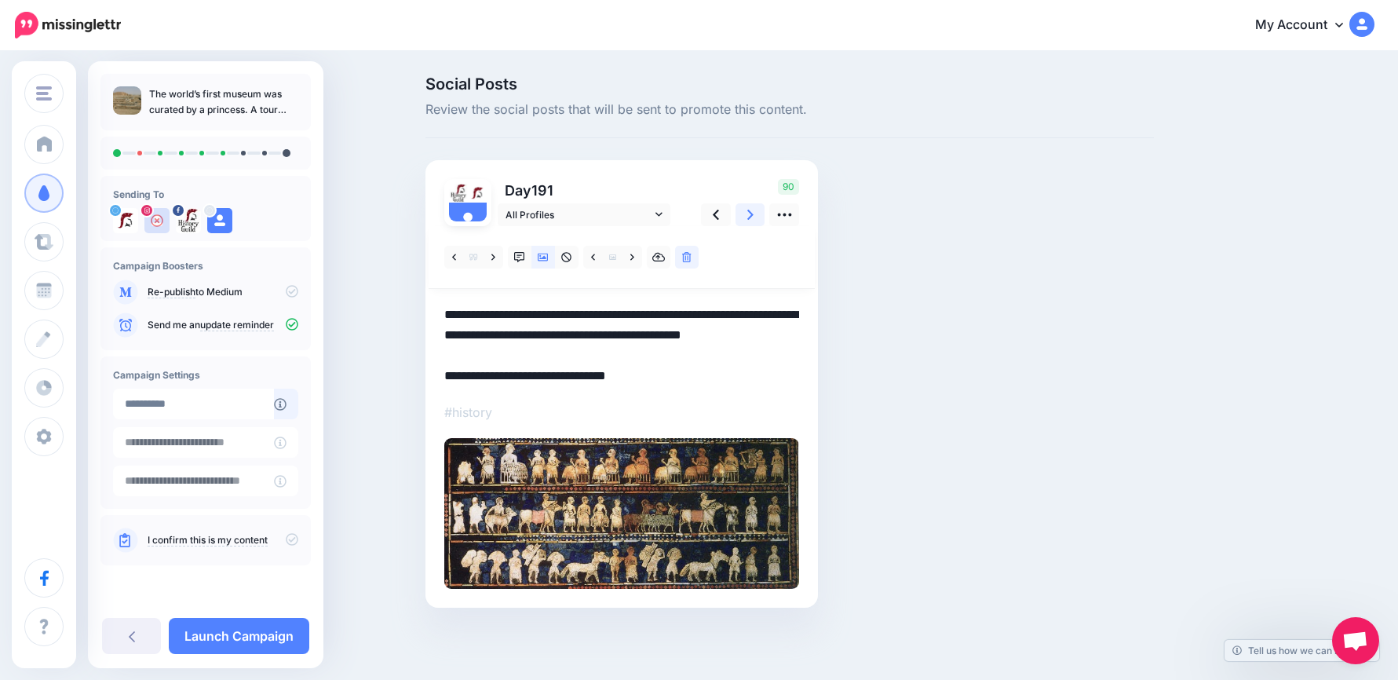
click at [751, 212] on link at bounding box center [751, 214] width 30 height 23
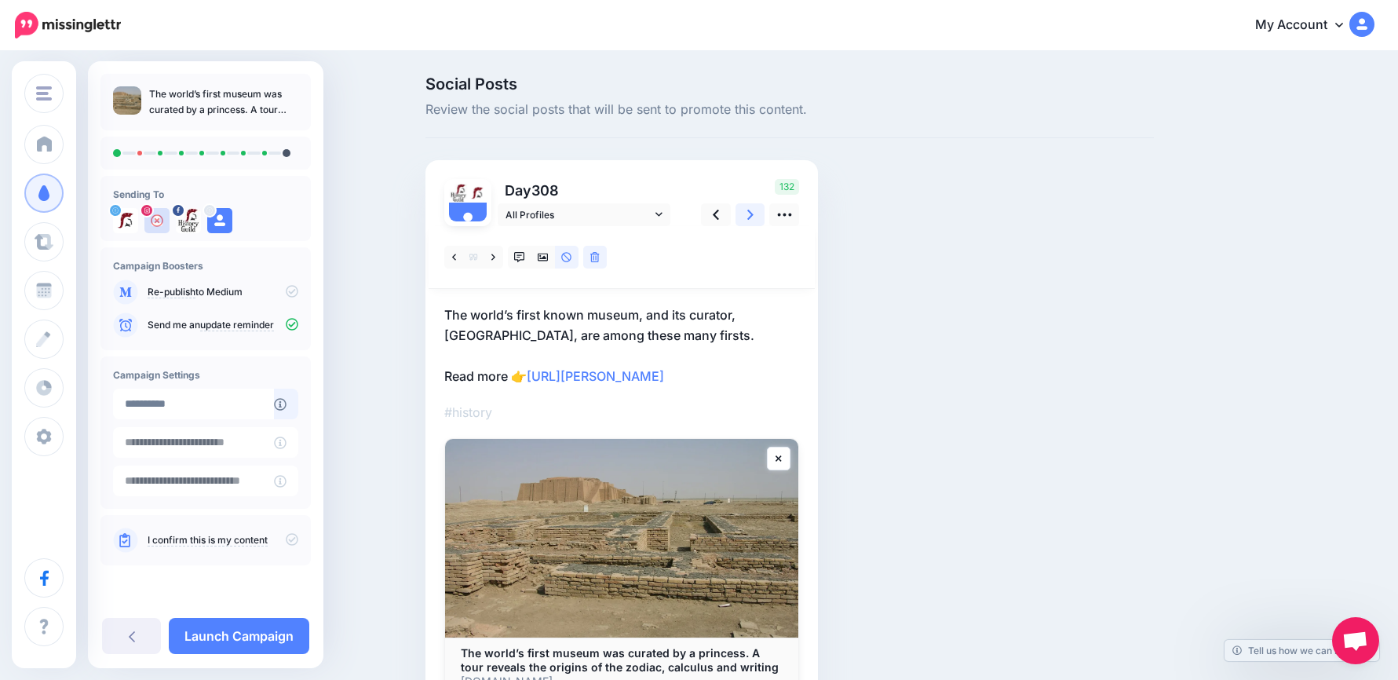
click at [751, 213] on link at bounding box center [751, 214] width 30 height 23
click at [549, 257] on icon at bounding box center [543, 258] width 11 height 8
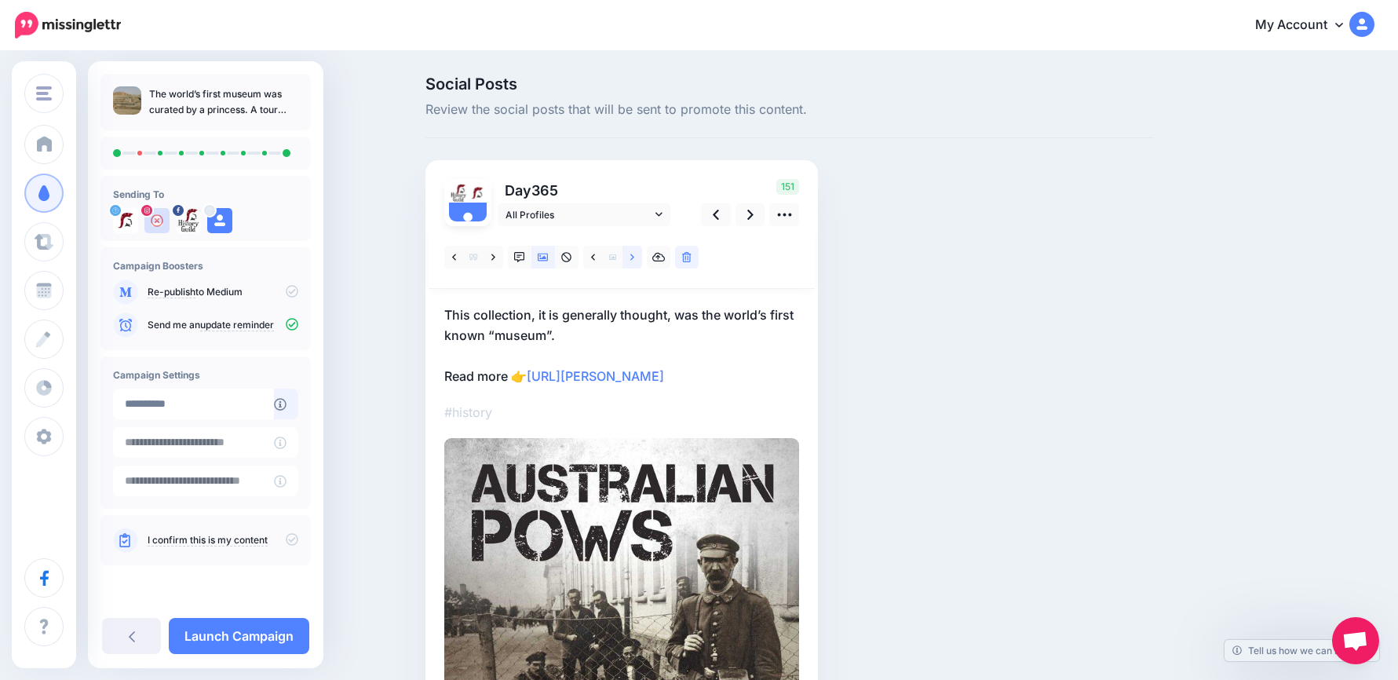
click at [633, 257] on link at bounding box center [633, 257] width 20 height 23
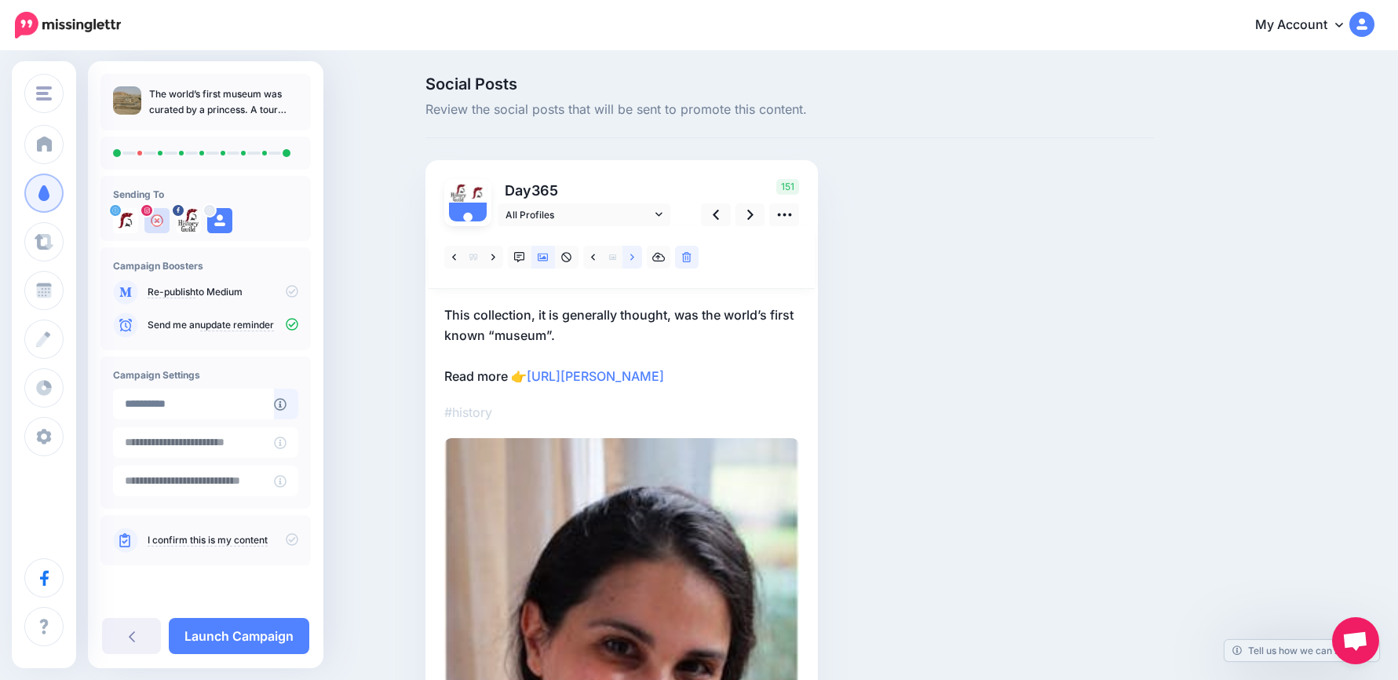
click at [633, 258] on link at bounding box center [633, 257] width 20 height 23
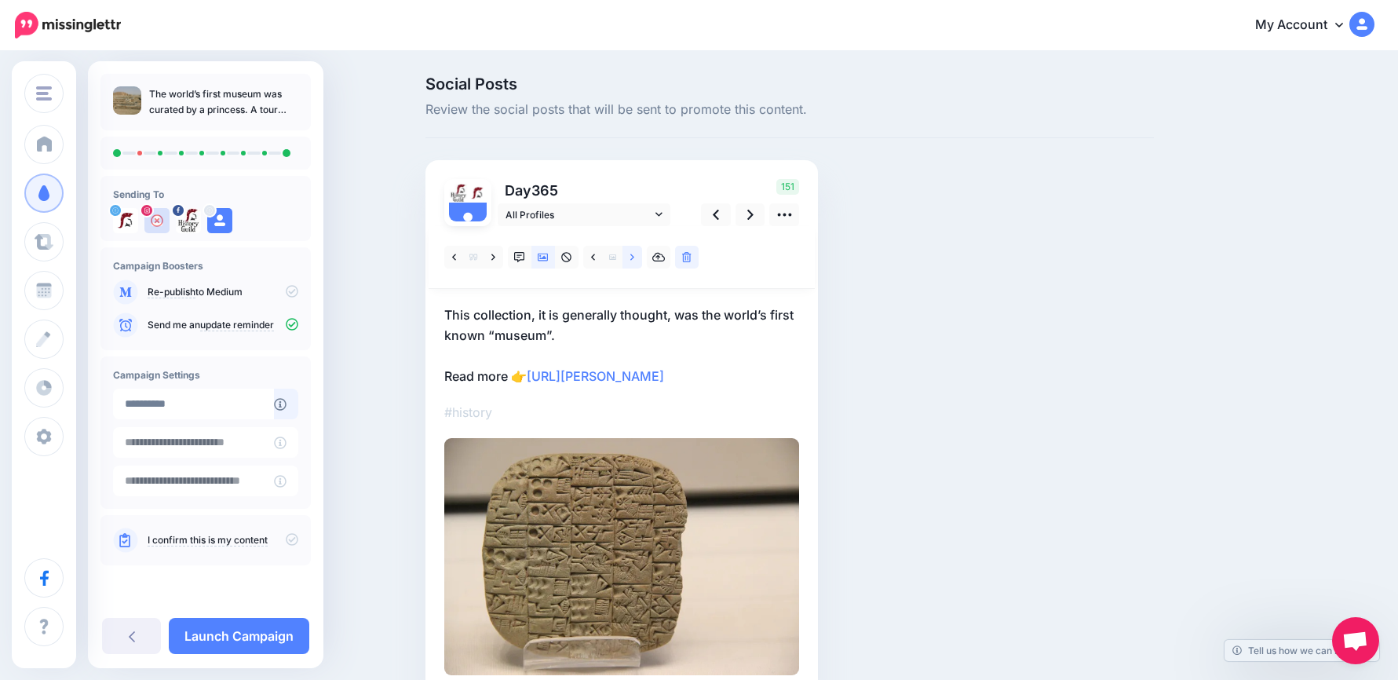
click at [633, 258] on link at bounding box center [633, 257] width 20 height 23
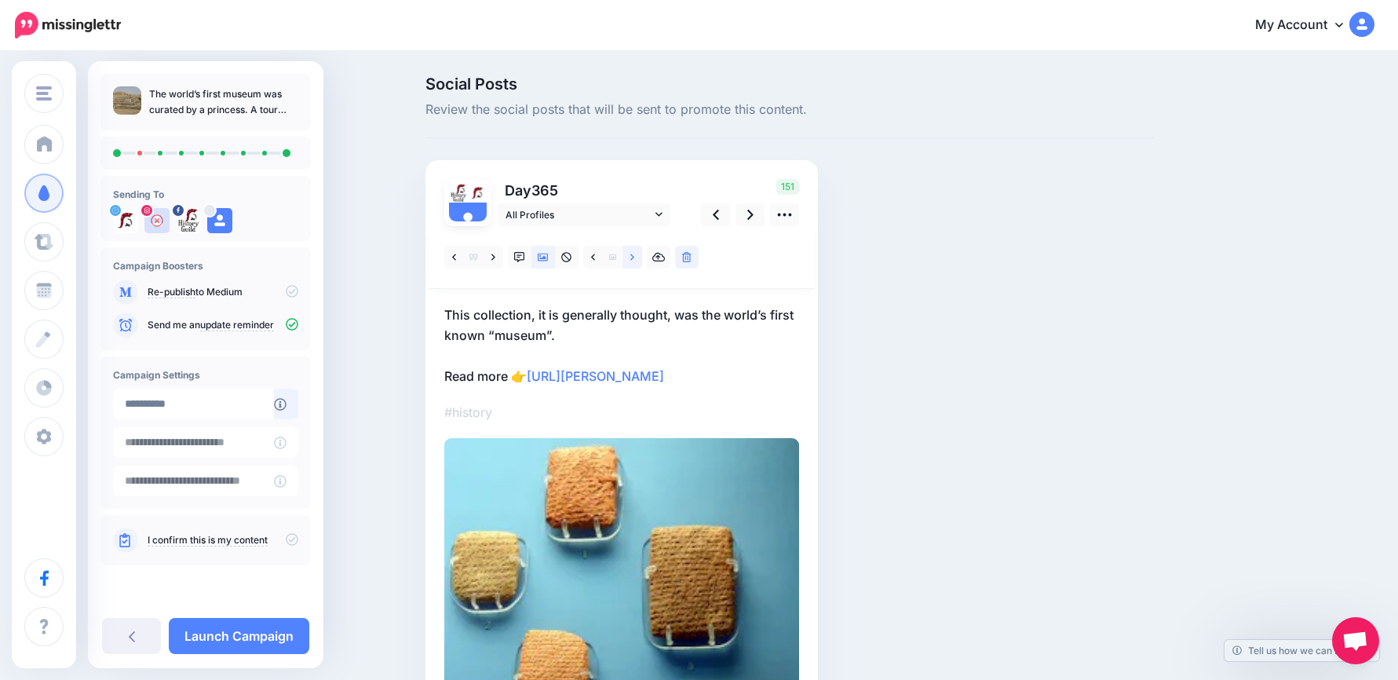
click at [633, 258] on link at bounding box center [633, 257] width 20 height 23
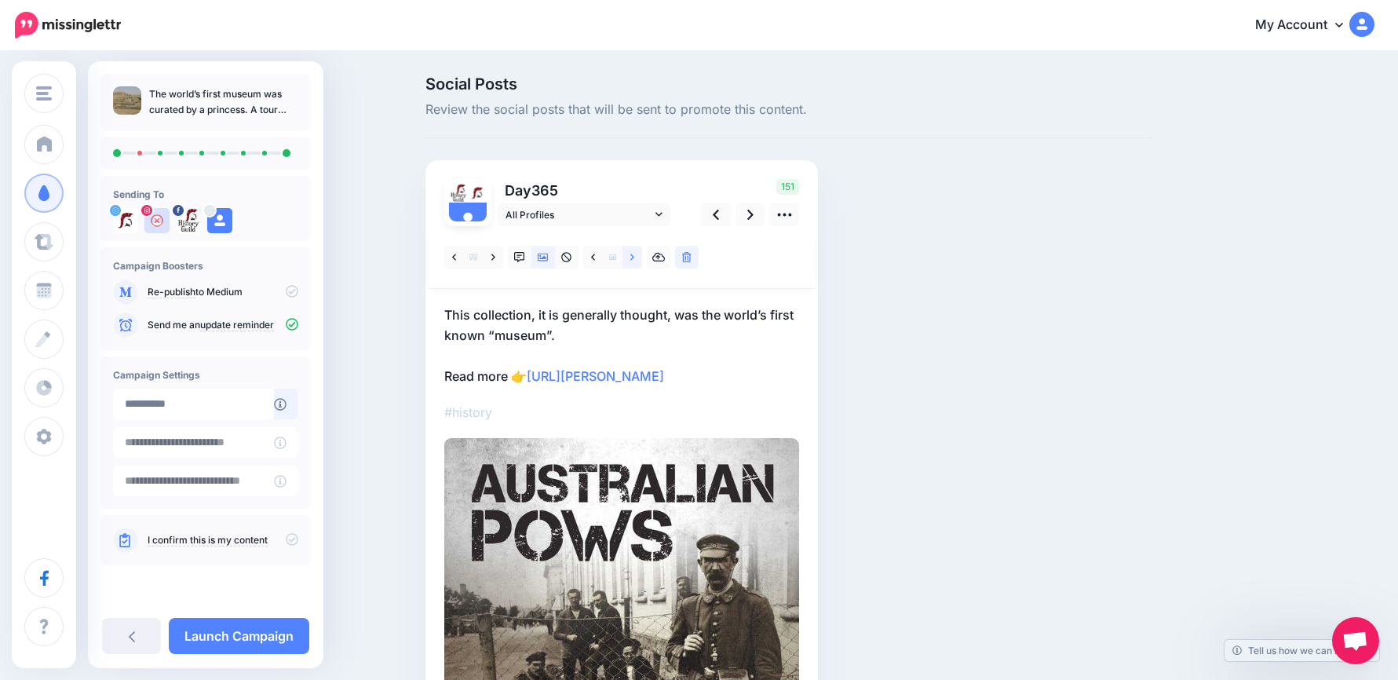
click at [633, 258] on link at bounding box center [633, 257] width 20 height 23
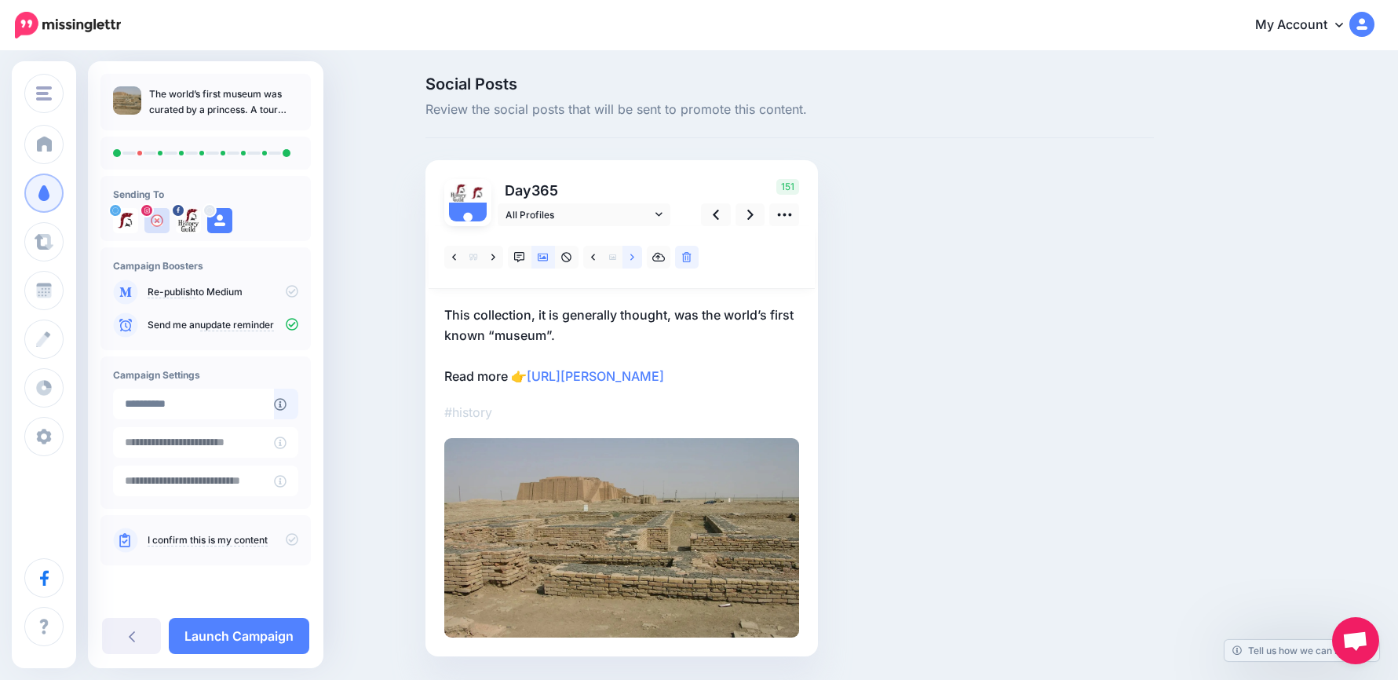
click at [633, 258] on link at bounding box center [633, 257] width 20 height 23
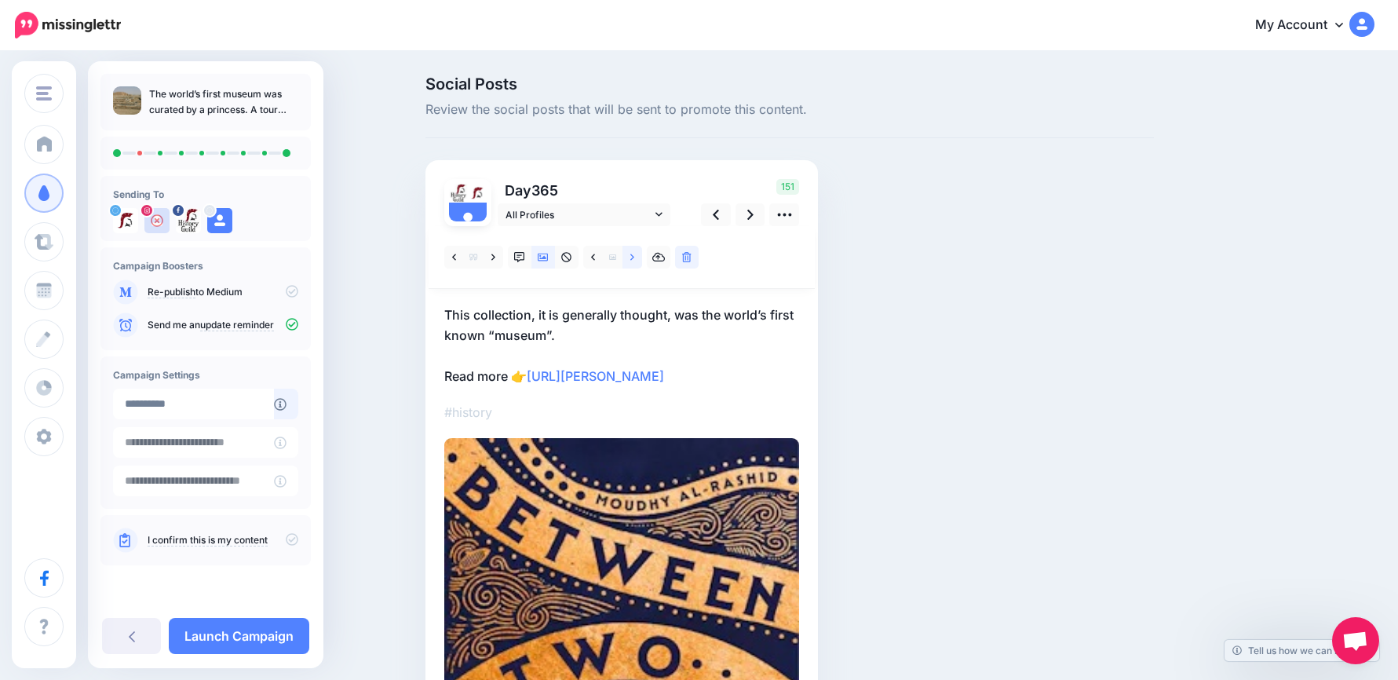
click at [633, 258] on link at bounding box center [633, 257] width 20 height 23
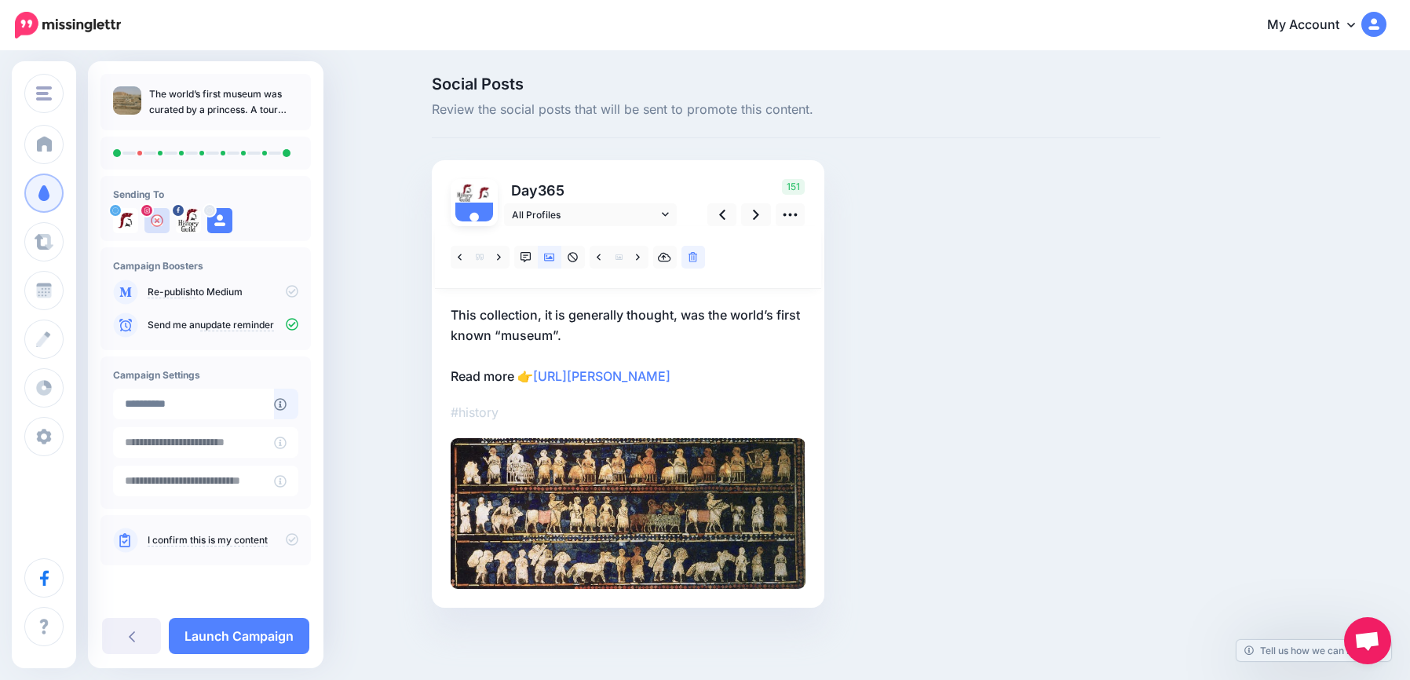
click at [548, 338] on p "This collection, it is generally thought, was the world’s first known “museum”.…" at bounding box center [628, 346] width 355 height 82
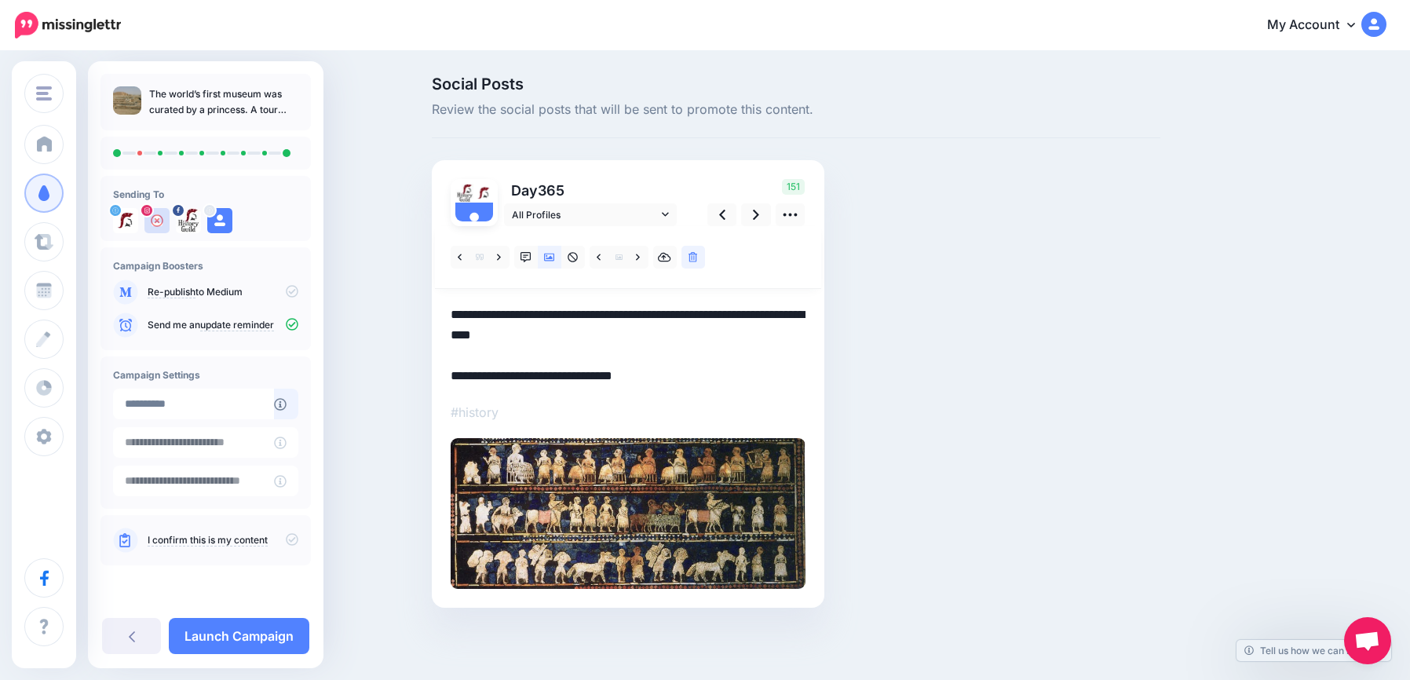
drag, startPoint x: 594, startPoint y: 336, endPoint x: 337, endPoint y: 280, distance: 262.7
click at [360, 273] on div "Social Posts Review the social posts that will be sent to promote this content.…" at bounding box center [705, 366] width 1410 height 626
paste textarea "**********"
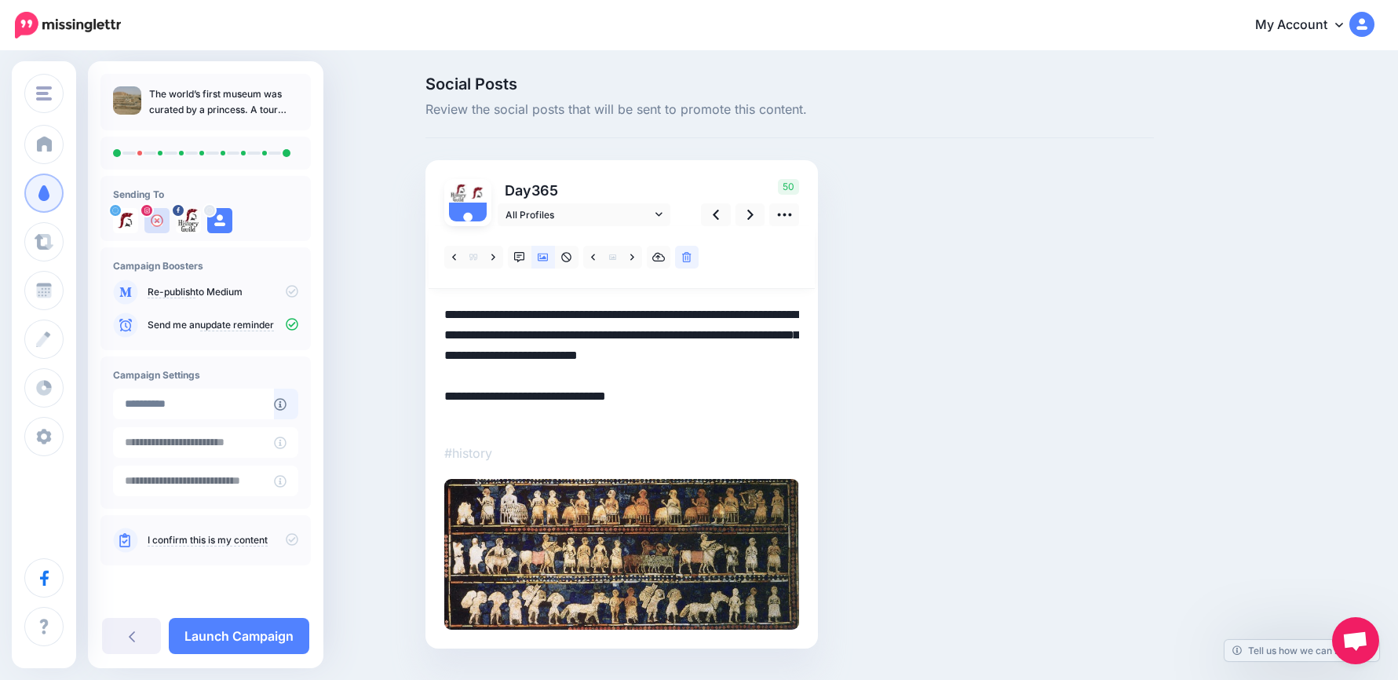
drag, startPoint x: 544, startPoint y: 371, endPoint x: 700, endPoint y: 360, distance: 155.9
click at [700, 360] on textarea "**********" at bounding box center [621, 366] width 355 height 122
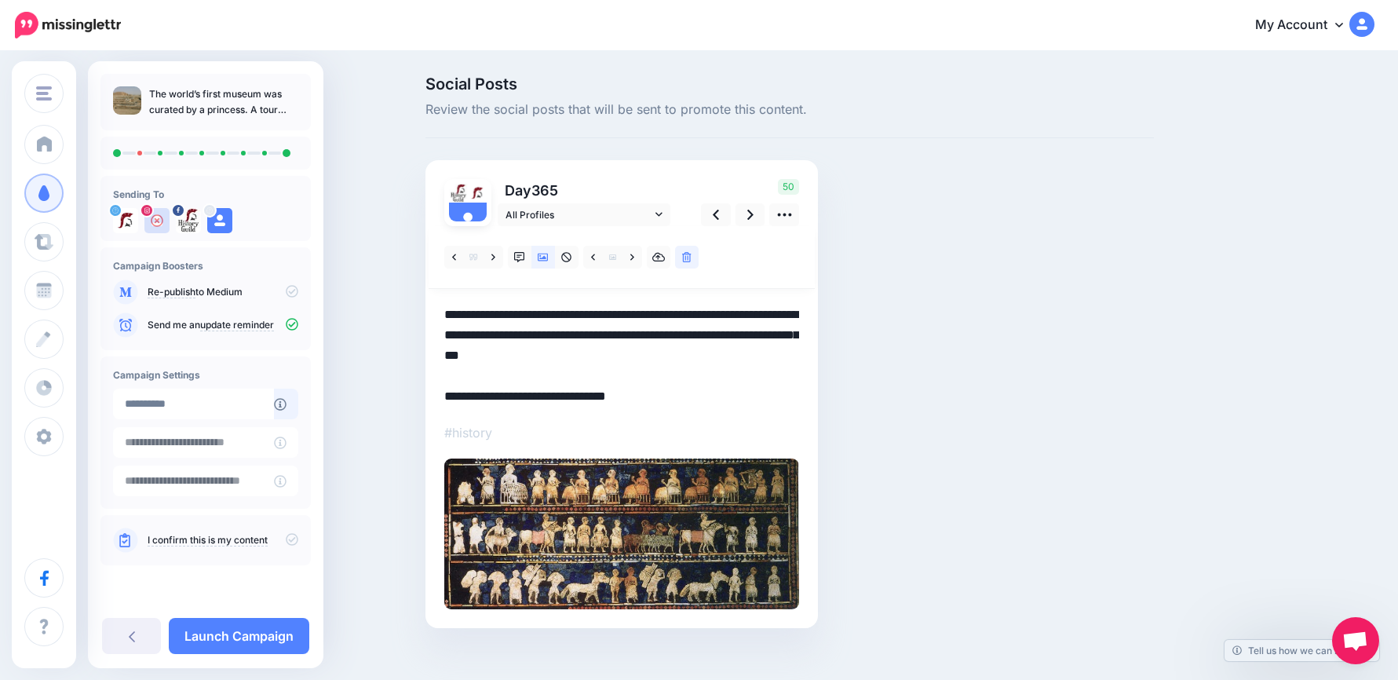
drag, startPoint x: 486, startPoint y: 397, endPoint x: 409, endPoint y: 390, distance: 77.2
click at [409, 390] on div "Social Posts Review the social posts that will be sent to promote this content.…" at bounding box center [699, 376] width 1398 height 646
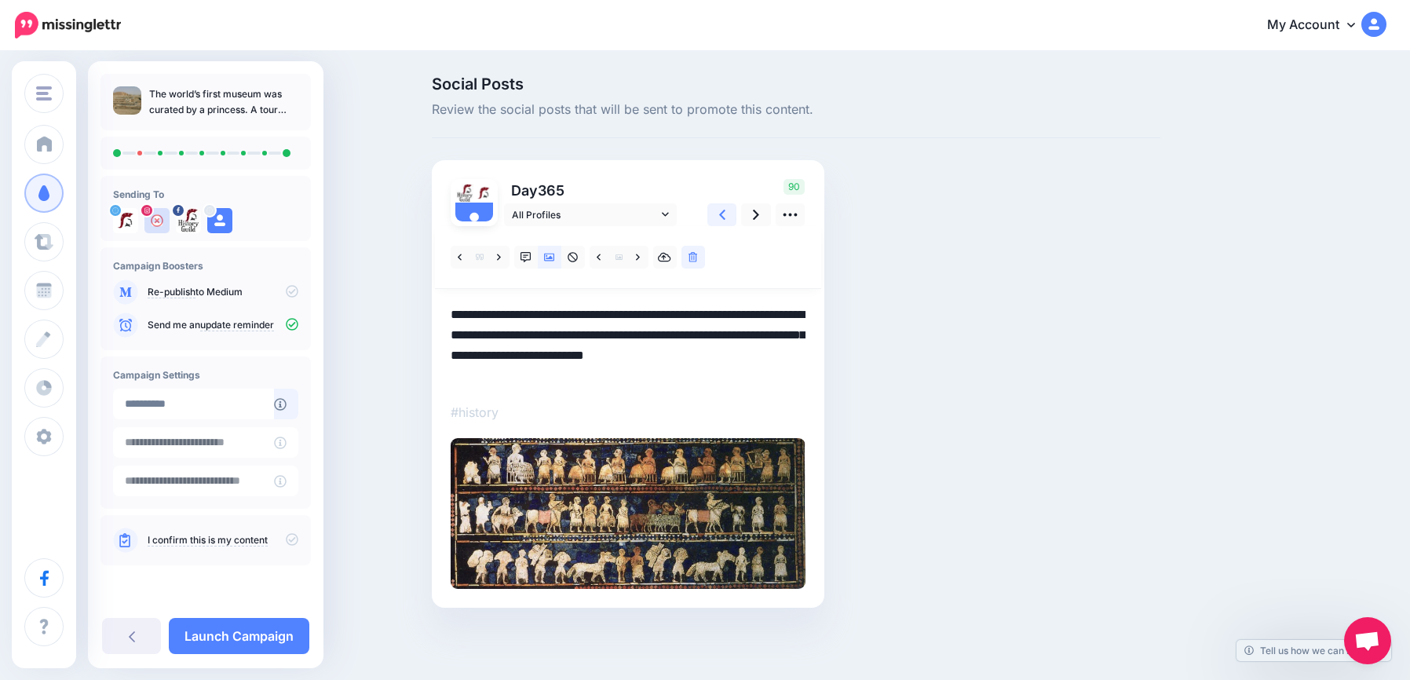
click at [728, 213] on link at bounding box center [722, 214] width 30 height 23
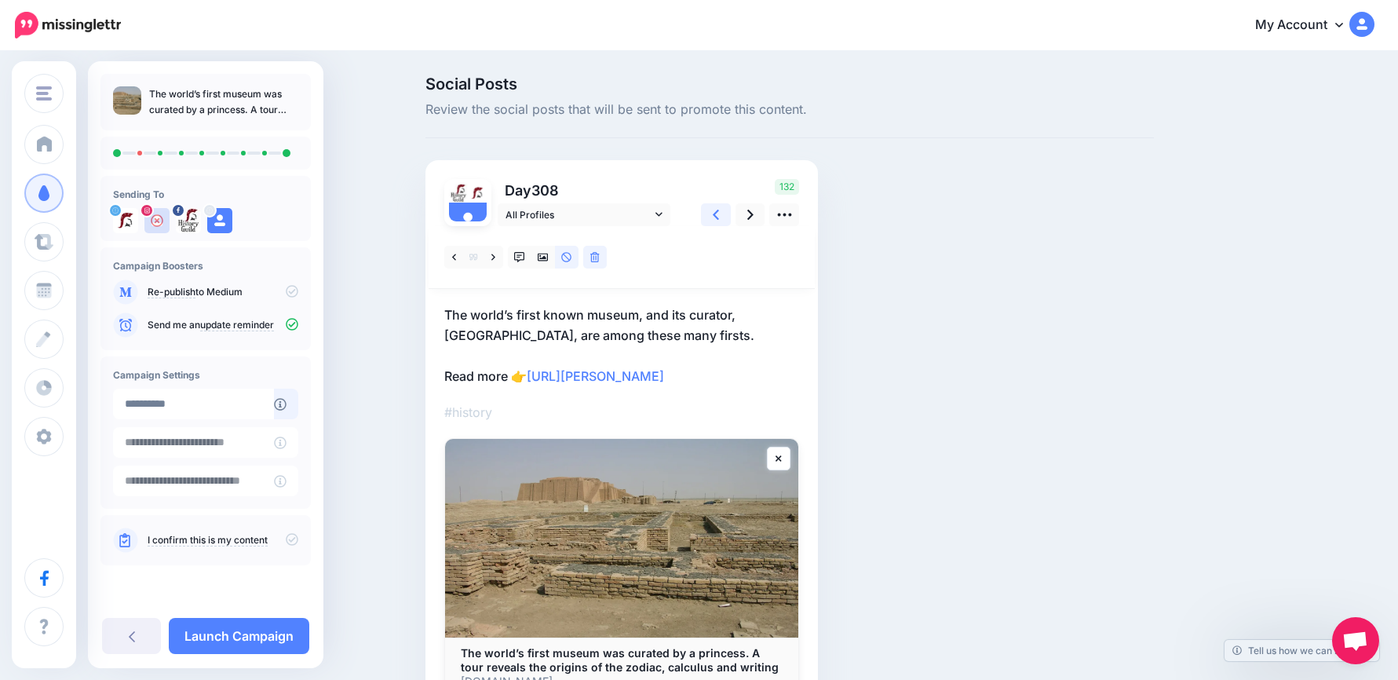
click at [728, 213] on link at bounding box center [716, 214] width 30 height 23
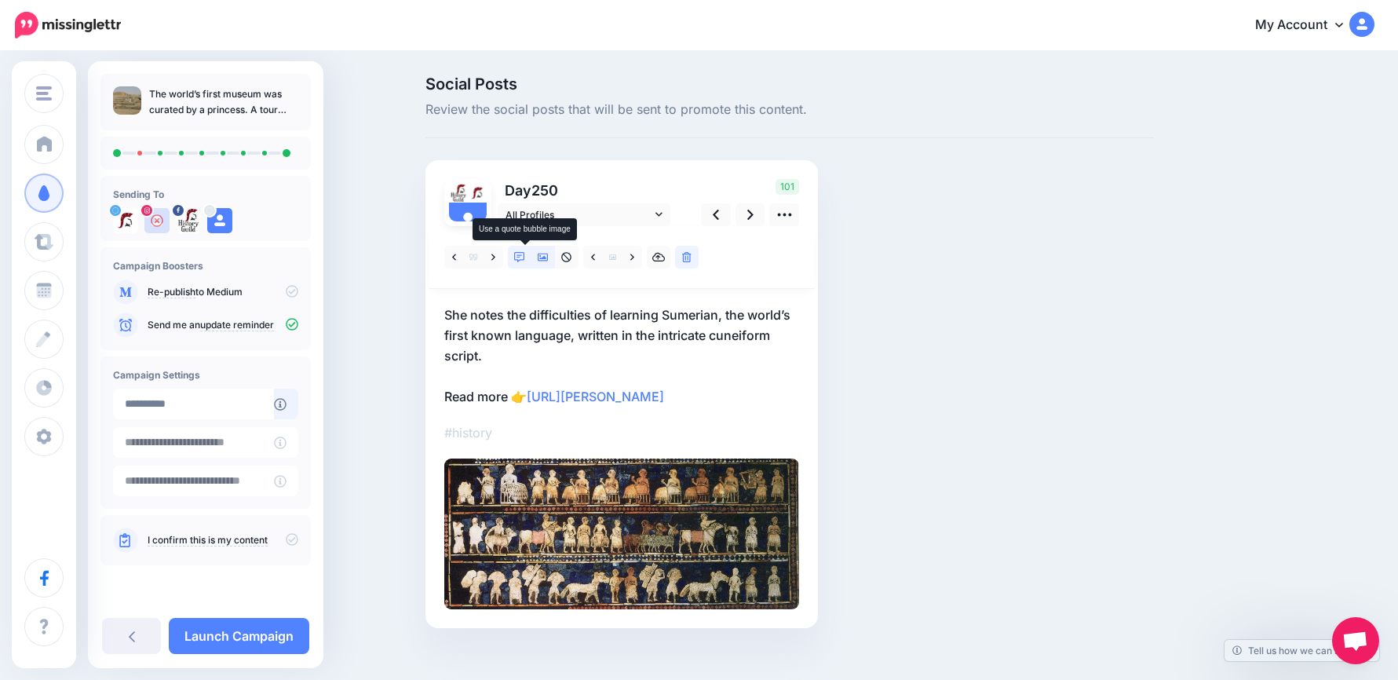
click at [520, 256] on link at bounding box center [520, 257] width 24 height 23
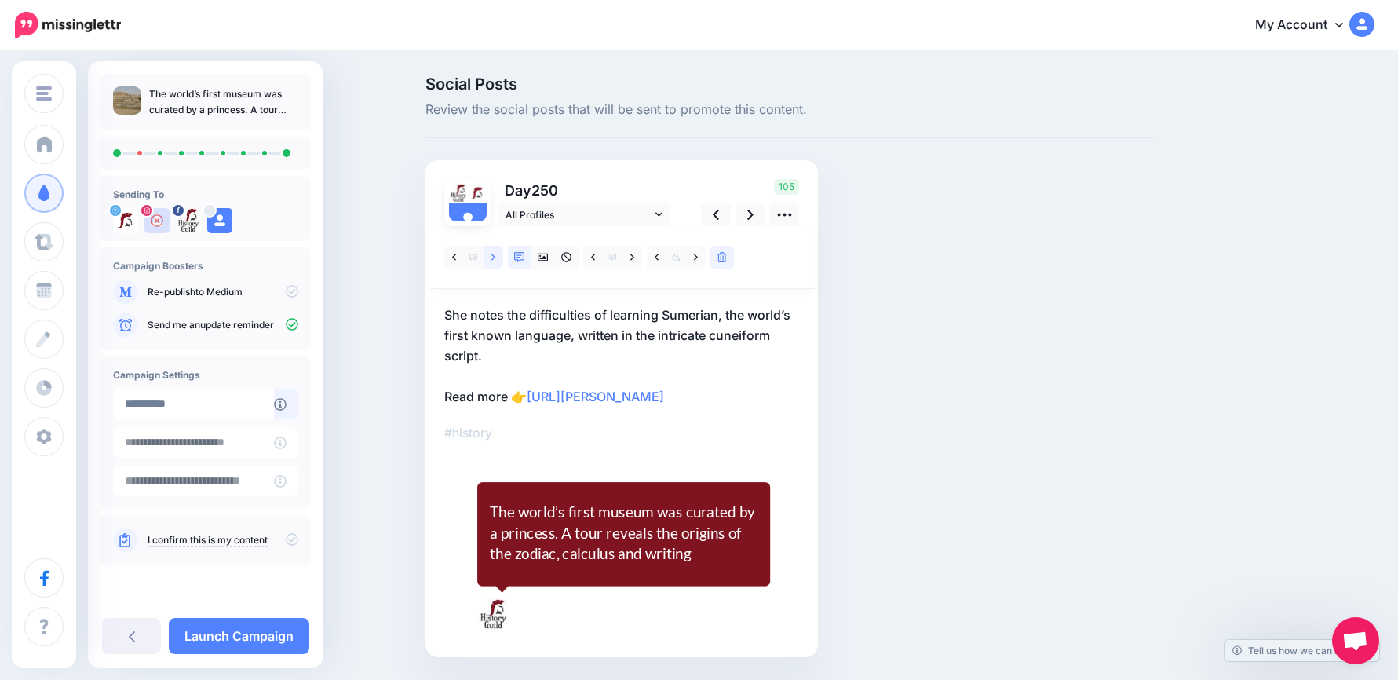
click at [502, 258] on link at bounding box center [494, 257] width 20 height 23
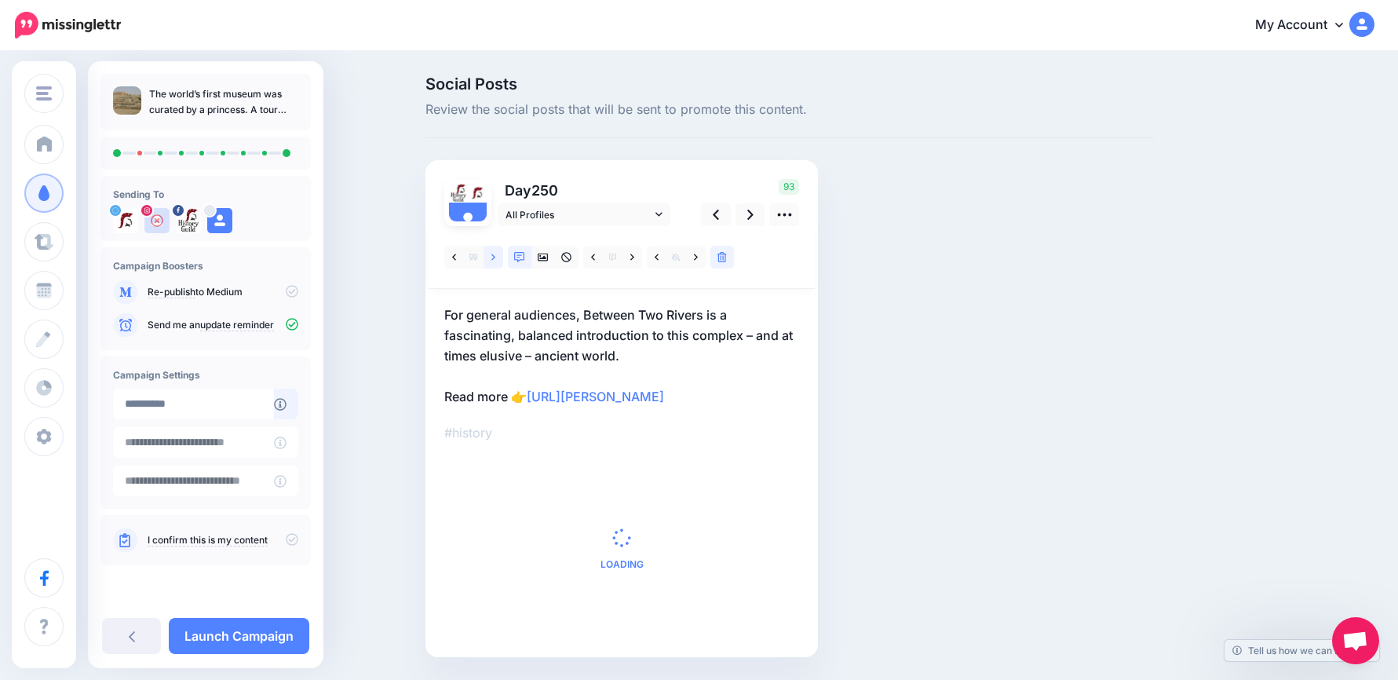
click at [501, 258] on link at bounding box center [494, 257] width 20 height 23
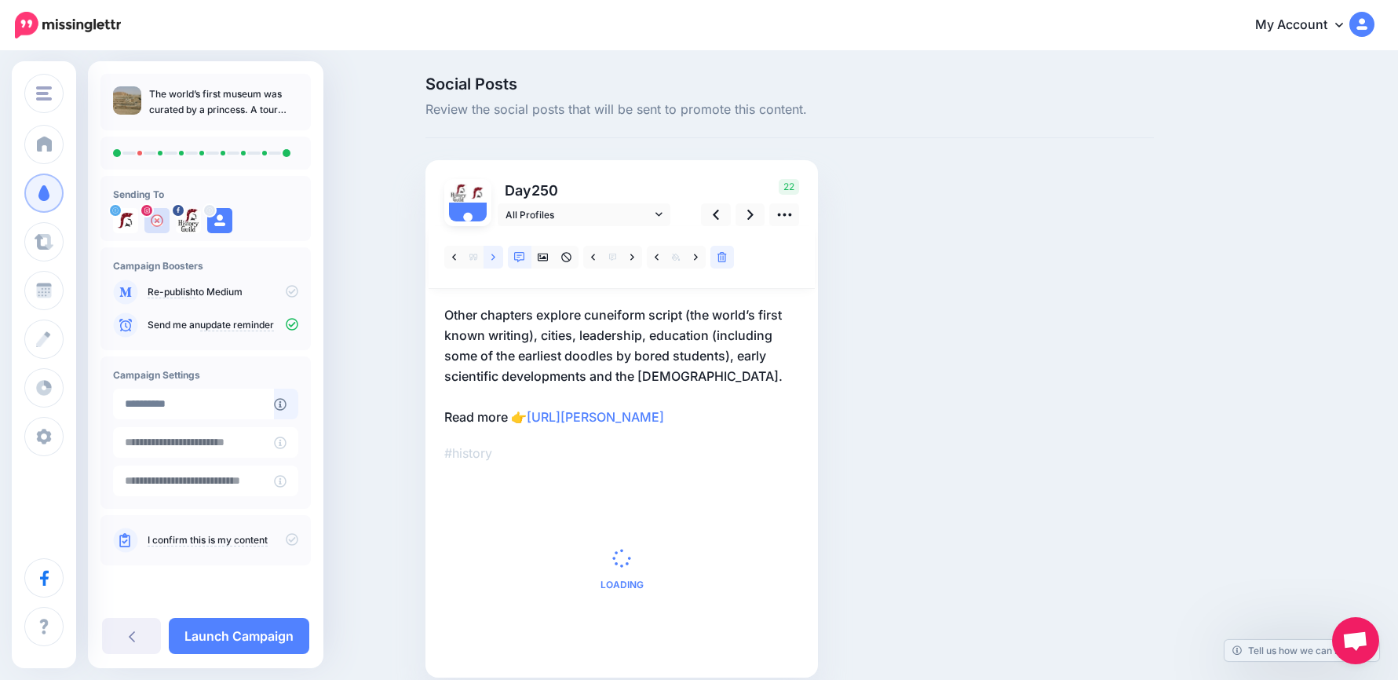
click at [495, 258] on icon at bounding box center [494, 257] width 4 height 6
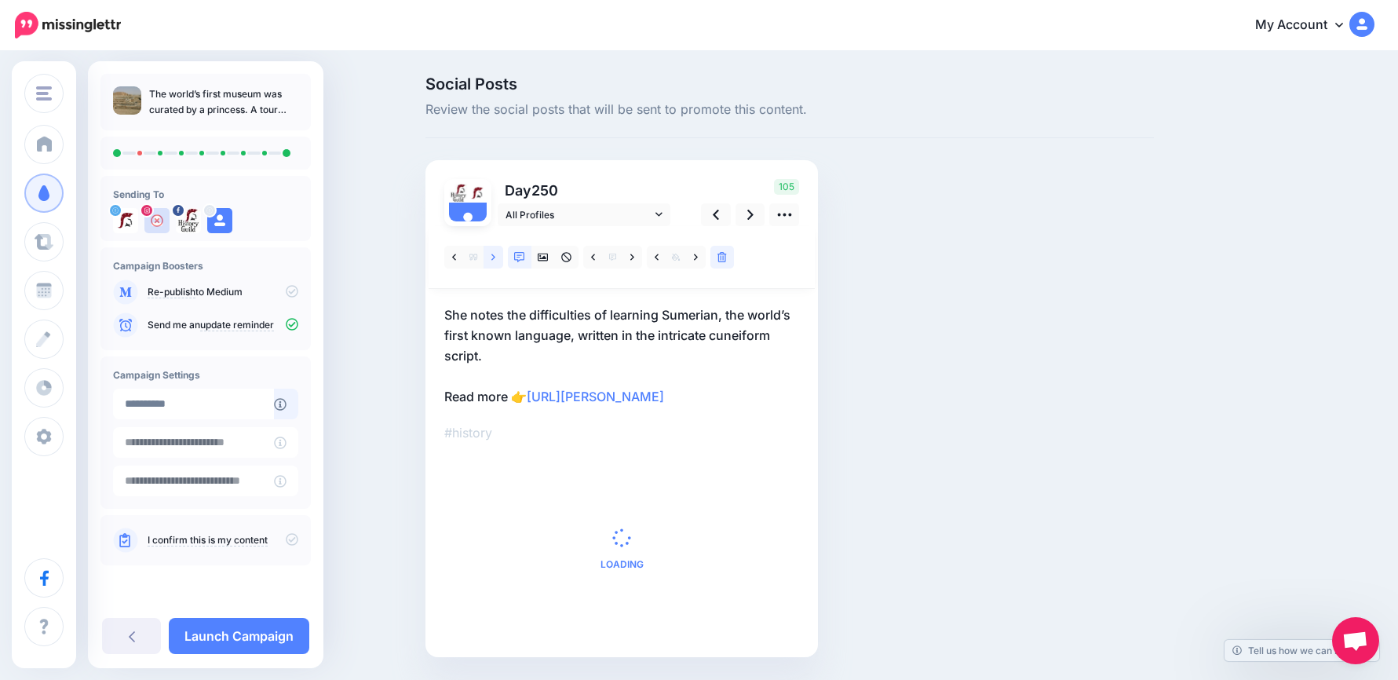
click at [495, 257] on icon at bounding box center [494, 257] width 4 height 6
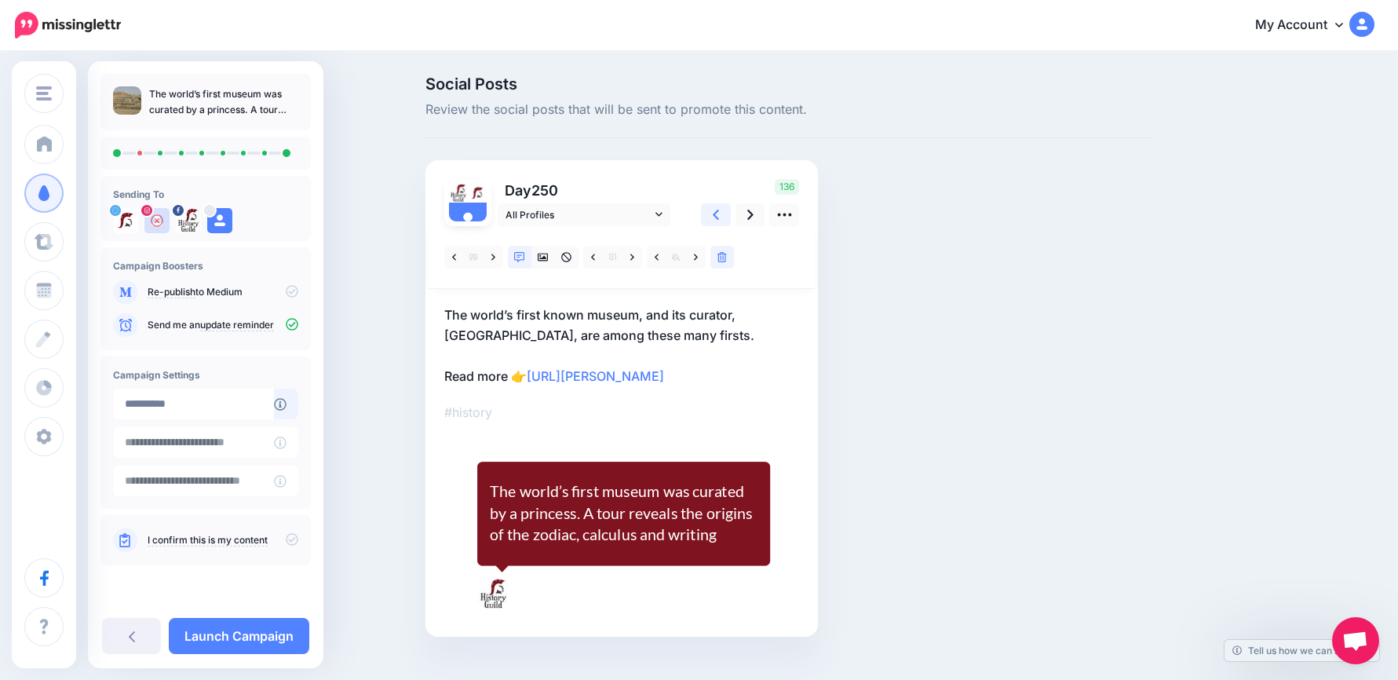
click at [717, 221] on link at bounding box center [716, 214] width 30 height 23
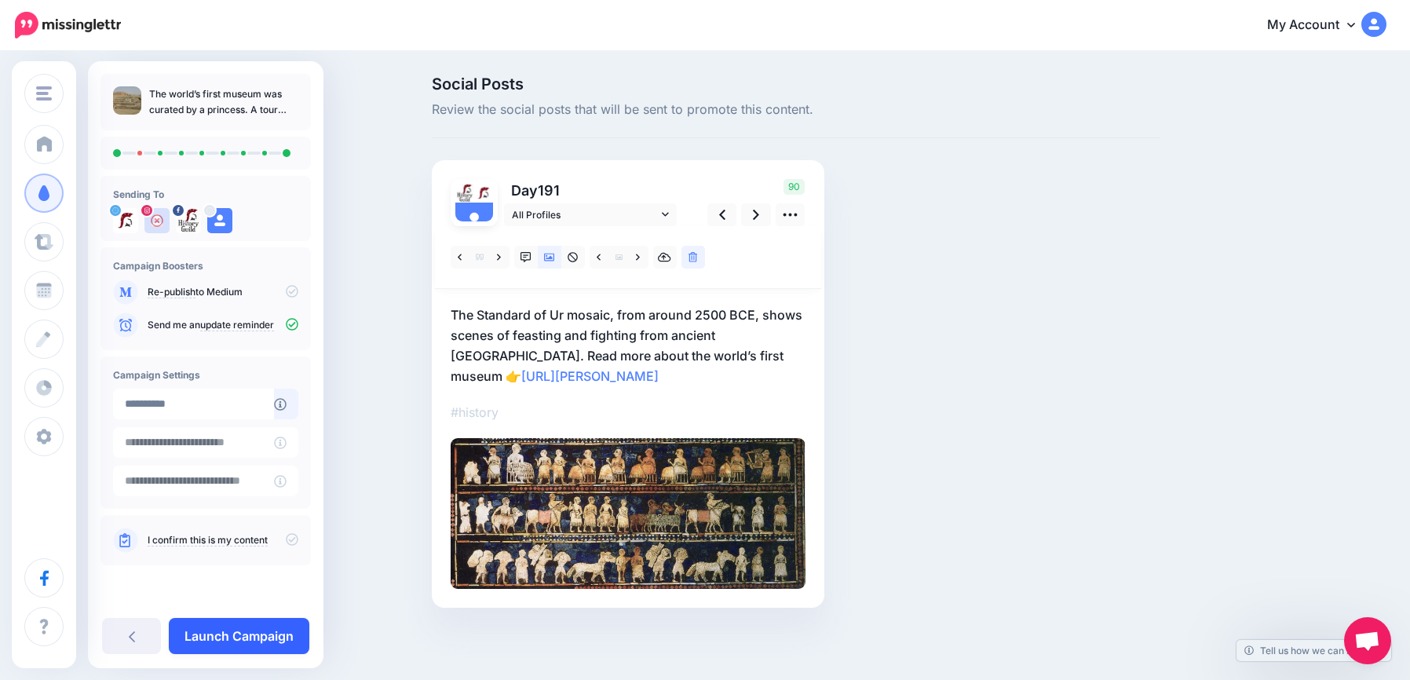
click at [280, 640] on link "Launch Campaign" at bounding box center [239, 636] width 141 height 36
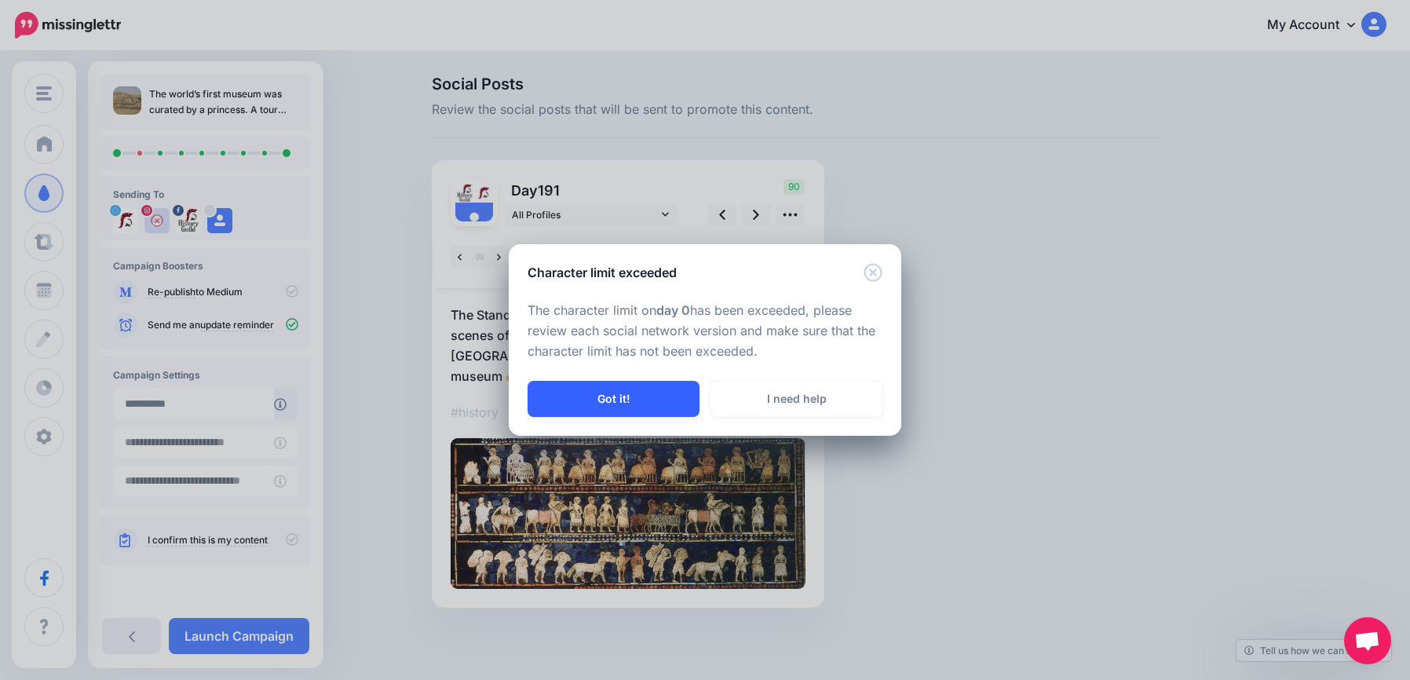
click at [663, 400] on button "Got it!" at bounding box center [614, 399] width 172 height 36
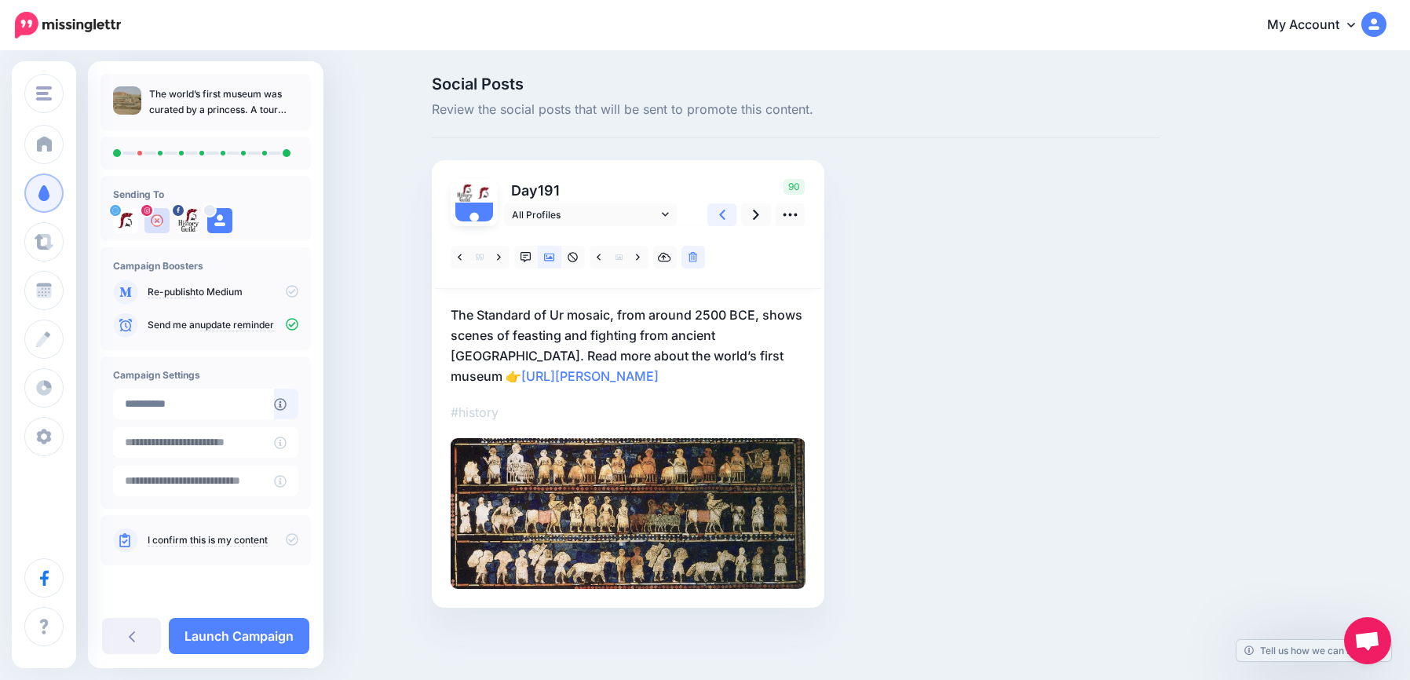
click at [727, 215] on link at bounding box center [722, 214] width 30 height 23
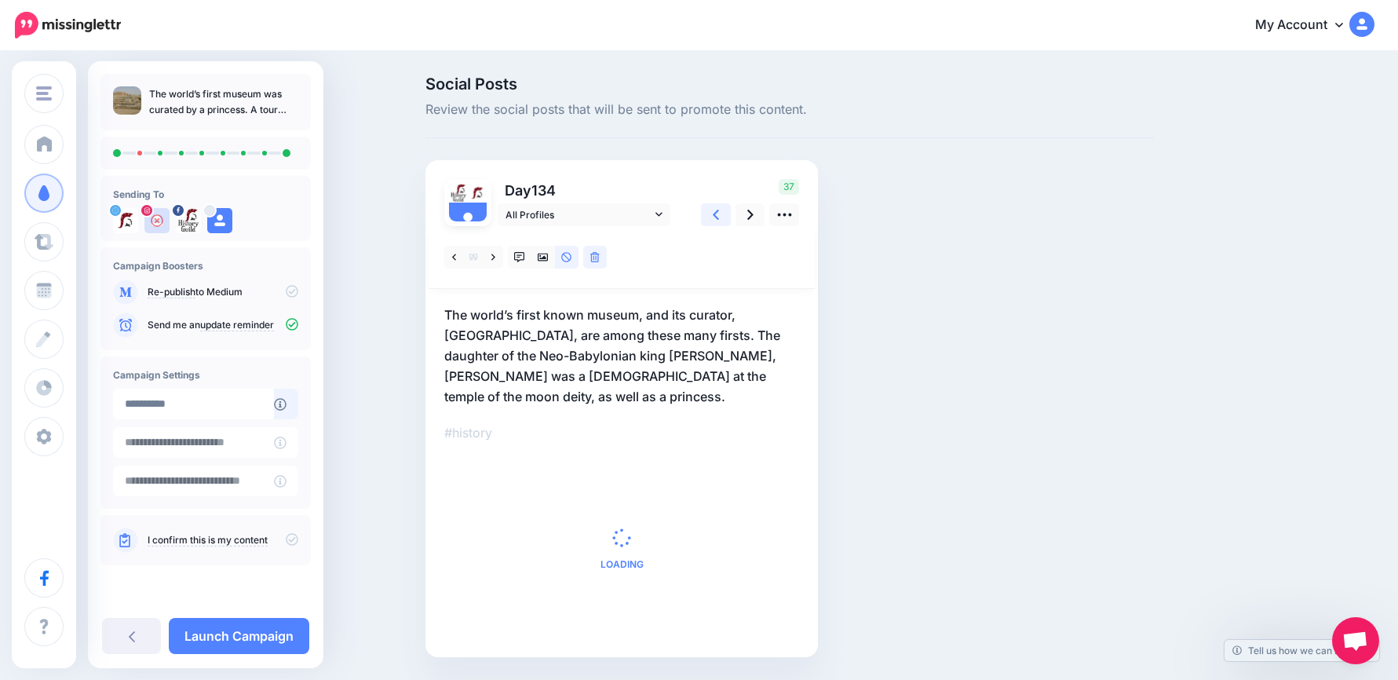
click at [719, 216] on icon at bounding box center [716, 215] width 6 height 16
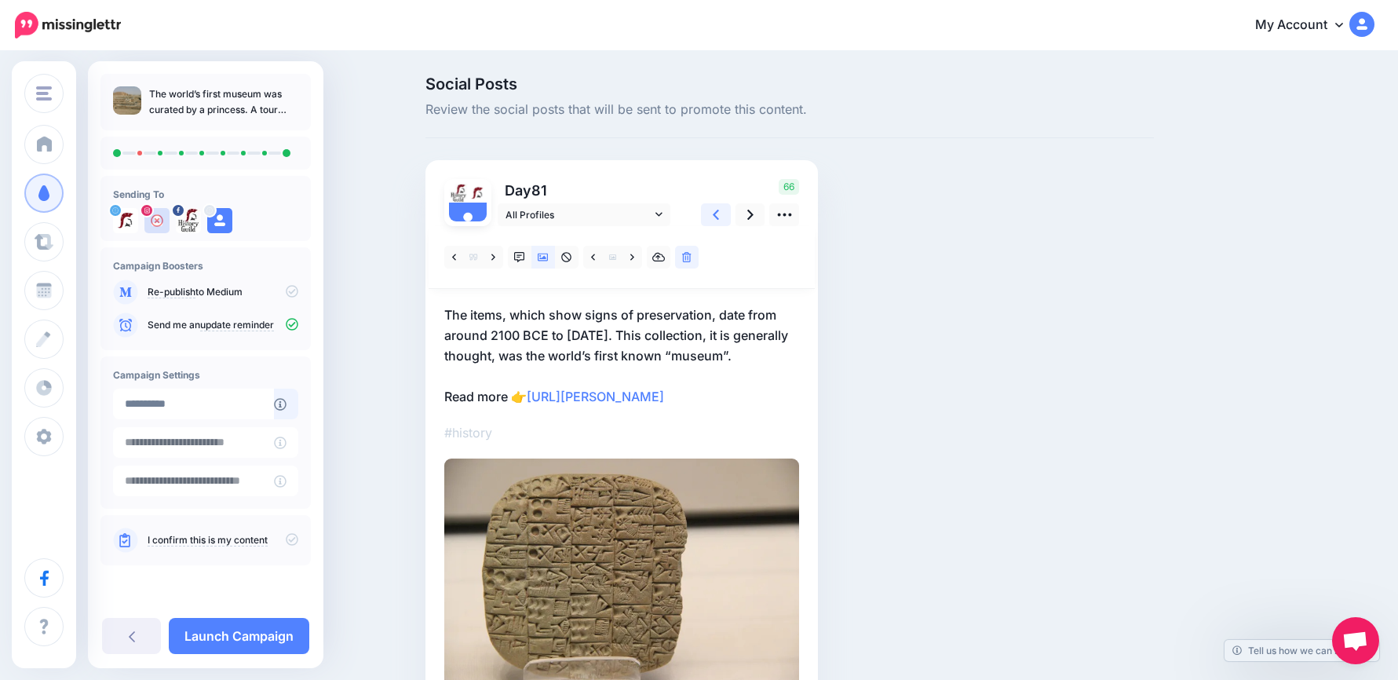
click at [719, 217] on icon at bounding box center [716, 215] width 6 height 16
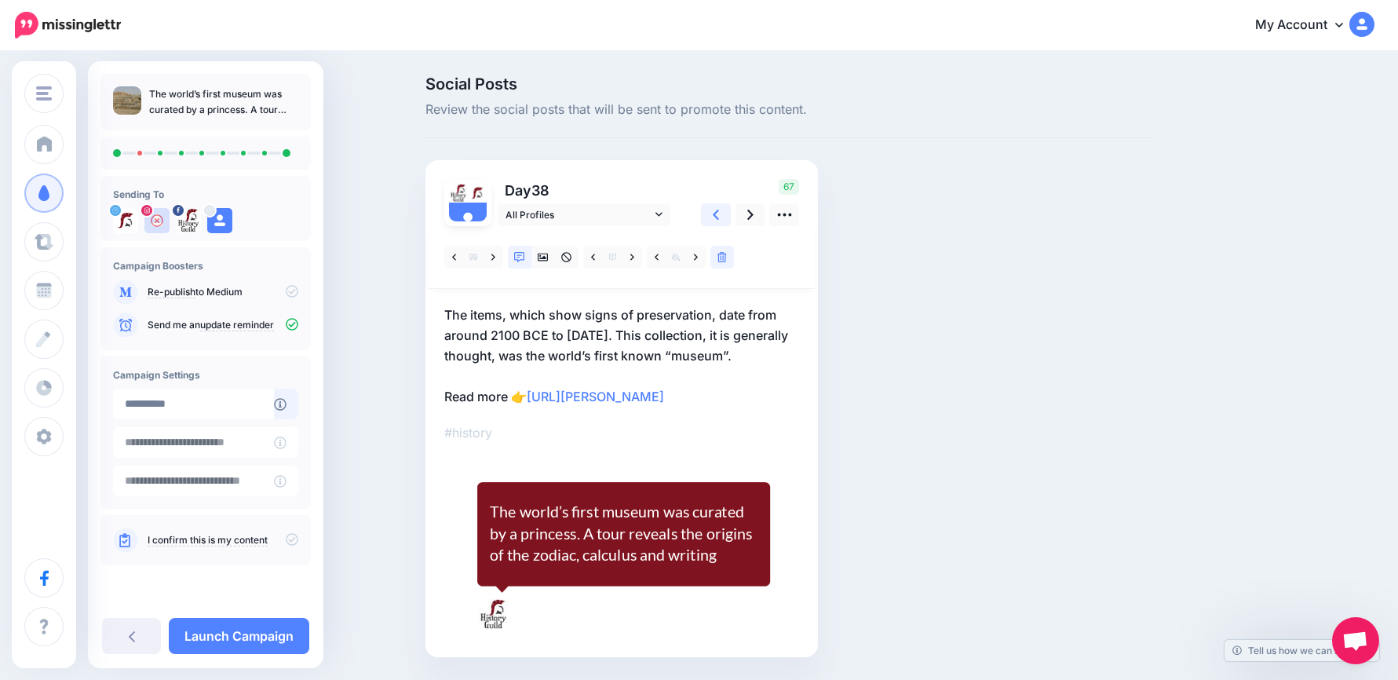
click at [719, 217] on icon at bounding box center [716, 215] width 6 height 16
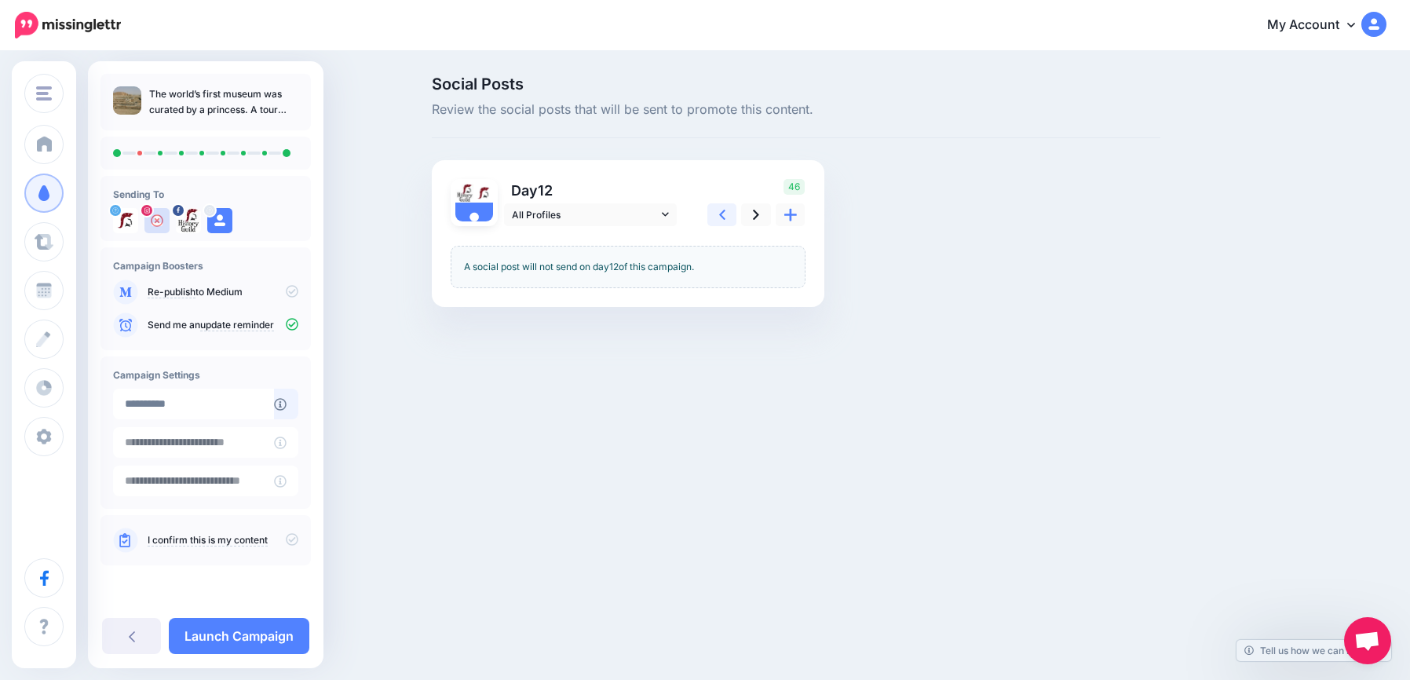
click at [723, 217] on icon at bounding box center [722, 215] width 6 height 16
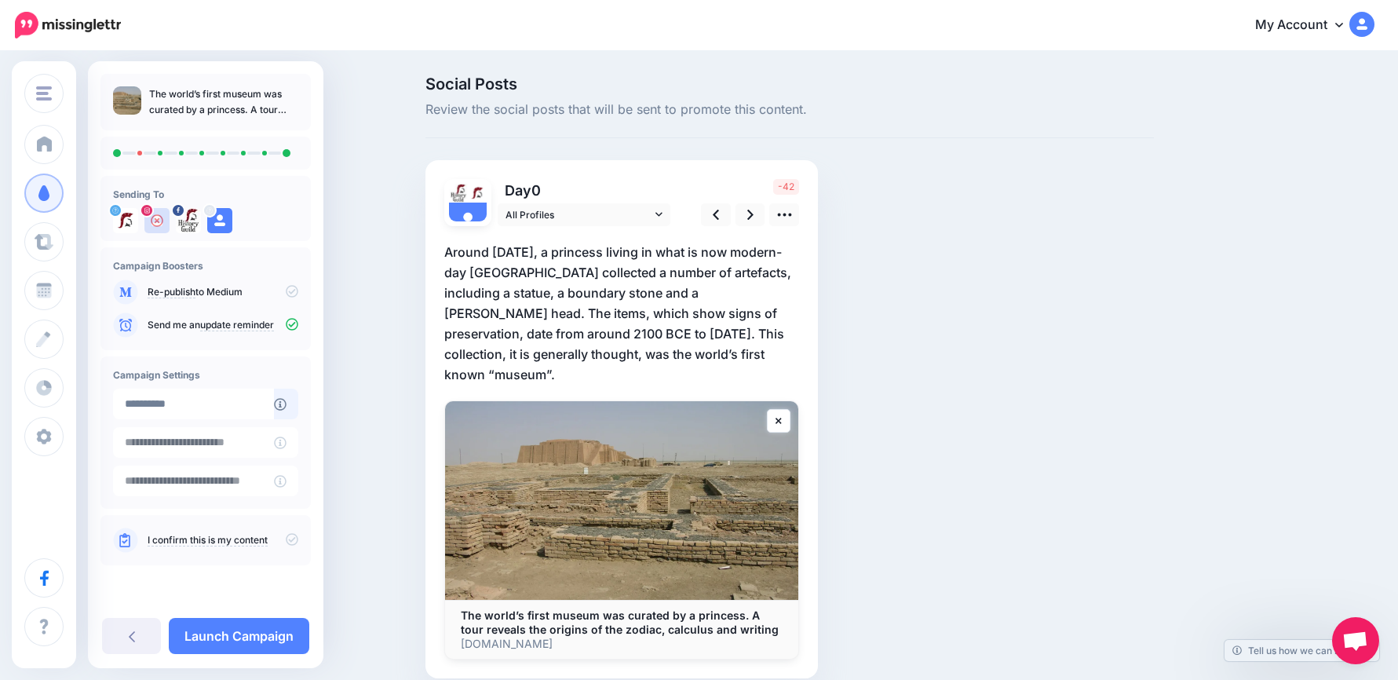
click at [697, 351] on p "Around 2,500 years ago, a princess living in what is now modern-day Iraq collec…" at bounding box center [621, 313] width 355 height 143
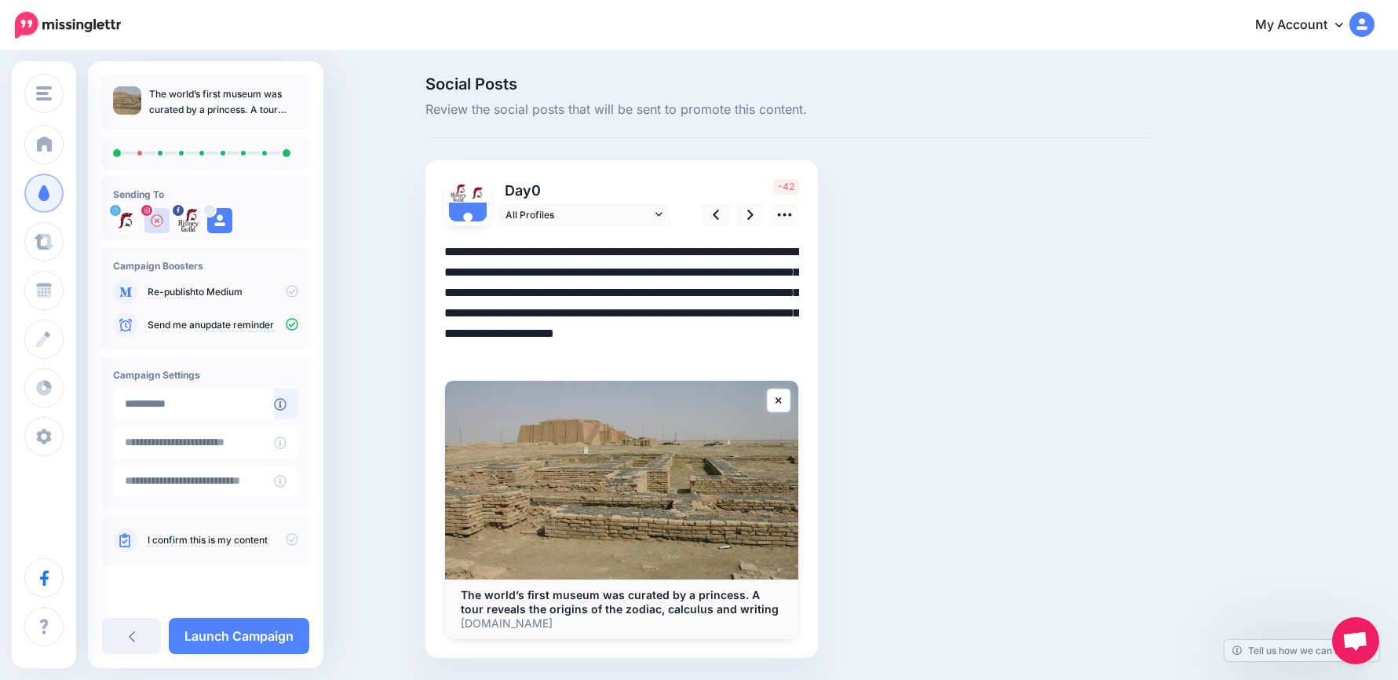
drag, startPoint x: 723, startPoint y: 289, endPoint x: 765, endPoint y: 364, distance: 85.4
click at [765, 364] on textarea "**********" at bounding box center [621, 303] width 355 height 122
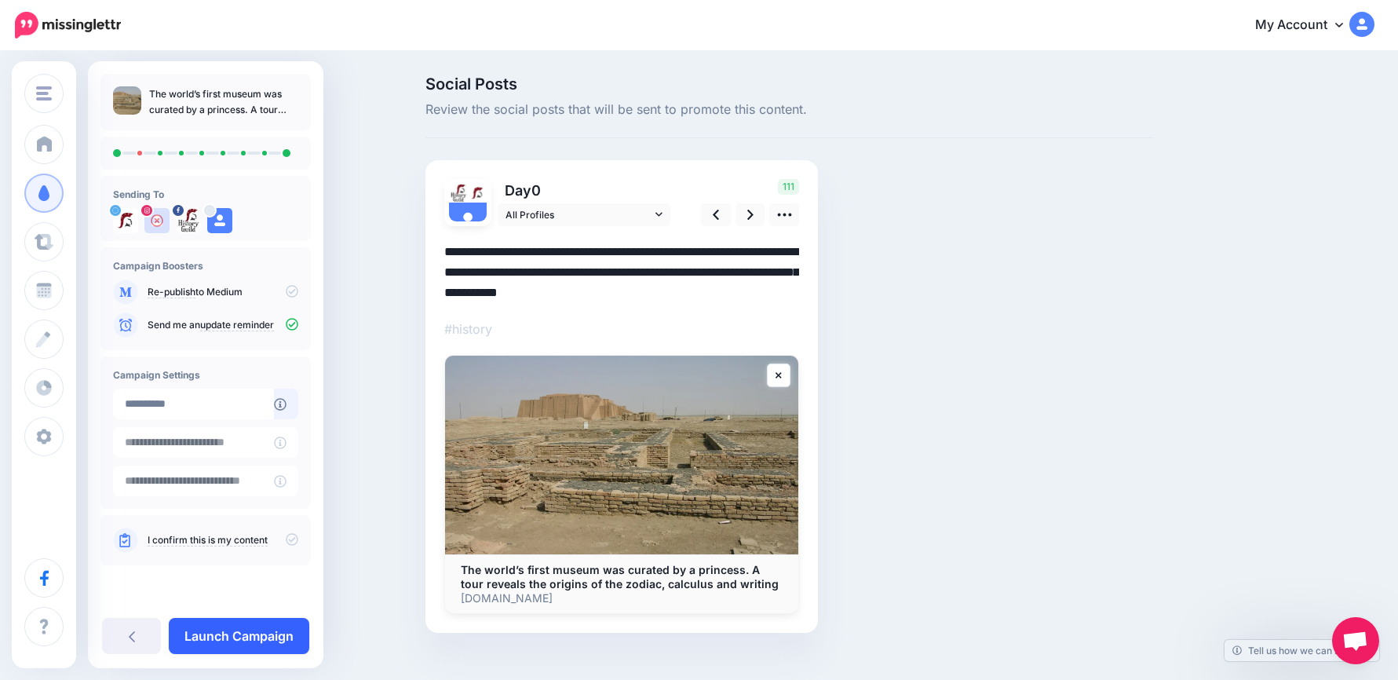
type textarea "**********"
click at [288, 630] on link "Launch Campaign" at bounding box center [239, 636] width 141 height 36
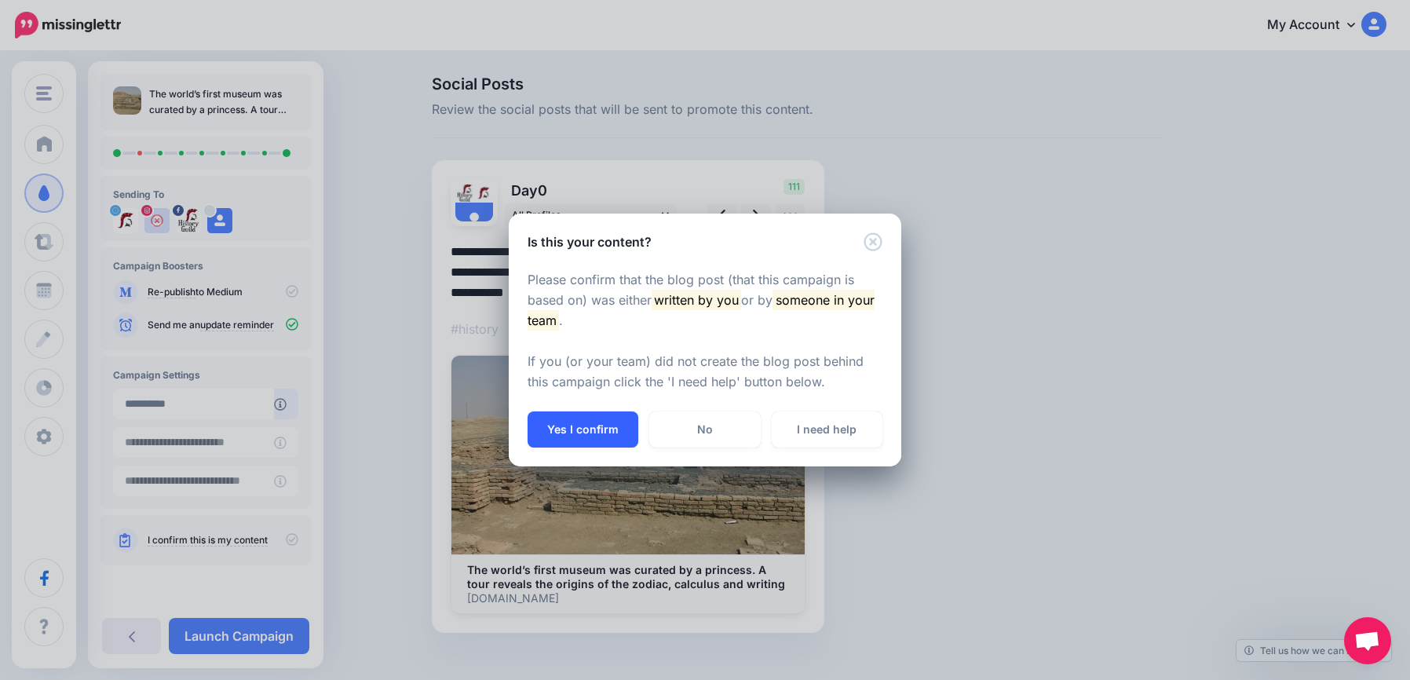
click at [594, 430] on button "Yes I confirm" at bounding box center [583, 429] width 111 height 36
